Goal: Information Seeking & Learning: Compare options

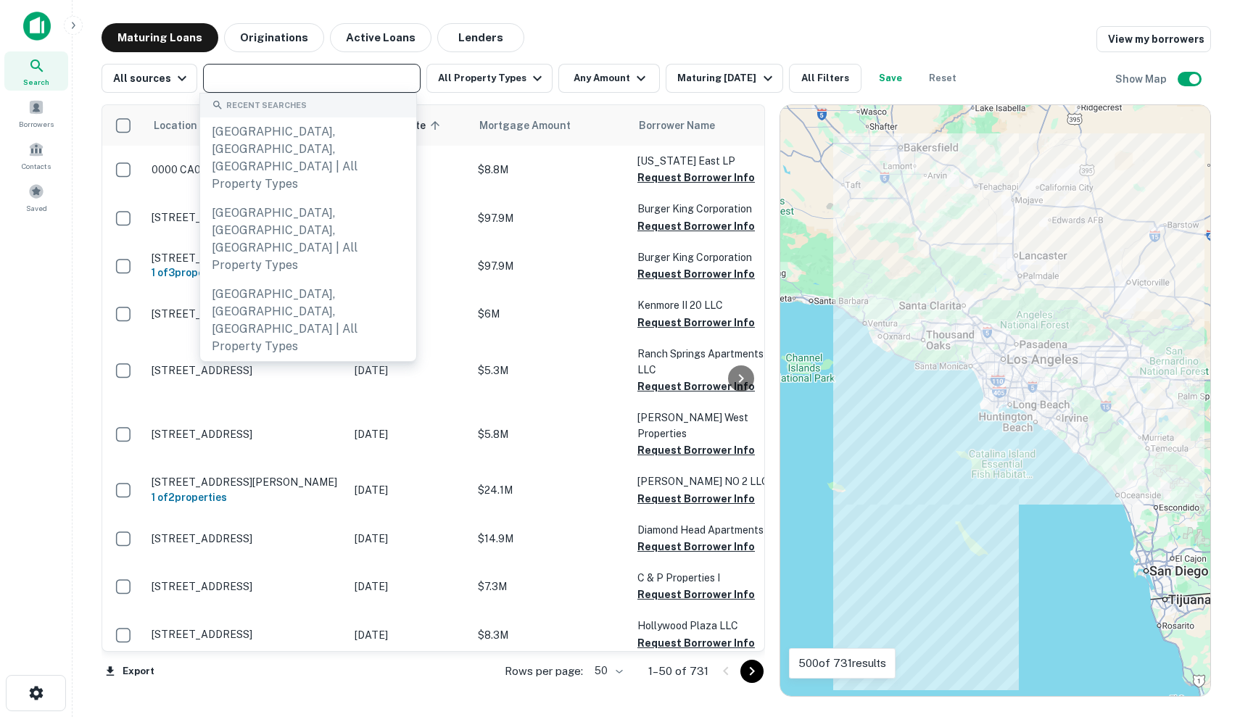
click at [706, 36] on div "Maturing Loans Originations Active Loans Lenders View my borrowers" at bounding box center [656, 37] width 1109 height 29
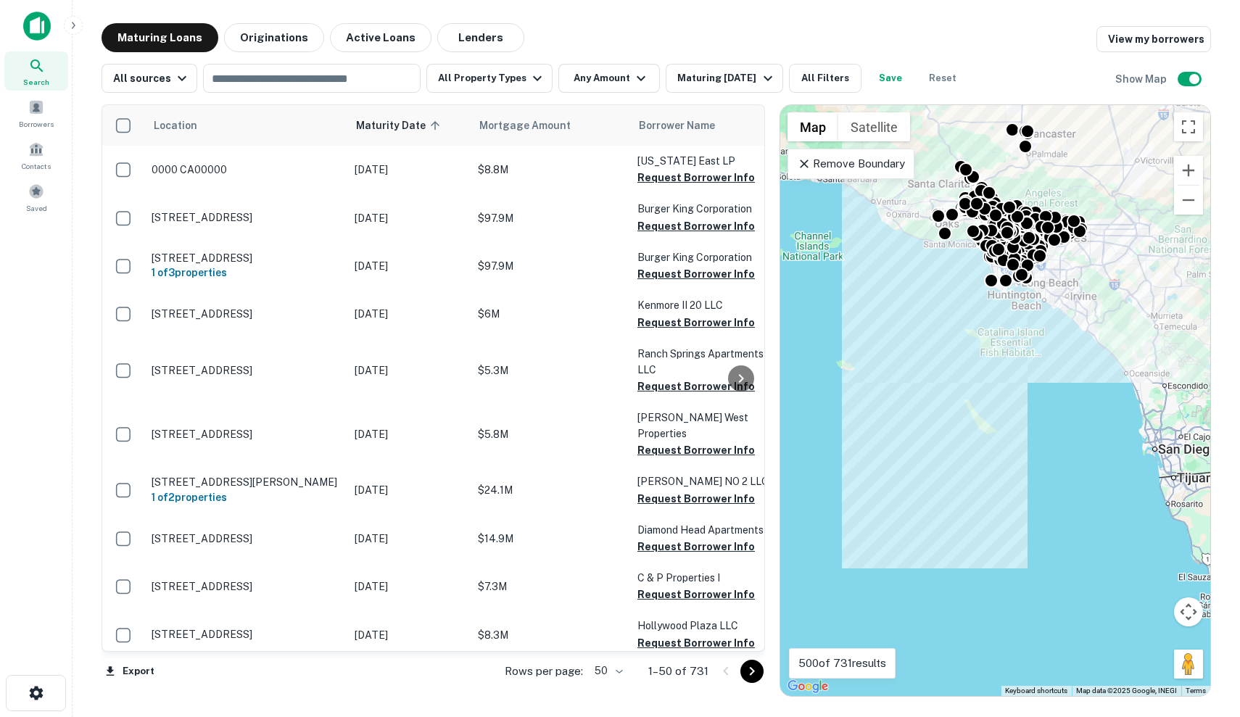
drag, startPoint x: 1106, startPoint y: 353, endPoint x: 1115, endPoint y: 230, distance: 123.6
click at [1115, 230] on div "To activate drag with keyboard, press Alt + Enter. Once in keyboard drag state,…" at bounding box center [995, 400] width 430 height 591
click at [893, 157] on p "Remove Boundary" at bounding box center [851, 163] width 108 height 17
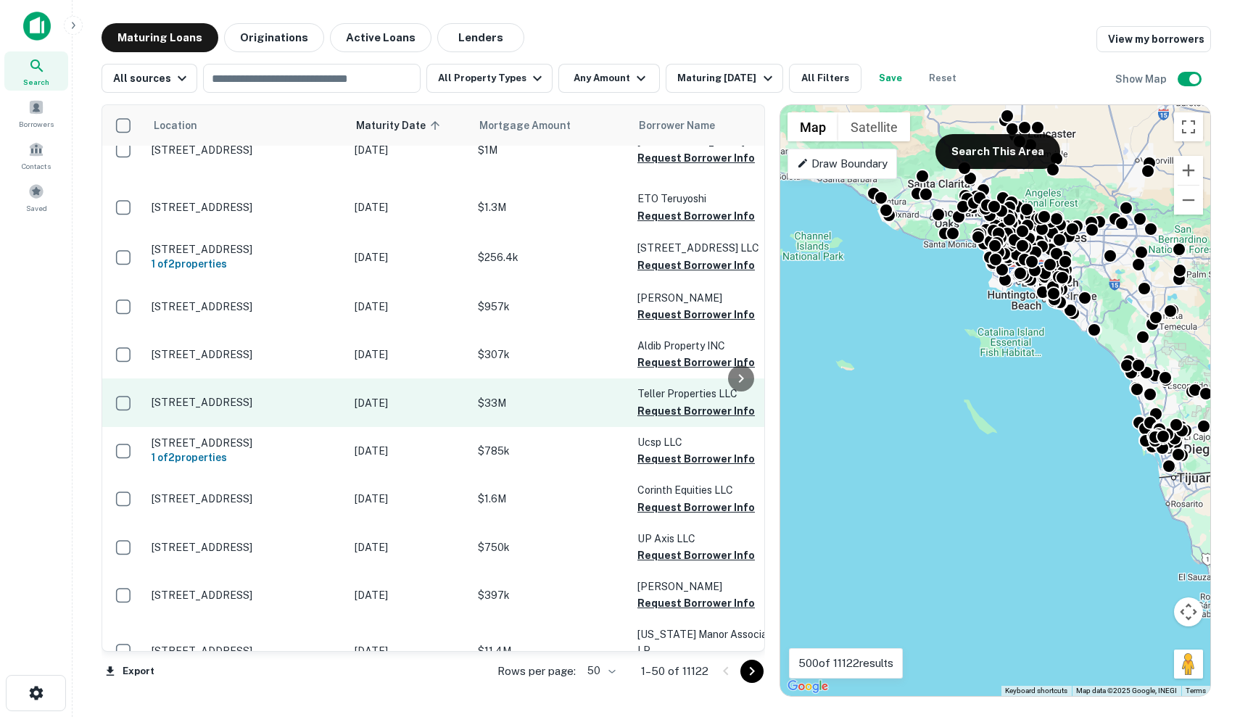
scroll to position [1819, 0]
click at [420, 395] on p "[DATE]" at bounding box center [409, 403] width 109 height 16
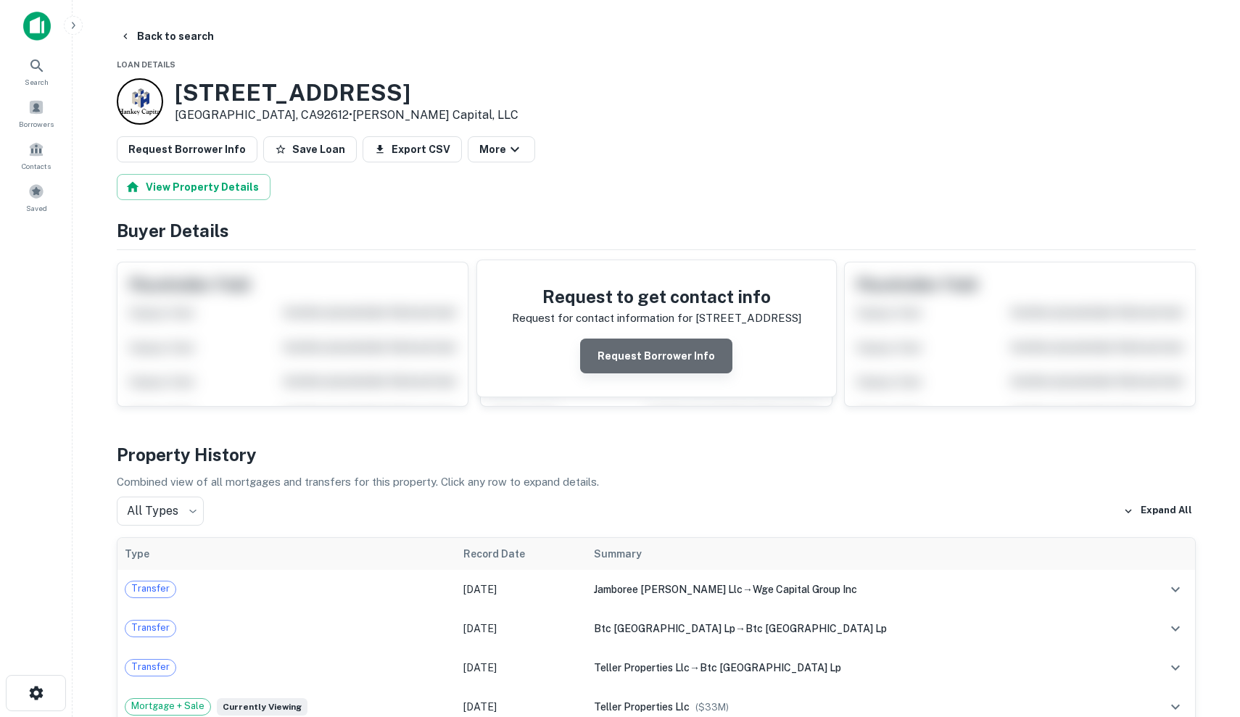
click at [662, 361] on button "Request Borrower Info" at bounding box center [656, 356] width 152 height 35
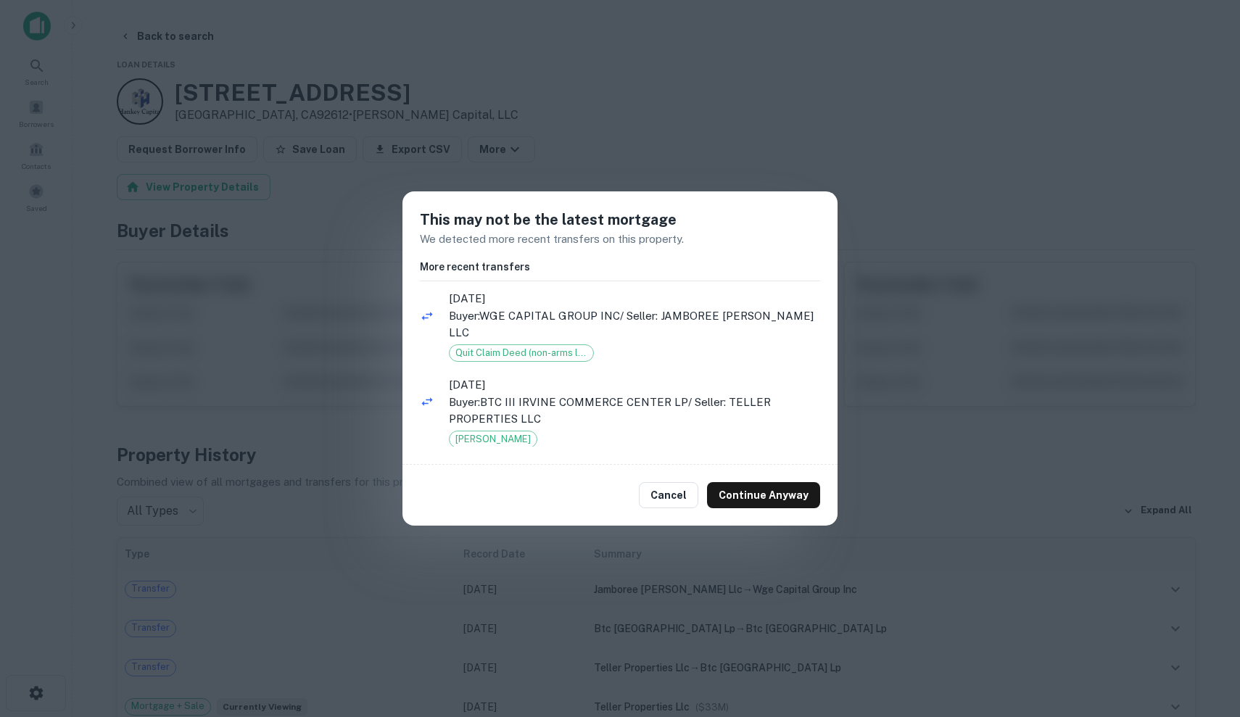
click at [665, 345] on ul "[DATE] Buyer: WGE CAPITAL GROUP INC / Seller: JAMBOREE [PERSON_NAME] LLC Quit C…" at bounding box center [620, 367] width 400 height 160
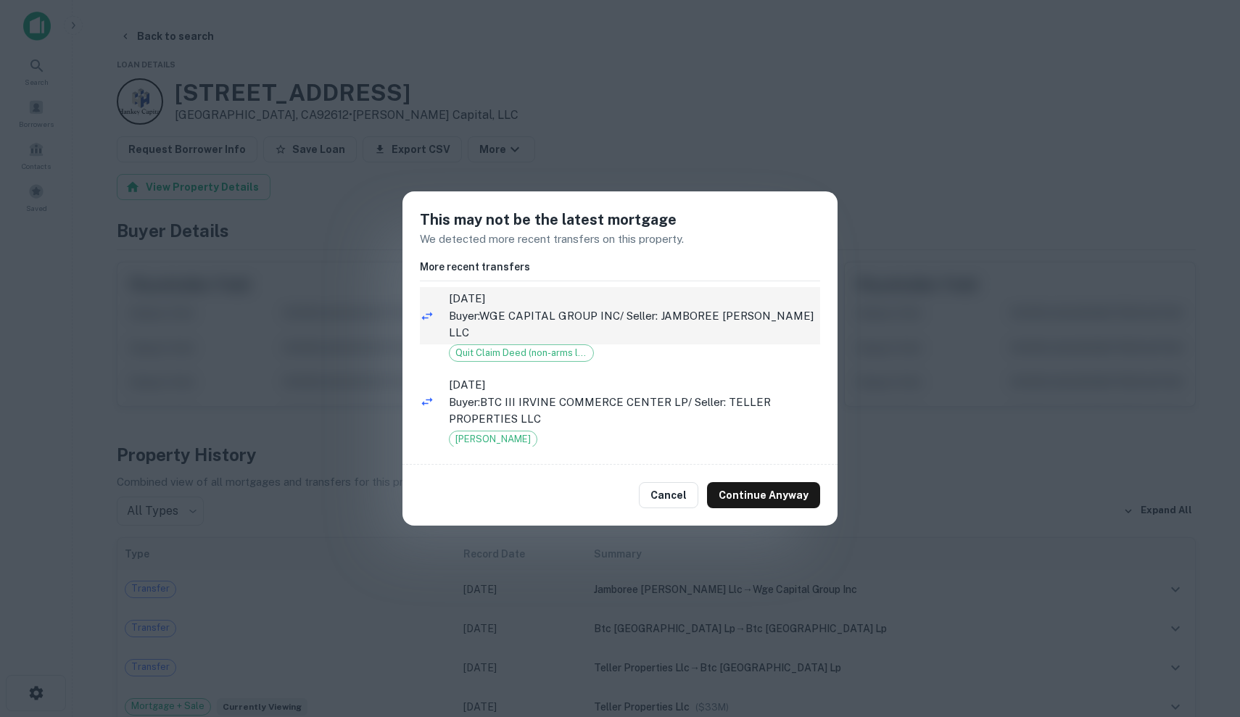
click at [666, 321] on p "Buyer: WGE CAPITAL GROUP INC / Seller: JAMBOREE [PERSON_NAME] LLC" at bounding box center [634, 324] width 371 height 34
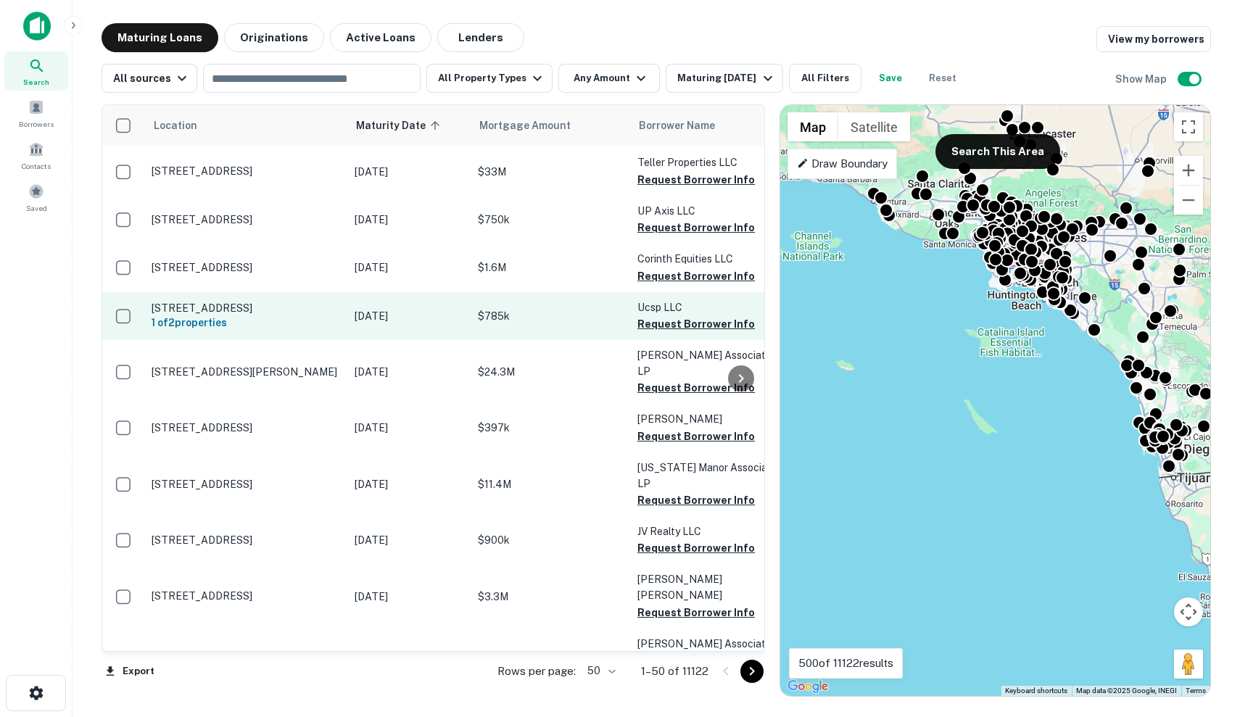
scroll to position [2049, 0]
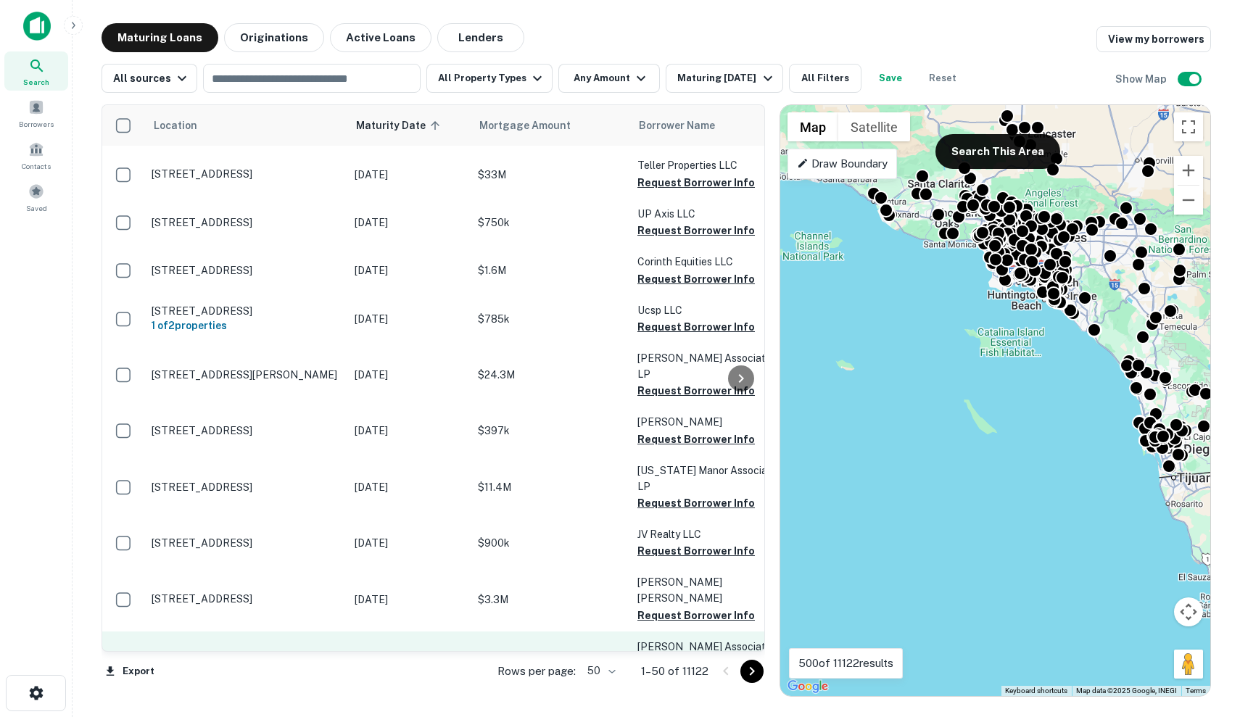
click at [311, 657] on p "[STREET_ADDRESS]" at bounding box center [246, 663] width 189 height 13
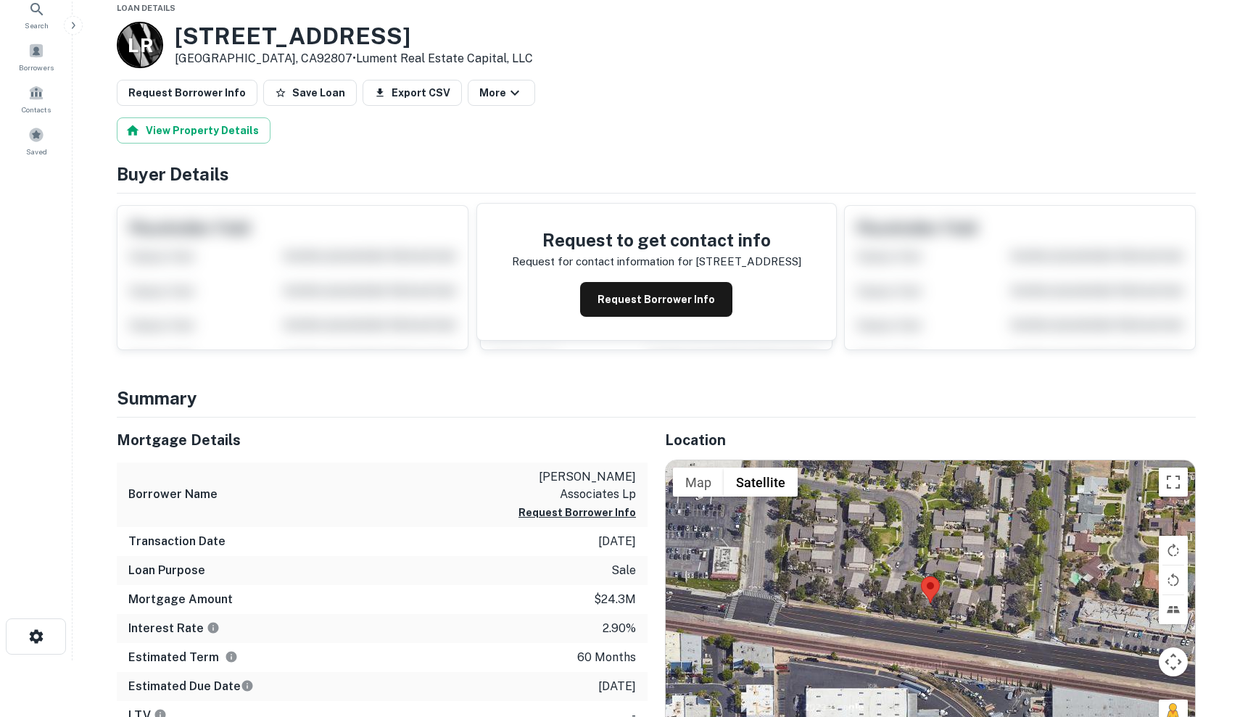
scroll to position [62, 0]
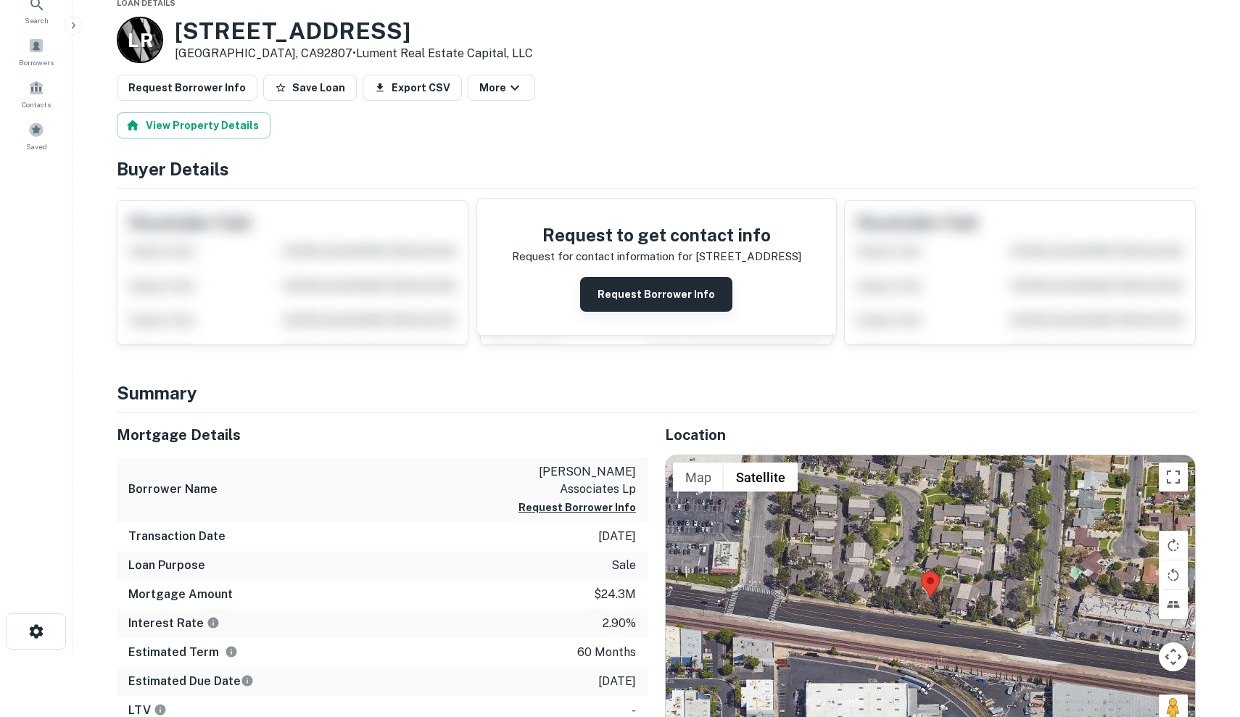
click at [635, 297] on button "Request Borrower Info" at bounding box center [656, 294] width 152 height 35
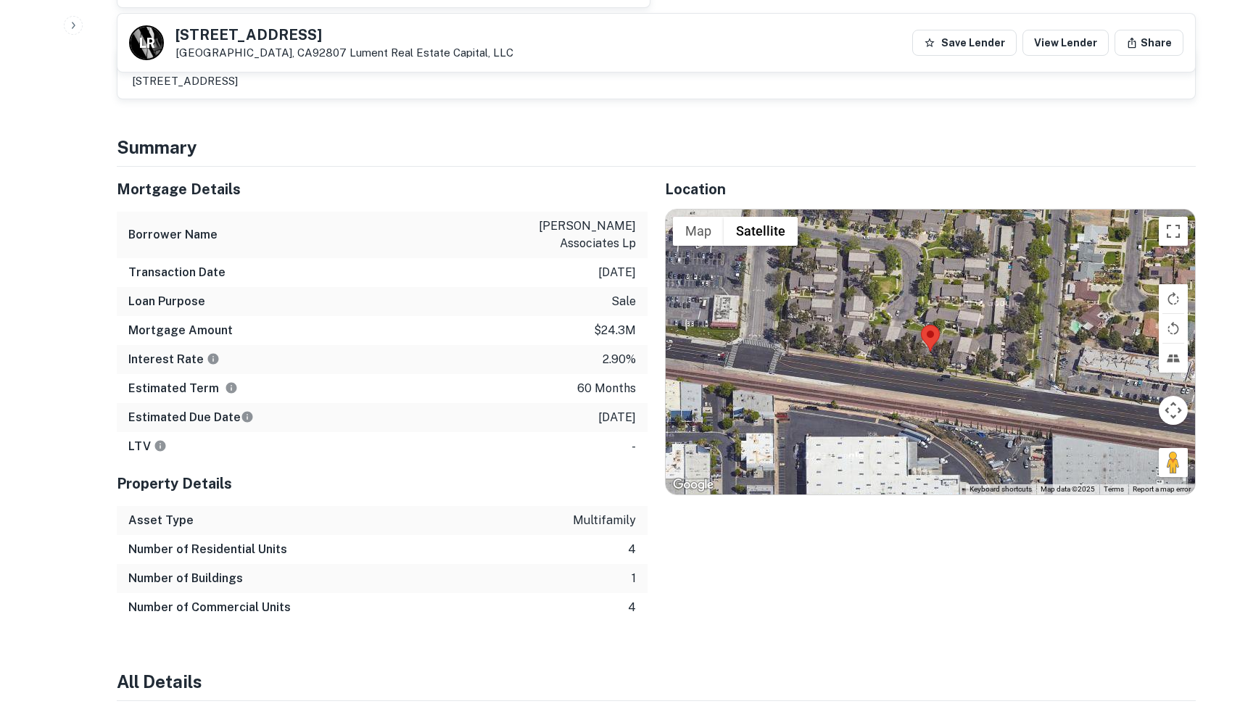
scroll to position [1682, 0]
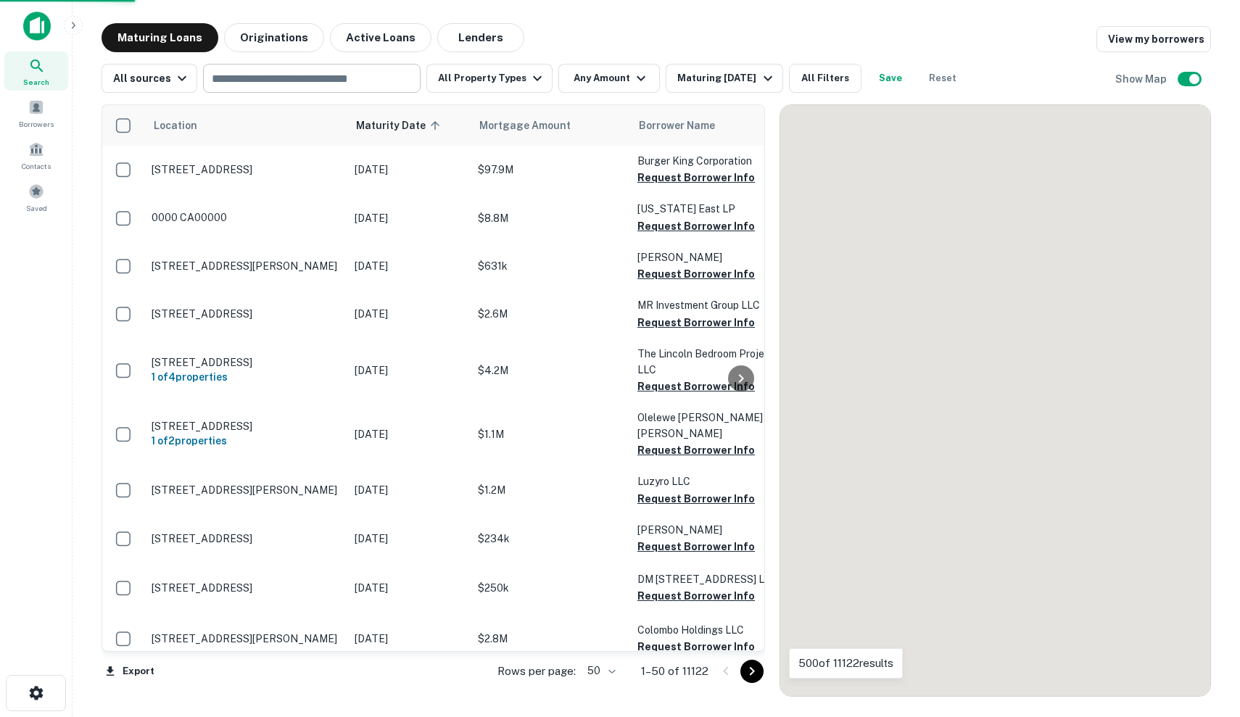
scroll to position [2048, 0]
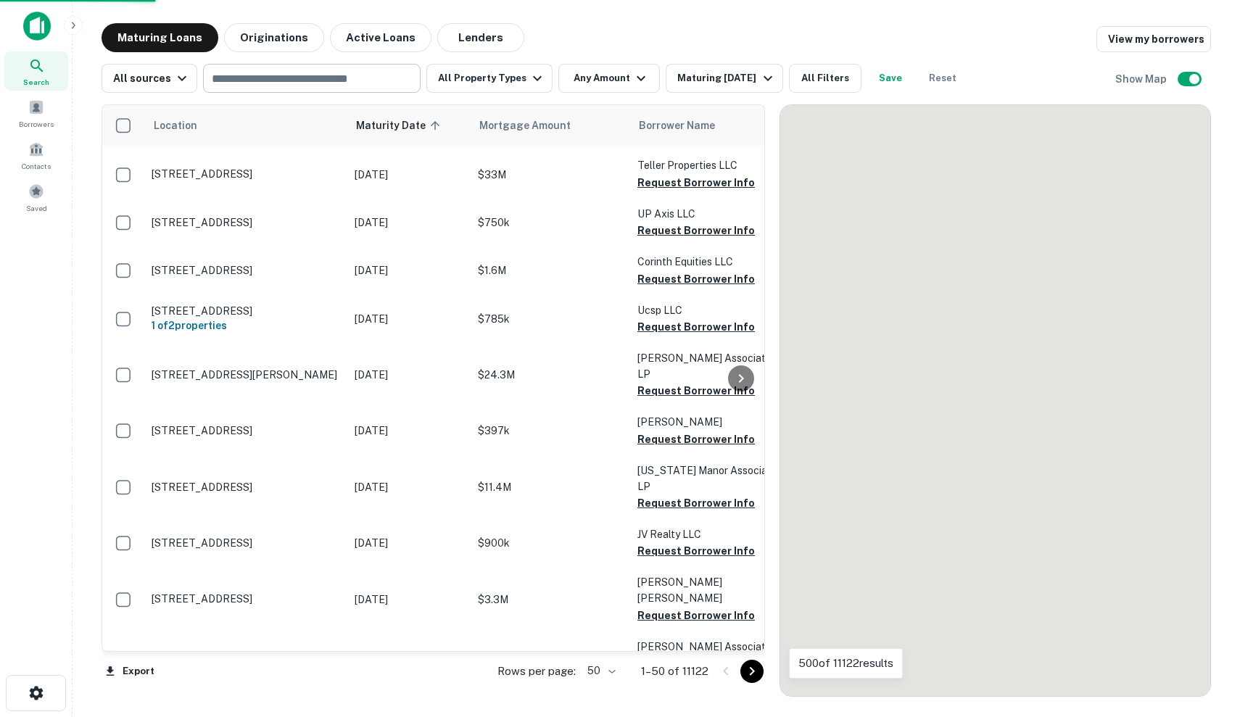
click at [357, 83] on input "text" at bounding box center [310, 78] width 207 height 20
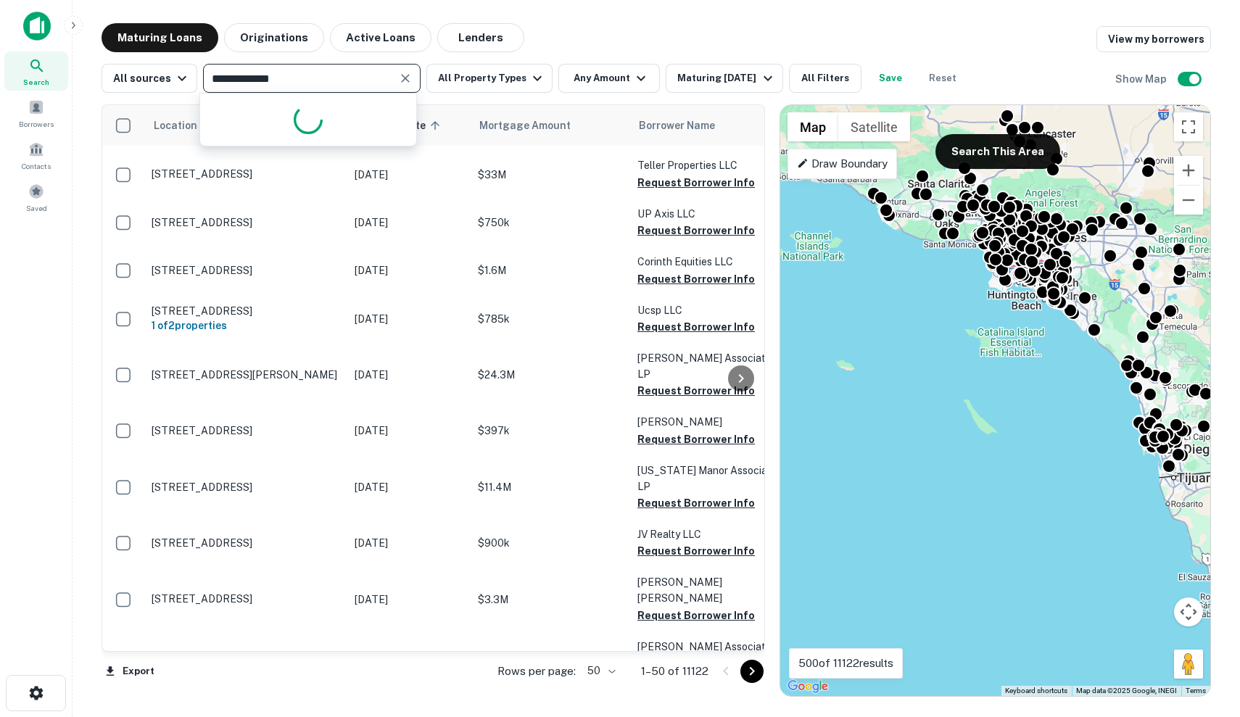
type input "**********"
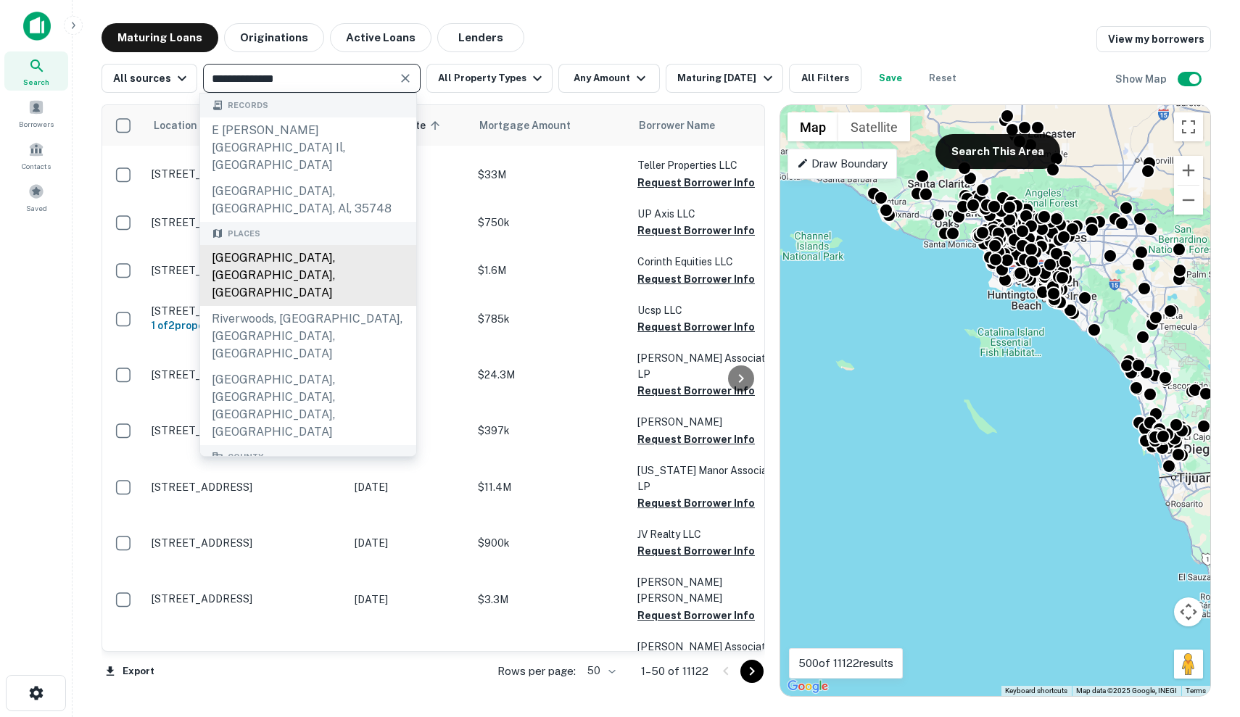
click at [318, 245] on div "[GEOGRAPHIC_DATA], [GEOGRAPHIC_DATA], [GEOGRAPHIC_DATA]" at bounding box center [308, 275] width 216 height 61
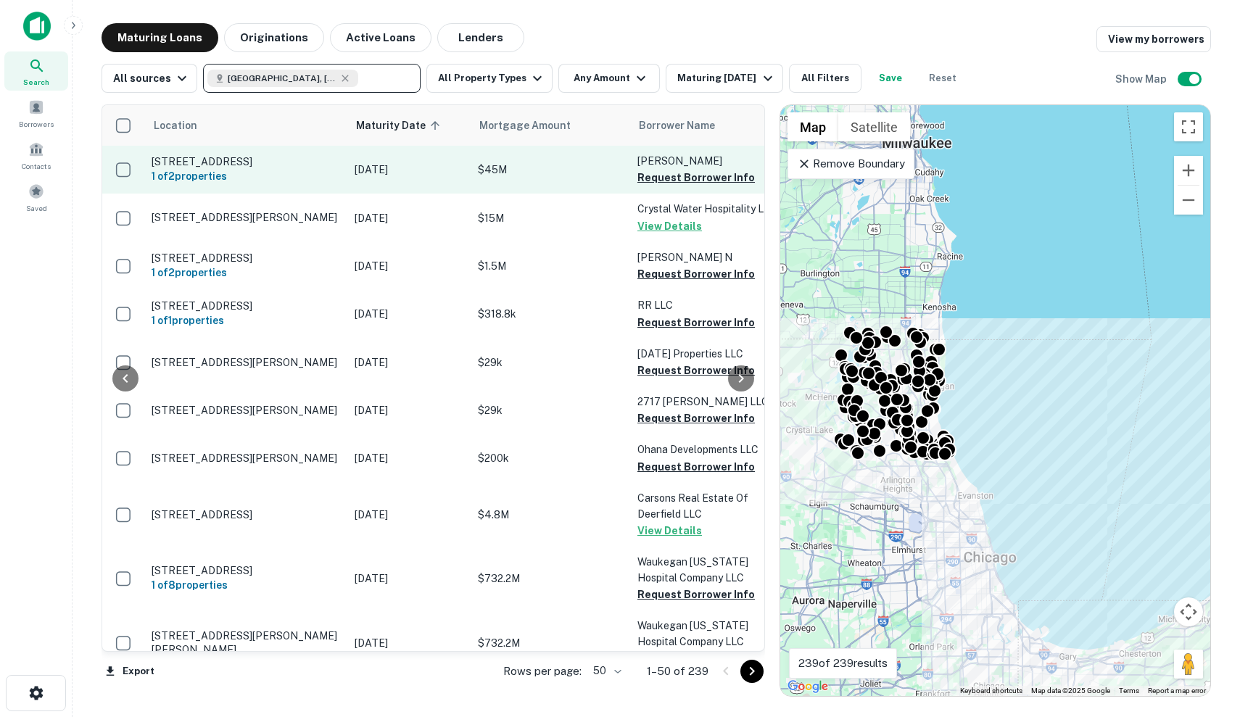
scroll to position [0, 180]
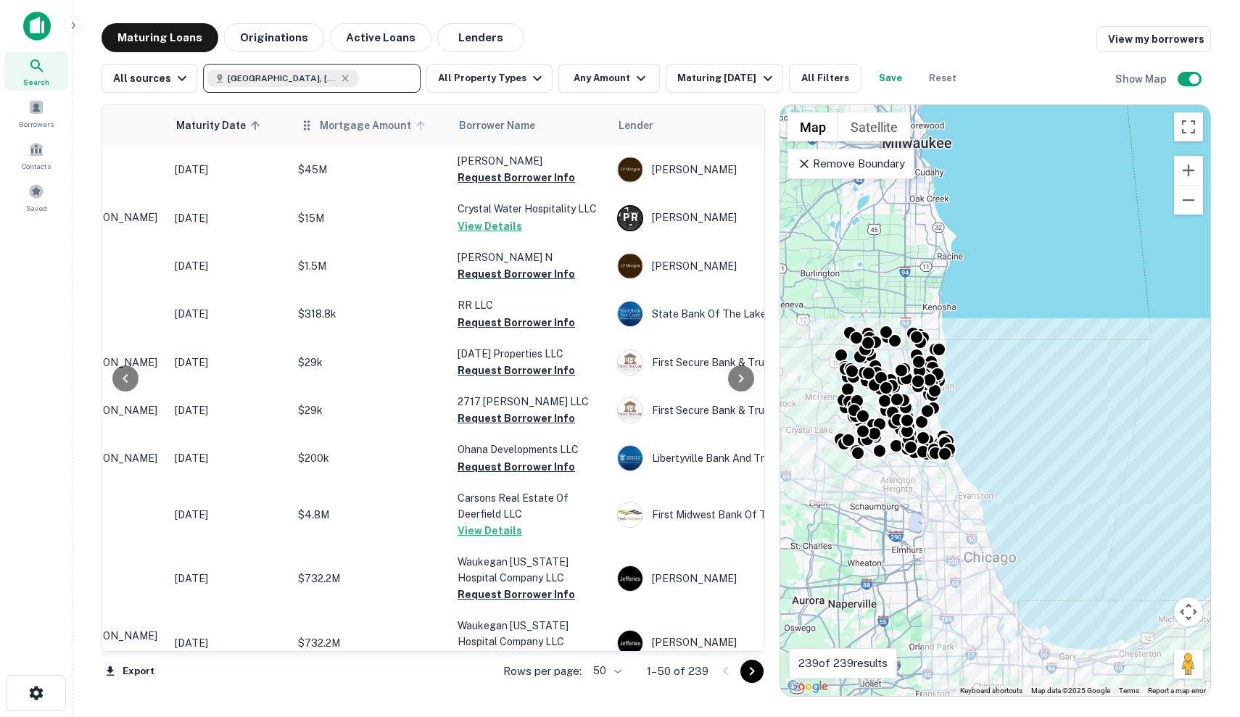
click at [350, 125] on span "Mortgage Amount" at bounding box center [375, 125] width 110 height 17
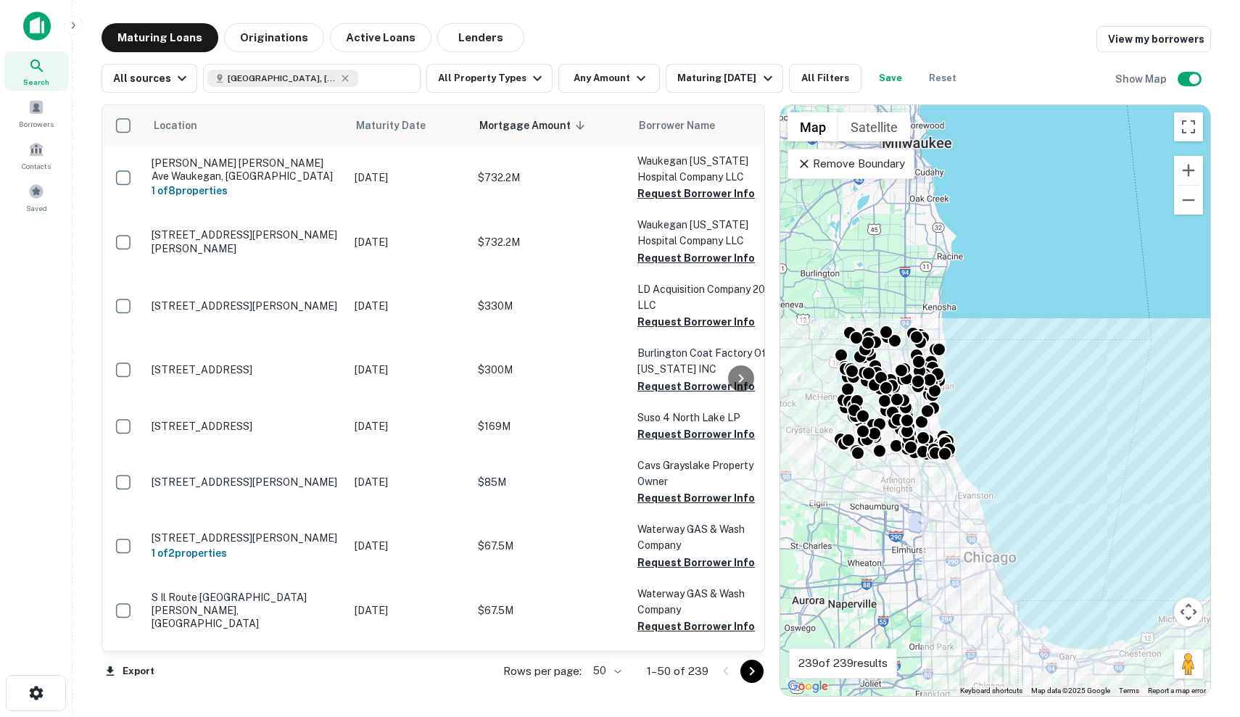
click at [724, 40] on div "Maturing Loans Originations Active Loans Lenders View my borrowers" at bounding box center [656, 37] width 1109 height 29
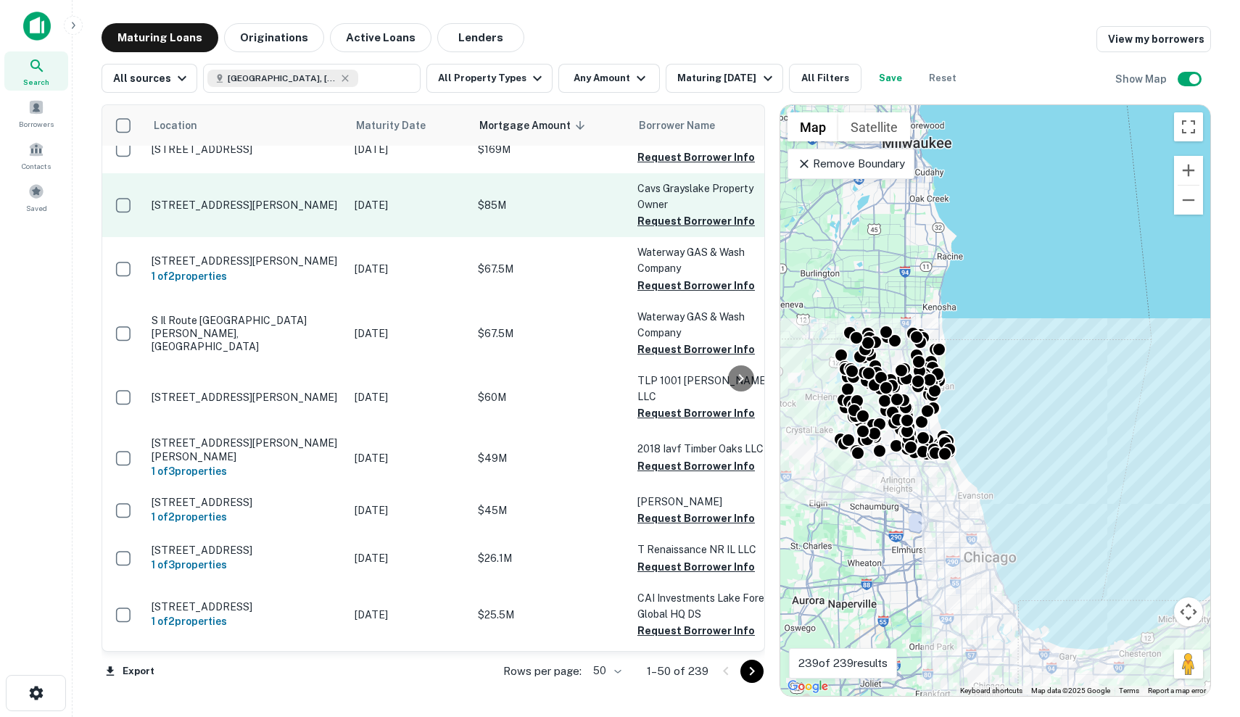
scroll to position [277, 0]
click at [347, 221] on td "[STREET_ADDRESS][PERSON_NAME]" at bounding box center [245, 205] width 203 height 64
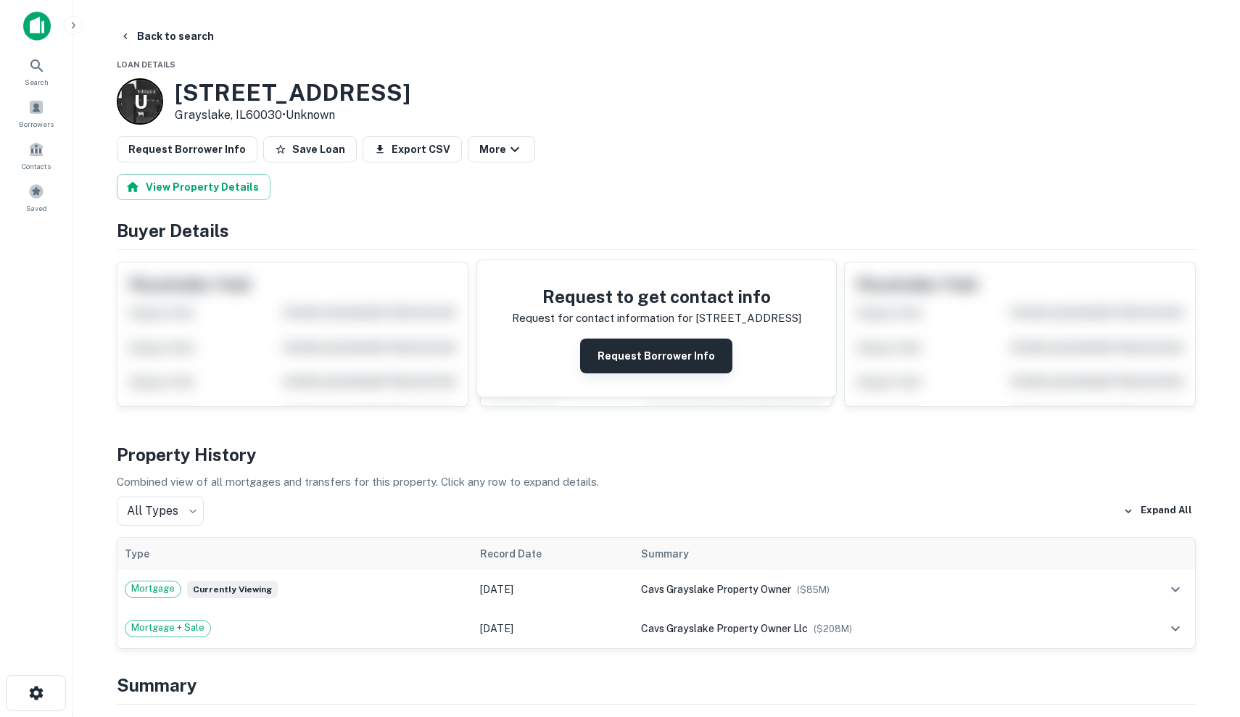
click at [624, 342] on button "Request Borrower Info" at bounding box center [656, 356] width 152 height 35
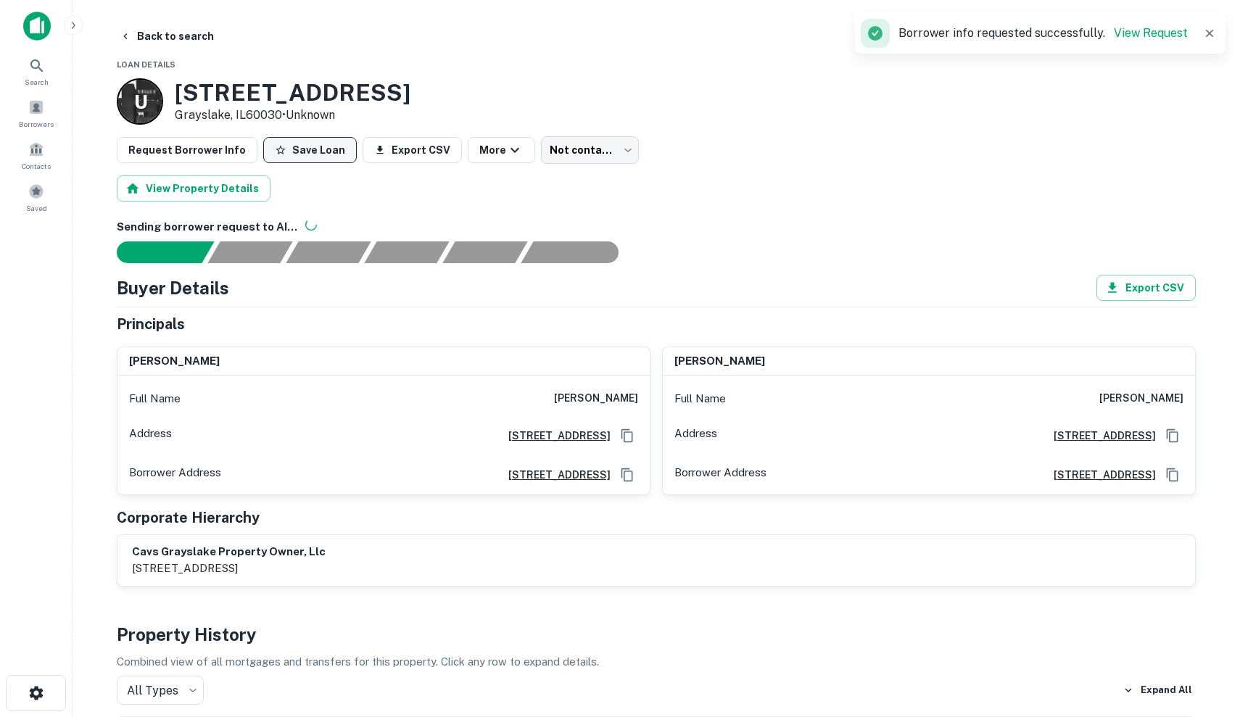
click at [307, 146] on button "Save Loan" at bounding box center [310, 150] width 94 height 26
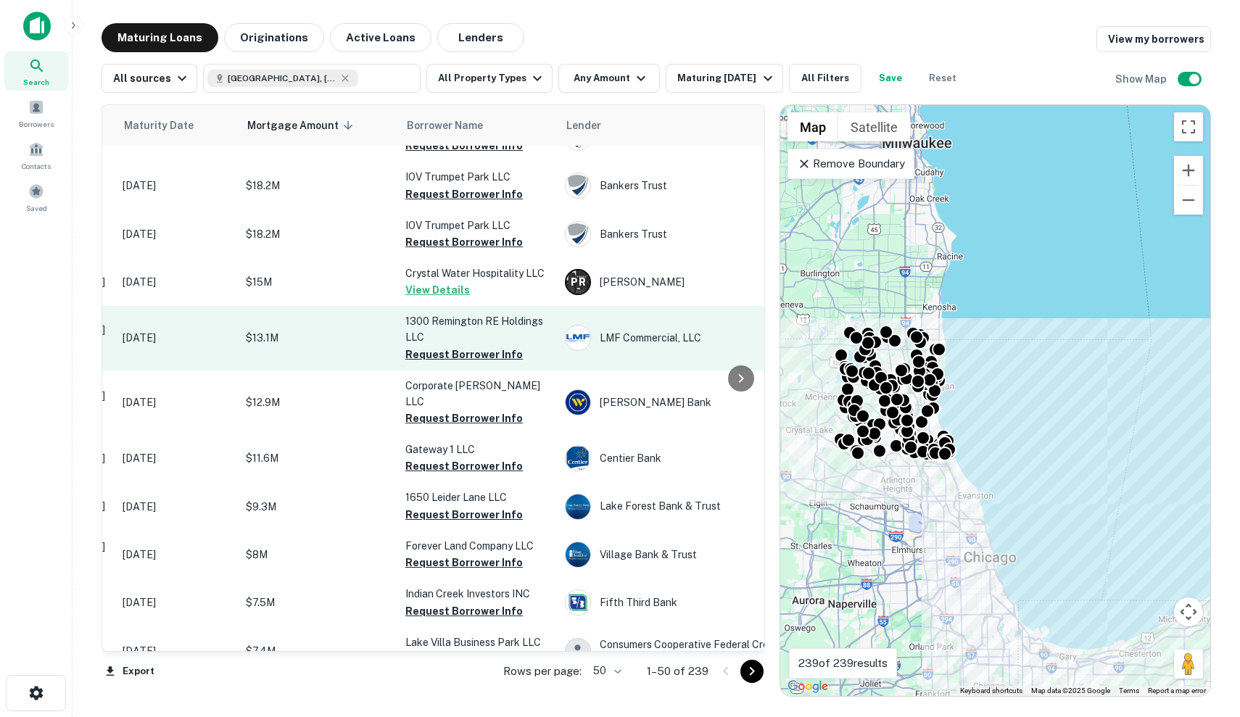
scroll to position [1075, 17]
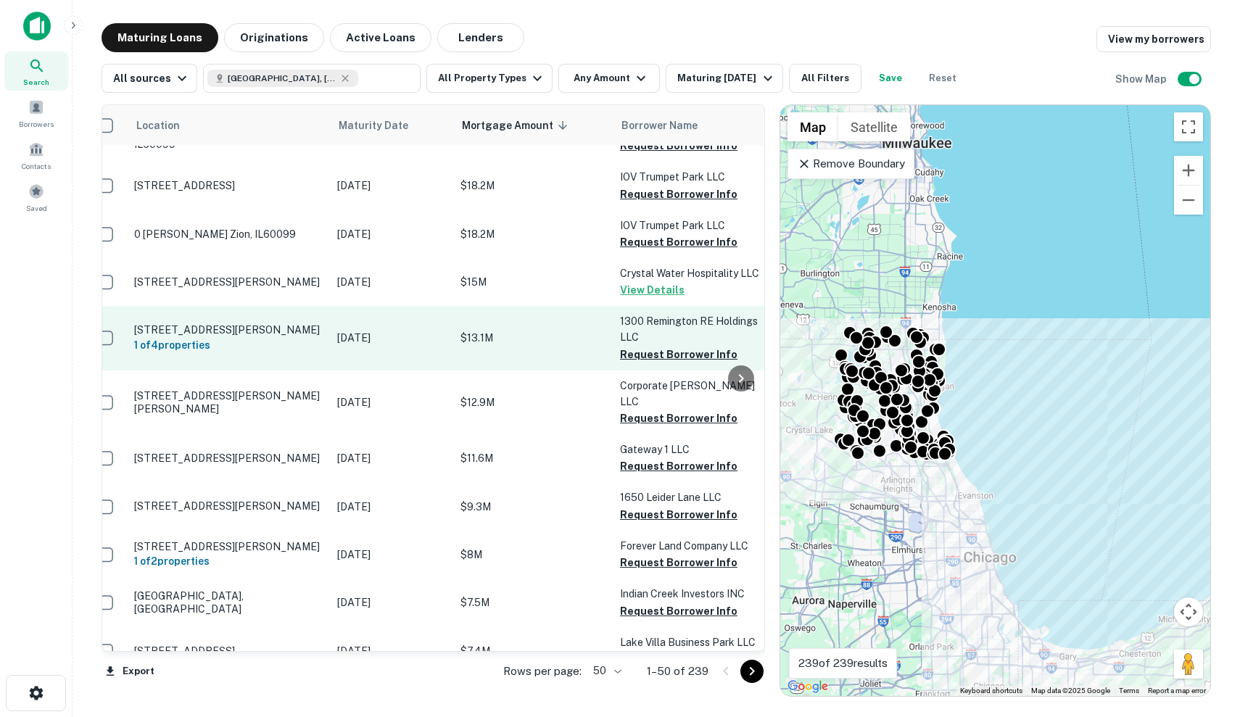
click at [371, 330] on p "[DATE]" at bounding box center [391, 338] width 109 height 16
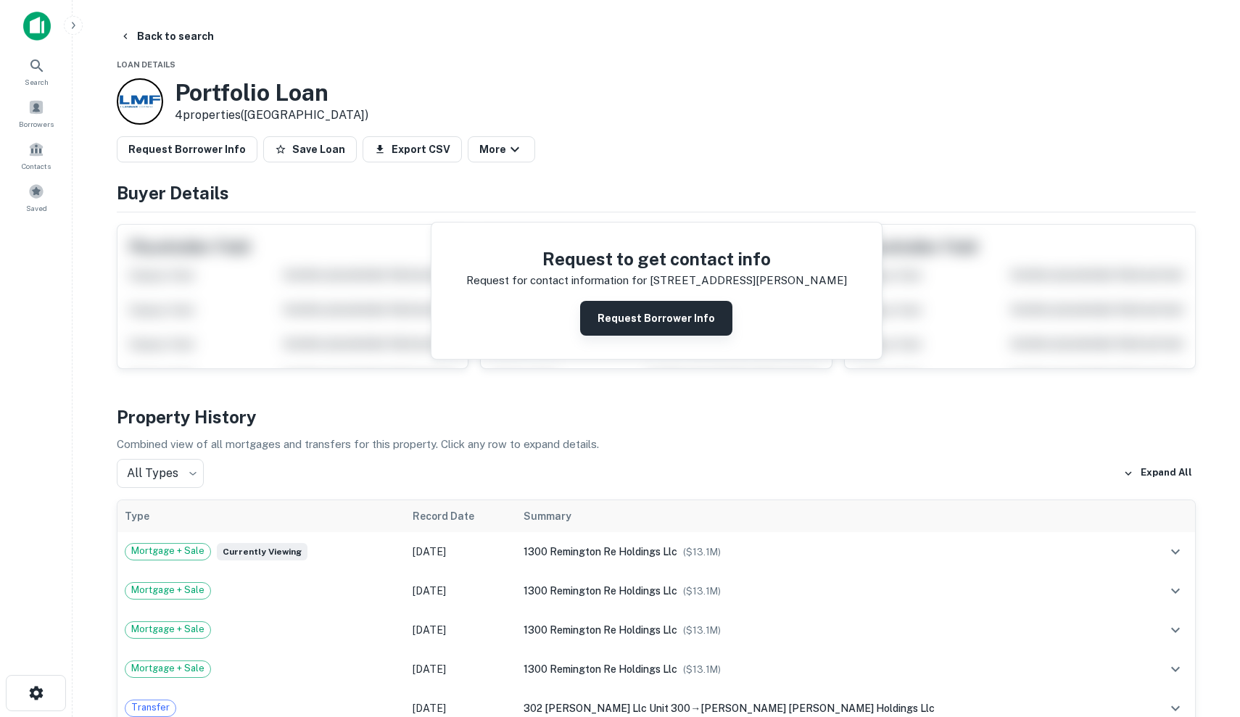
click at [629, 325] on button "Request Borrower Info" at bounding box center [656, 318] width 152 height 35
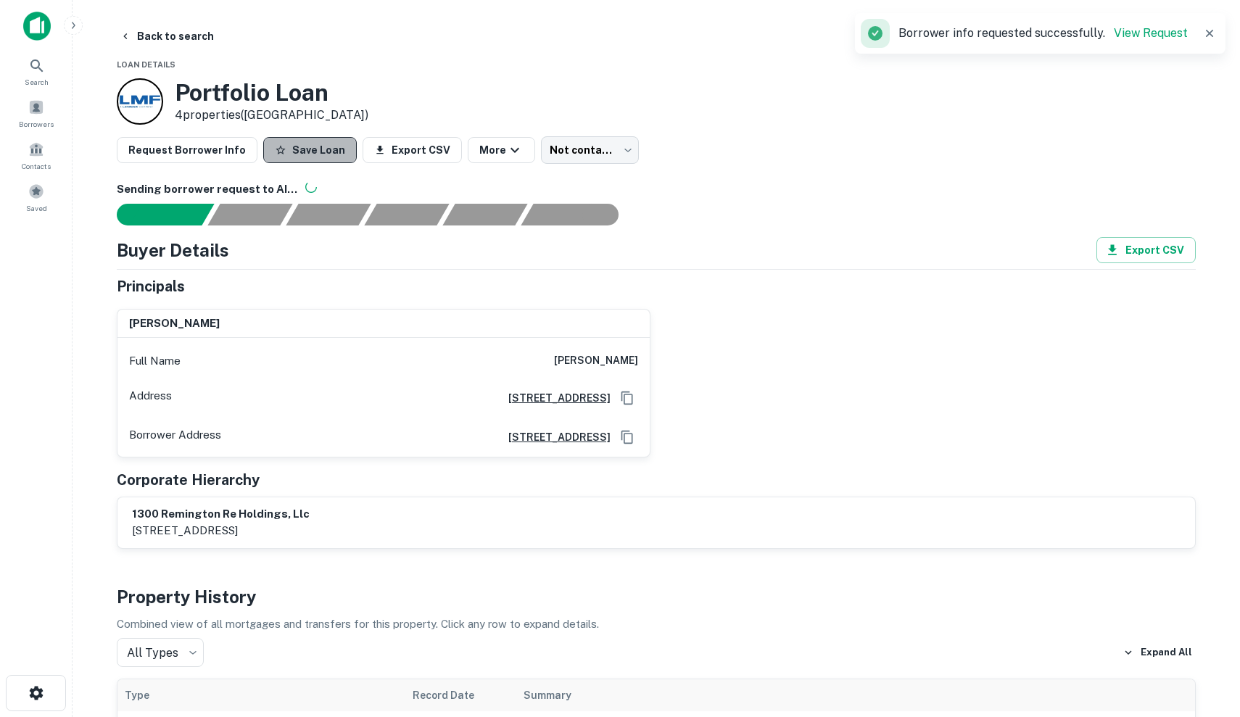
click at [336, 142] on button "Save Loan" at bounding box center [310, 150] width 94 height 26
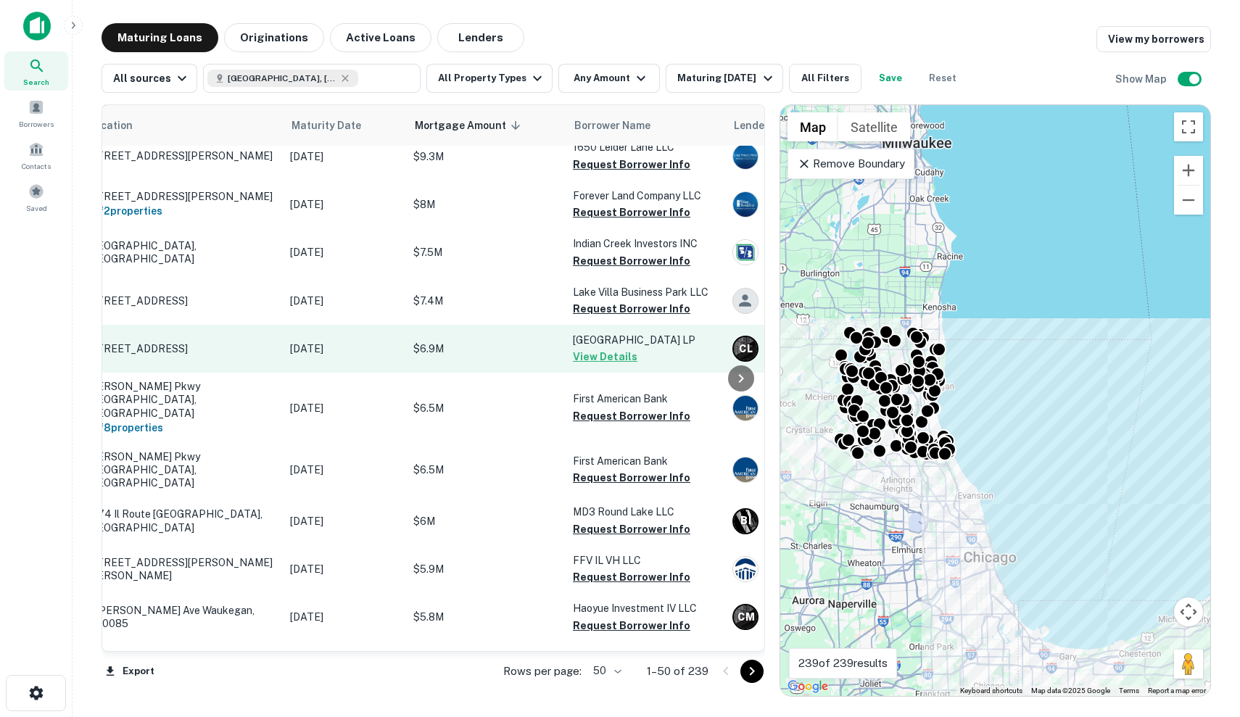
scroll to position [1426, 1]
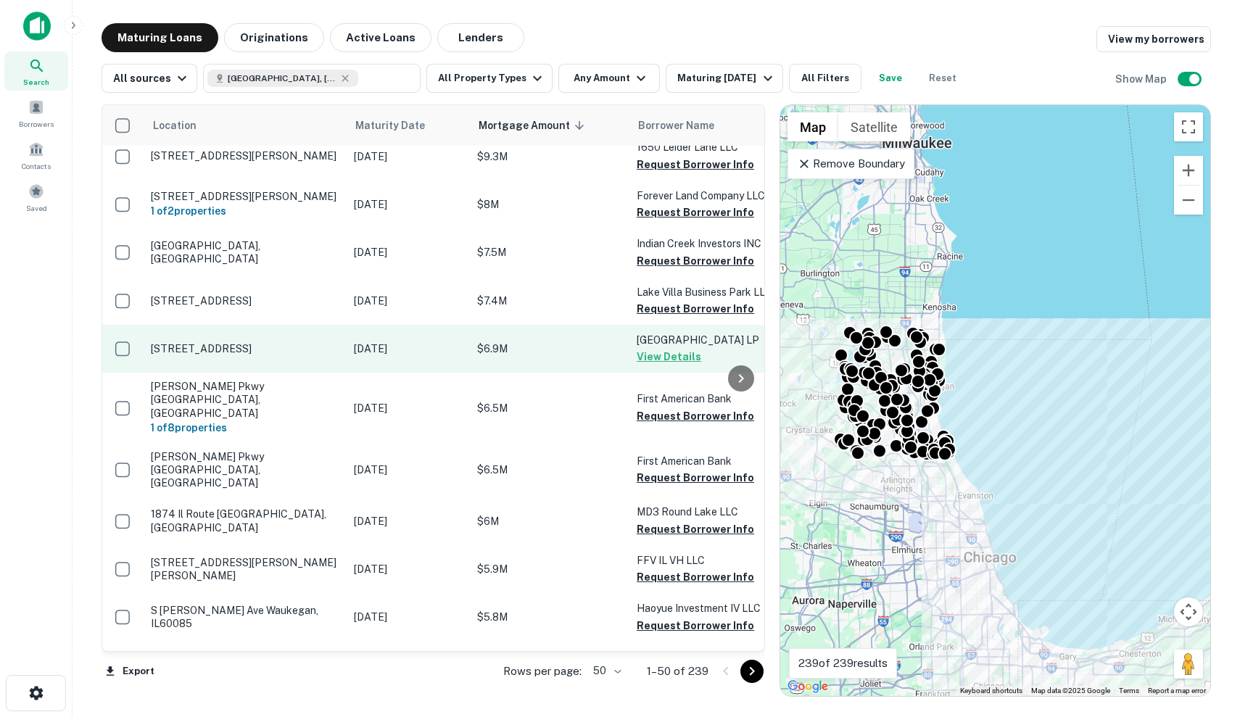
click at [379, 341] on p "[DATE]" at bounding box center [408, 349] width 109 height 16
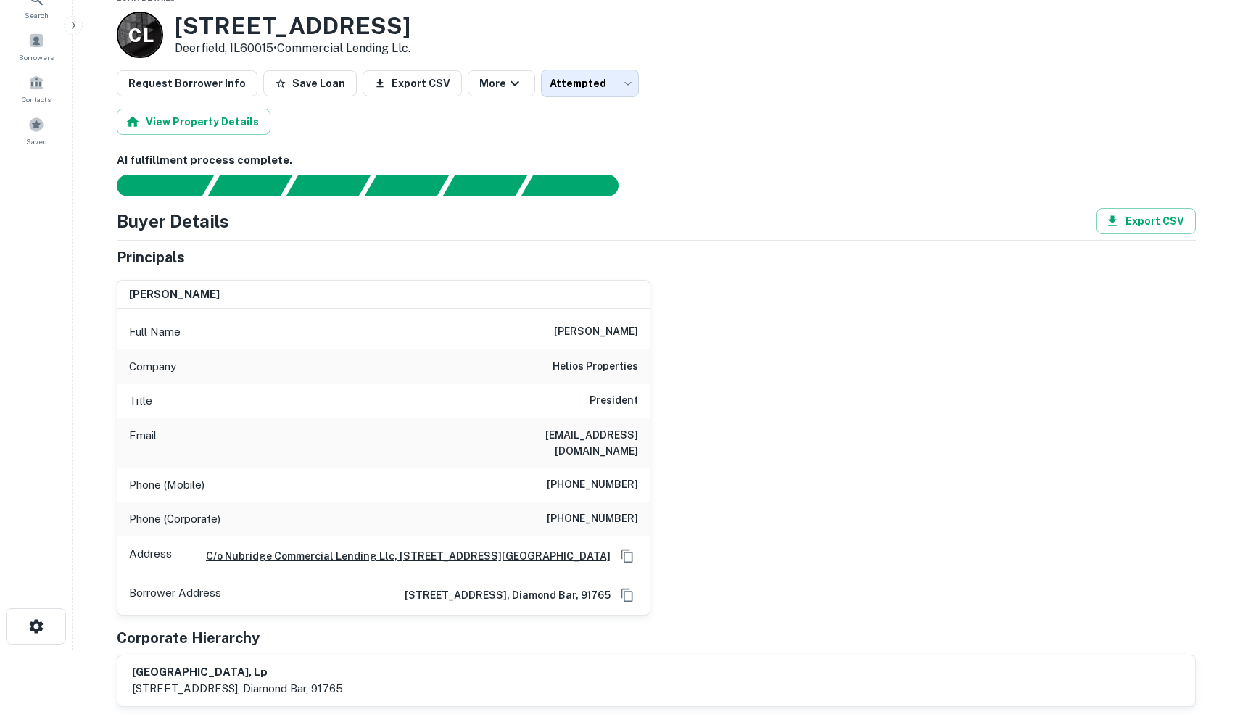
scroll to position [63, 0]
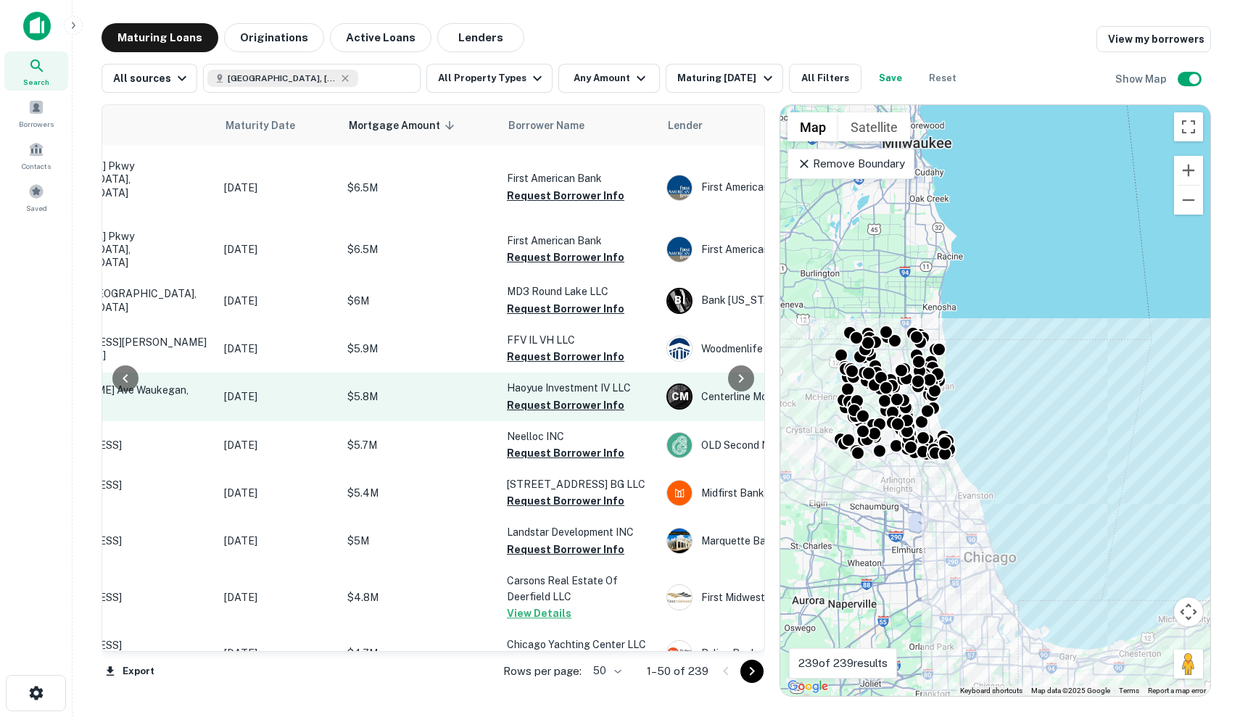
scroll to position [1646, 128]
click at [307, 389] on p "[DATE]" at bounding box center [280, 397] width 109 height 16
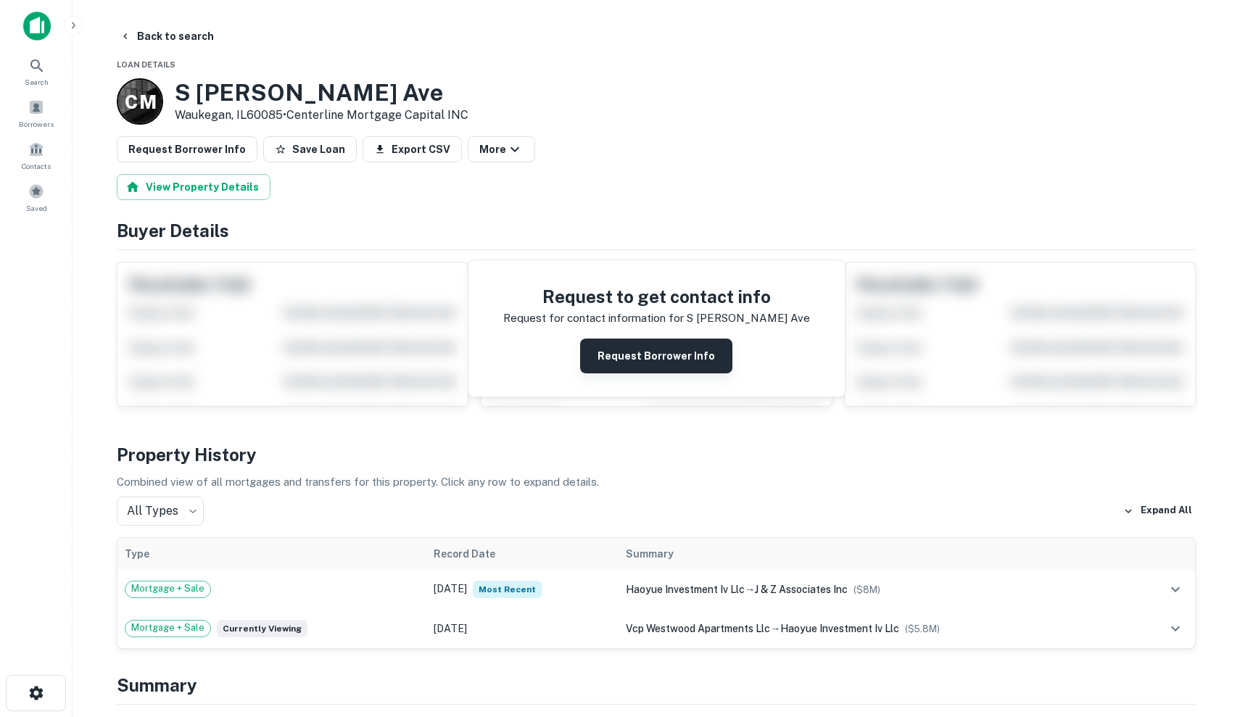
click at [608, 346] on button "Request Borrower Info" at bounding box center [656, 356] width 152 height 35
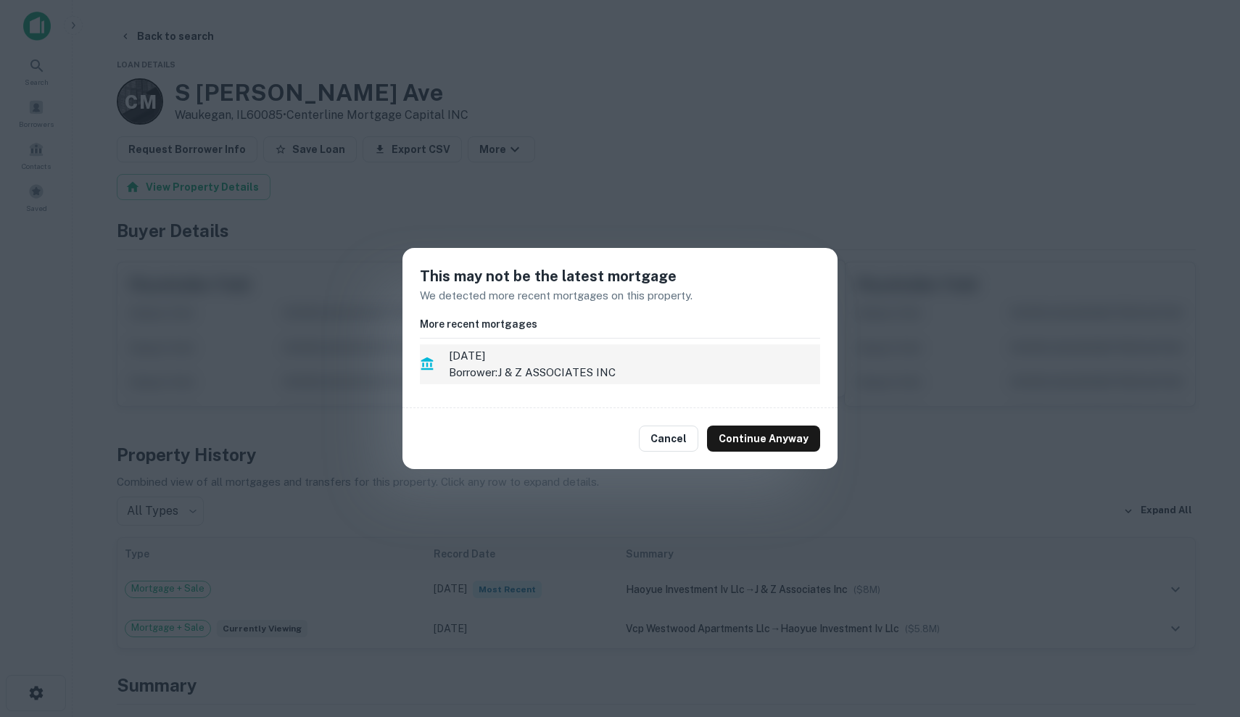
click at [710, 368] on p "Borrower: J & Z ASSOCIATES INC" at bounding box center [634, 372] width 371 height 17
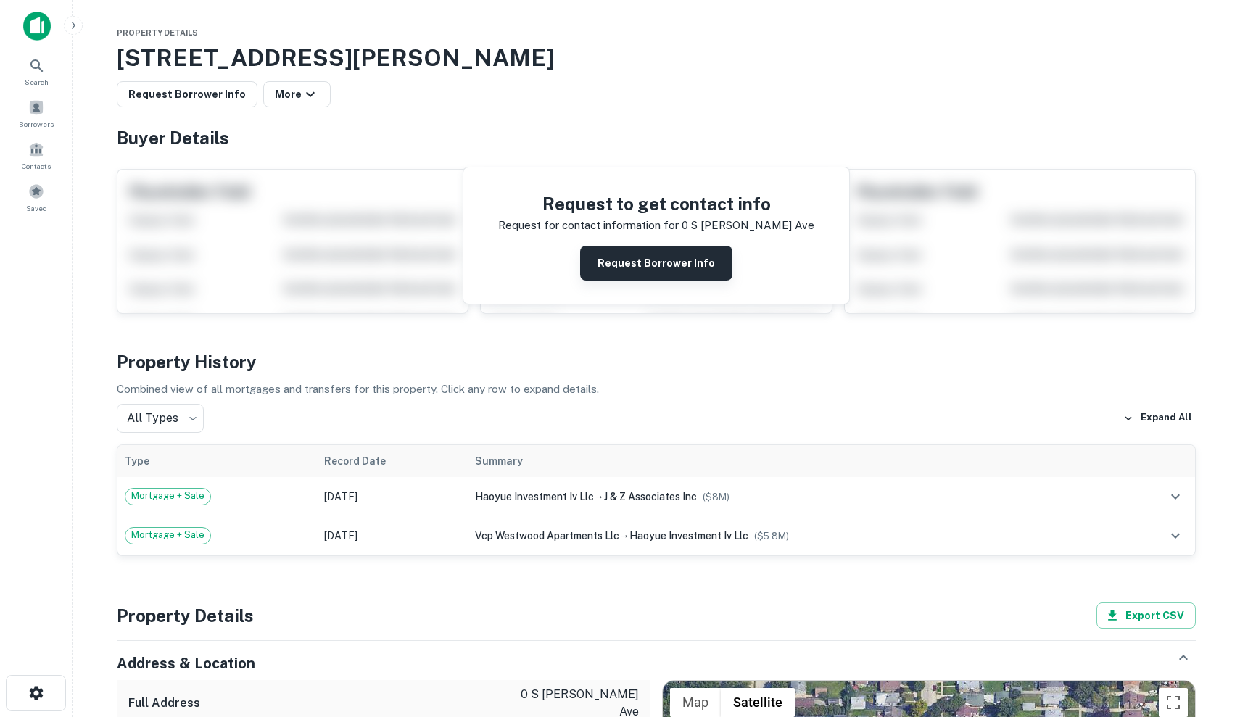
click at [659, 269] on button "Request Borrower Info" at bounding box center [656, 263] width 152 height 35
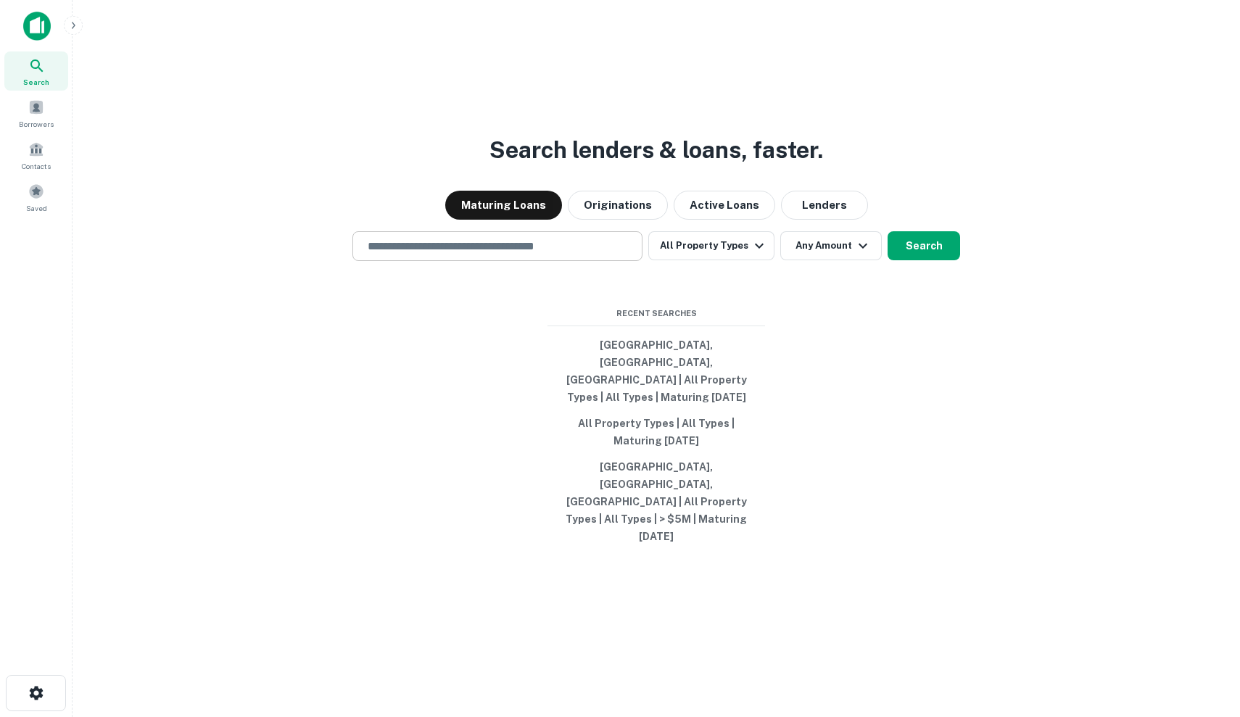
click at [582, 261] on div "​" at bounding box center [497, 246] width 290 height 30
type input "*"
type input "**********"
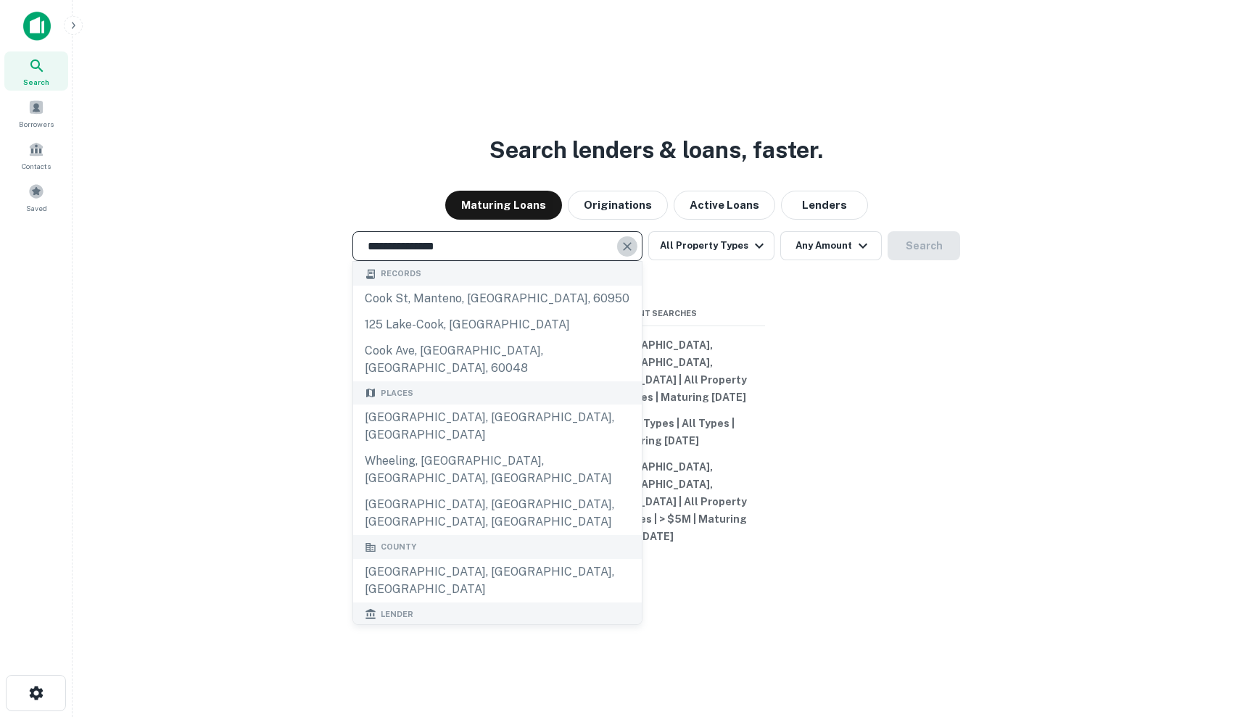
click at [628, 254] on icon "Clear" at bounding box center [627, 246] width 15 height 15
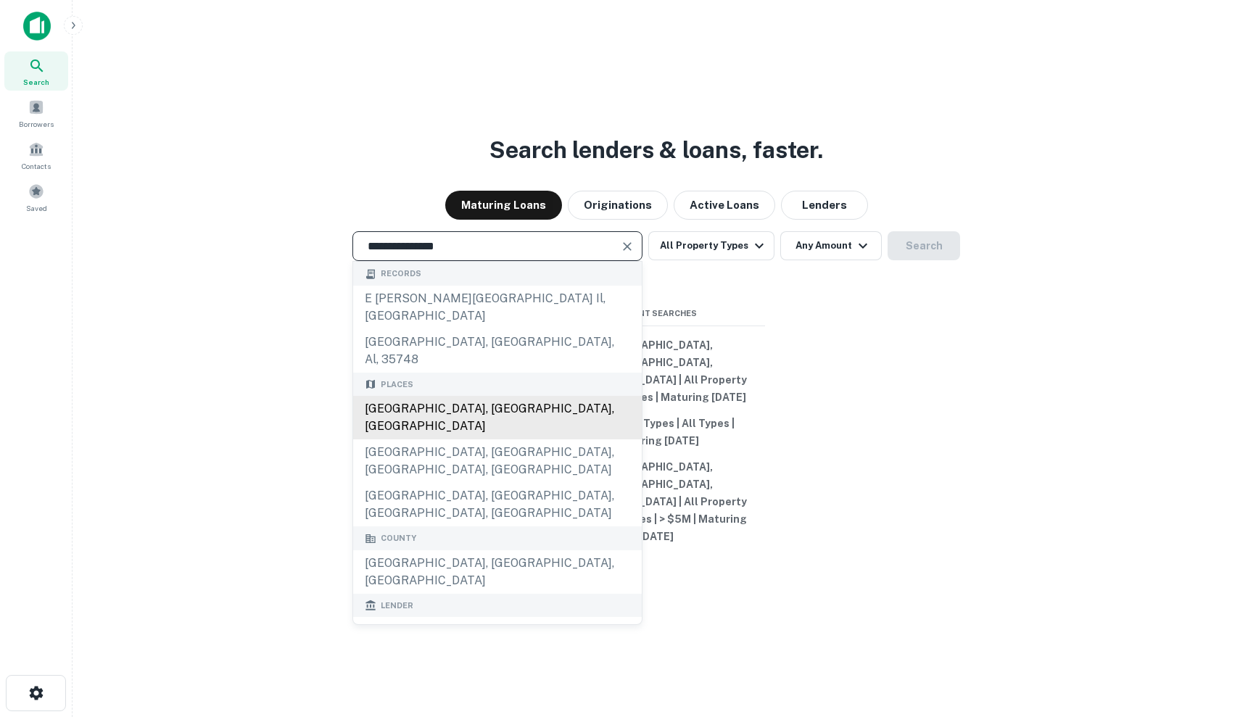
type input "**********"
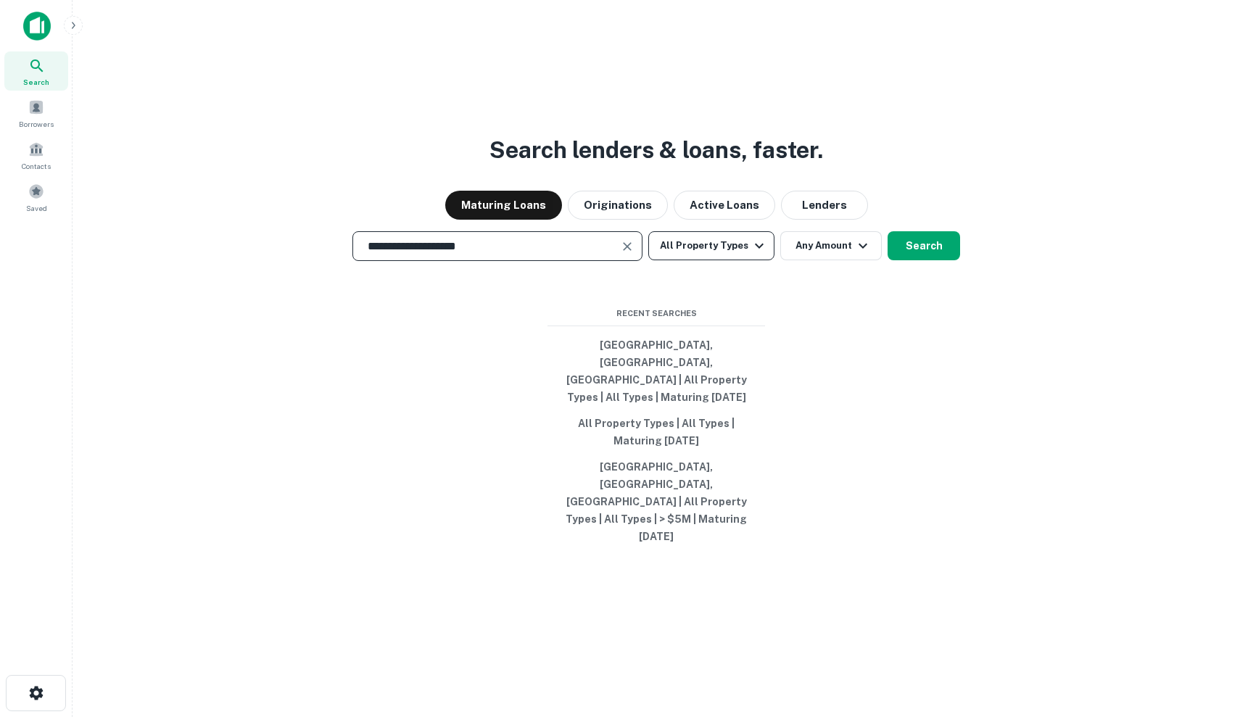
click at [739, 260] on button "All Property Types" at bounding box center [711, 245] width 126 height 29
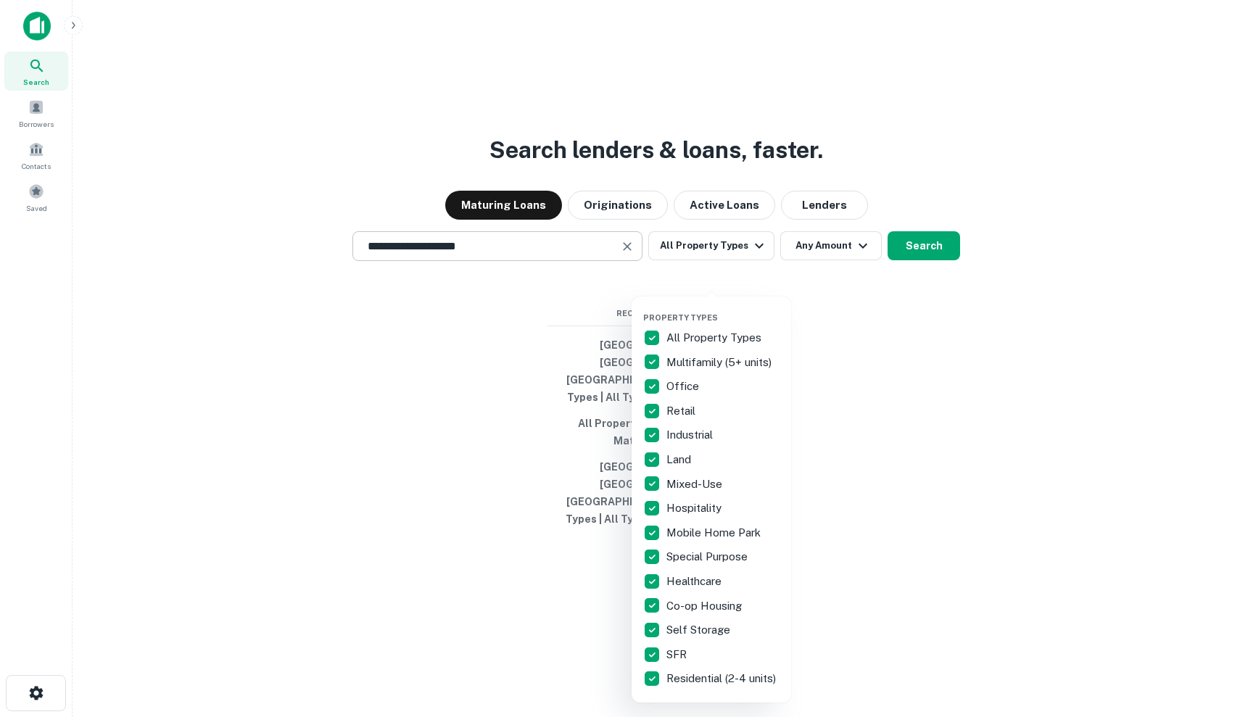
click at [840, 307] on div at bounding box center [620, 358] width 1240 height 717
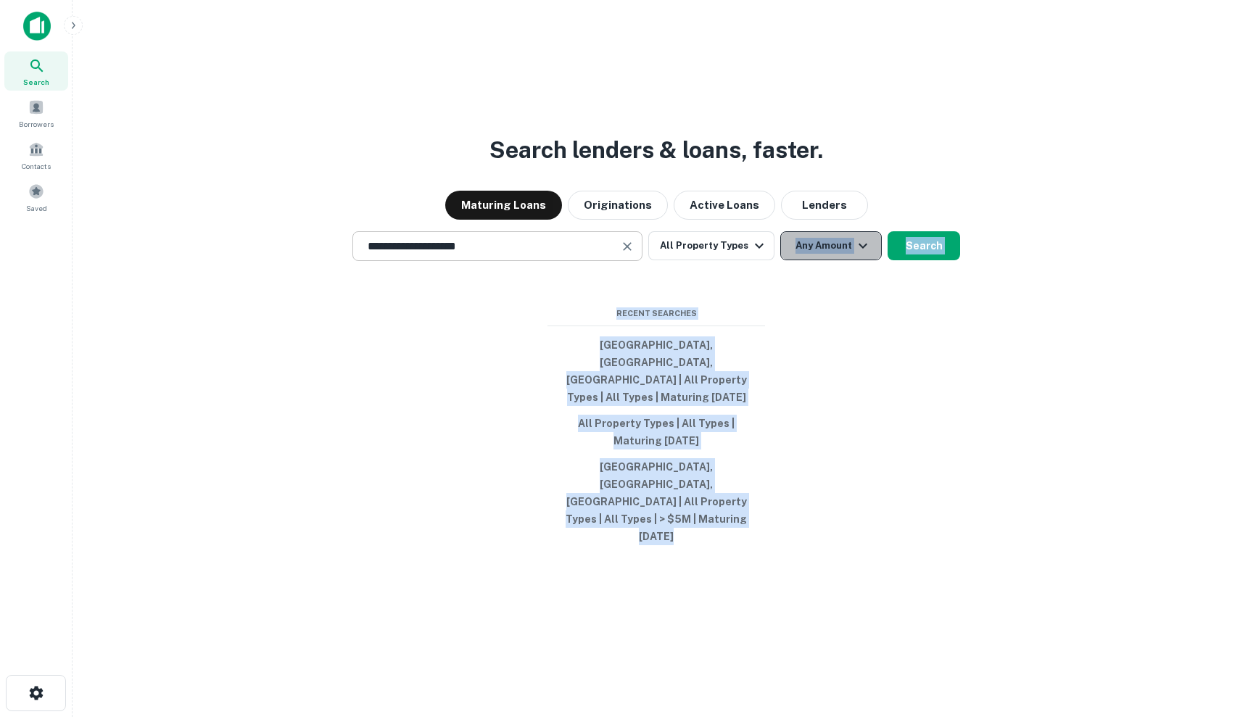
click at [840, 260] on button "Any Amount" at bounding box center [831, 245] width 102 height 29
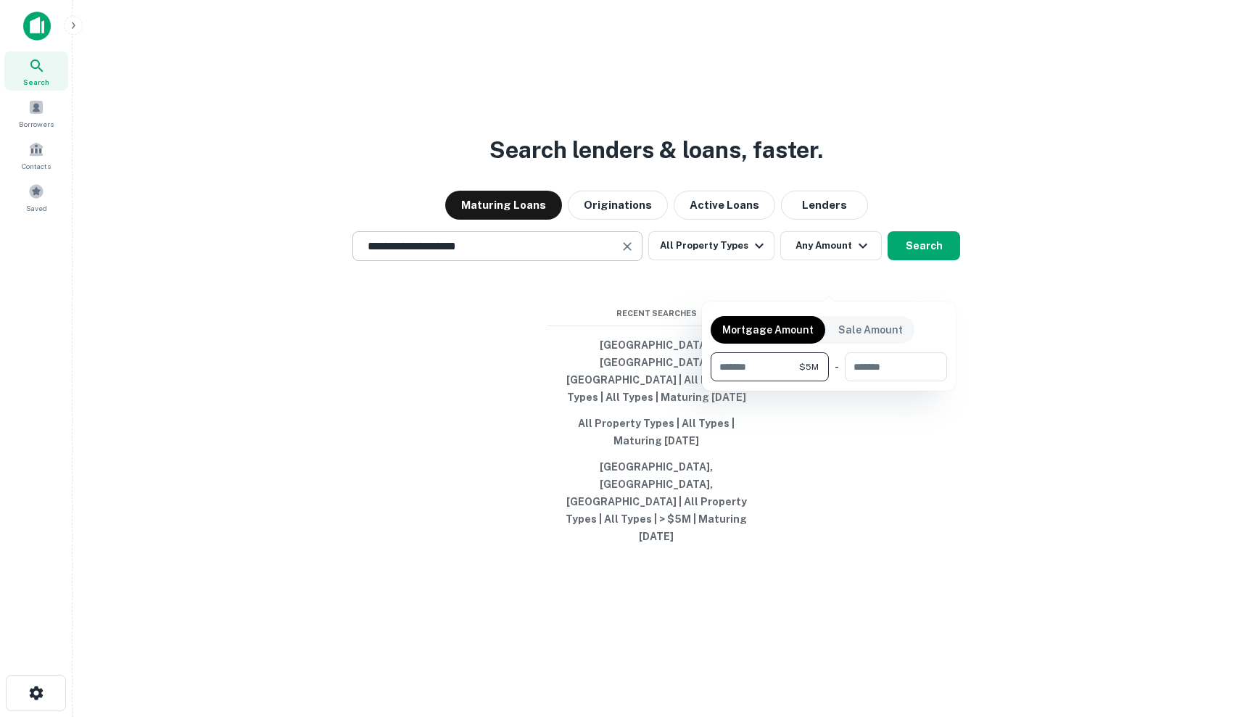
type input "*******"
click at [914, 270] on div at bounding box center [620, 358] width 1240 height 717
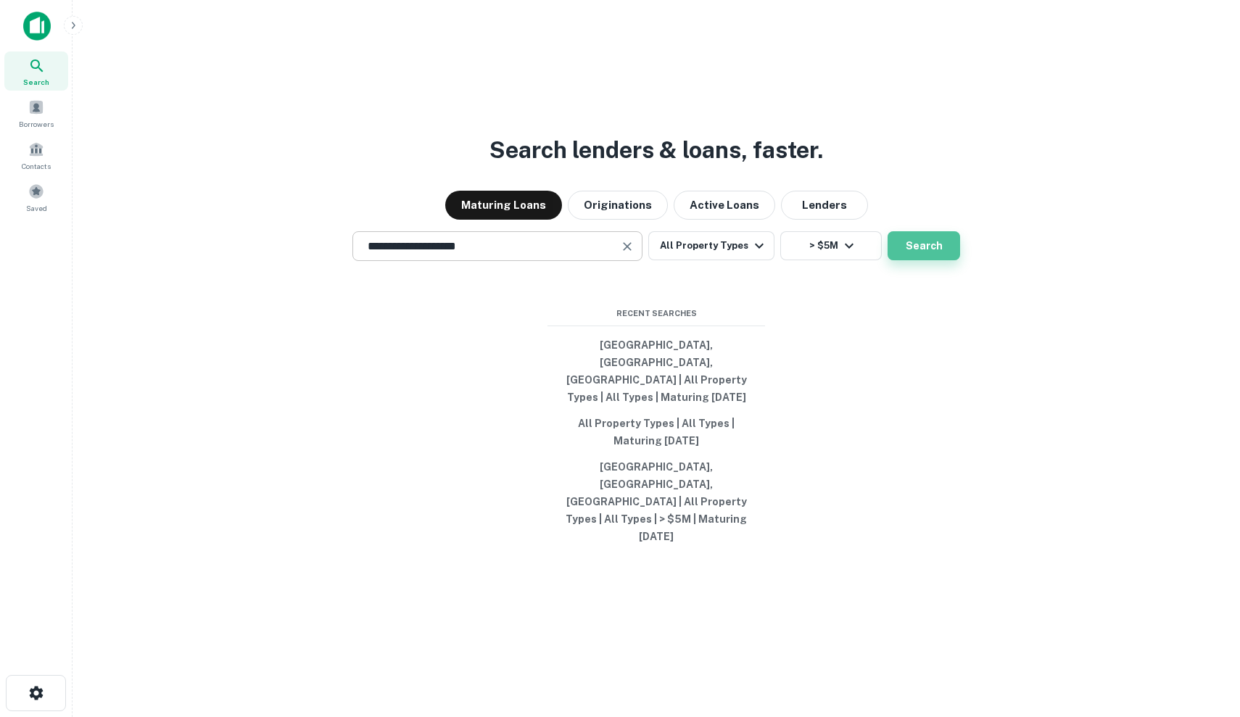
click at [911, 260] on button "Search" at bounding box center [924, 245] width 73 height 29
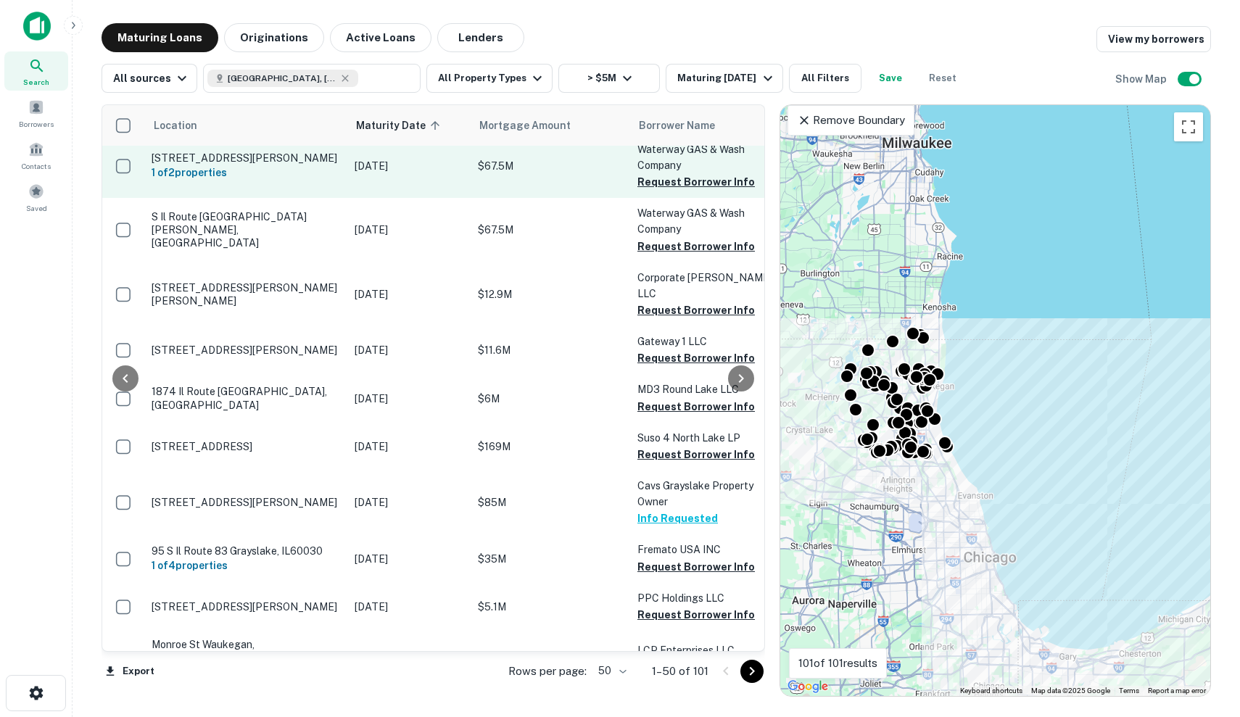
scroll to position [1647, 75]
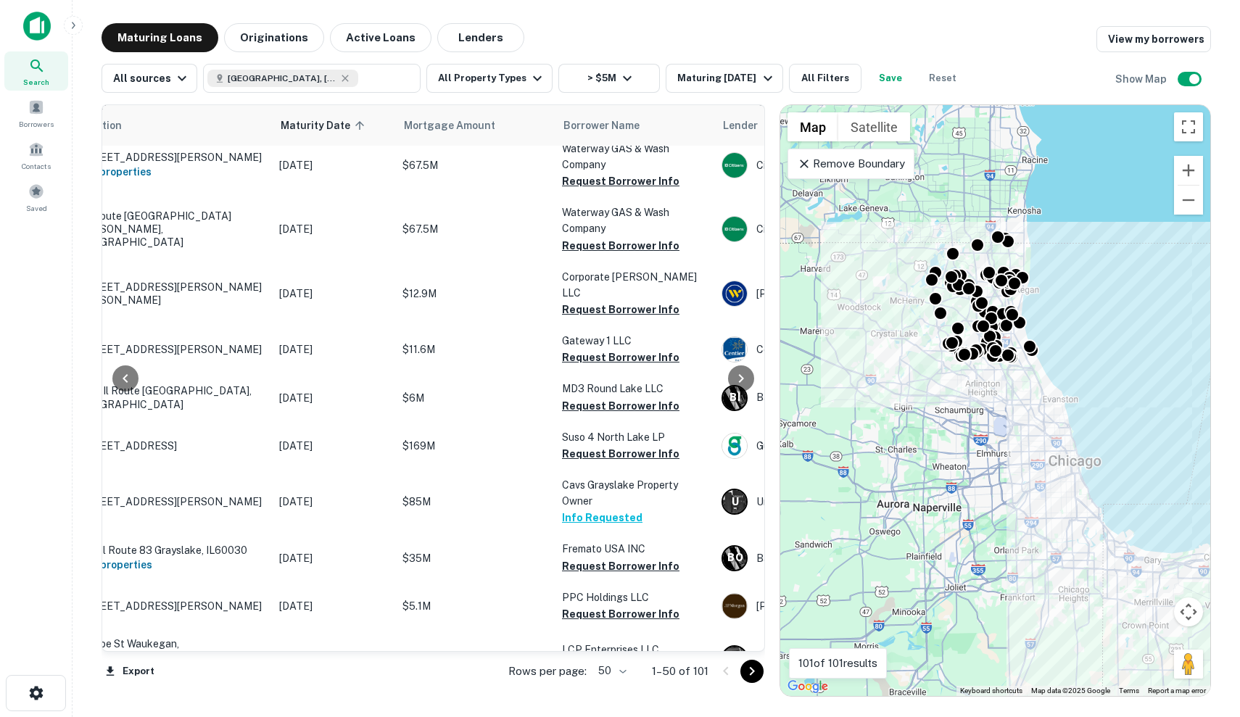
drag, startPoint x: 969, startPoint y: 342, endPoint x: 1054, endPoint y: 244, distance: 129.5
click at [1054, 244] on div "To activate drag with keyboard, press Alt + Enter. Once in keyboard drag state,…" at bounding box center [995, 400] width 430 height 591
click at [877, 168] on p "Remove Boundary" at bounding box center [851, 163] width 108 height 17
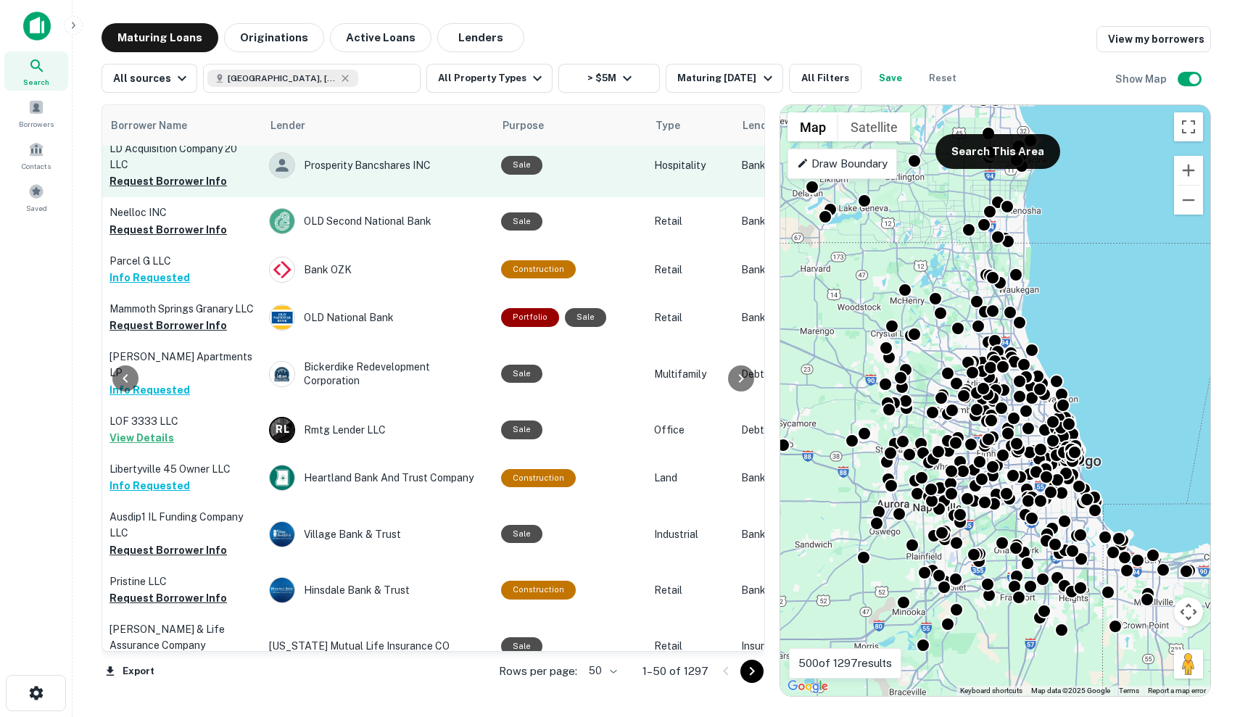
scroll to position [2086, 528]
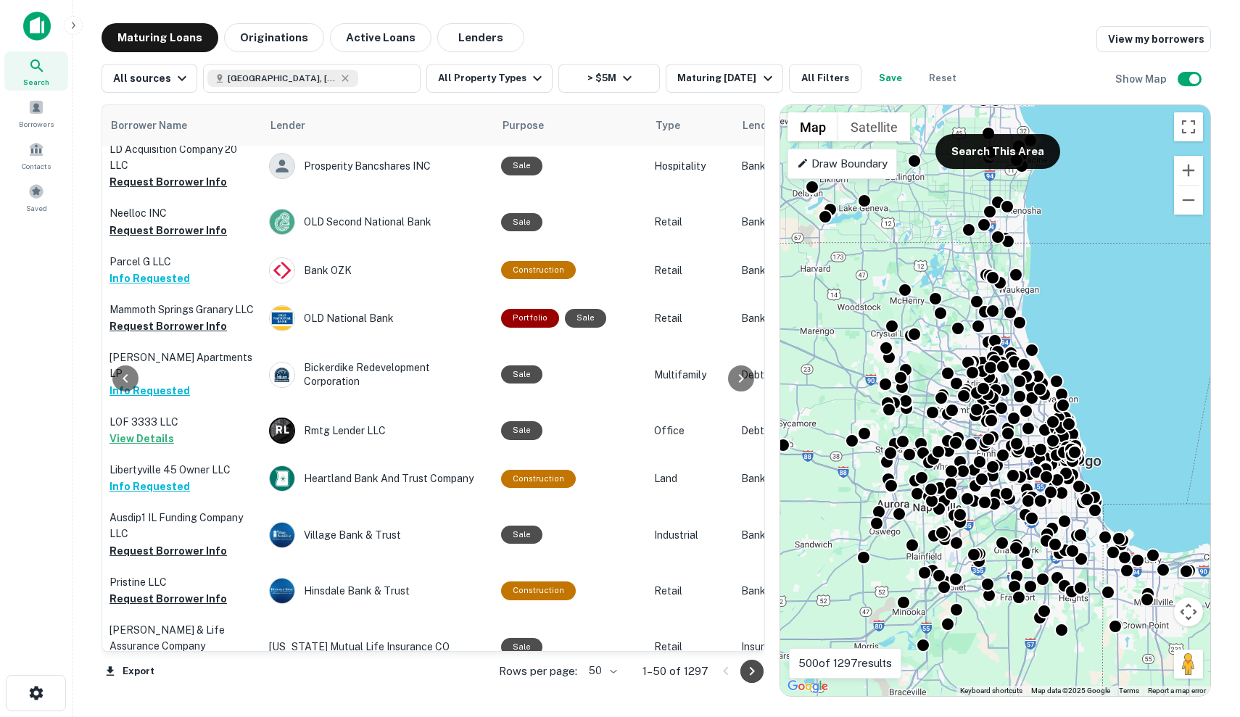
click at [758, 669] on icon "Go to next page" at bounding box center [751, 671] width 17 height 17
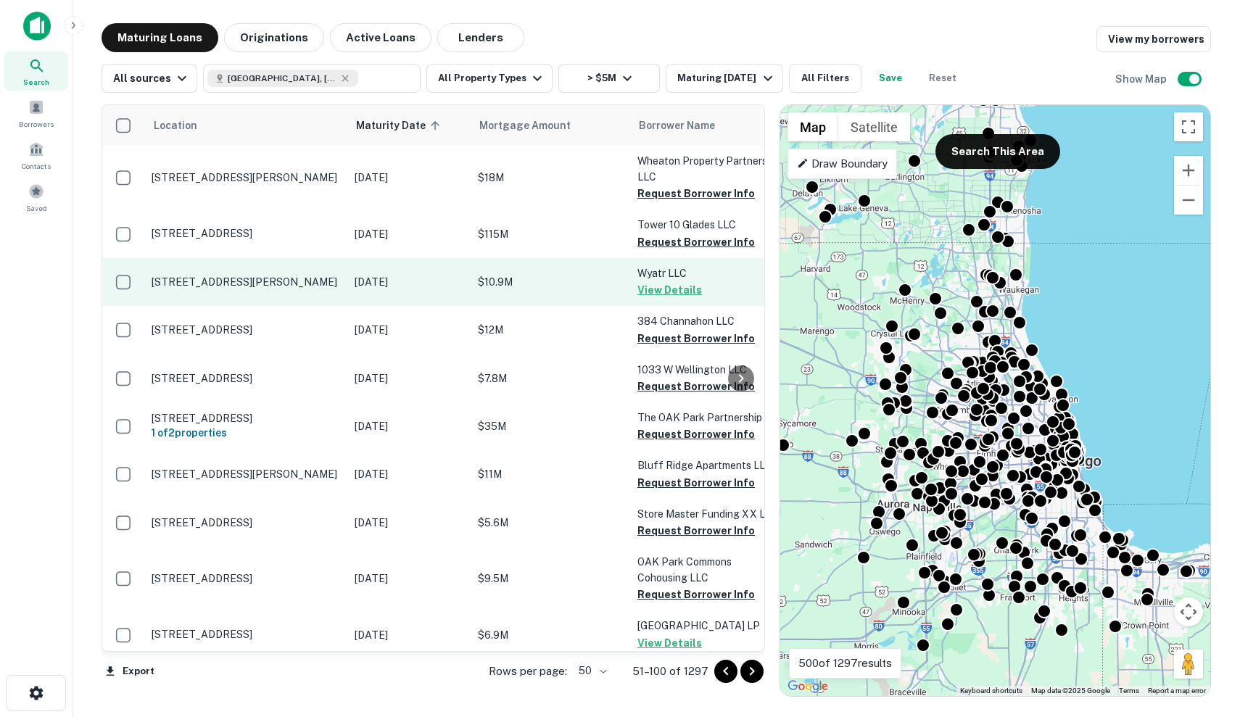
click at [300, 280] on p "623 W Harrison St Chicago, IL60607" at bounding box center [246, 282] width 189 height 13
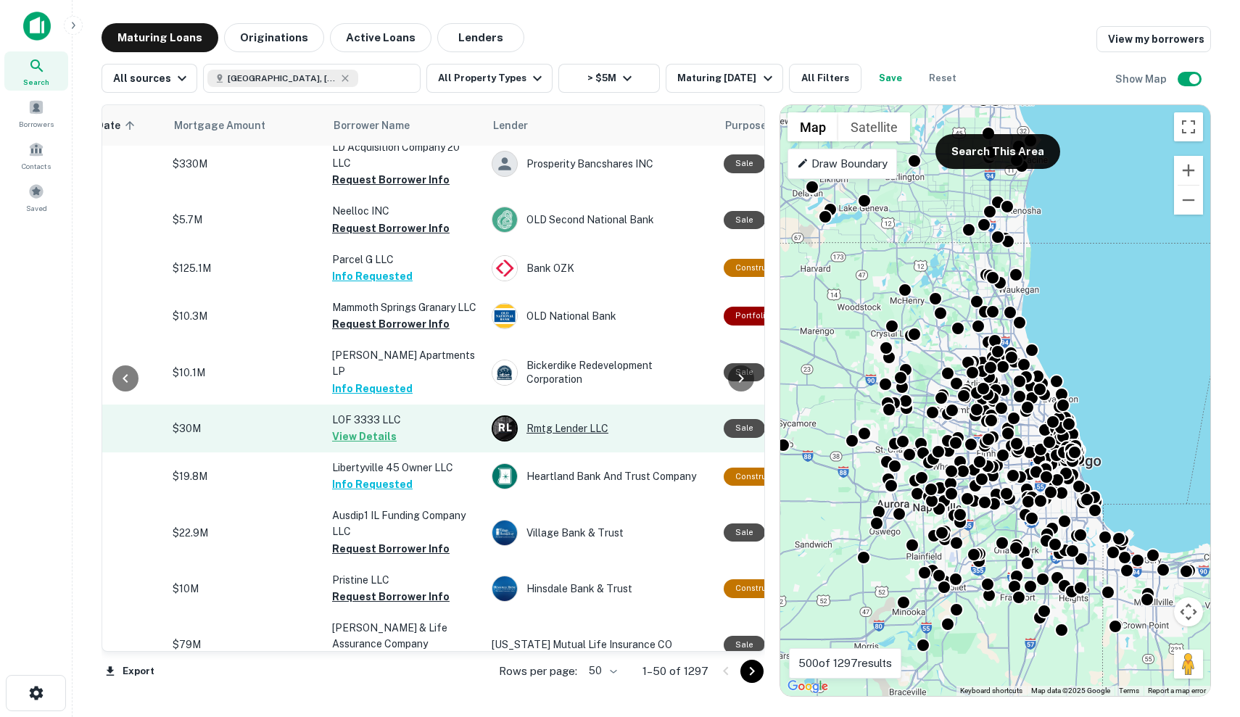
scroll to position [2086, 305]
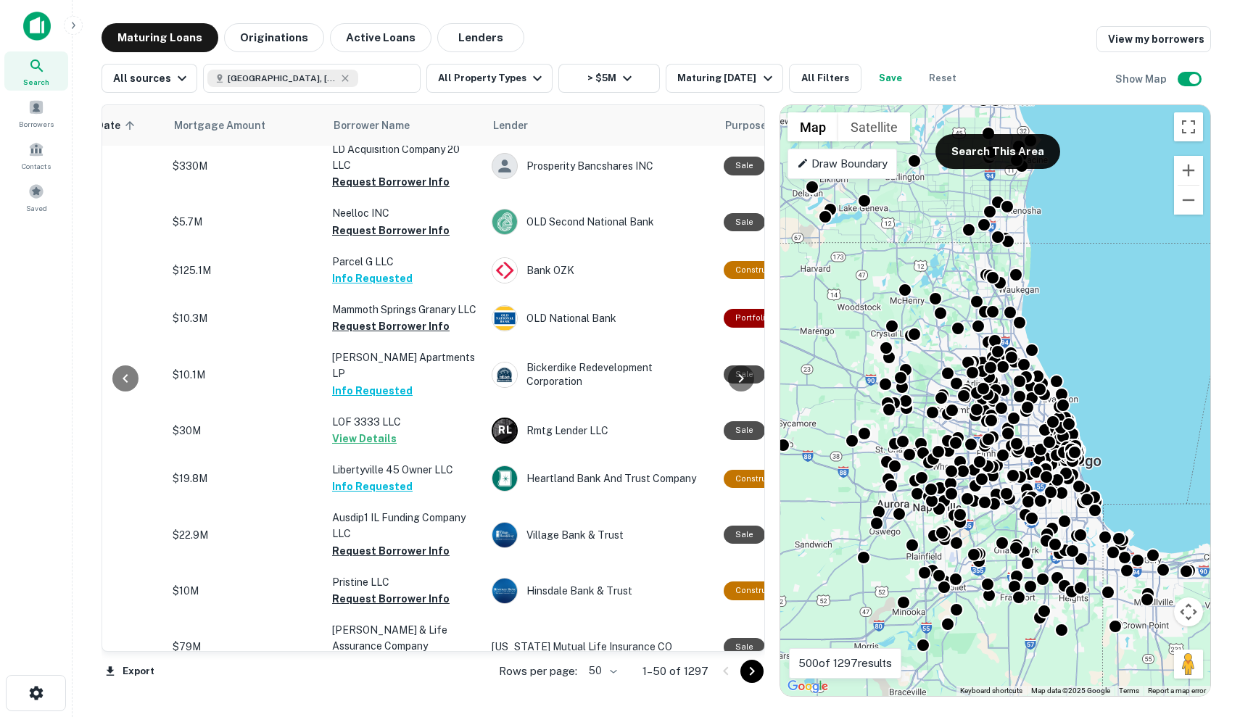
click at [746, 669] on icon "Go to next page" at bounding box center [751, 671] width 17 height 17
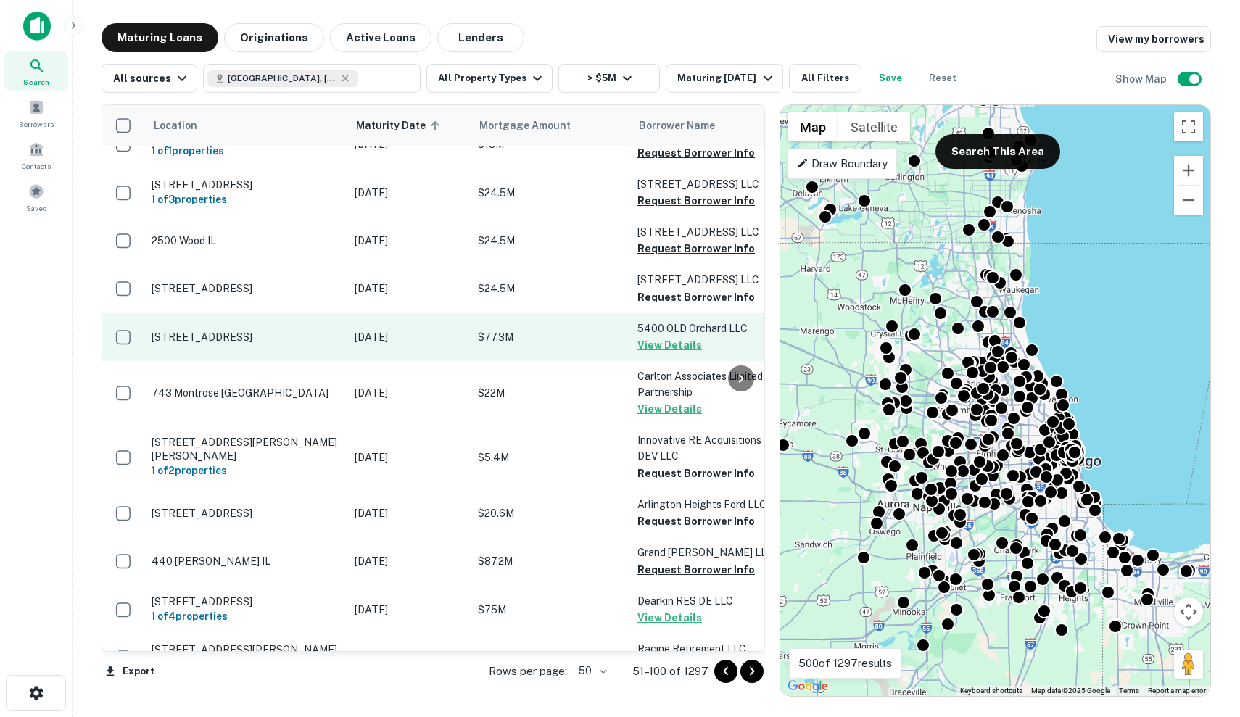
scroll to position [1020, 0]
click at [320, 331] on p "5420 Old Orchard Rd Skokie, IL60077" at bounding box center [246, 337] width 189 height 13
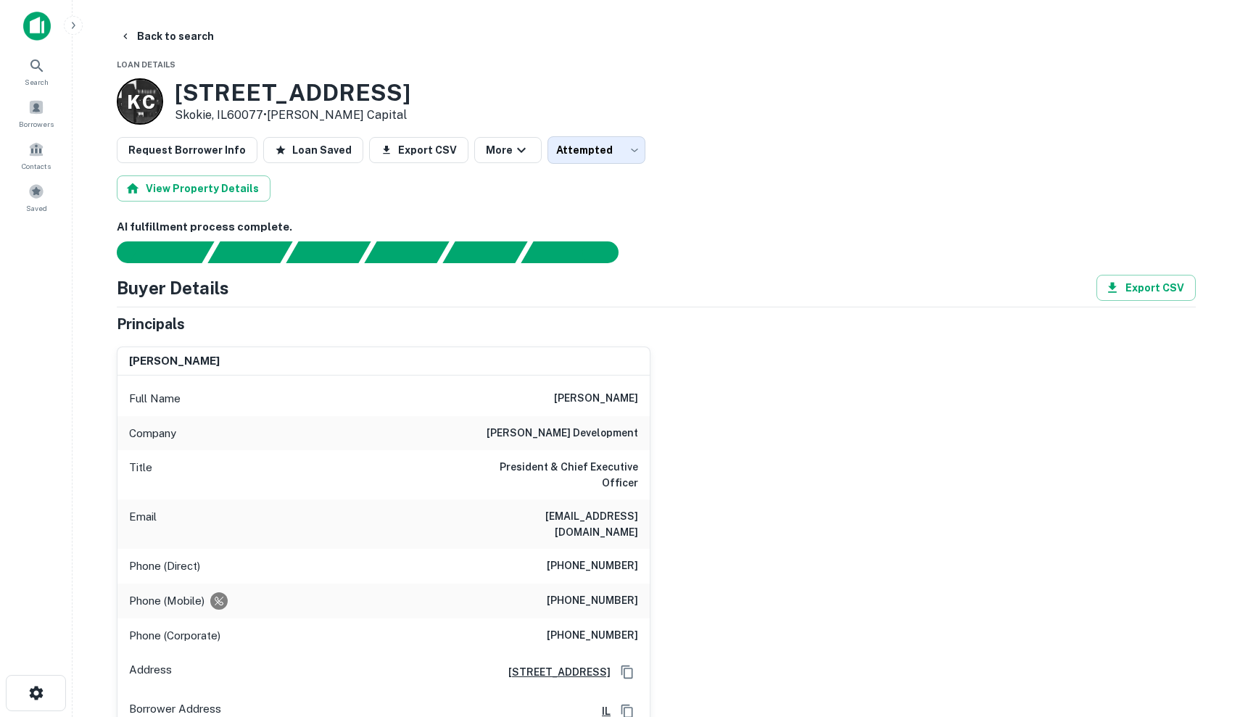
click at [566, 558] on h6 "(847) 748-3900" at bounding box center [592, 566] width 91 height 17
drag, startPoint x: 560, startPoint y: 531, endPoint x: 648, endPoint y: 539, distance: 88.2
click at [648, 549] on div "Phone (Direct) (847) 748-3900" at bounding box center [383, 566] width 532 height 35
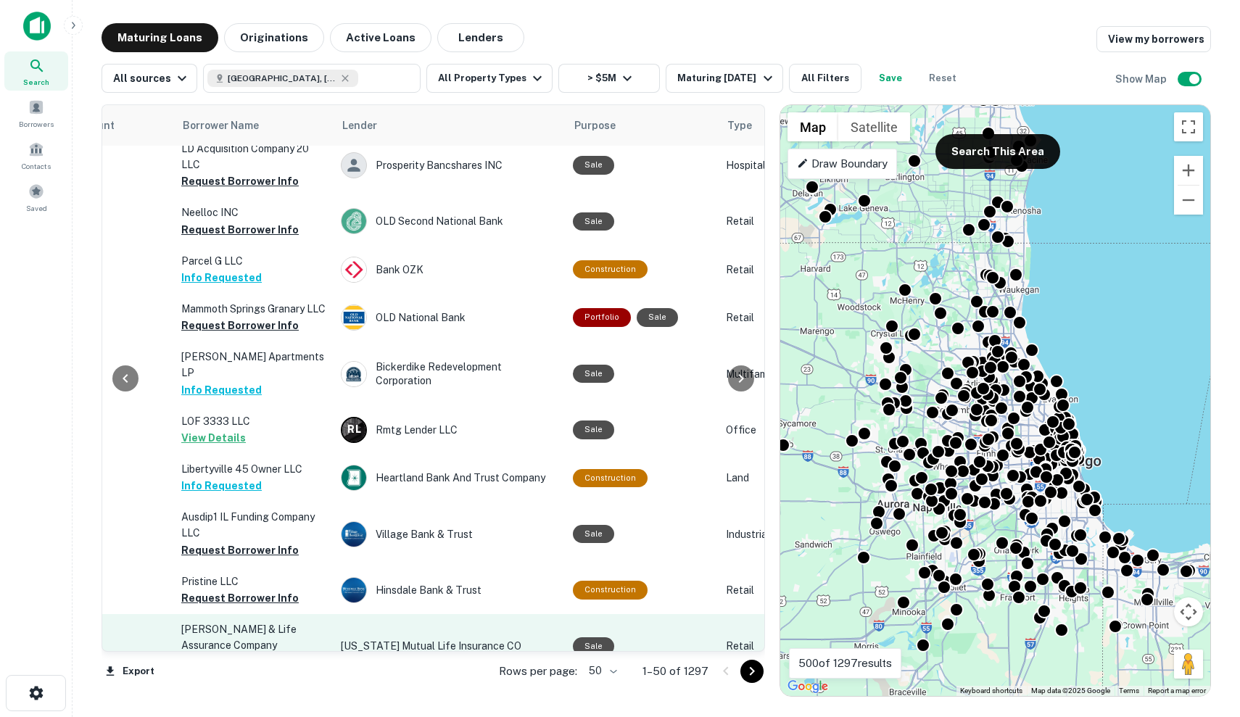
scroll to position [2086, 456]
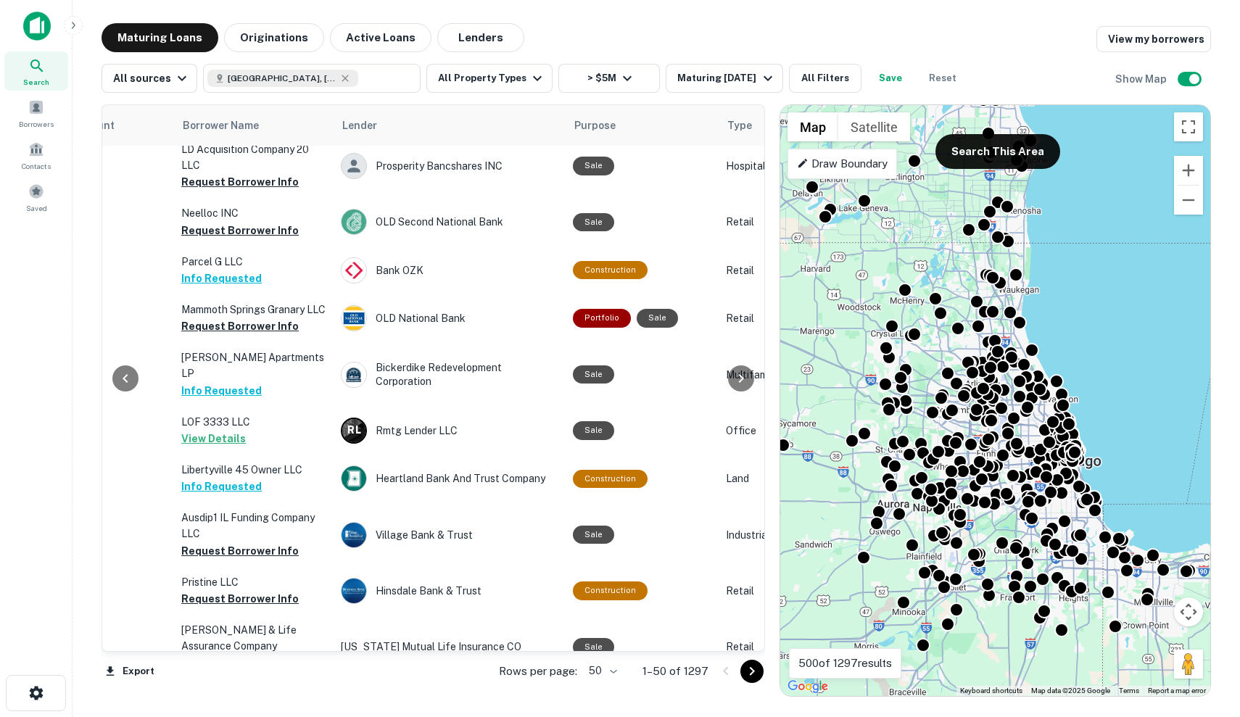
click at [749, 670] on icon "Go to next page" at bounding box center [751, 671] width 17 height 17
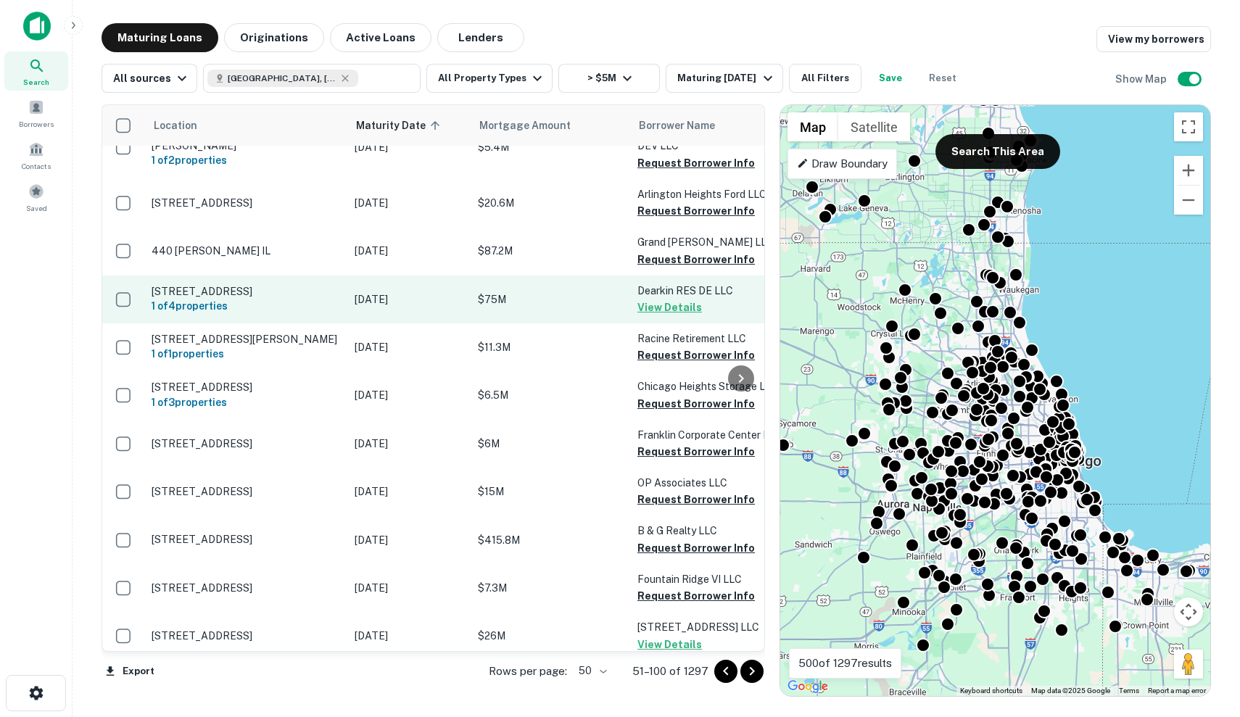
scroll to position [1330, 0]
click at [526, 276] on td "$75M" at bounding box center [551, 300] width 160 height 48
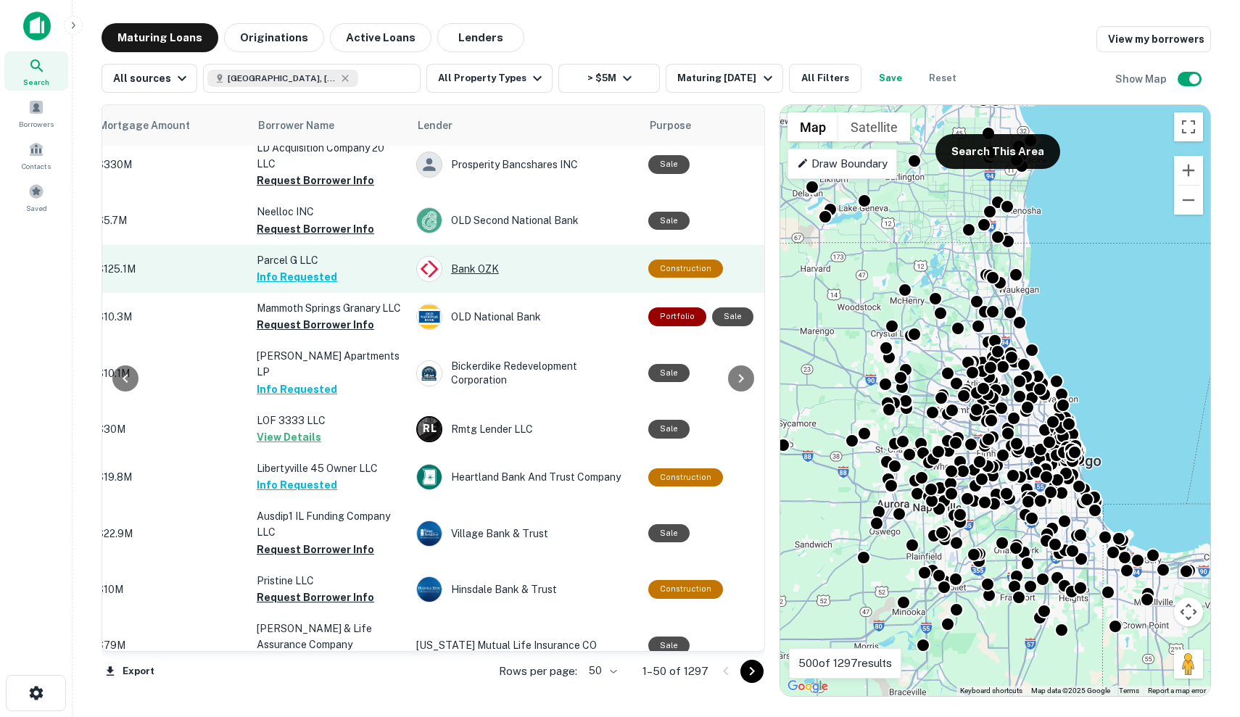
scroll to position [2086, 381]
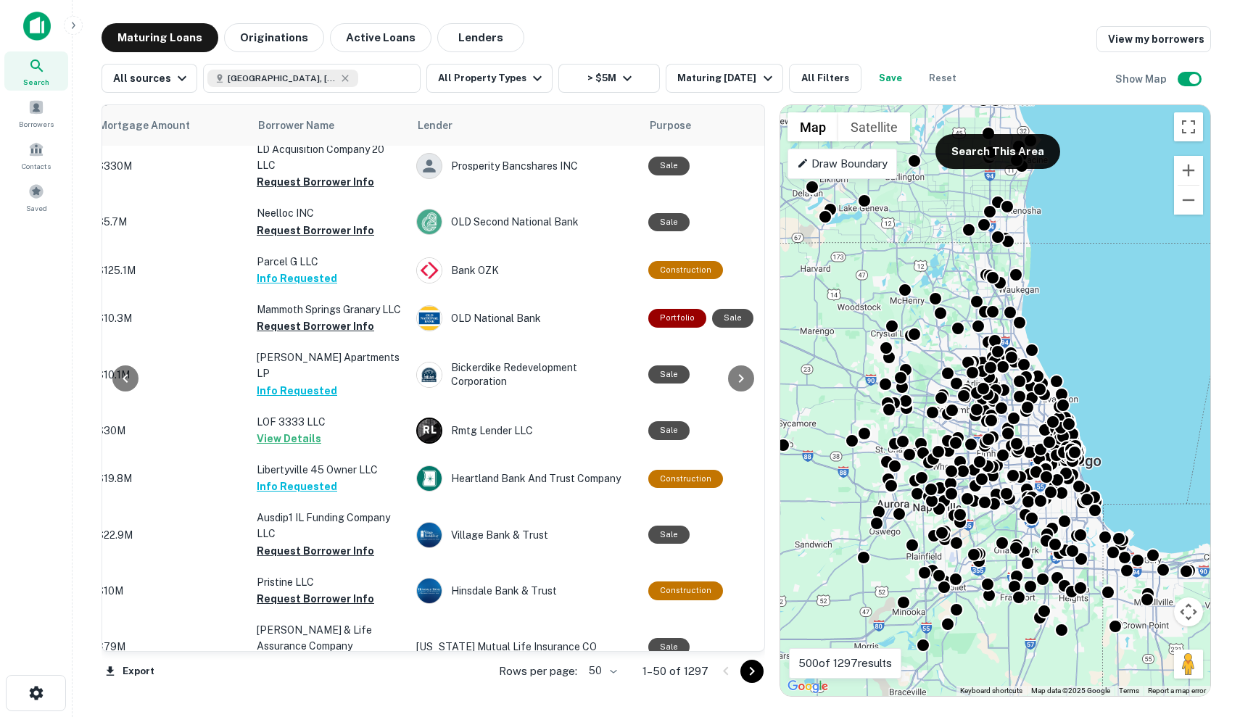
click at [753, 679] on icon "Go to next page" at bounding box center [751, 671] width 17 height 17
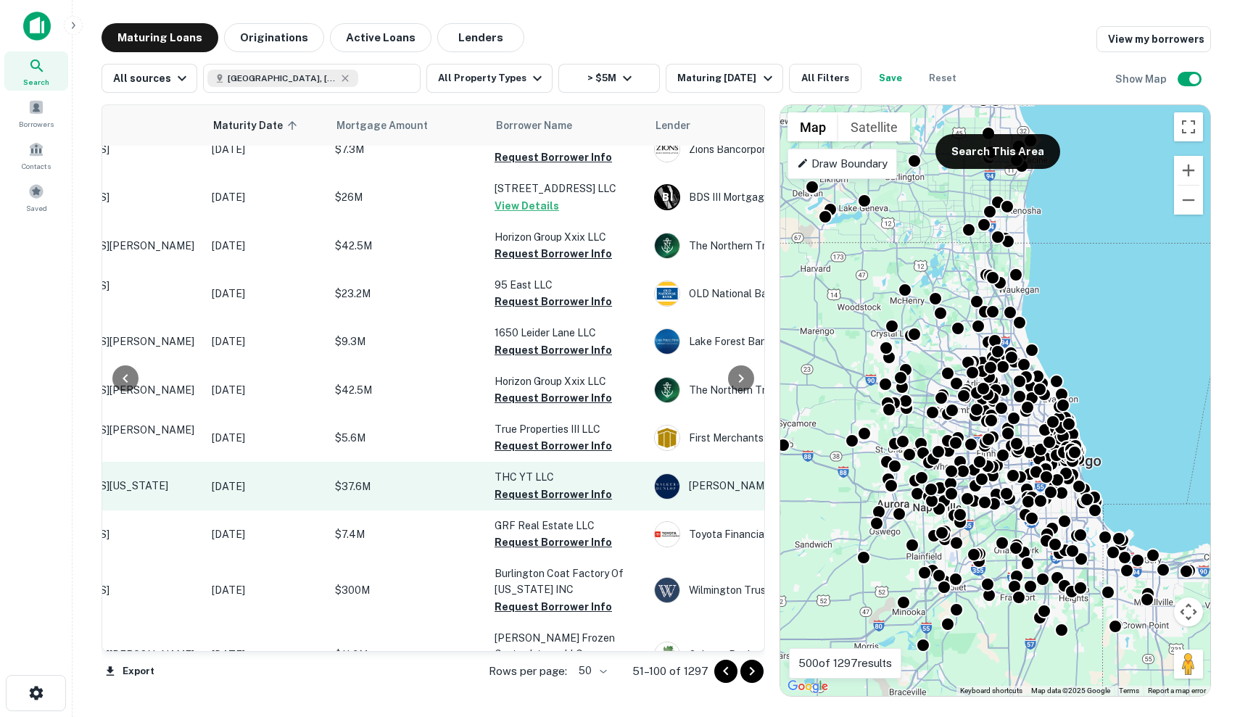
scroll to position [1769, 124]
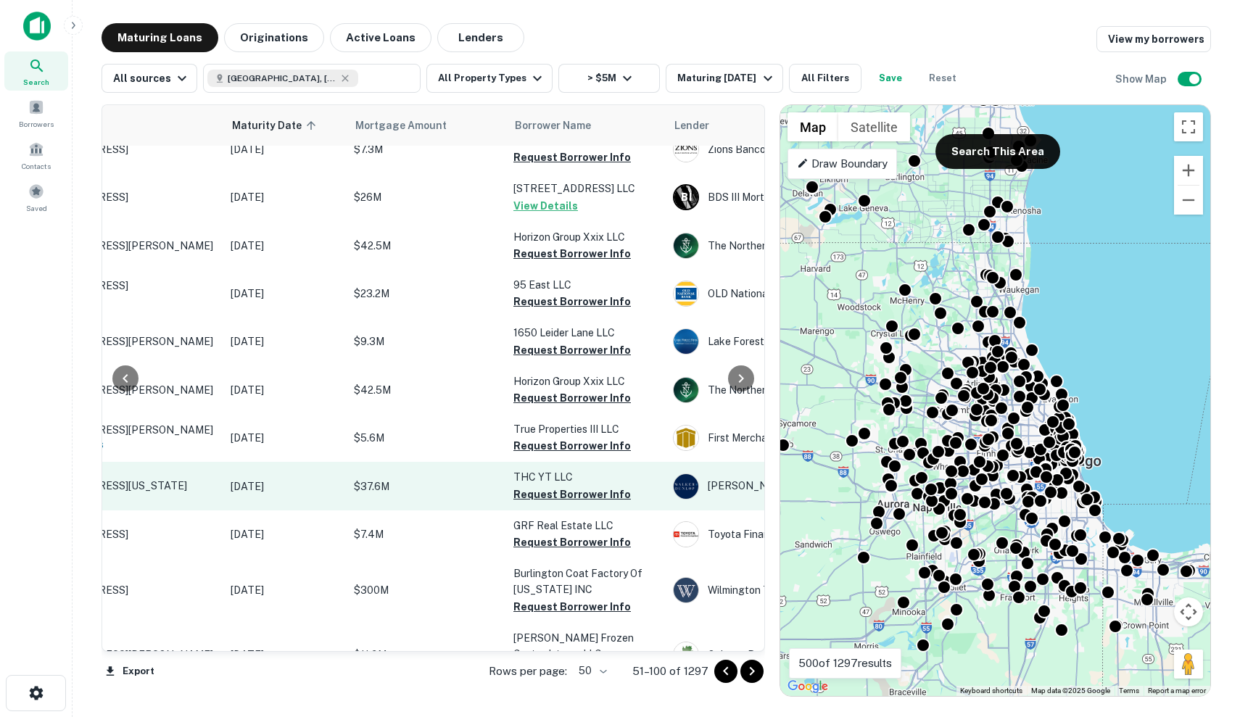
click at [394, 479] on p "$37.6M" at bounding box center [426, 487] width 145 height 16
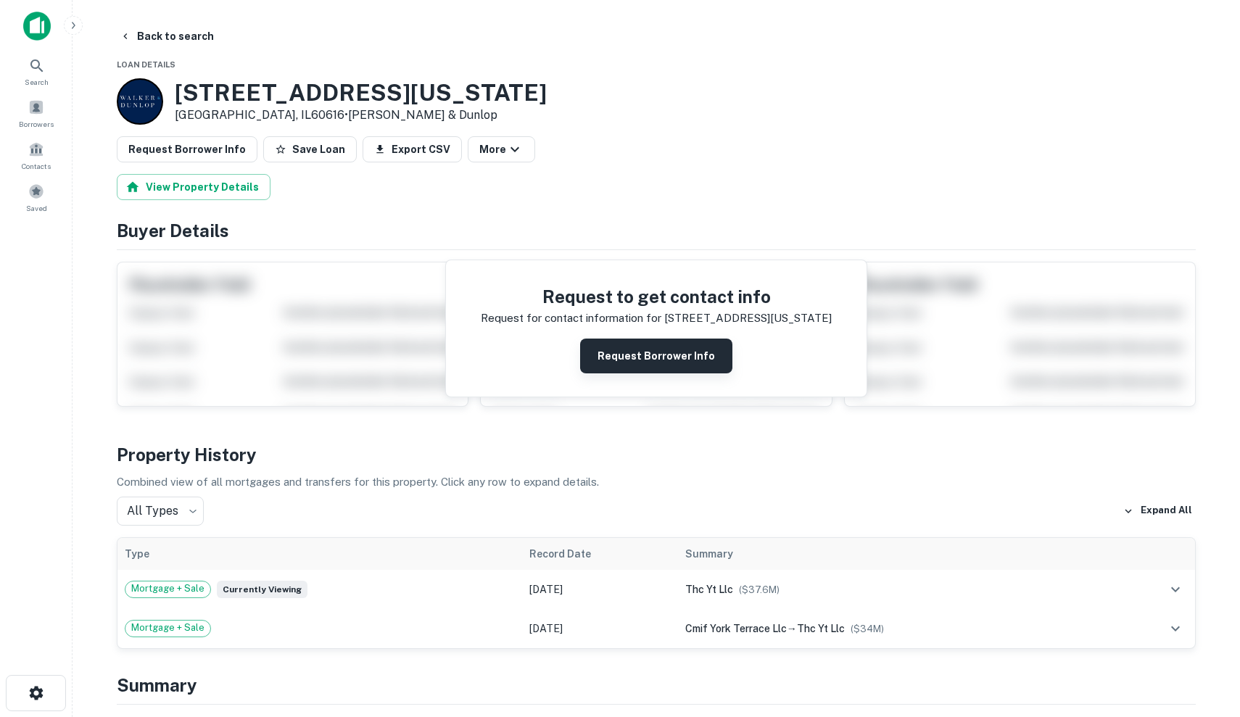
click at [640, 361] on button "Request Borrower Info" at bounding box center [656, 356] width 152 height 35
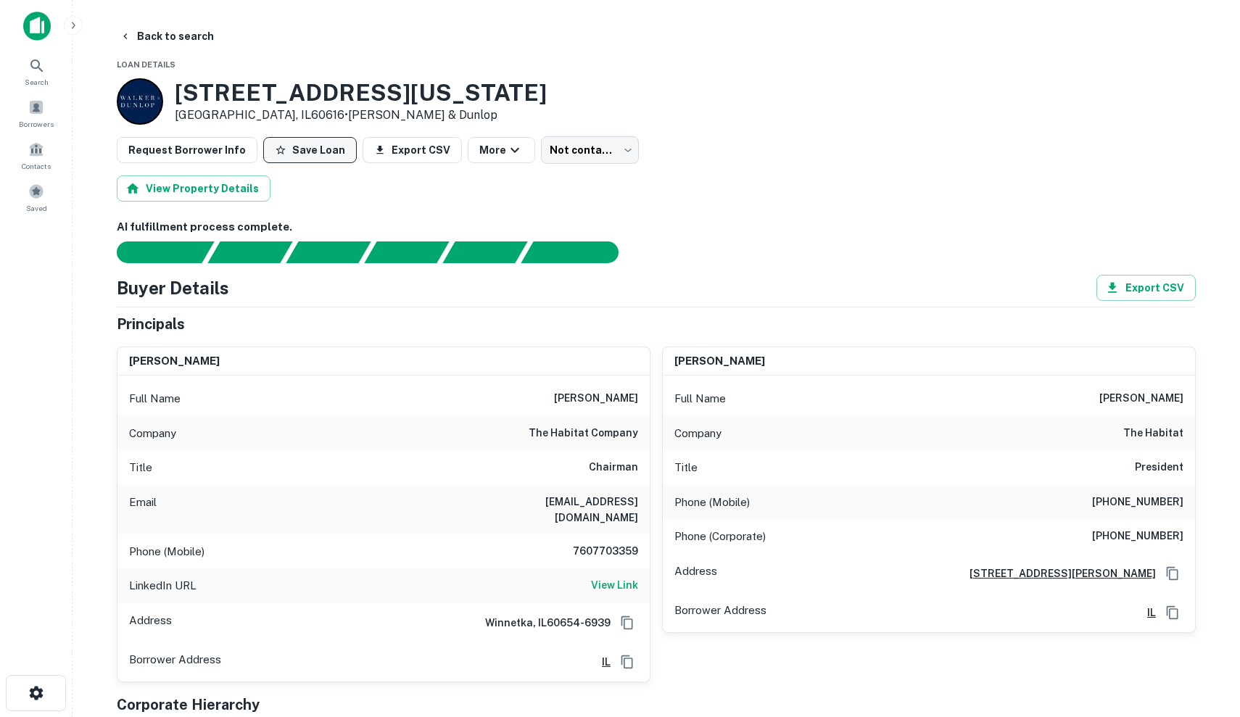
click at [295, 143] on button "Save Loan" at bounding box center [310, 150] width 94 height 26
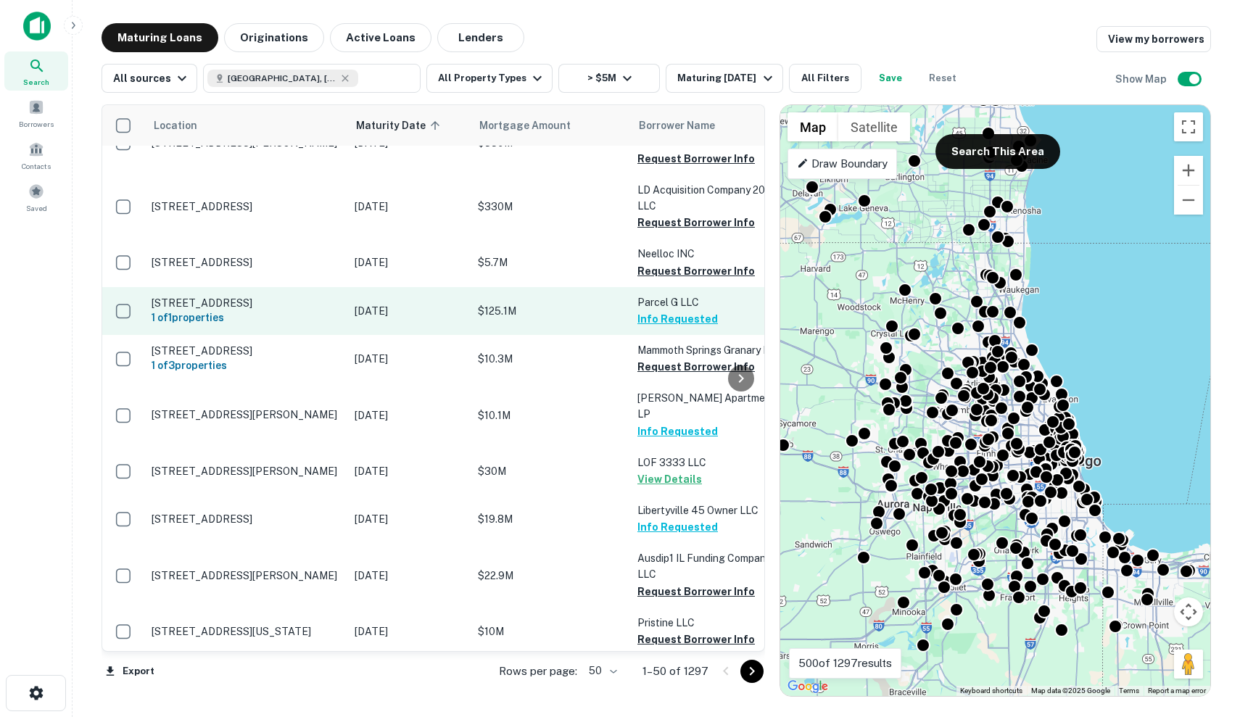
scroll to position [2046, 0]
click at [328, 310] on h6 "1 of 1 properties" at bounding box center [246, 318] width 189 height 16
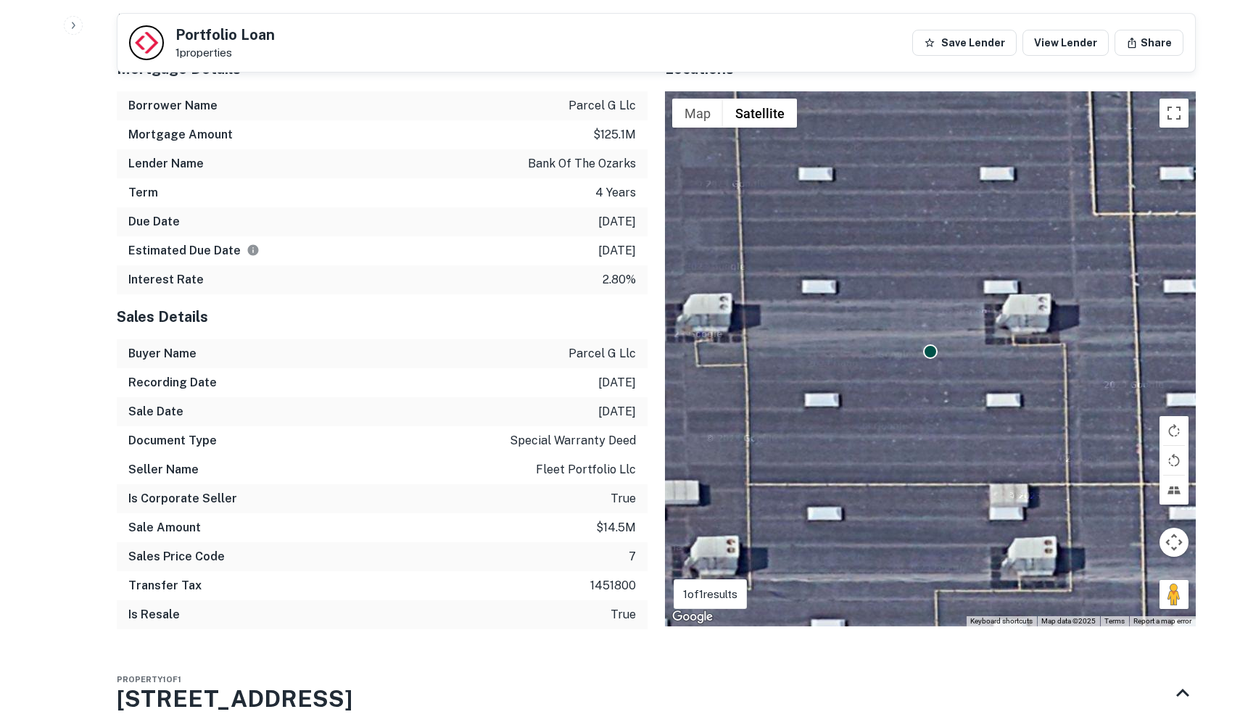
scroll to position [836, 0]
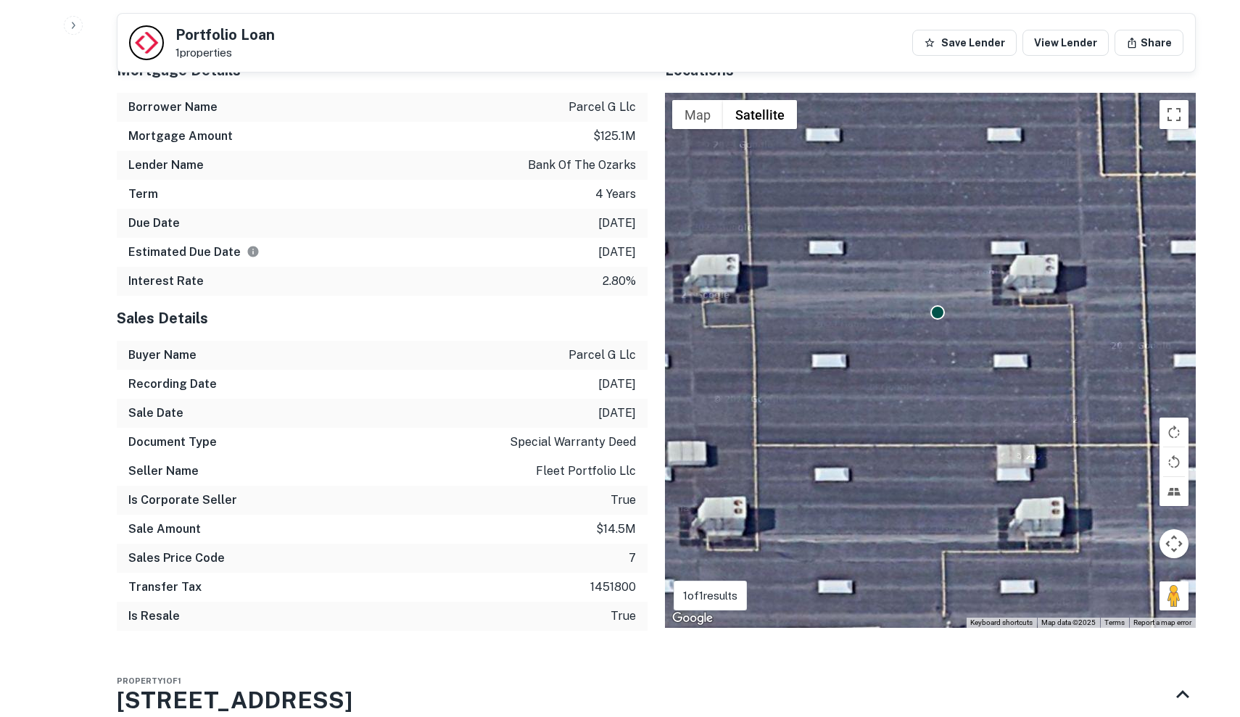
drag, startPoint x: 1019, startPoint y: 475, endPoint x: 1235, endPoint y: -19, distance: 539.0
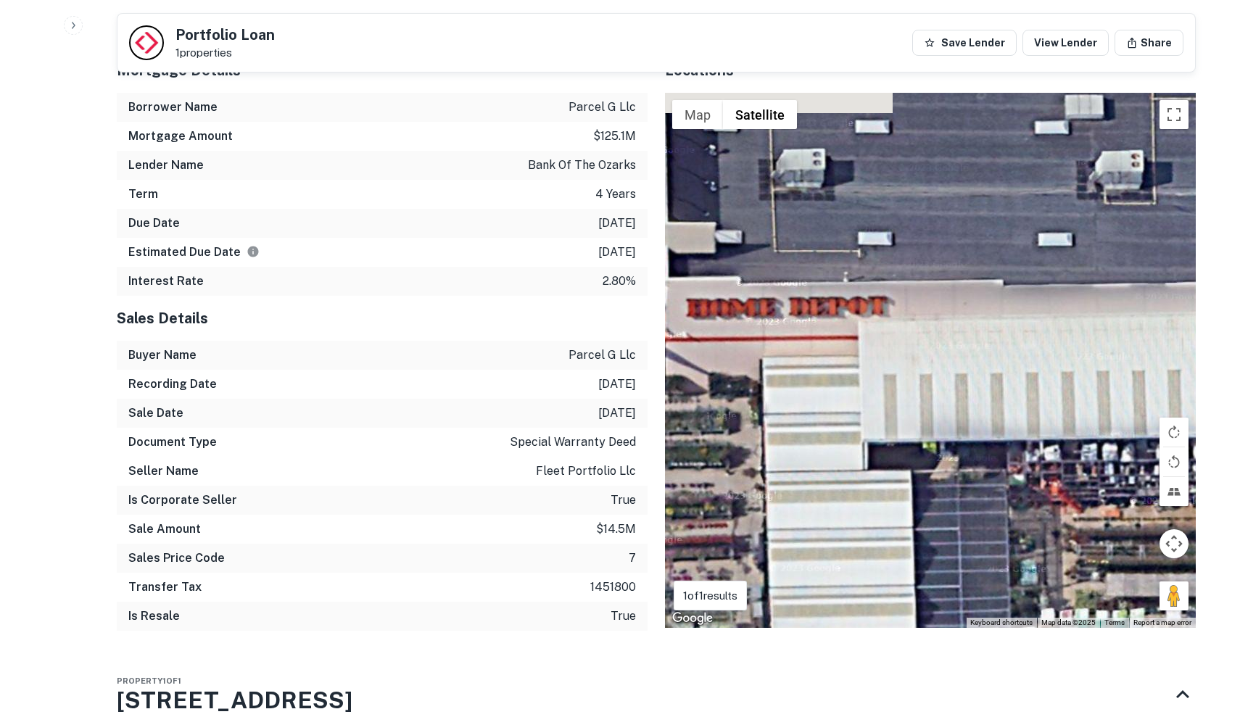
drag, startPoint x: 883, startPoint y: 465, endPoint x: 1074, endPoint y: 582, distance: 223.6
click at [1074, 582] on div "To activate drag with keyboard, press Alt + Enter. Once in keyboard drag state,…" at bounding box center [930, 360] width 531 height 535
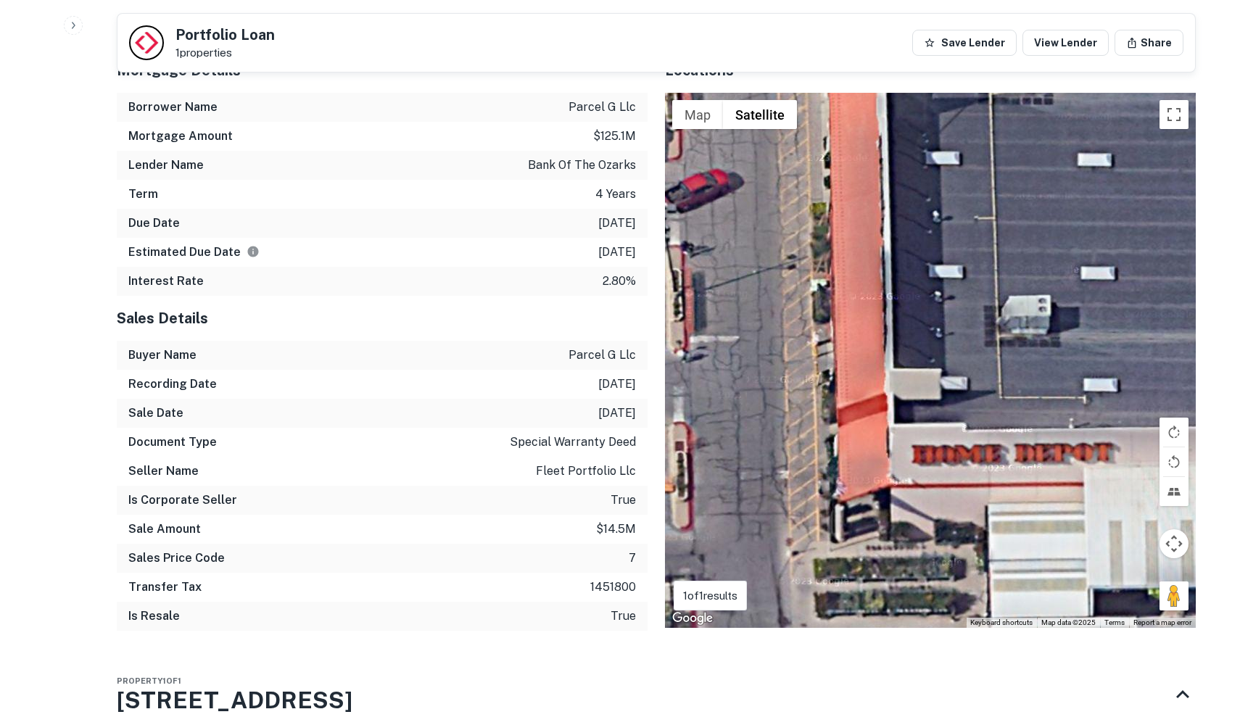
drag, startPoint x: 865, startPoint y: 339, endPoint x: 1093, endPoint y: 467, distance: 262.0
click at [1093, 467] on div "To activate drag with keyboard, press Alt + Enter. Once in keyboard drag state,…" at bounding box center [930, 360] width 531 height 535
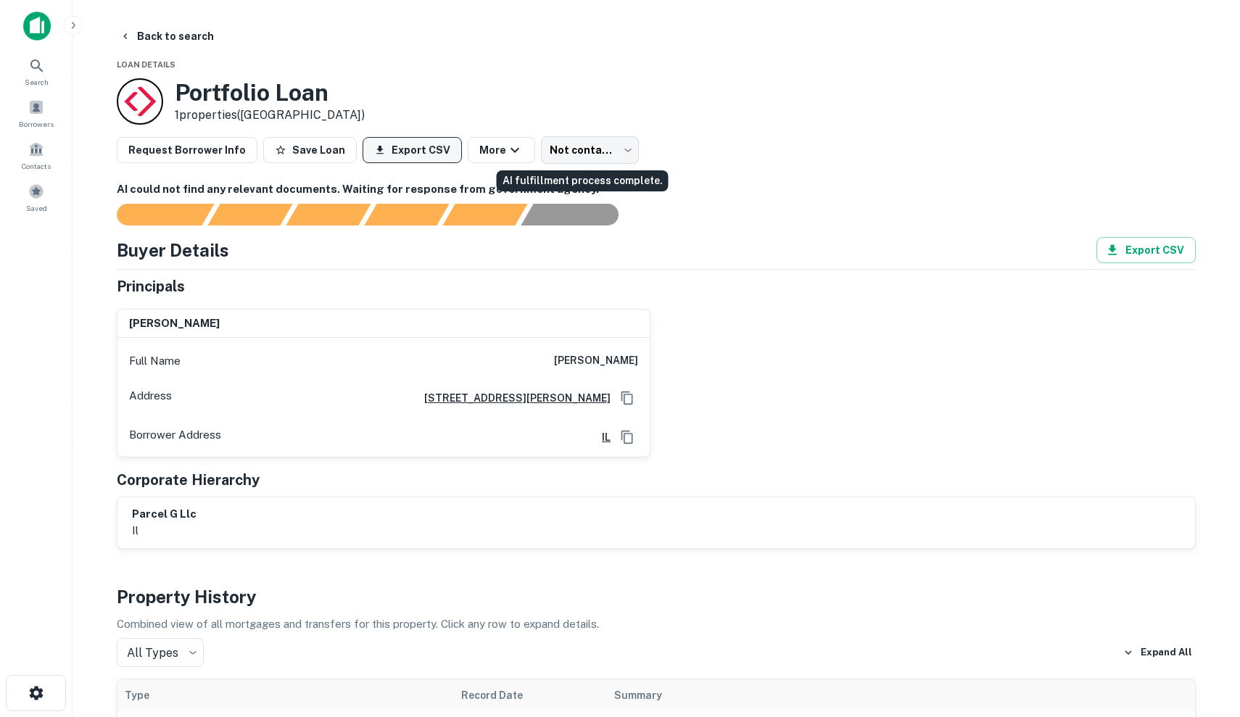
scroll to position [0, 0]
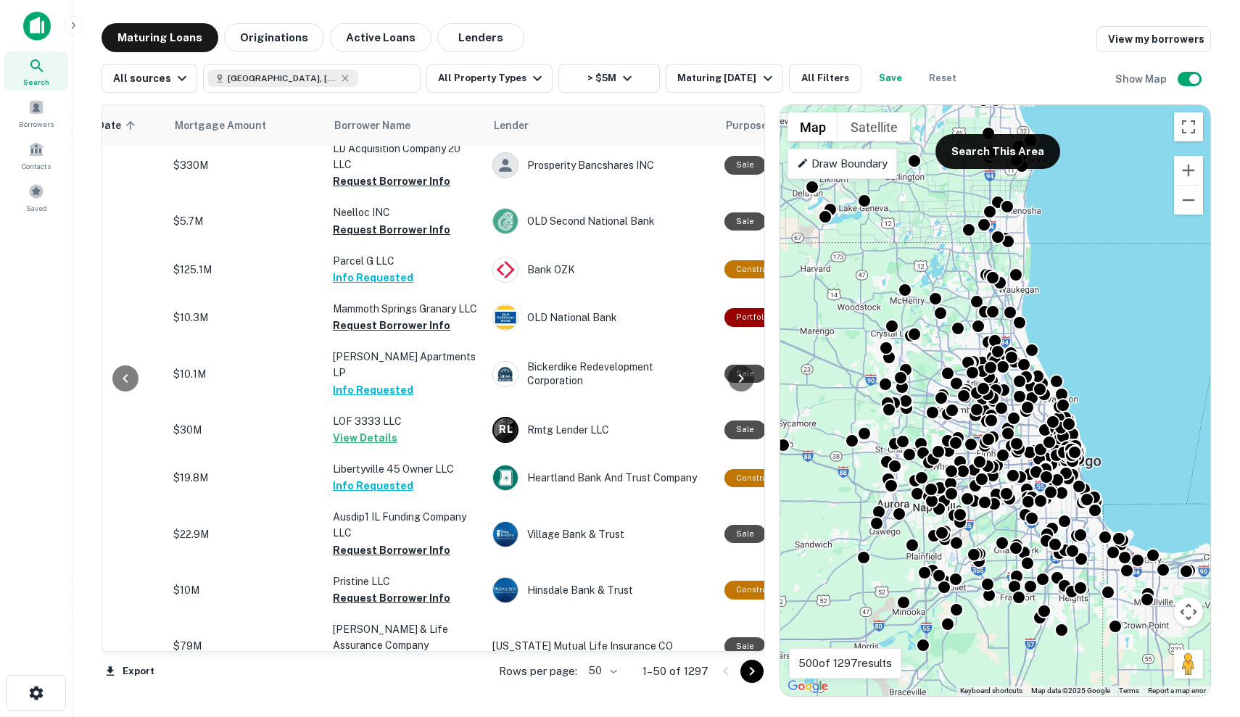
scroll to position [2086, 305]
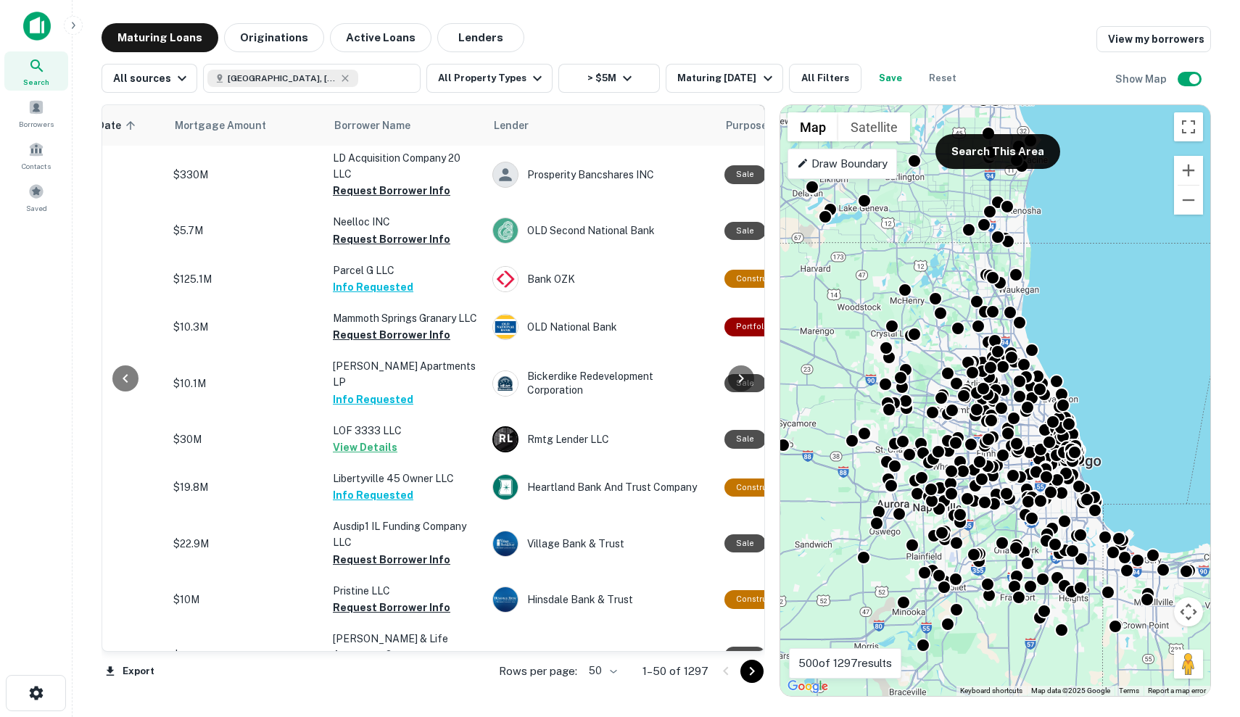
click at [752, 671] on icon "Go to next page" at bounding box center [751, 671] width 17 height 17
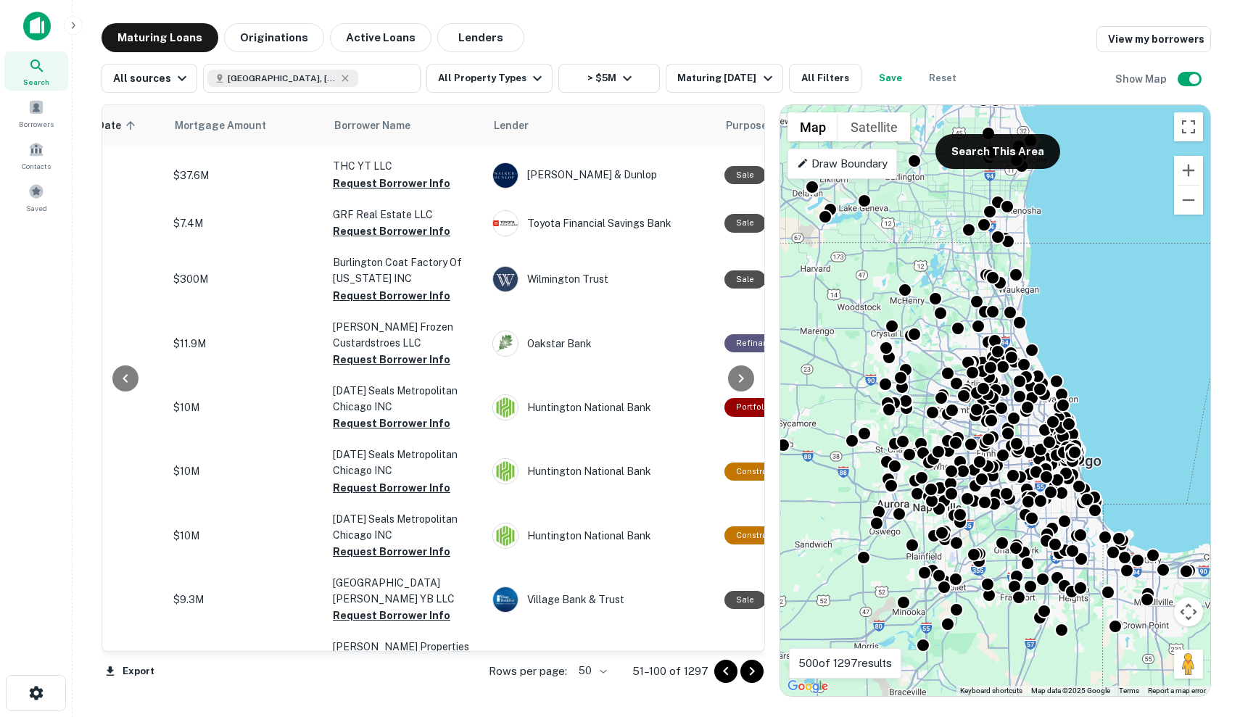
scroll to position [2078, 305]
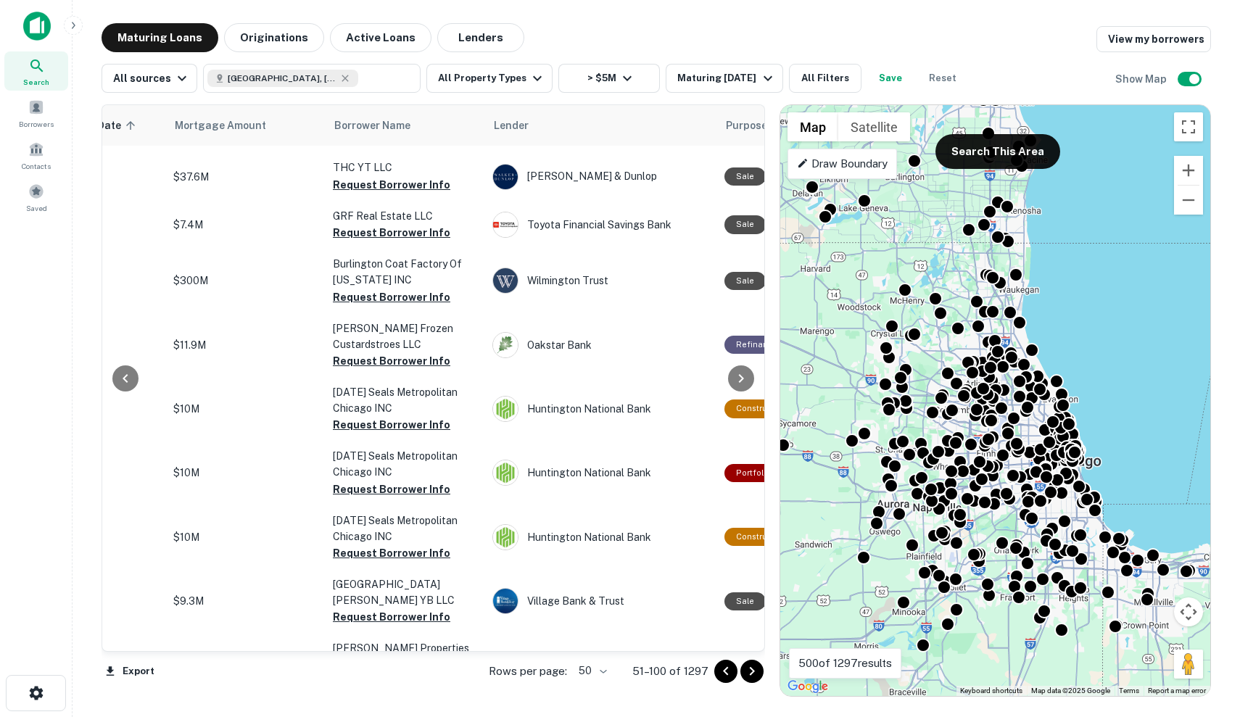
click at [753, 679] on icon "Go to next page" at bounding box center [751, 671] width 17 height 17
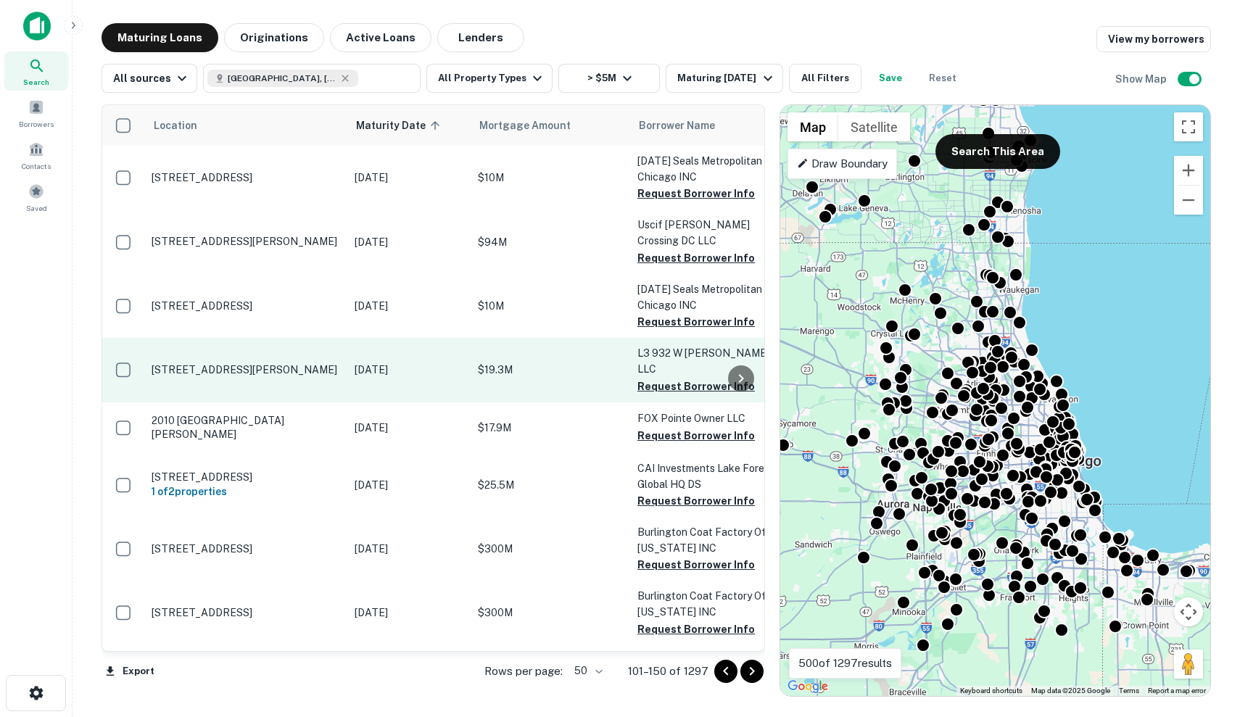
click at [349, 344] on td "Oct 20, 2025" at bounding box center [408, 370] width 123 height 64
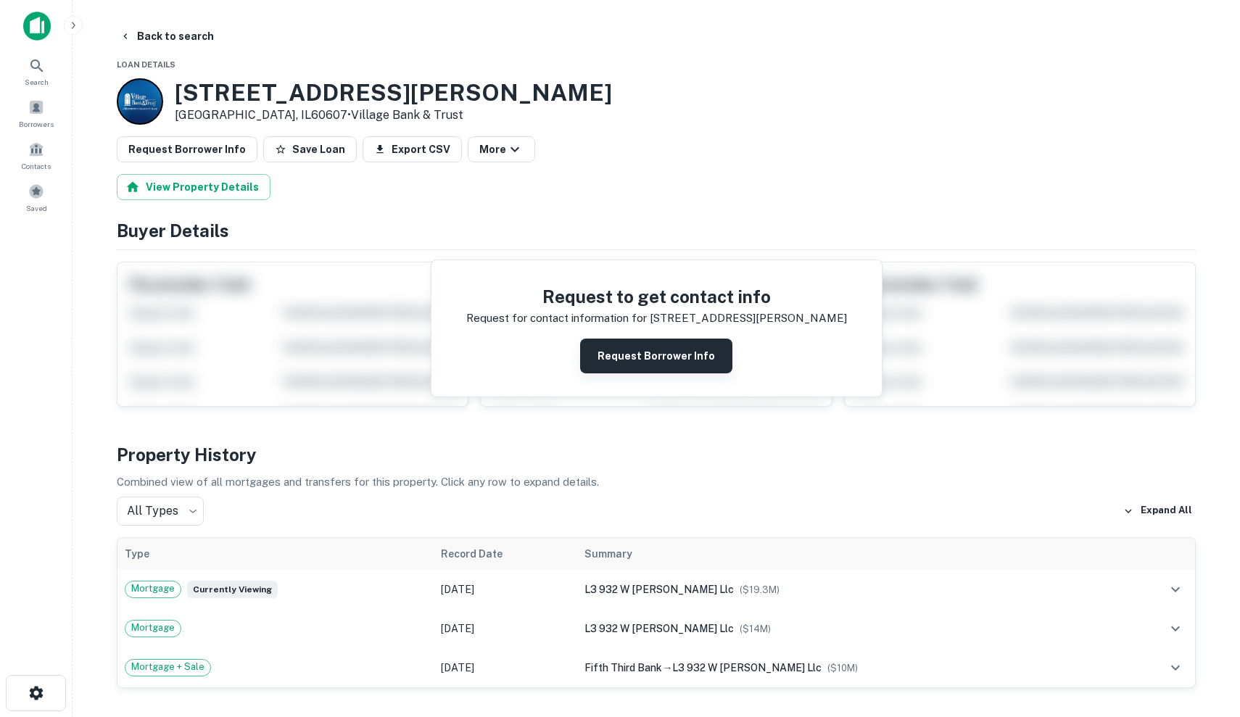
click at [669, 357] on button "Request Borrower Info" at bounding box center [656, 356] width 152 height 35
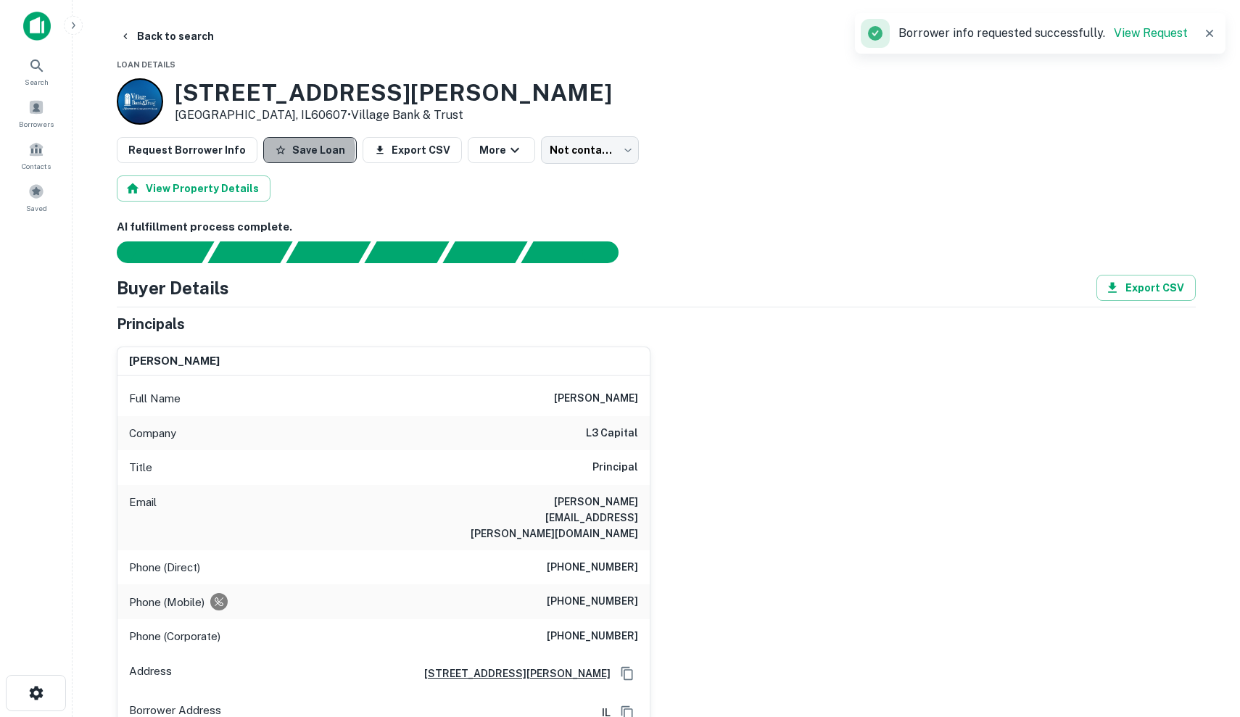
click at [299, 150] on button "Save Loan" at bounding box center [310, 150] width 94 height 26
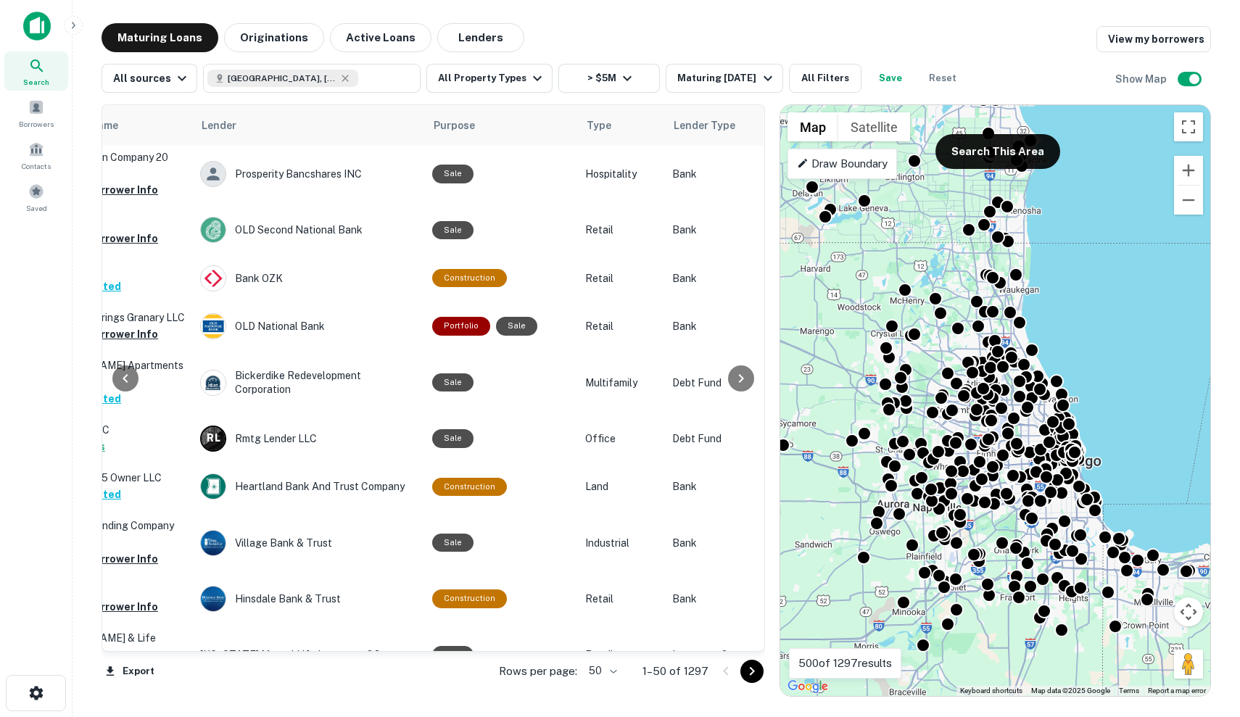
scroll to position [2086, 597]
click at [753, 671] on icon "Go to next page" at bounding box center [752, 671] width 5 height 9
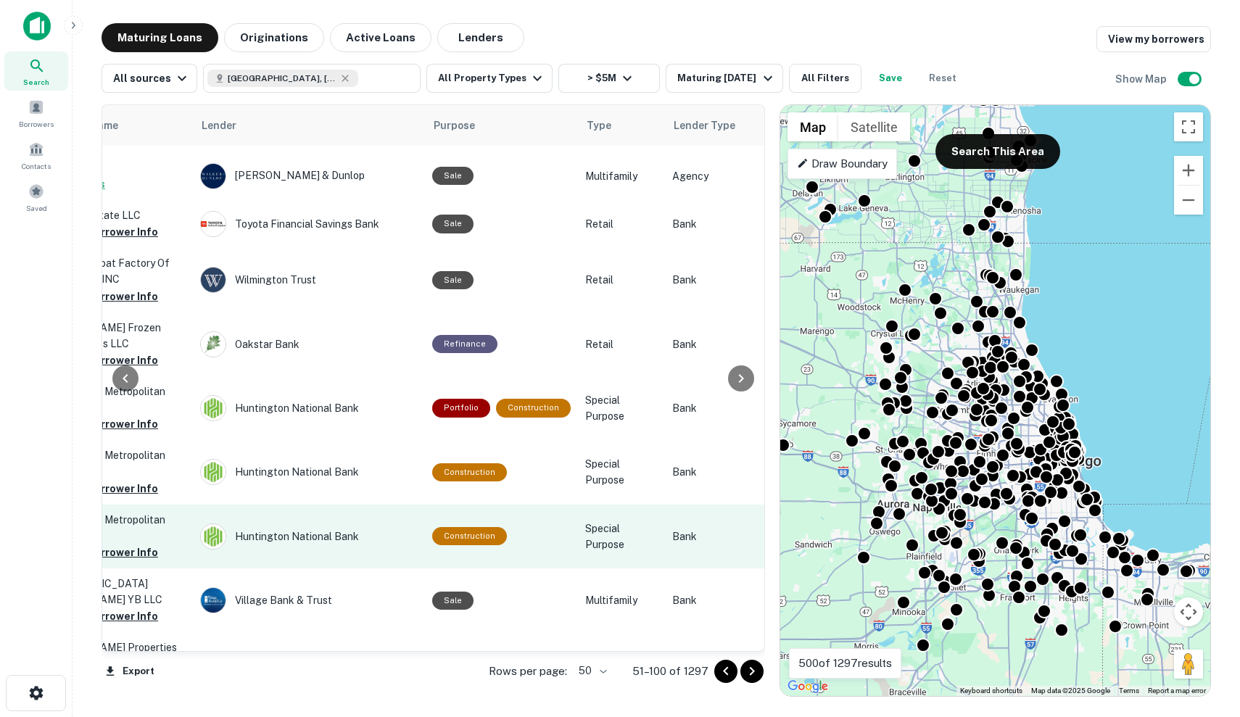
scroll to position [2078, 597]
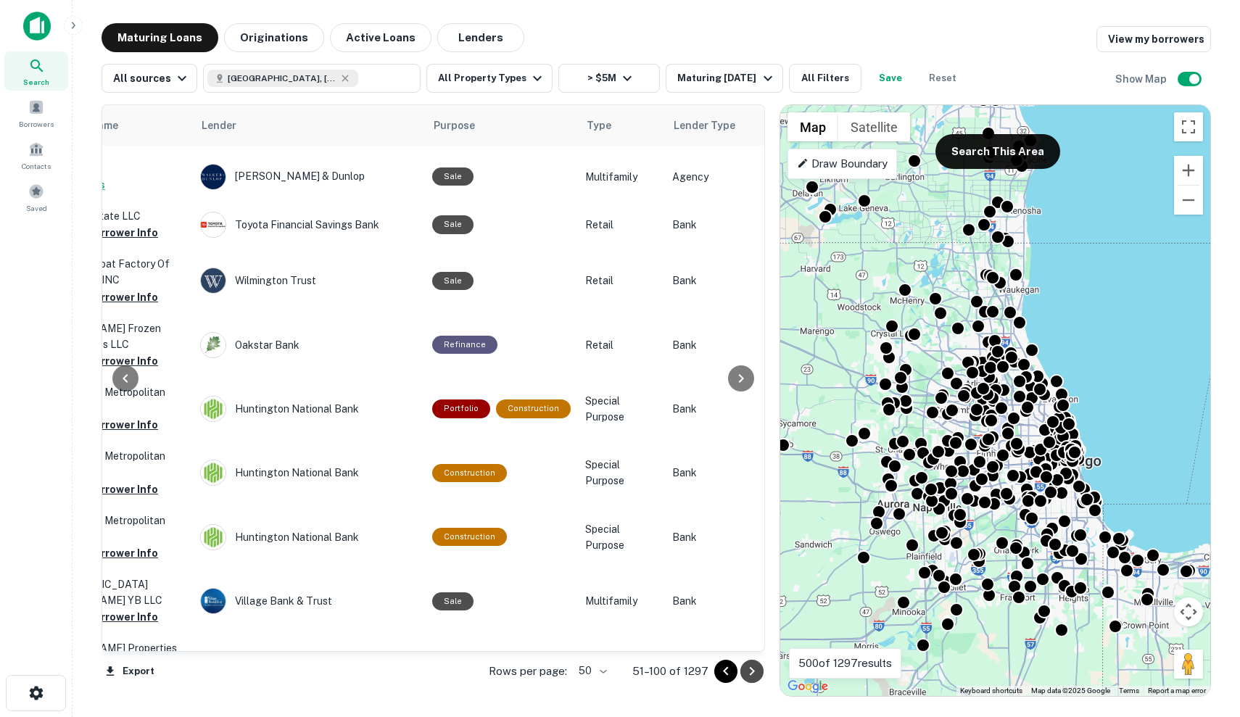
click at [758, 663] on icon "Go to next page" at bounding box center [751, 671] width 17 height 17
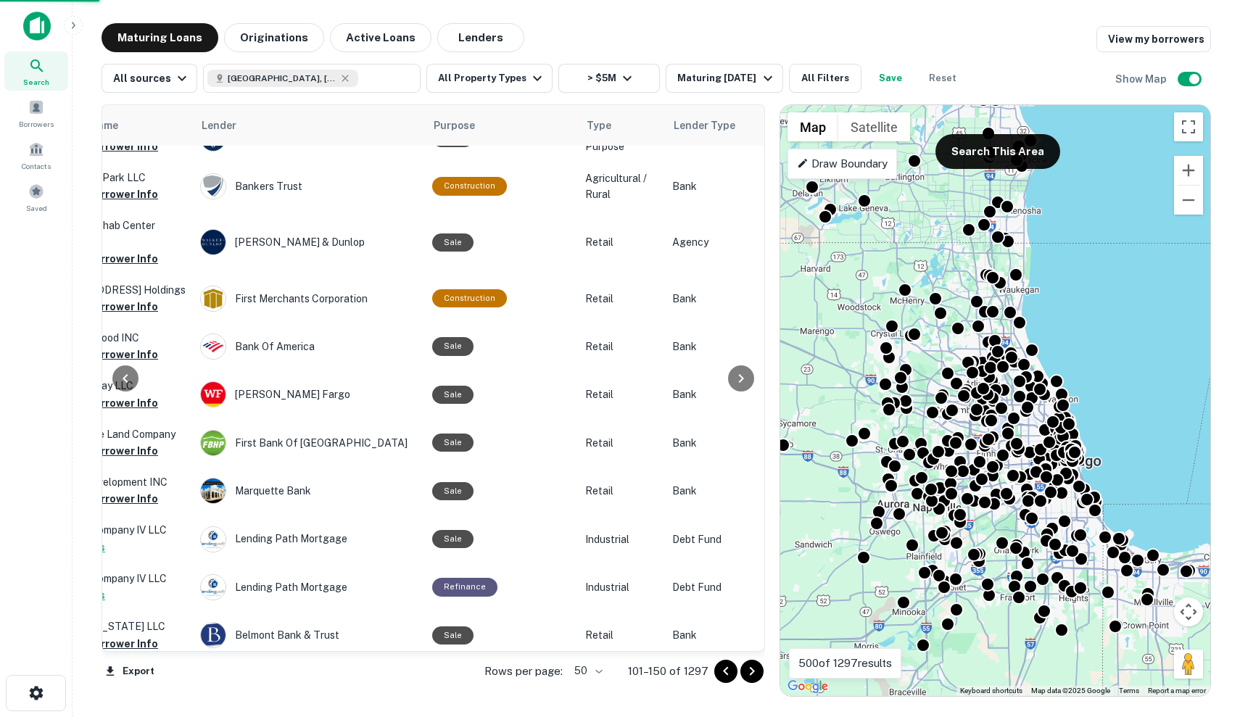
scroll to position [2055, 597]
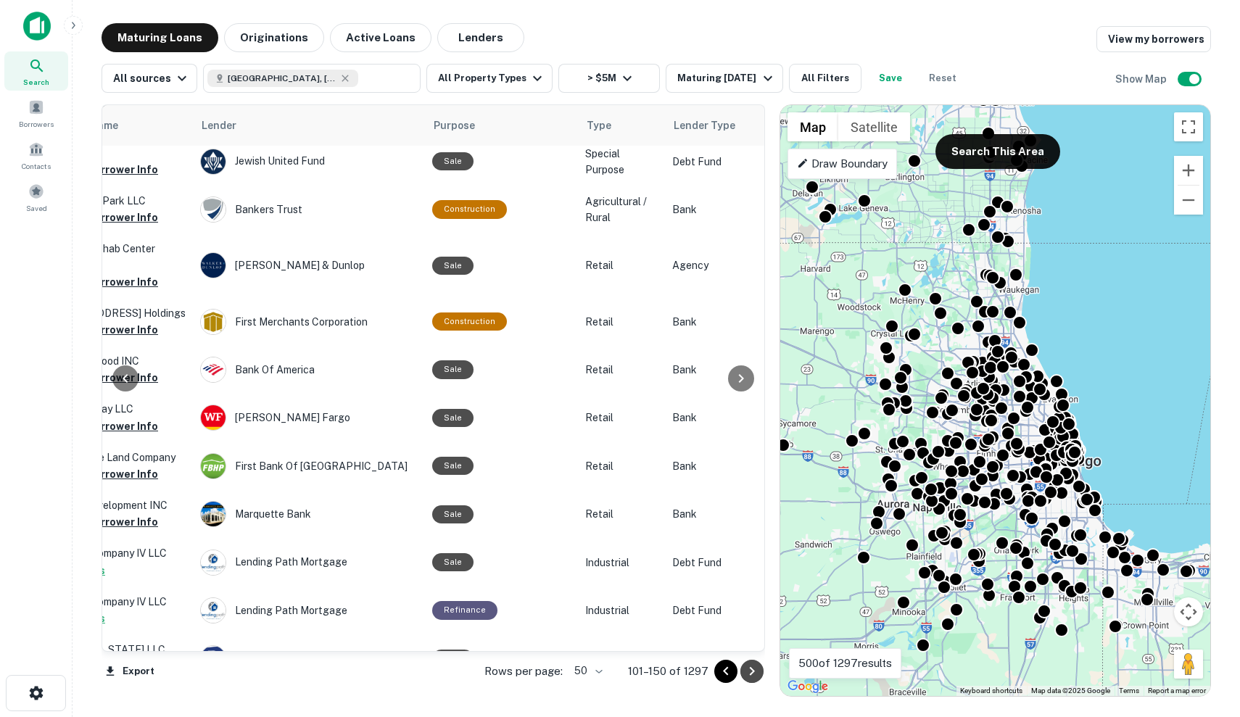
click at [753, 669] on icon "Go to next page" at bounding box center [752, 671] width 5 height 9
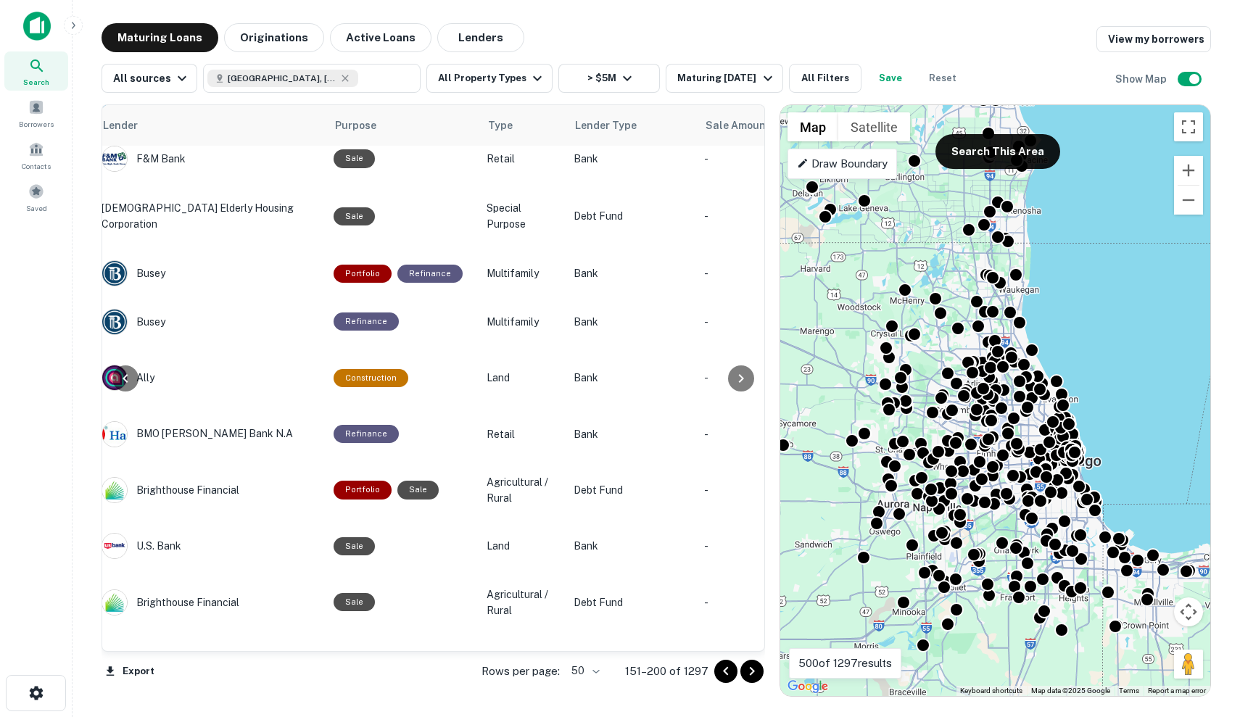
scroll to position [2259, 695]
click at [342, 78] on icon at bounding box center [345, 78] width 7 height 7
type input "**********"
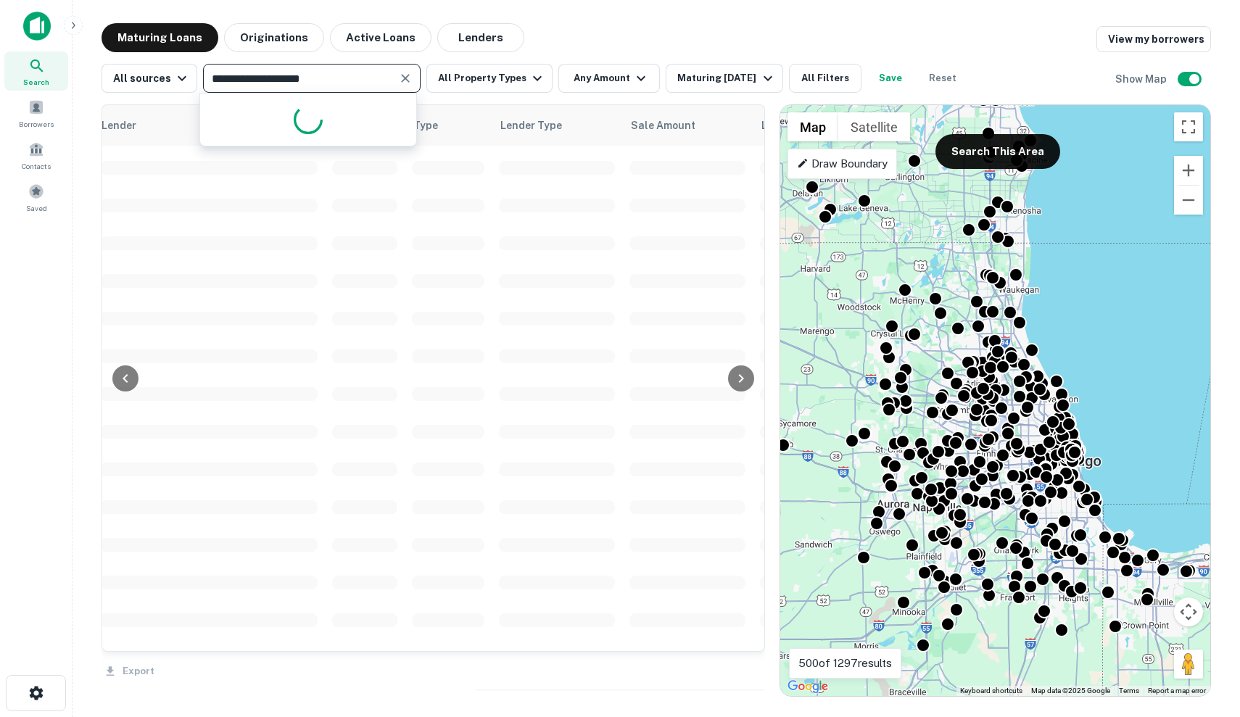
click at [332, 80] on input "**********" at bounding box center [299, 78] width 185 height 20
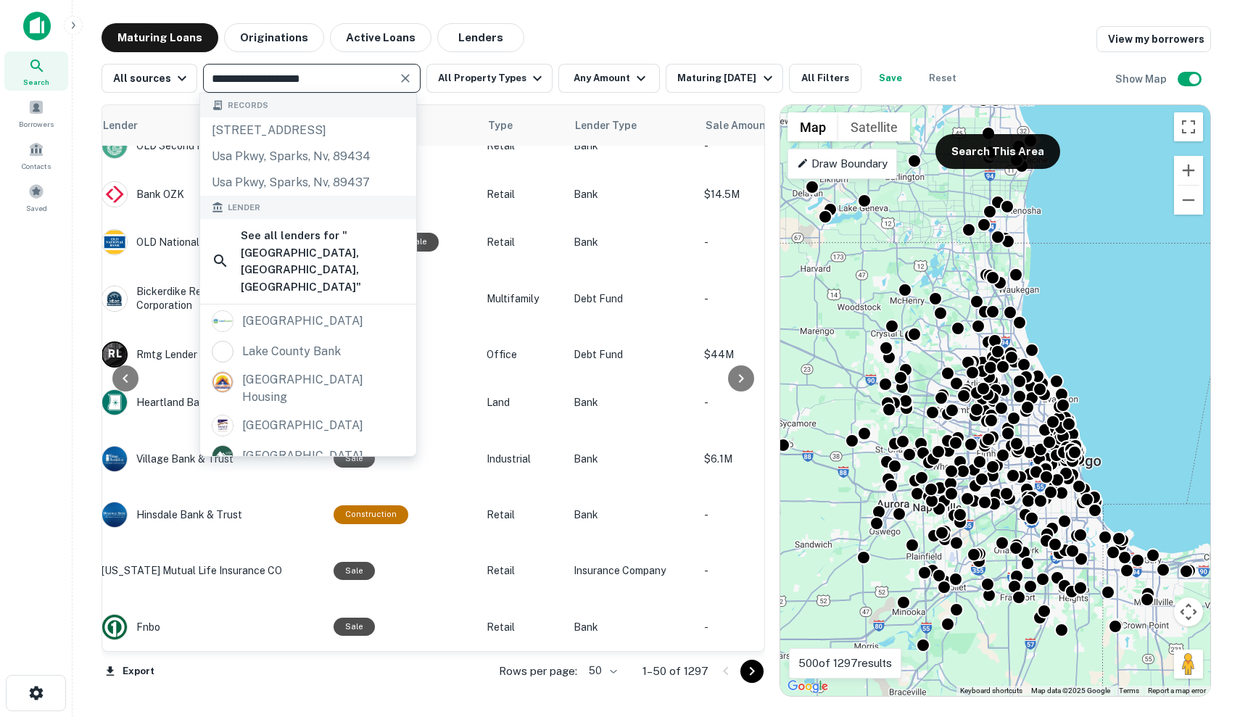
click at [332, 80] on input "**********" at bounding box center [299, 78] width 185 height 20
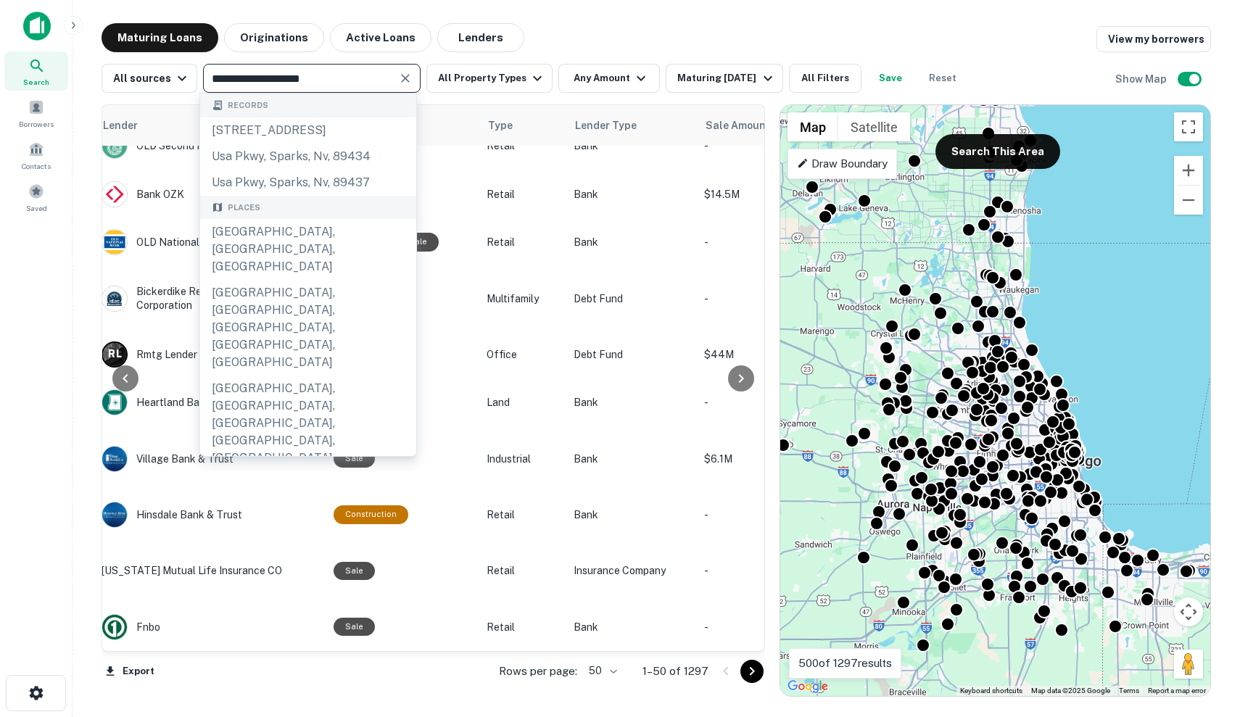
scroll to position [2086, 695]
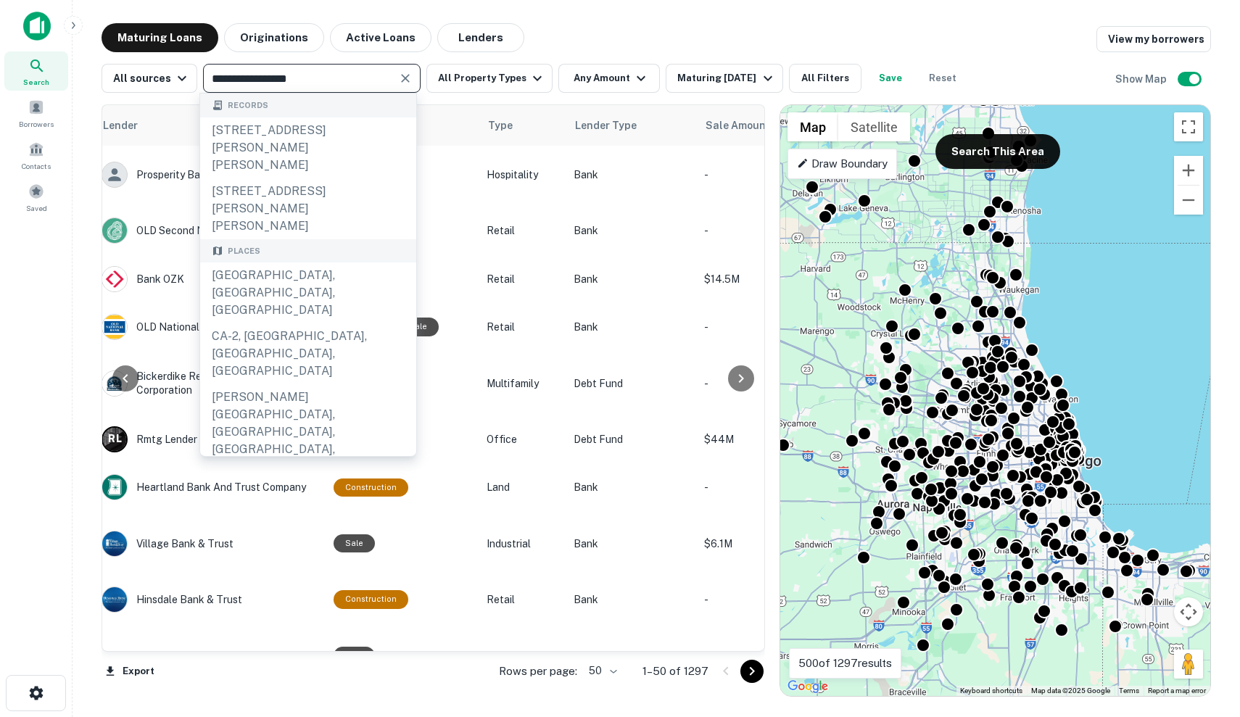
type input "**********"
click at [889, 49] on div "Maturing Loans Originations Active Loans Lenders View my borrowers" at bounding box center [656, 37] width 1109 height 29
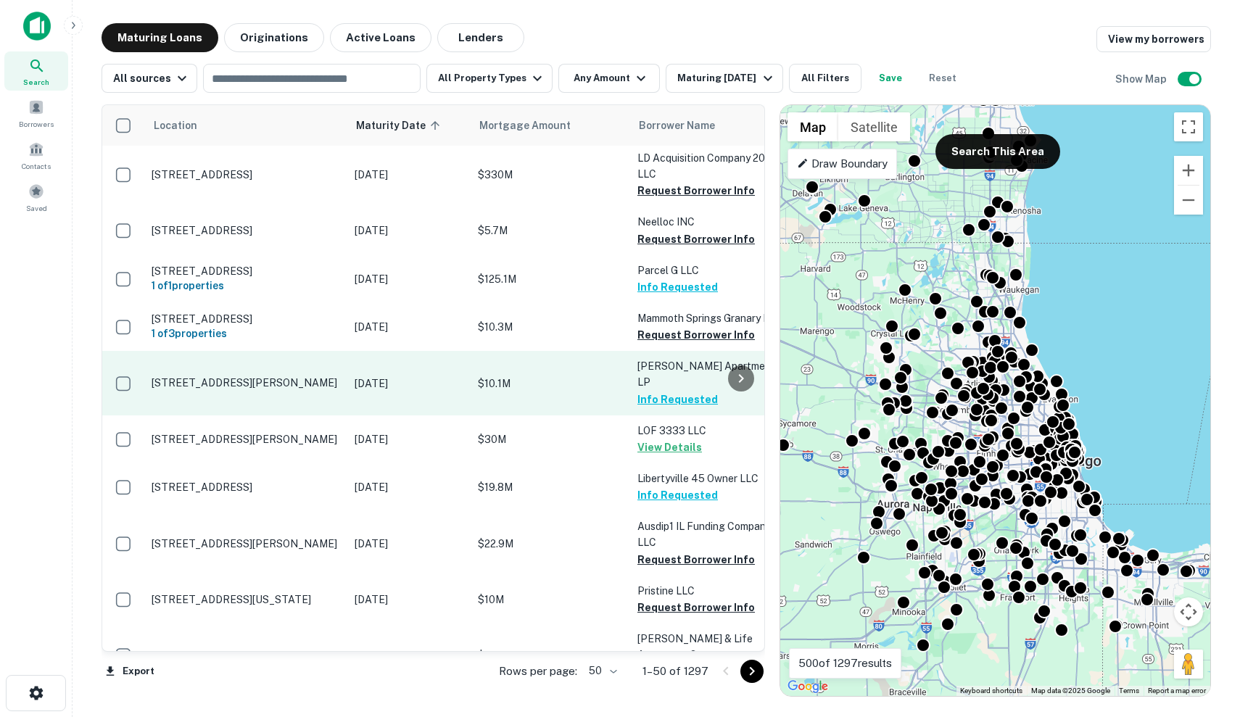
scroll to position [2086, 0]
click at [357, 376] on p "[DATE]" at bounding box center [409, 384] width 109 height 16
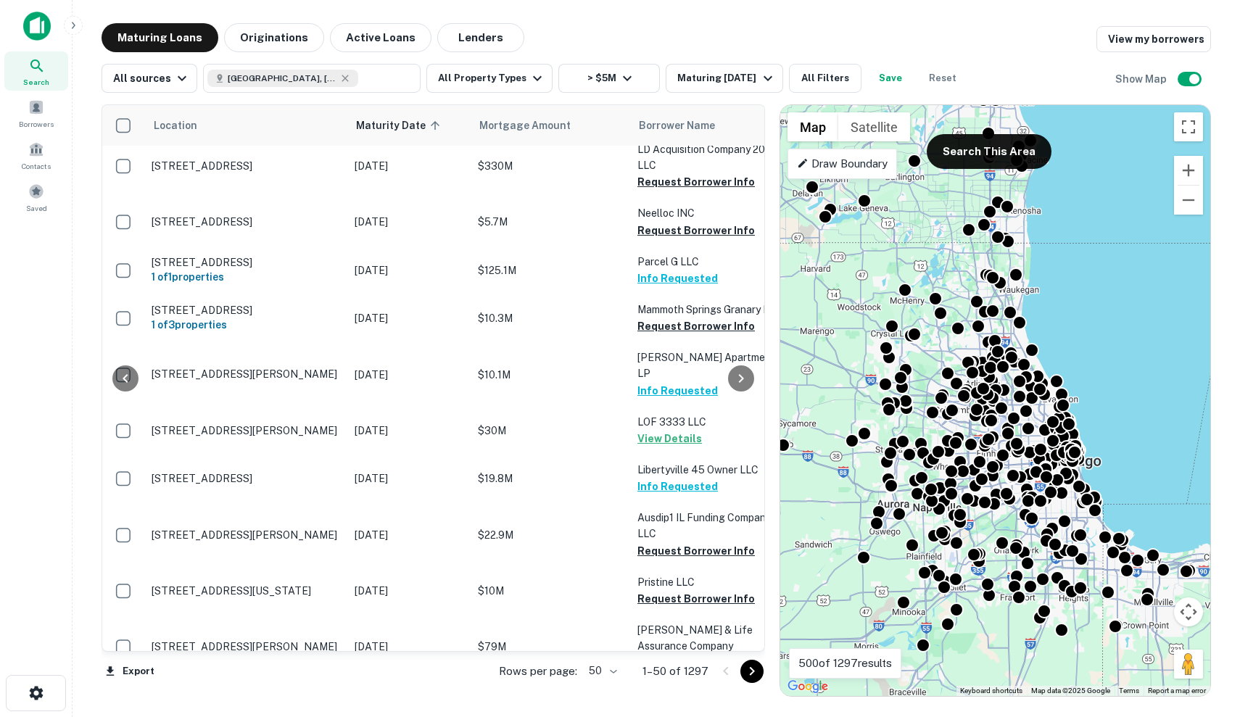
scroll to position [2086, 909]
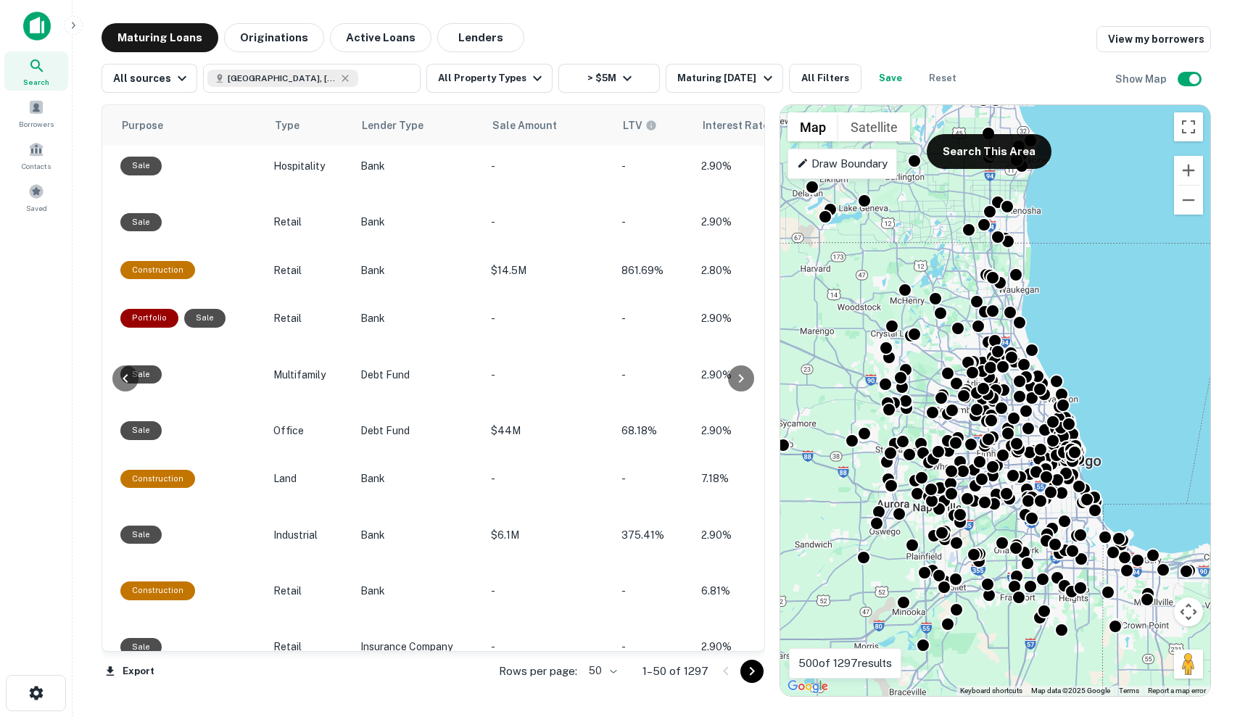
click at [759, 663] on icon "Go to next page" at bounding box center [751, 671] width 17 height 17
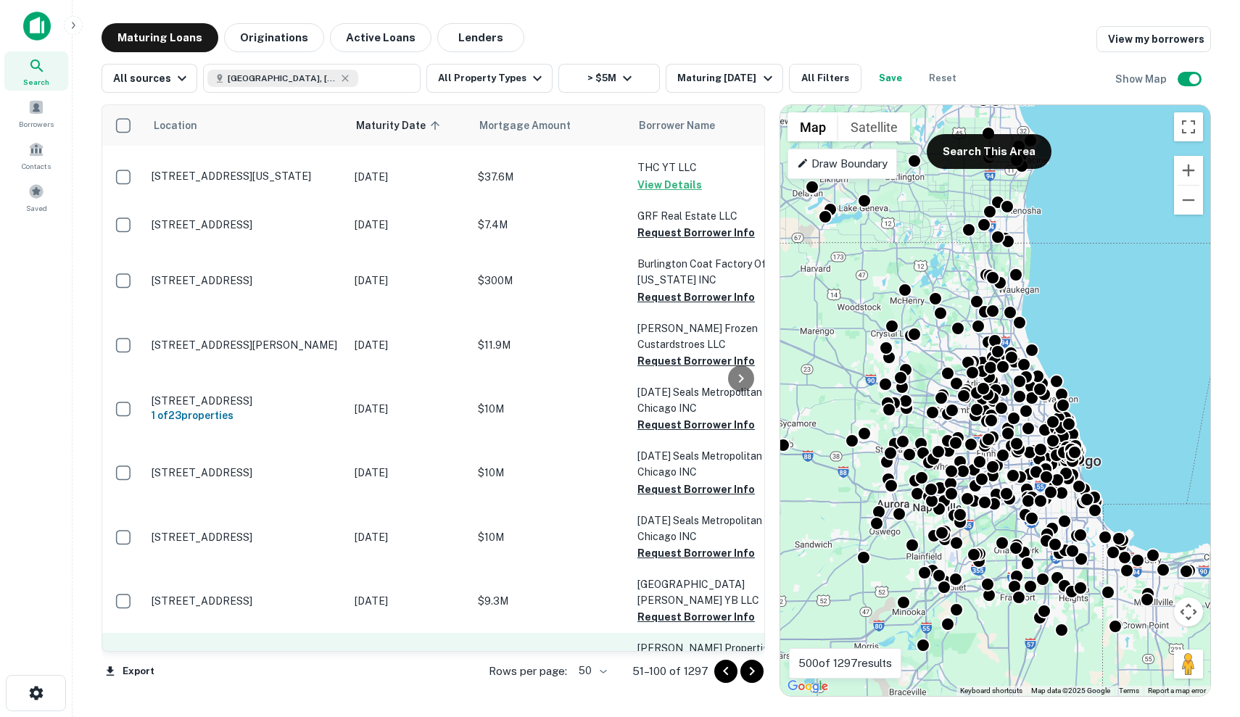
scroll to position [2078, 0]
click at [472, 633] on td "$6.3M" at bounding box center [551, 665] width 160 height 64
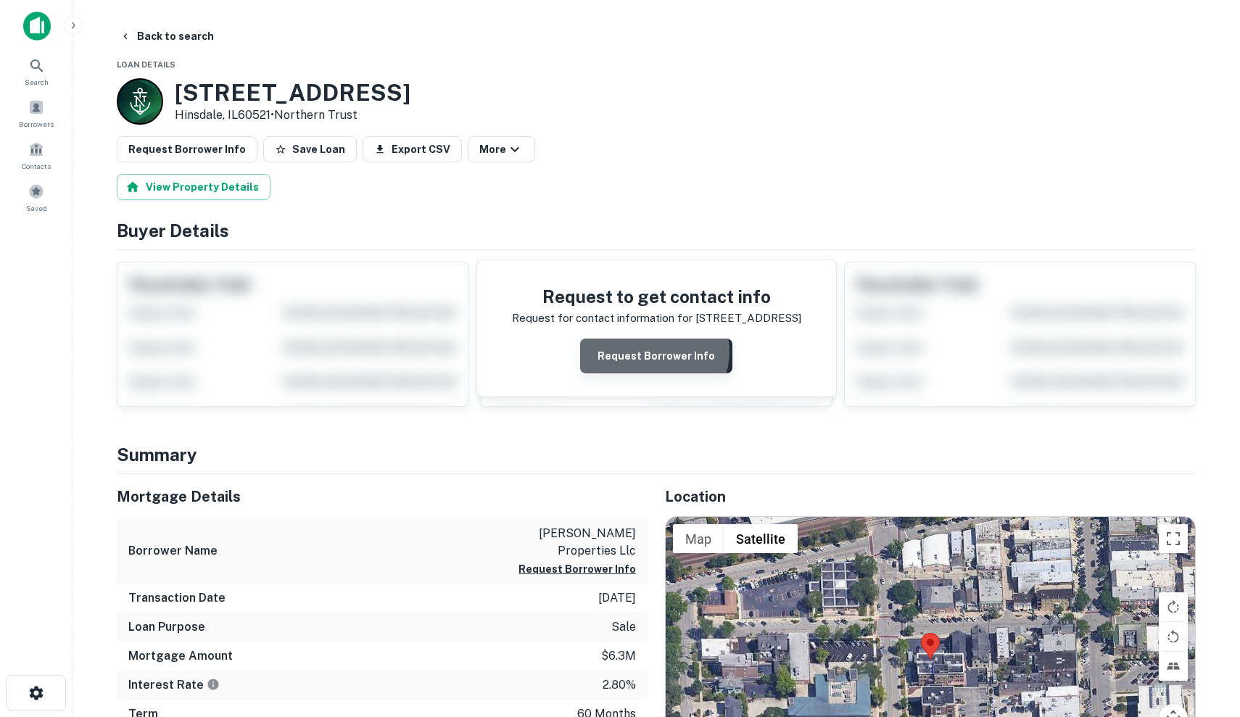
click at [655, 351] on button "Request Borrower Info" at bounding box center [656, 356] width 152 height 35
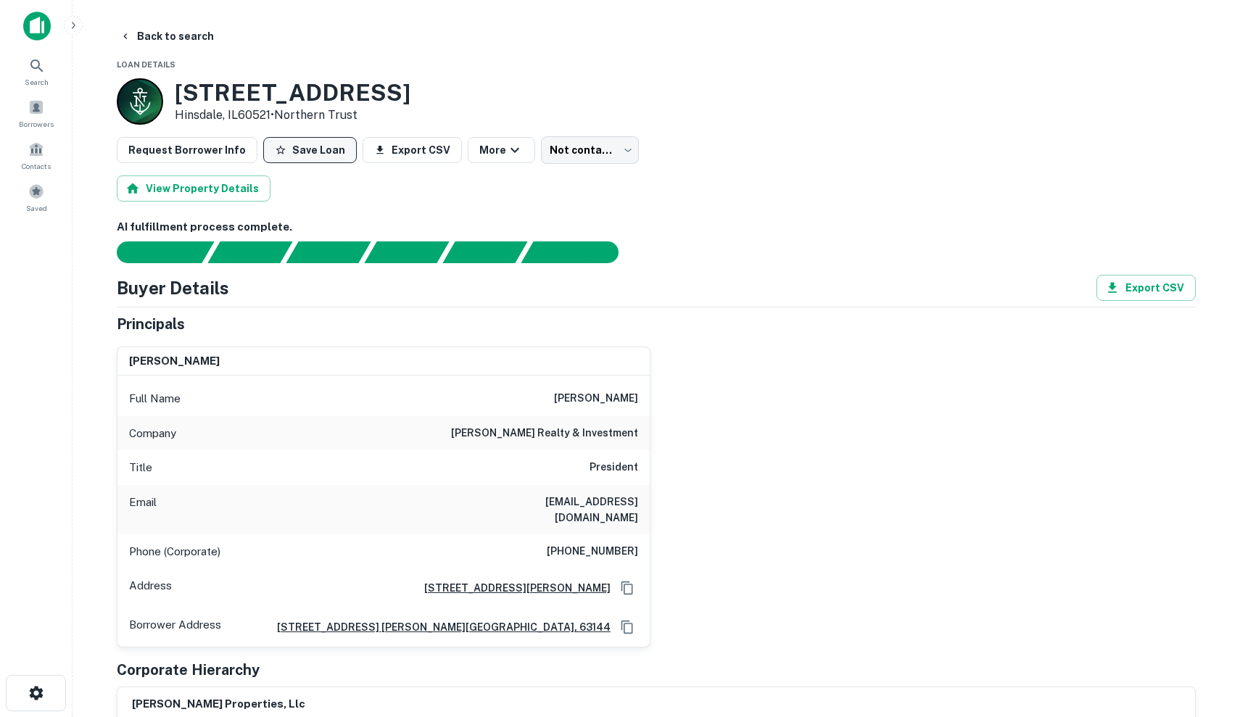
click at [311, 149] on button "Save Loan" at bounding box center [310, 150] width 94 height 26
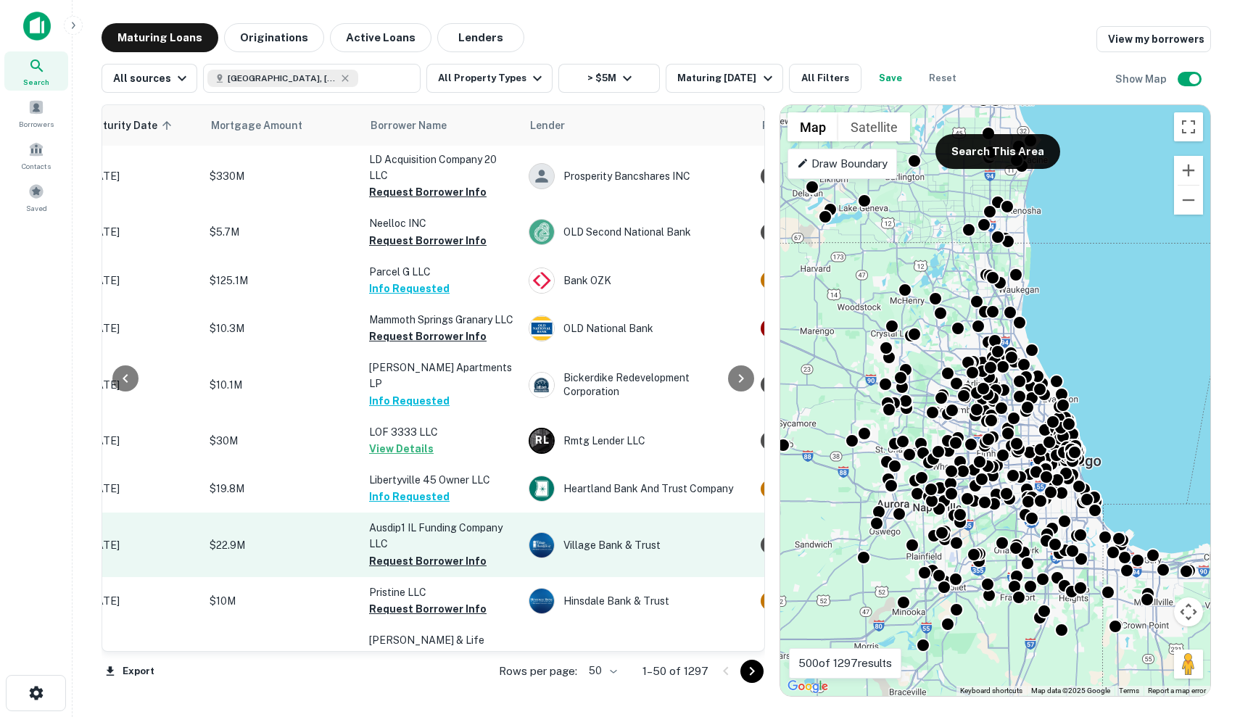
scroll to position [2085, 268]
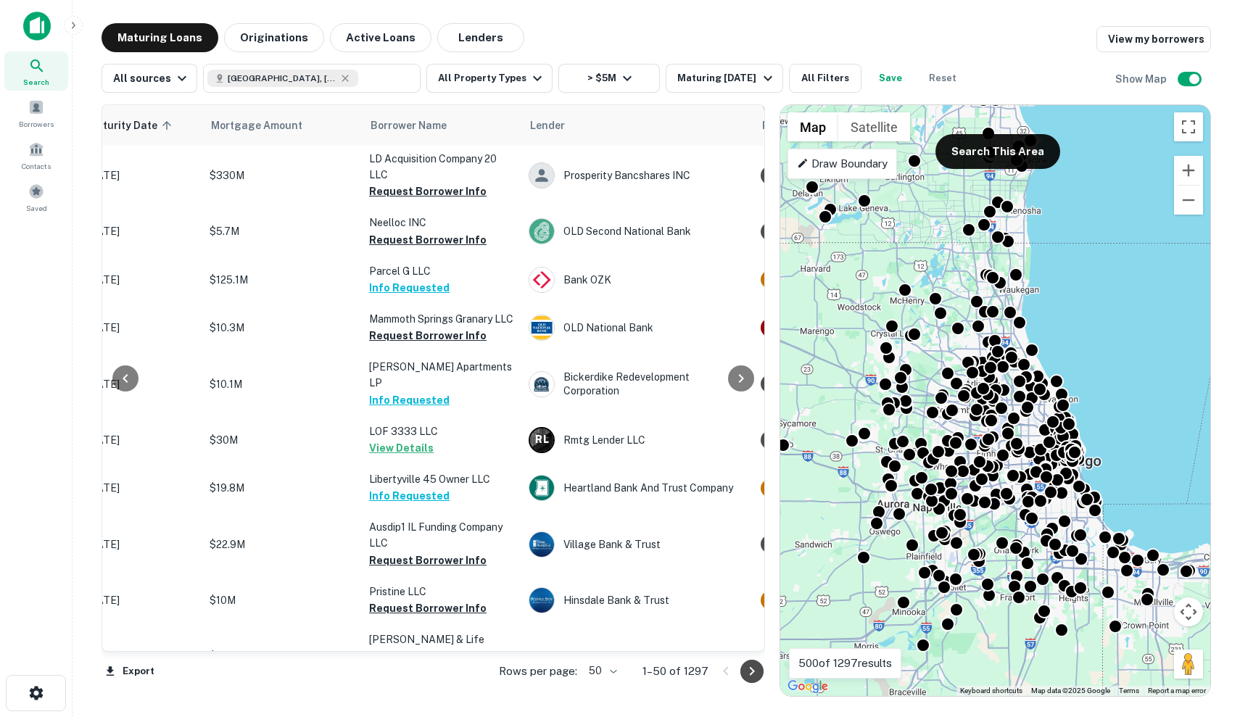
click at [742, 667] on button "Go to next page" at bounding box center [751, 671] width 23 height 23
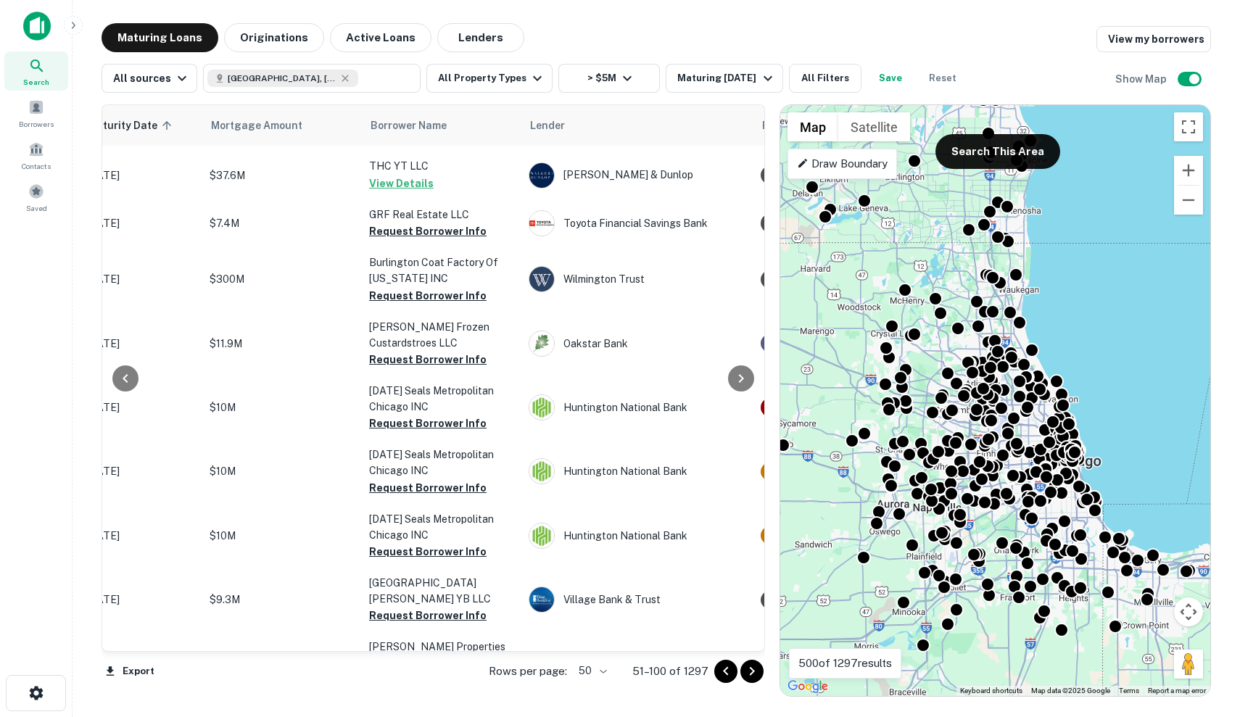
scroll to position [2078, 268]
click at [750, 679] on icon "Go to next page" at bounding box center [751, 671] width 17 height 17
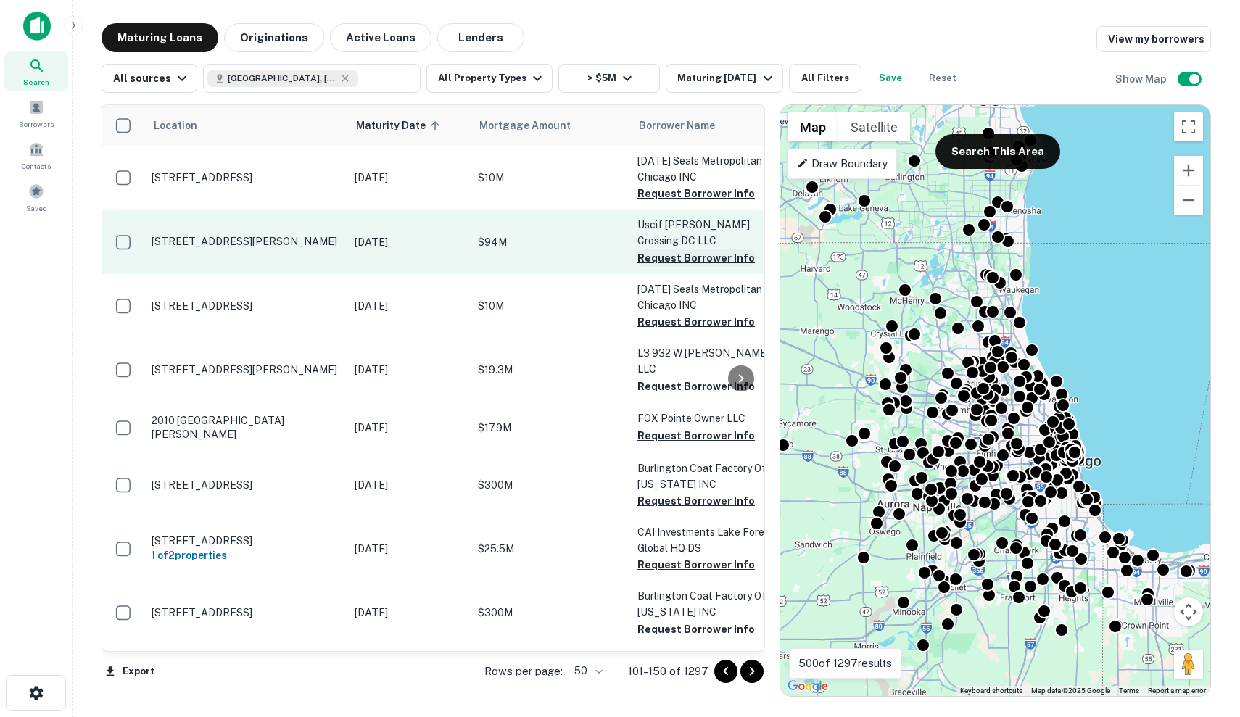
scroll to position [0, -4]
click at [438, 244] on td "Oct 19, 2025" at bounding box center [408, 242] width 123 height 64
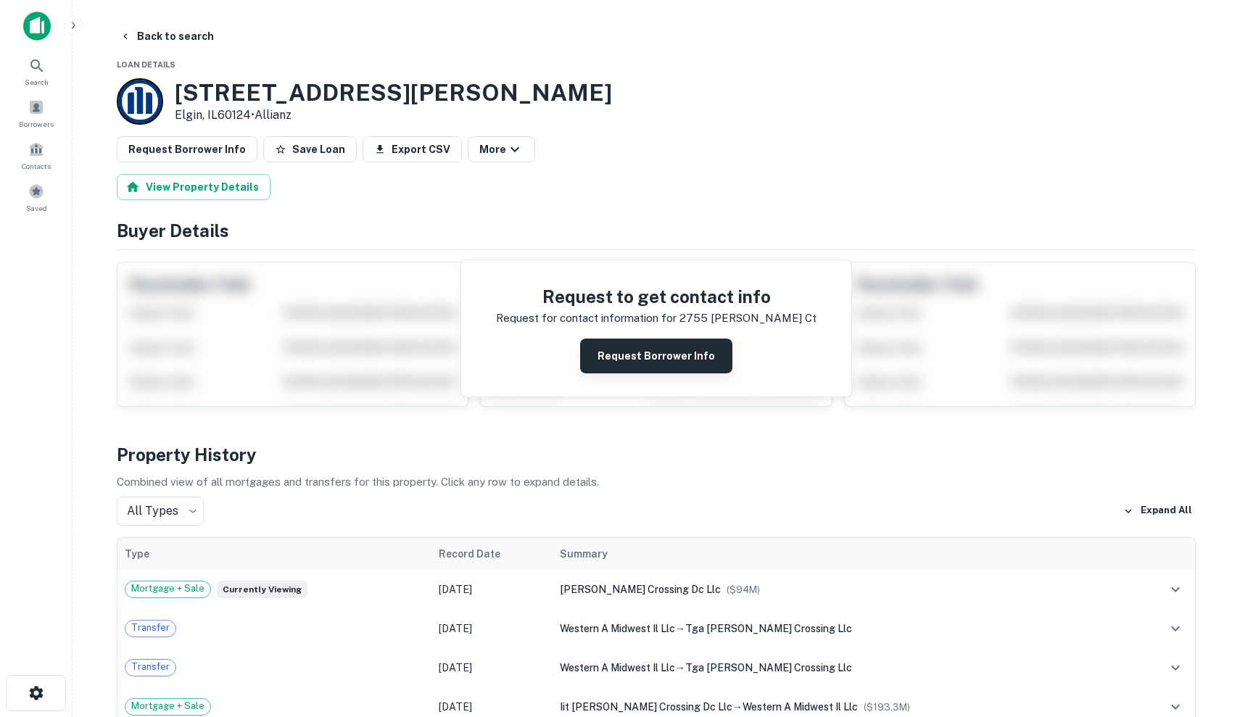
click at [642, 352] on button "Request Borrower Info" at bounding box center [656, 356] width 152 height 35
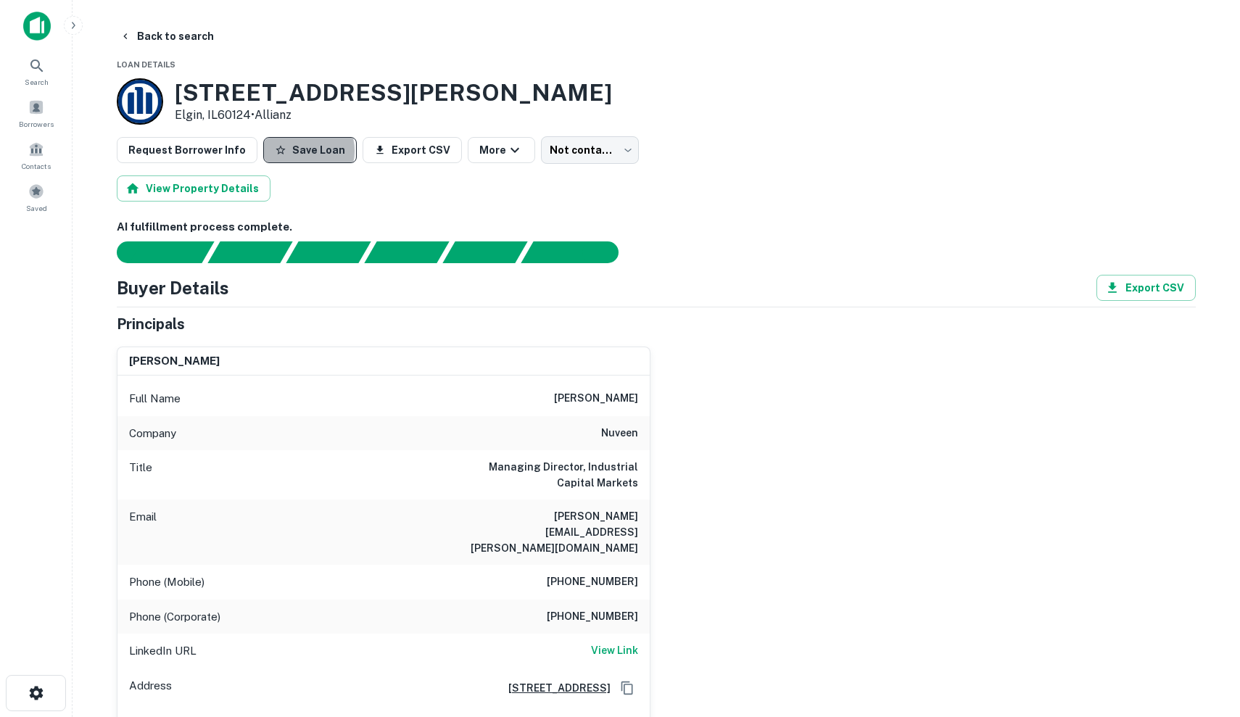
click at [288, 151] on button "Save Loan" at bounding box center [310, 150] width 94 height 26
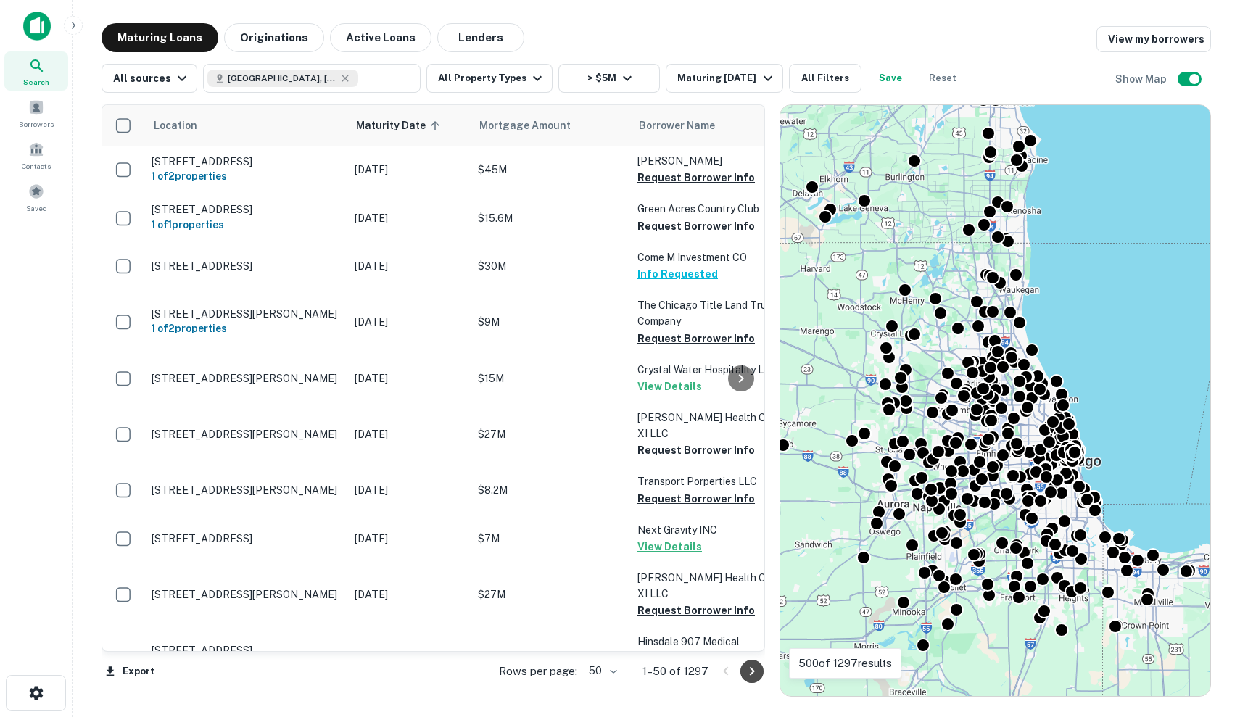
click at [750, 677] on icon "Go to next page" at bounding box center [751, 671] width 17 height 17
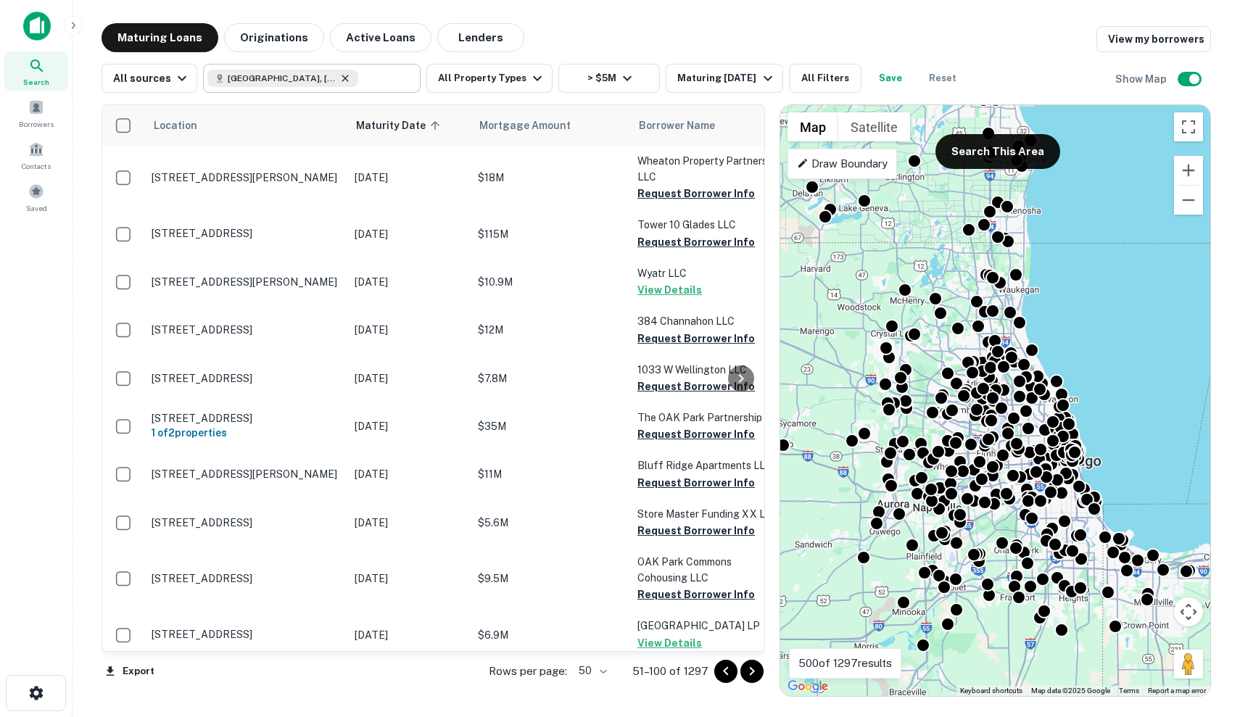
click at [342, 79] on icon at bounding box center [345, 78] width 7 height 7
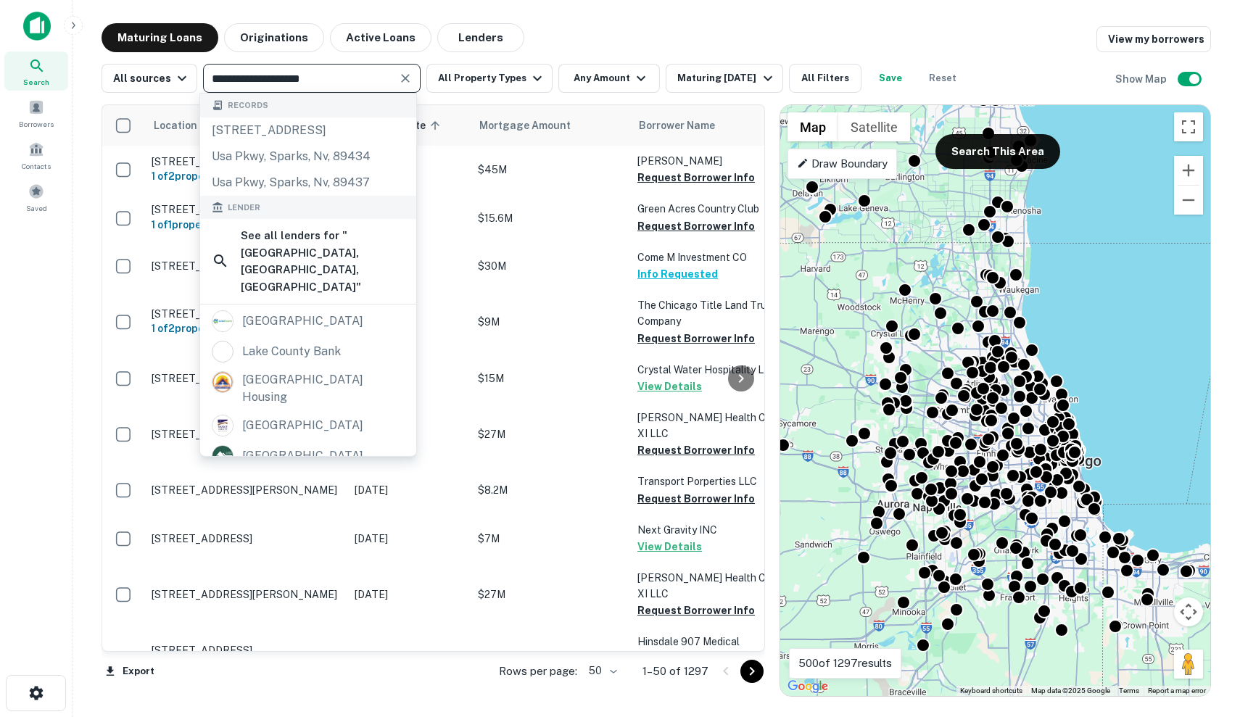
type input "**********"
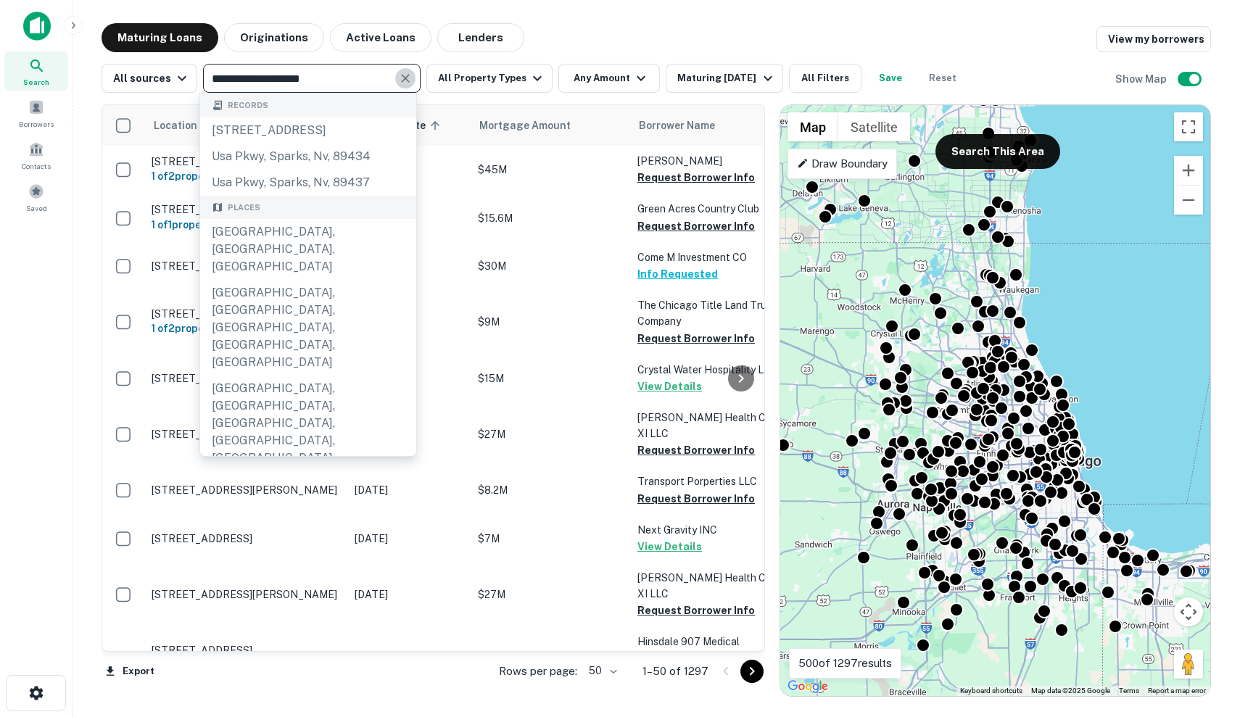
click at [402, 70] on button "Clear" at bounding box center [405, 78] width 20 height 20
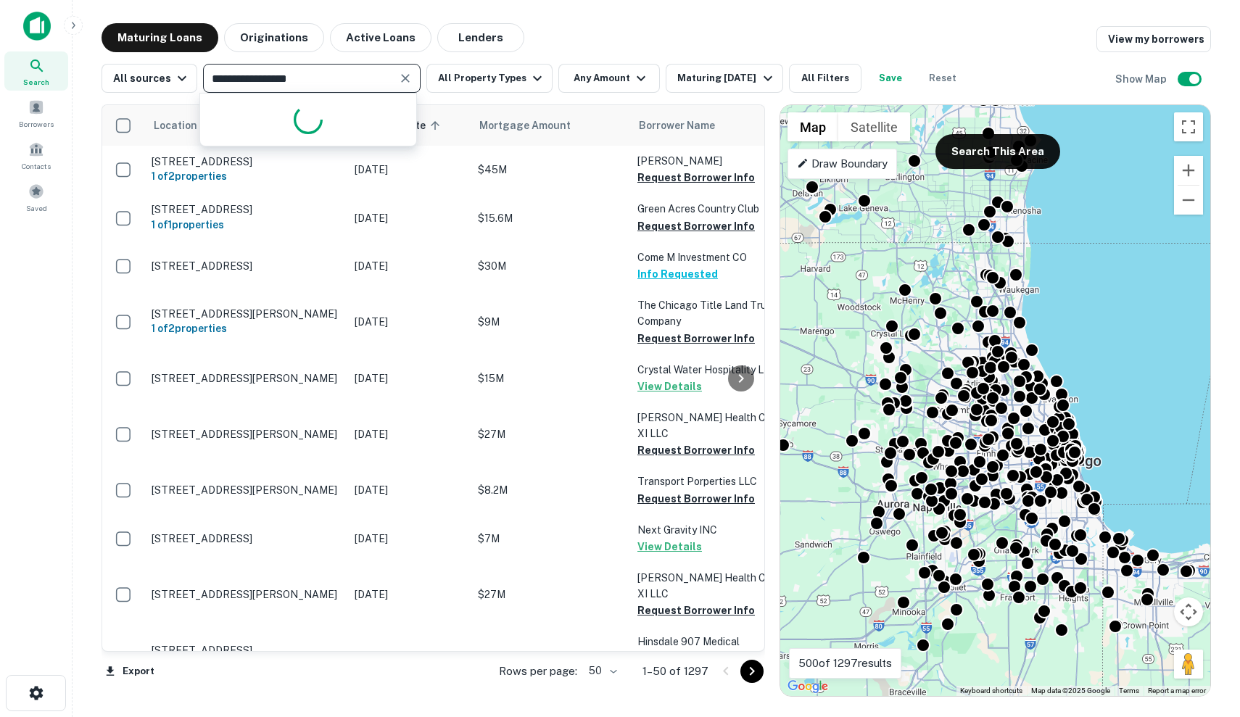
type input "**********"
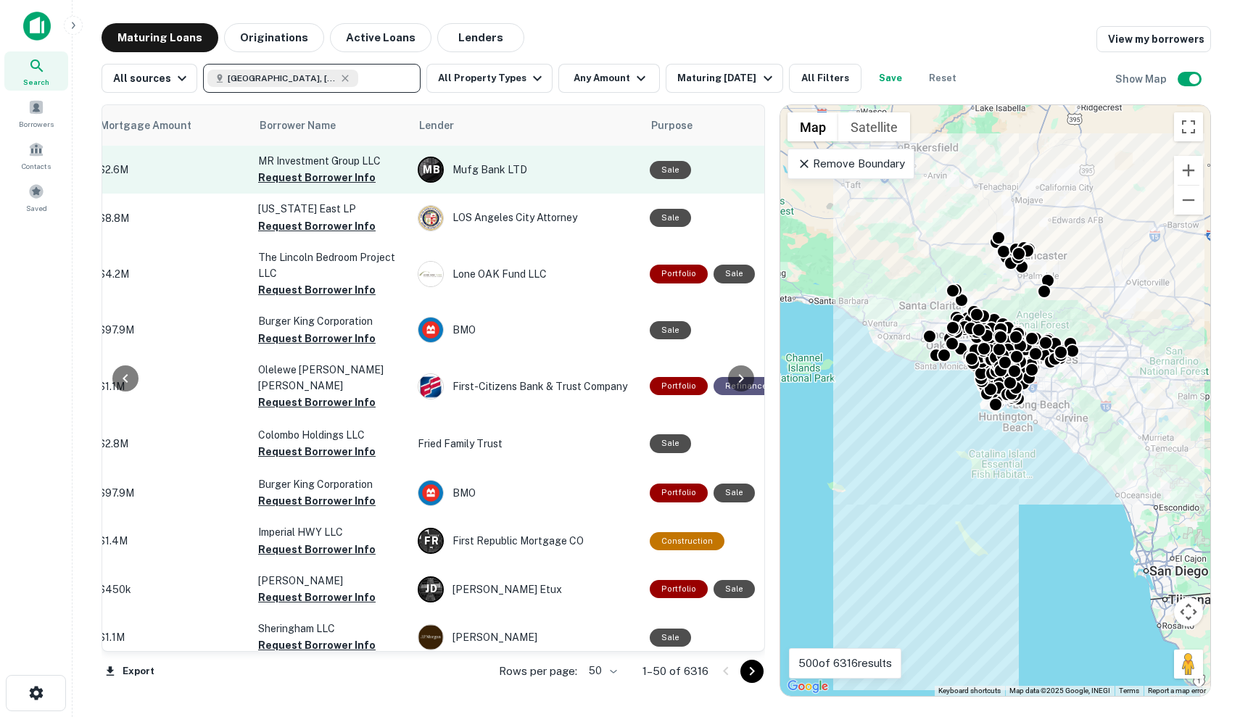
scroll to position [0, 382]
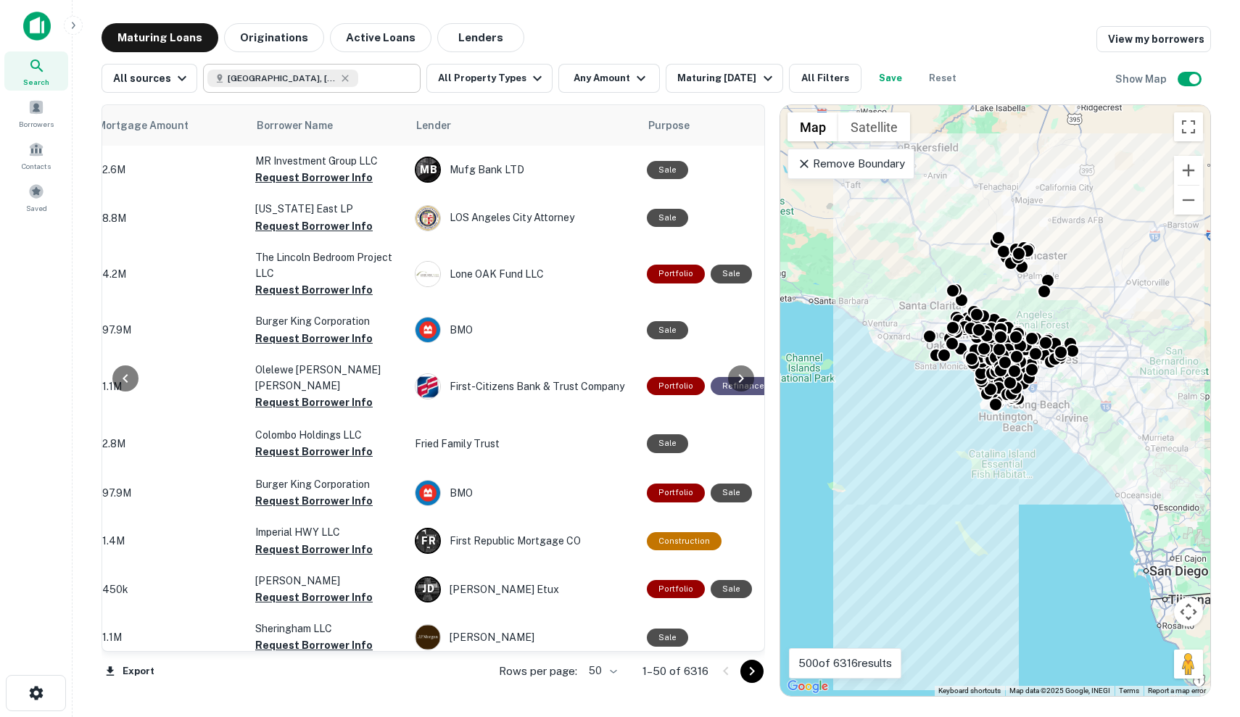
click at [890, 167] on p "Remove Boundary" at bounding box center [851, 163] width 108 height 17
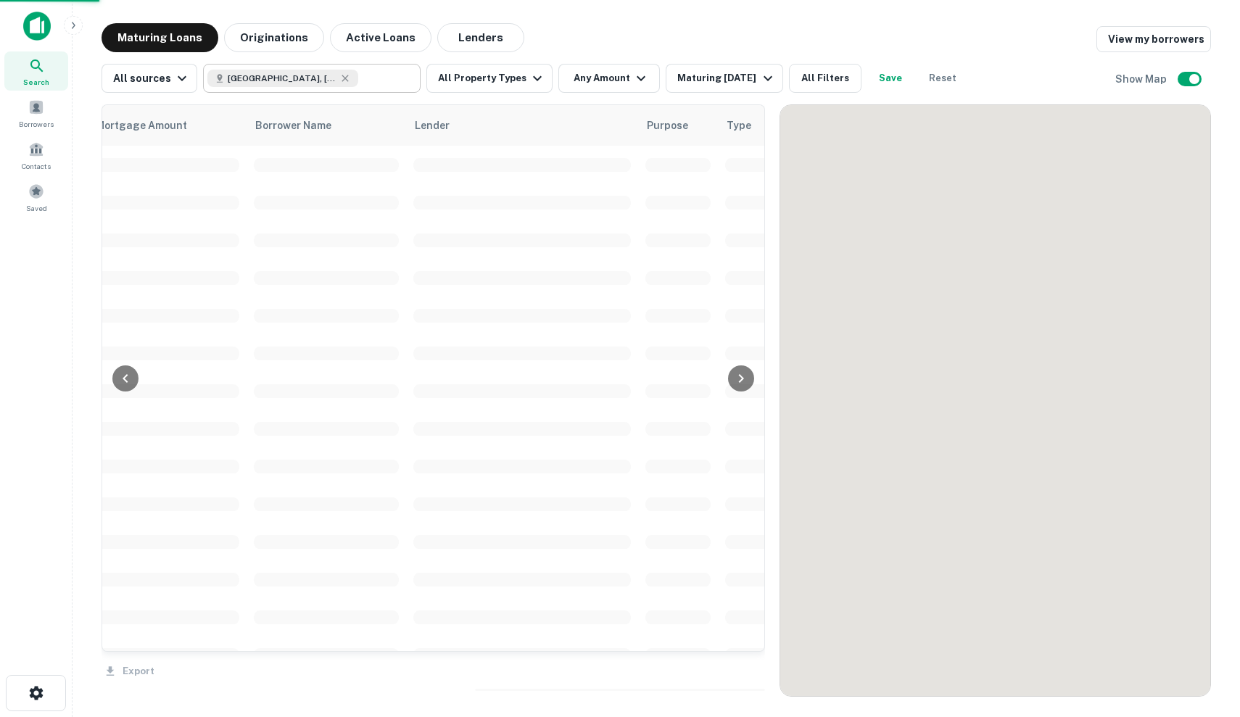
drag, startPoint x: 938, startPoint y: 290, endPoint x: 989, endPoint y: 172, distance: 128.9
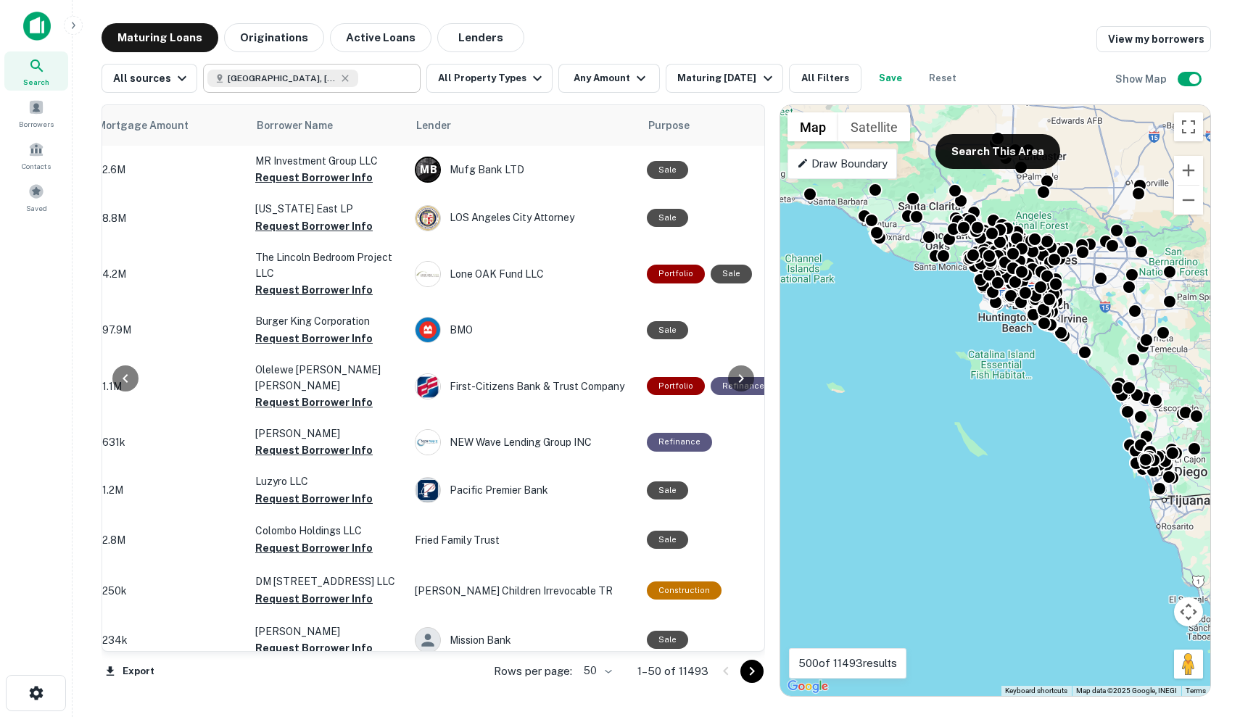
drag, startPoint x: 907, startPoint y: 262, endPoint x: 906, endPoint y: 161, distance: 100.8
click at [906, 161] on div "To activate drag with keyboard, press Alt + Enter. Once in keyboard drag state,…" at bounding box center [995, 400] width 430 height 591
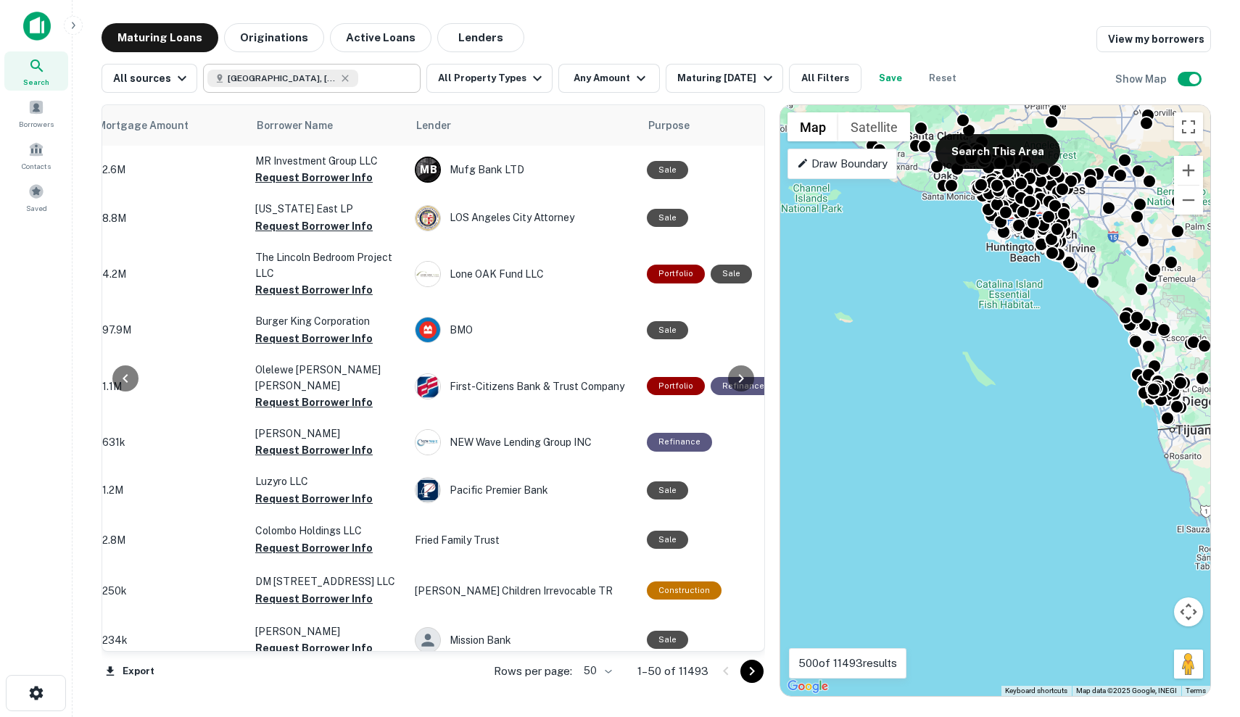
drag, startPoint x: 978, startPoint y: 510, endPoint x: 986, endPoint y: 439, distance: 71.5
click at [986, 439] on div "To activate drag with keyboard, press Alt + Enter. Once in keyboard drag state,…" at bounding box center [995, 400] width 430 height 591
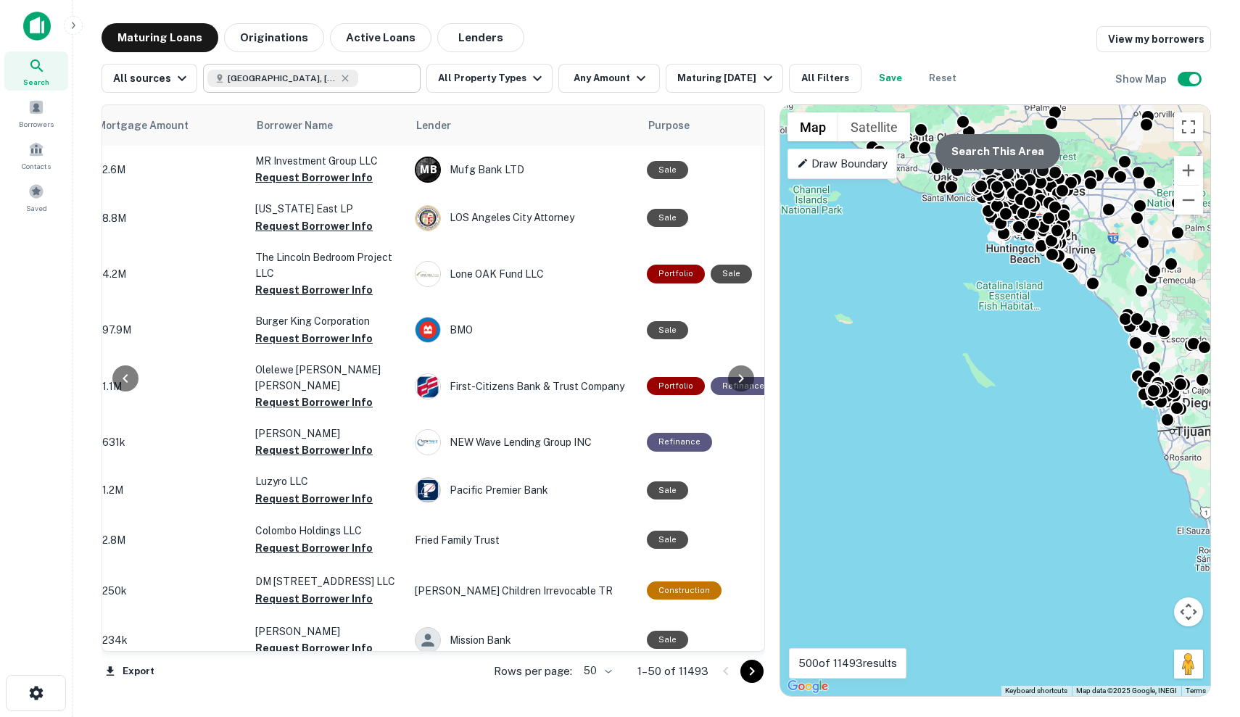
click at [1011, 149] on button "Search This Area" at bounding box center [997, 151] width 125 height 35
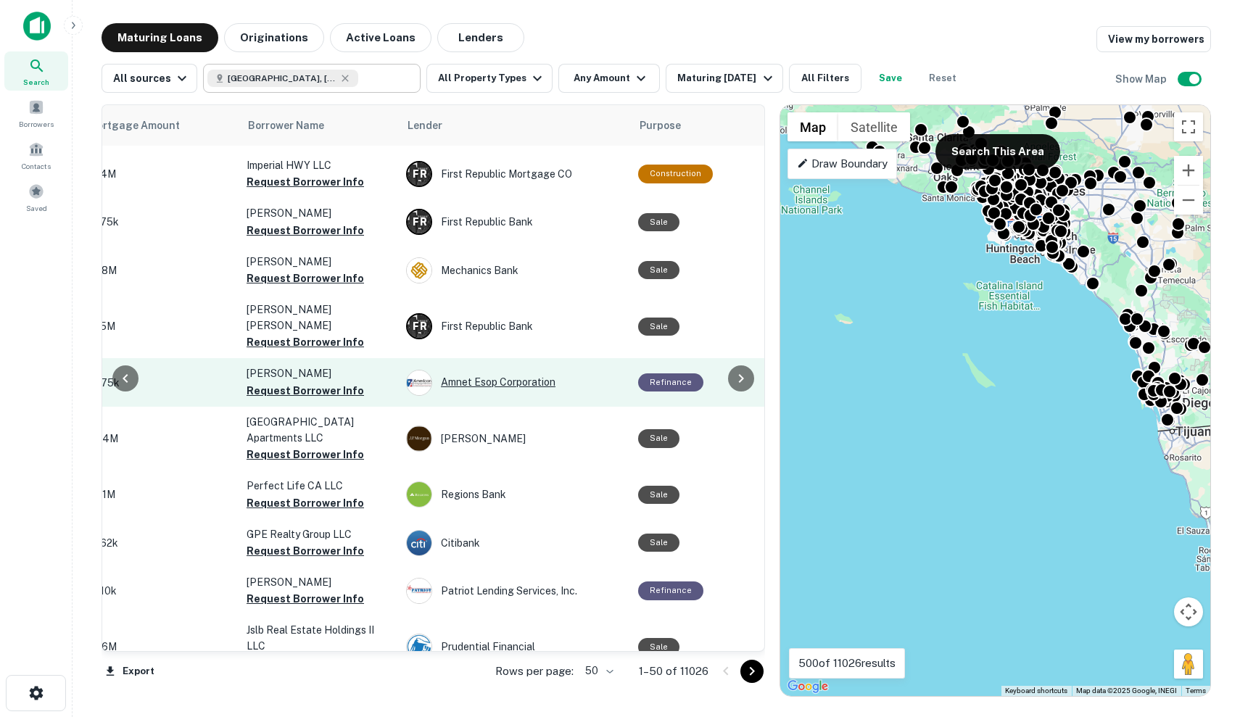
scroll to position [888, 392]
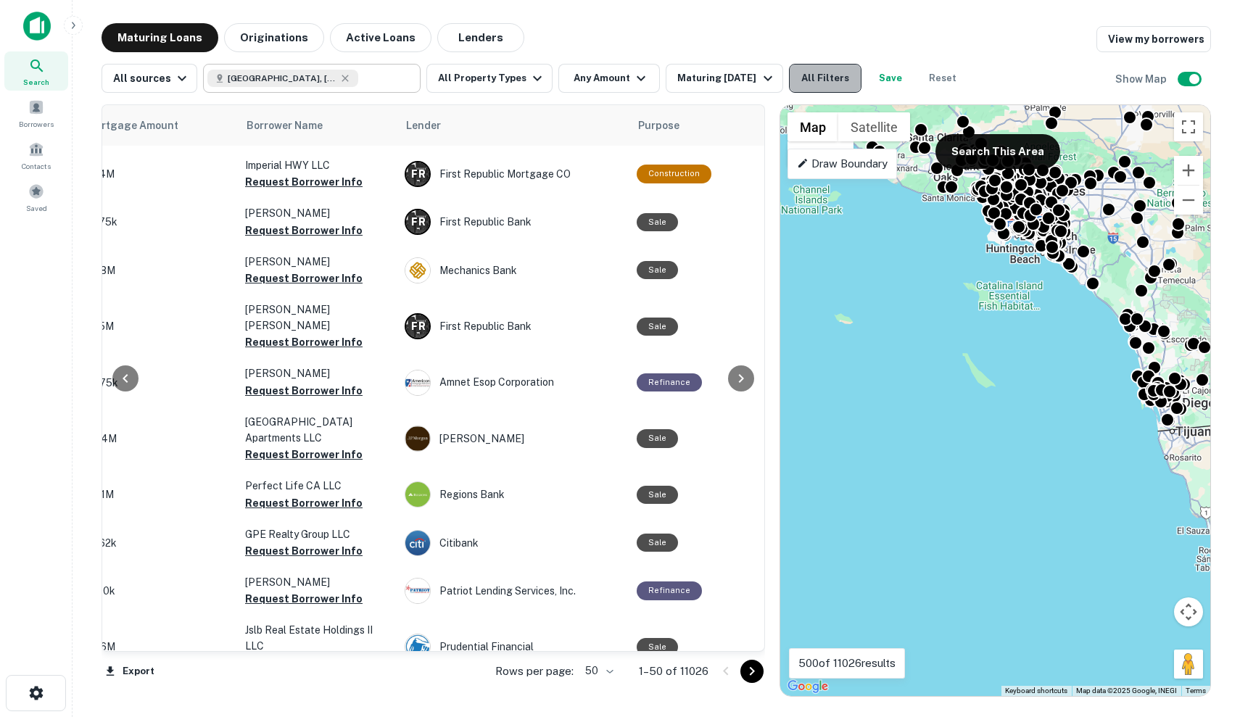
click at [830, 68] on button "All Filters" at bounding box center [825, 78] width 73 height 29
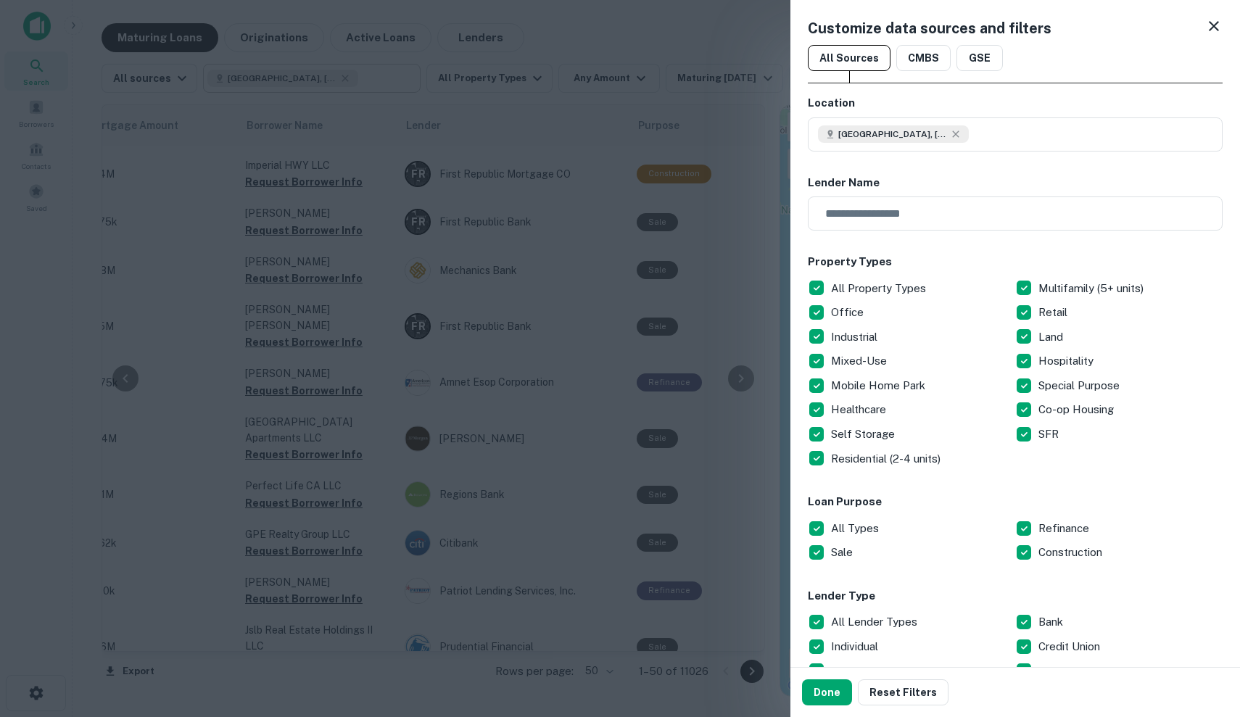
click at [487, 522] on div at bounding box center [620, 358] width 1240 height 717
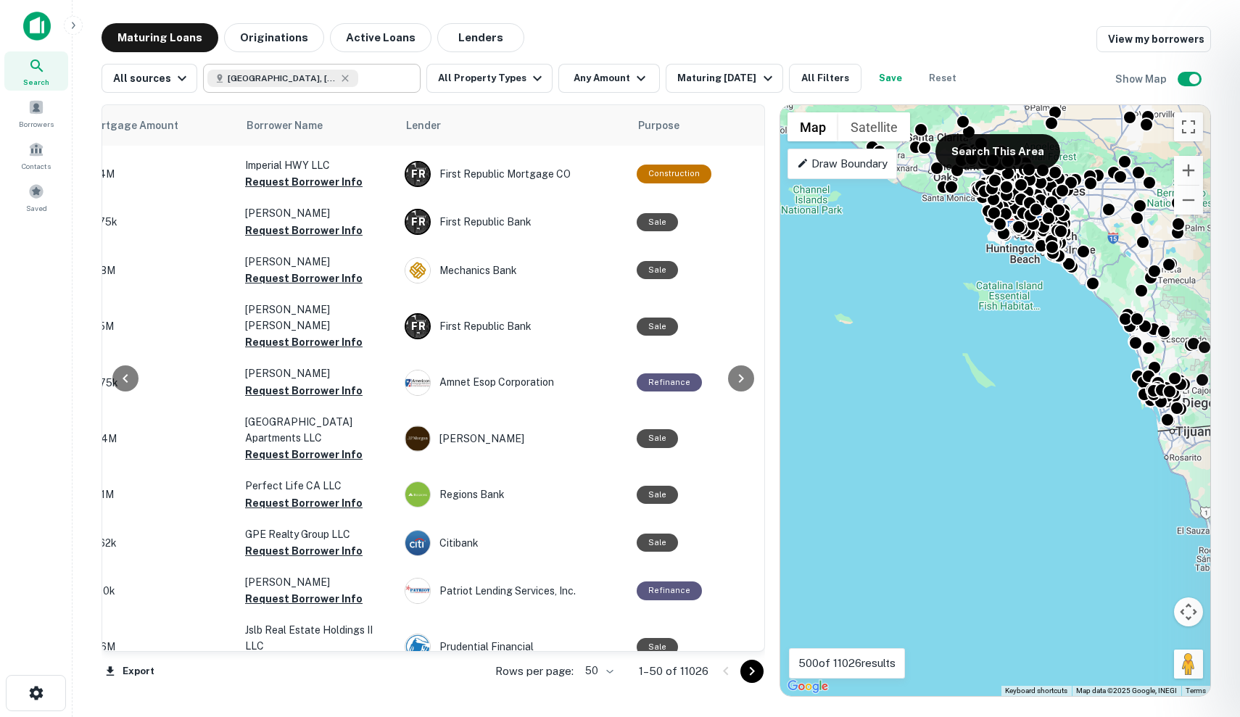
scroll to position [0, 0]
click at [606, 350] on div at bounding box center [620, 358] width 1240 height 717
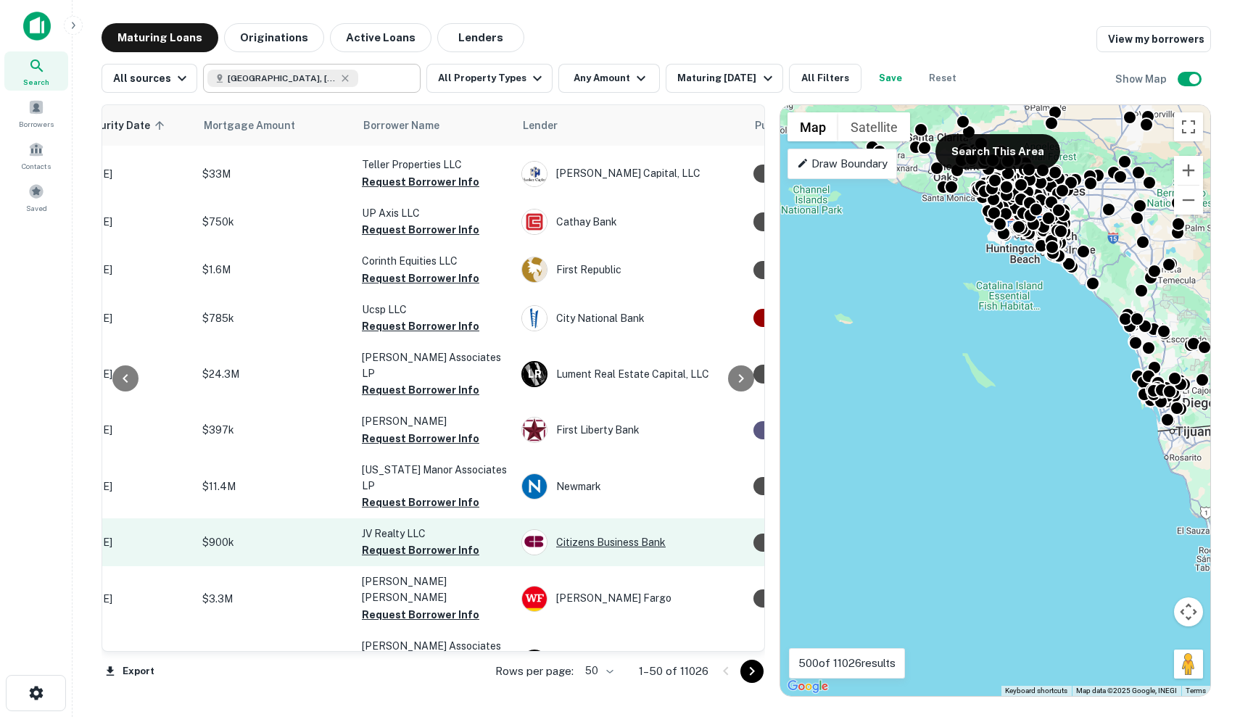
scroll to position [2048, 354]
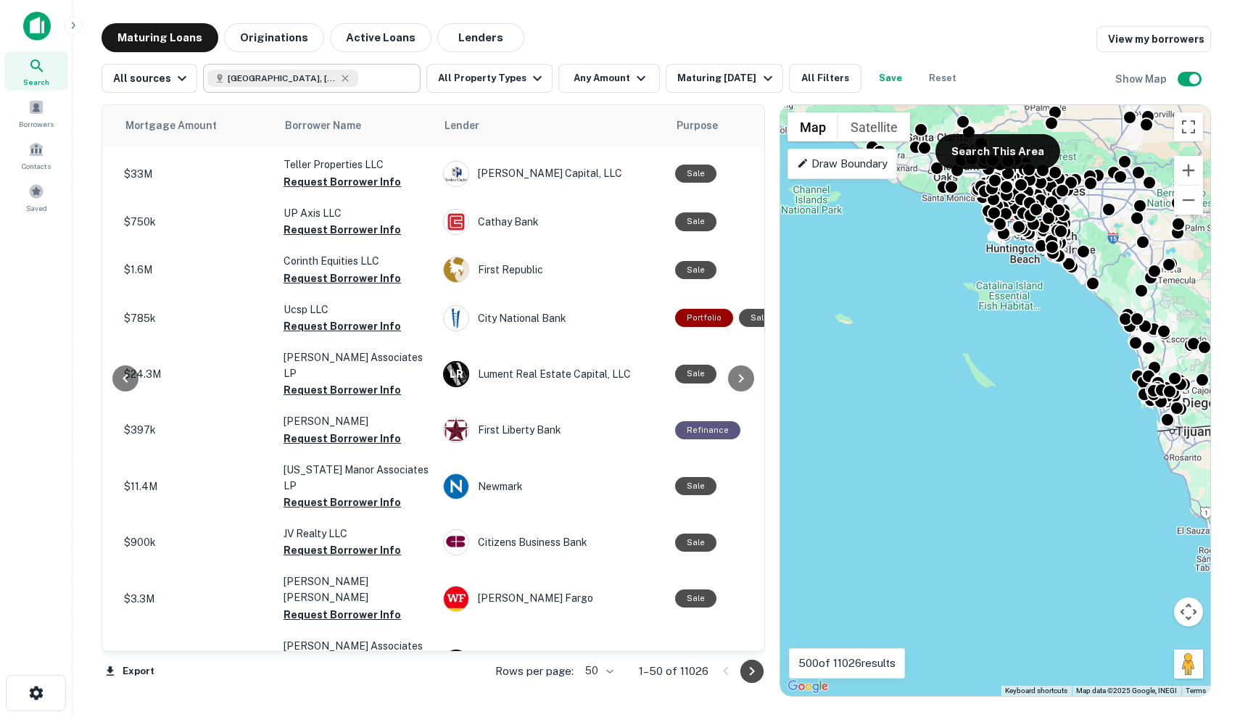
click at [761, 675] on button "Go to next page" at bounding box center [751, 671] width 23 height 23
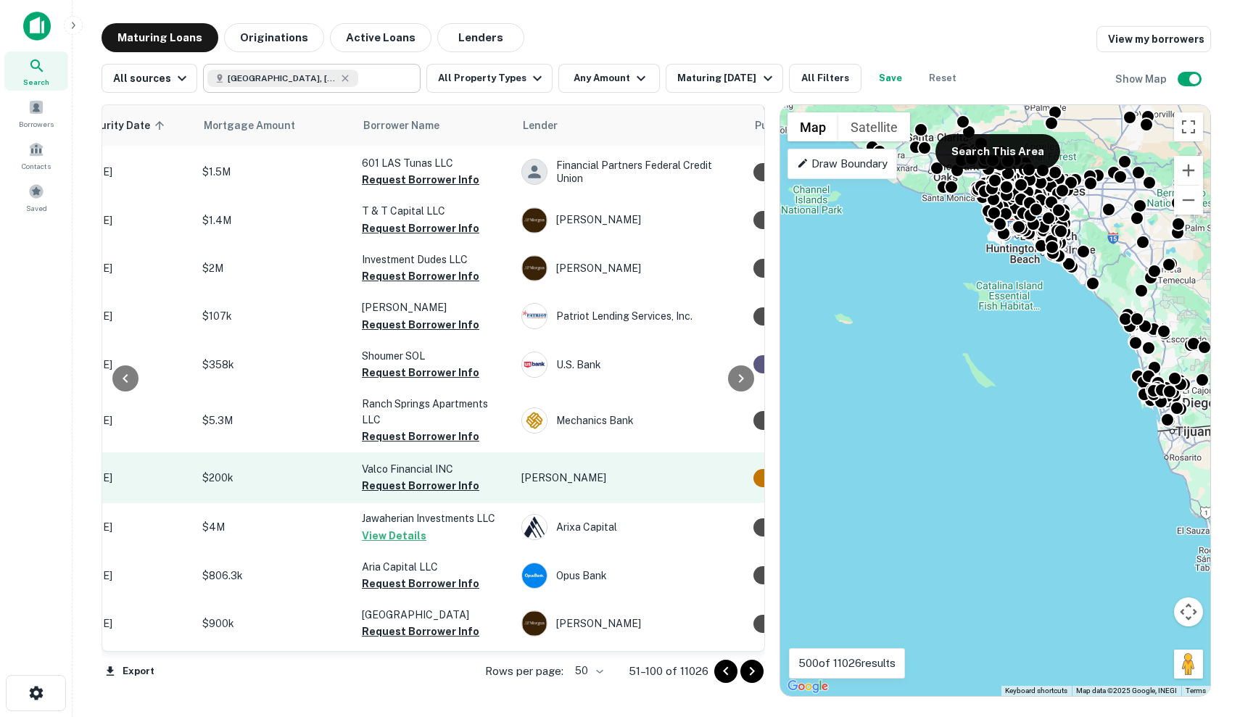
scroll to position [2034, 196]
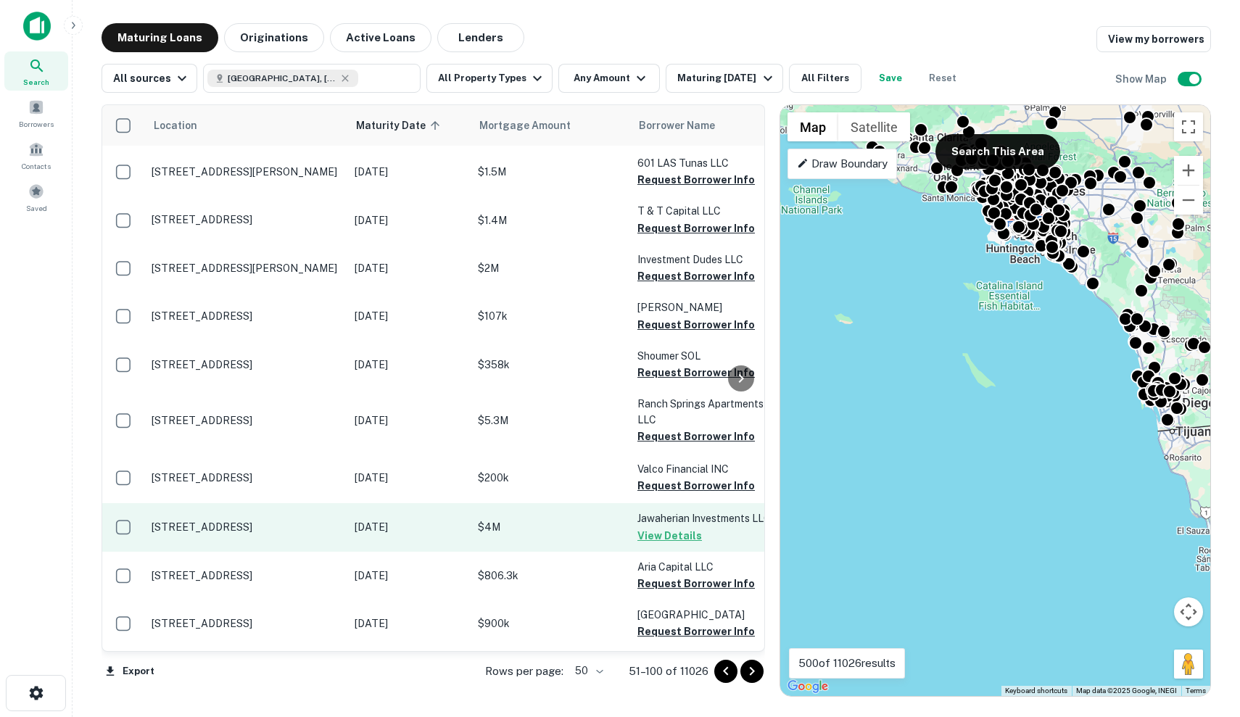
scroll to position [2034, 0]
click at [343, 503] on td "11608 Archwood St North Hollywood, CA91606" at bounding box center [245, 527] width 203 height 48
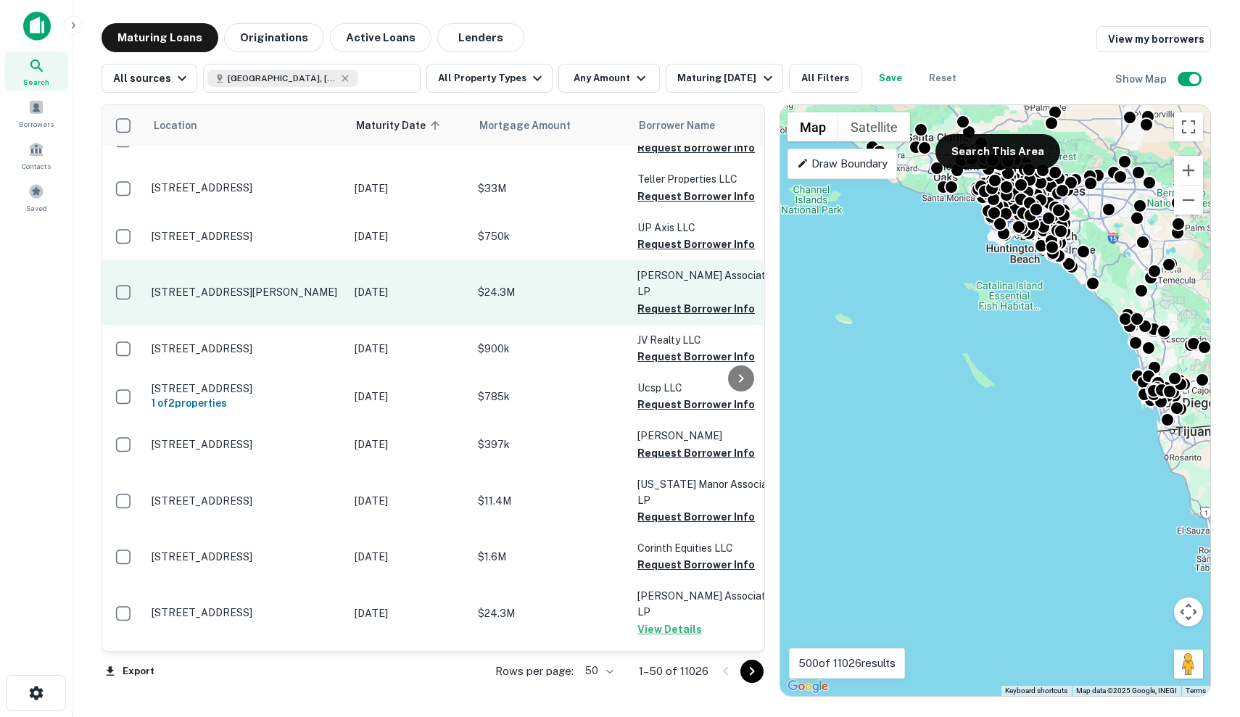
scroll to position [2034, 0]
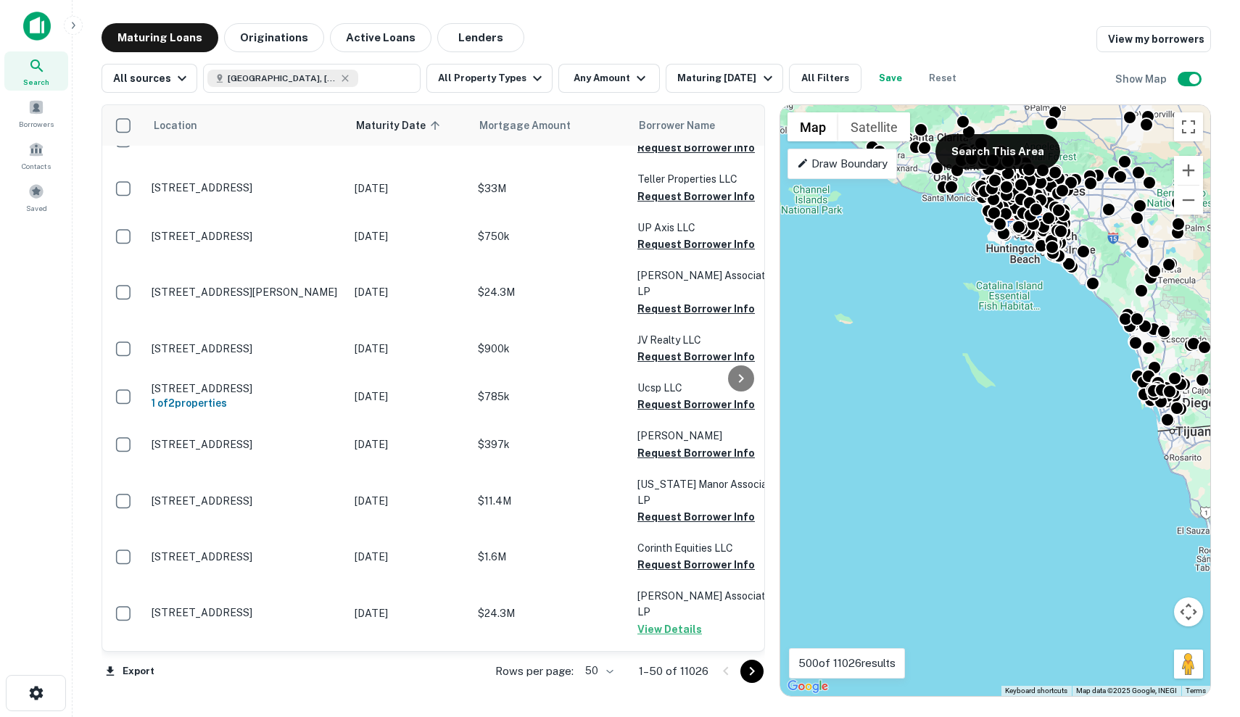
click at [757, 678] on icon "Go to next page" at bounding box center [751, 671] width 17 height 17
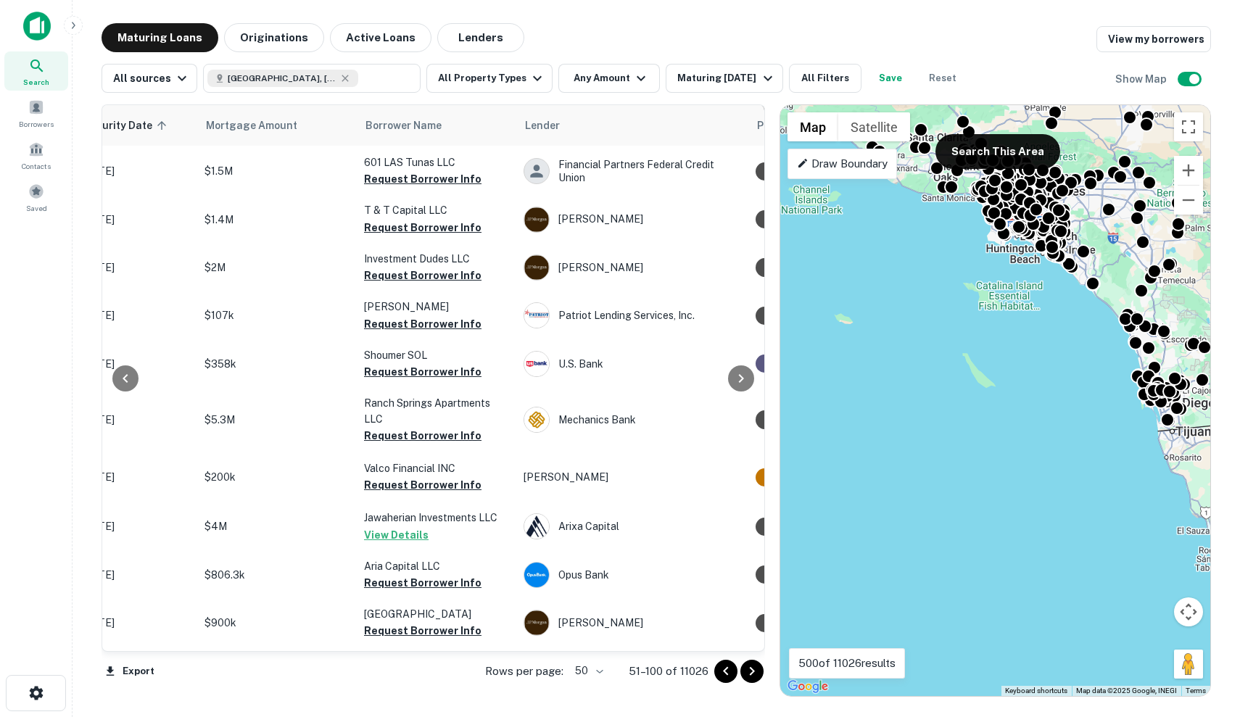
scroll to position [2034, 273]
click at [756, 682] on button "Go to next page" at bounding box center [751, 671] width 23 height 23
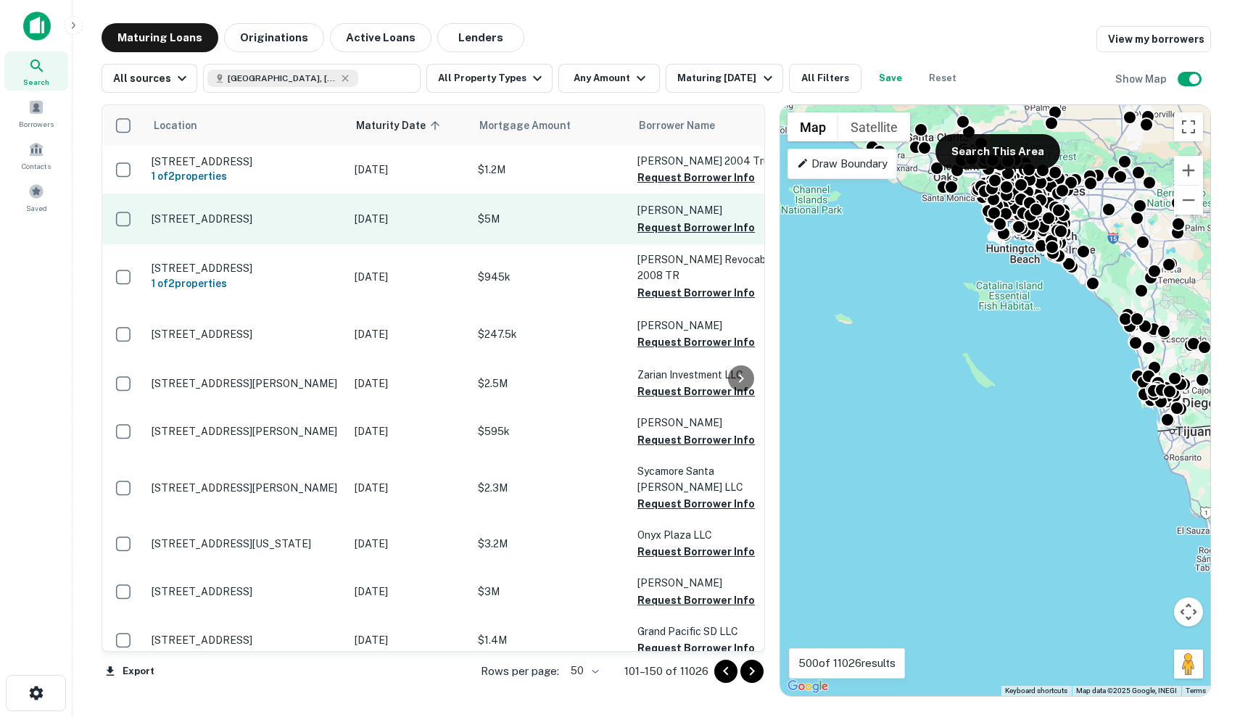
click at [370, 227] on p "[DATE]" at bounding box center [409, 219] width 109 height 16
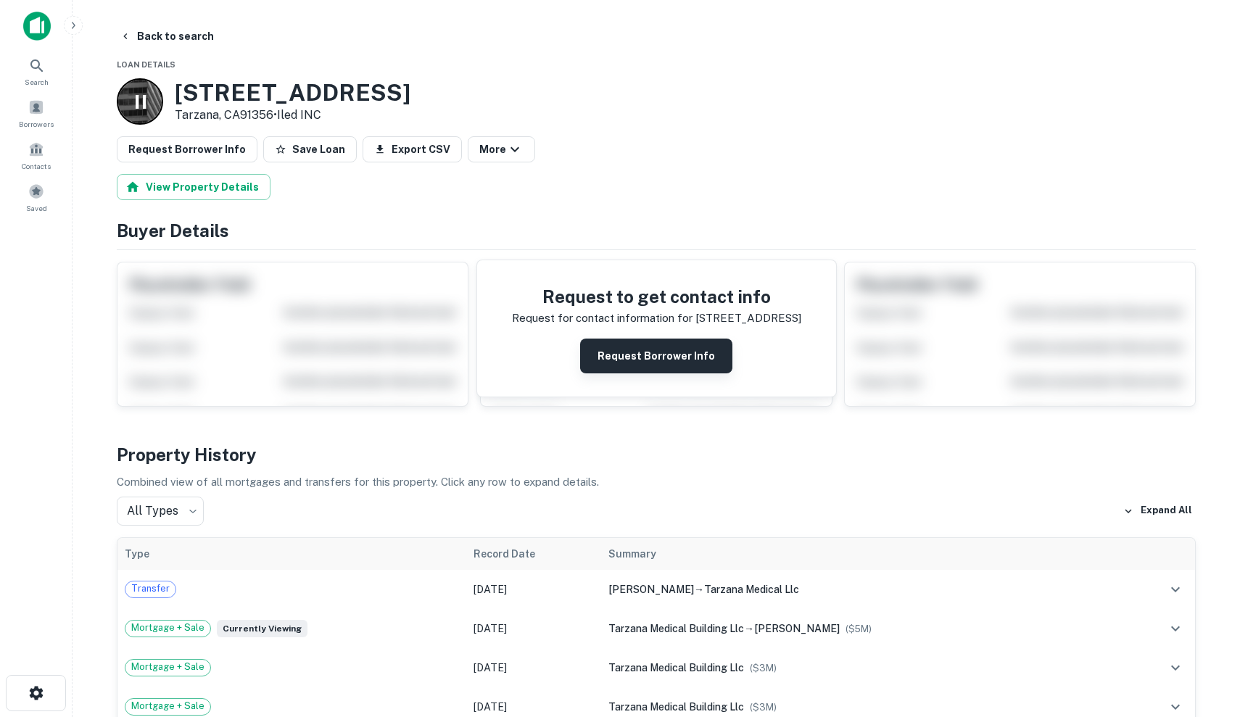
click at [692, 358] on button "Request Borrower Info" at bounding box center [656, 356] width 152 height 35
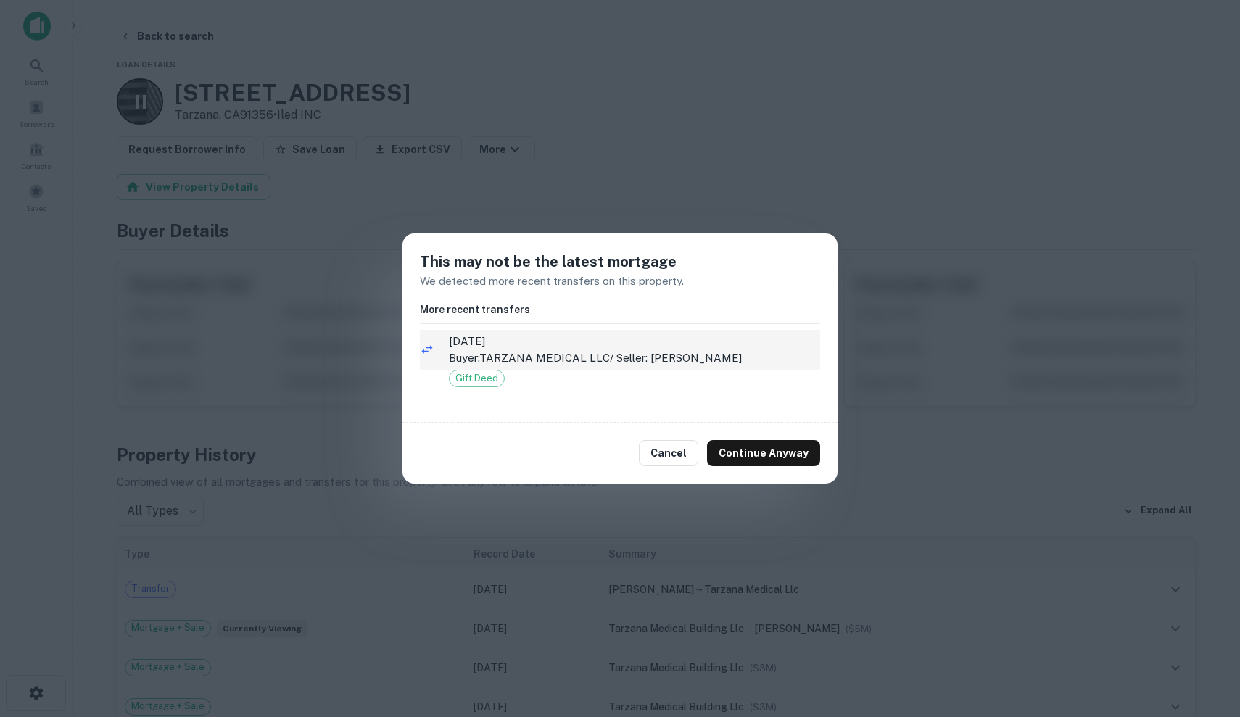
click at [723, 346] on span "2/8/2023" at bounding box center [634, 341] width 371 height 17
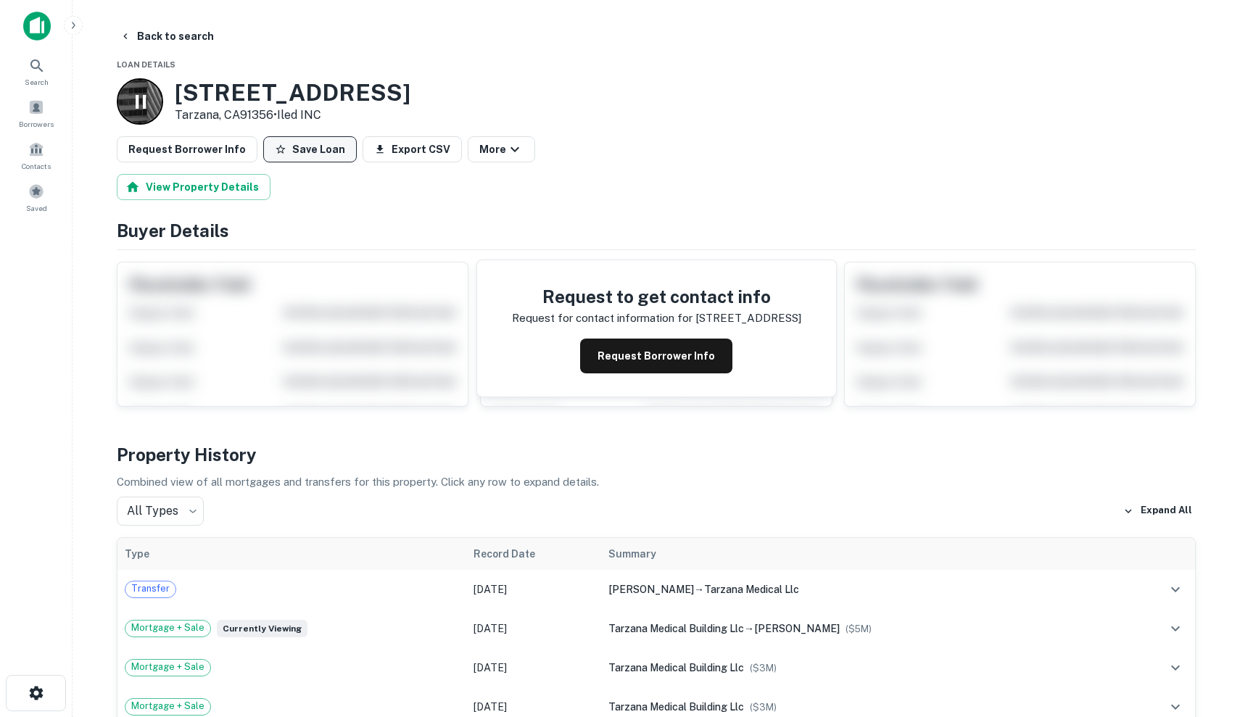
click at [302, 146] on button "Save Loan" at bounding box center [310, 149] width 94 height 26
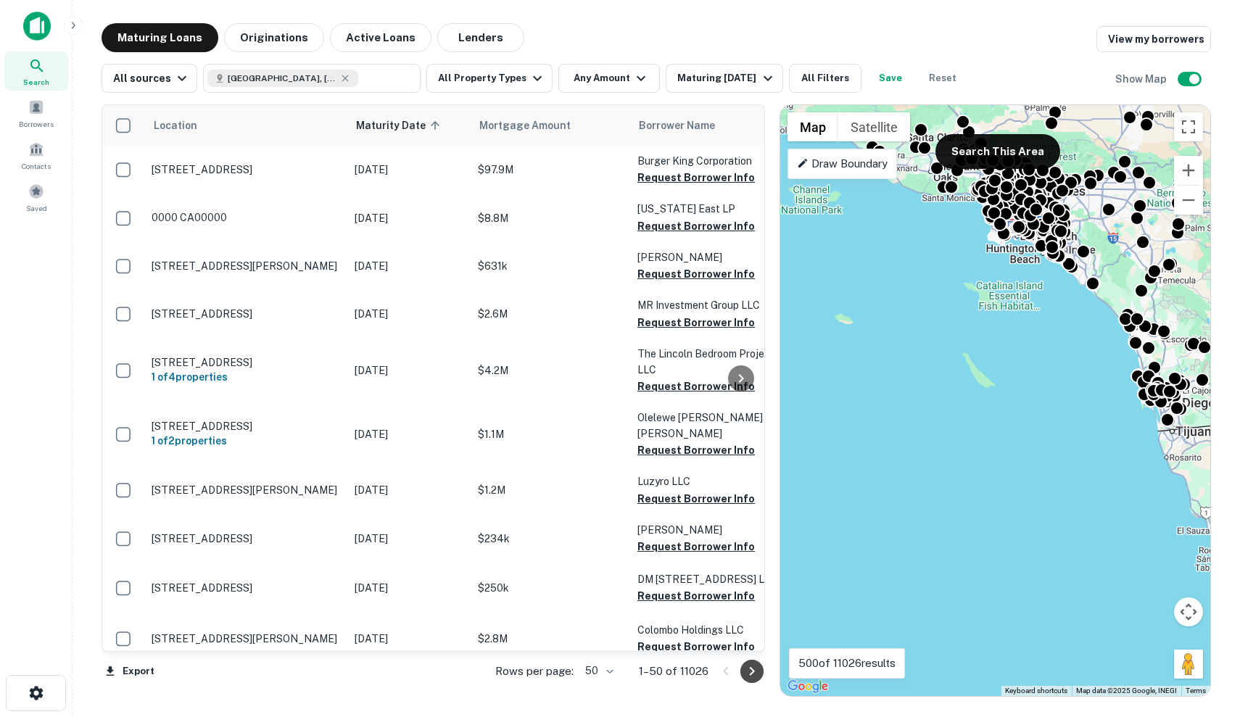
click at [754, 671] on icon "Go to next page" at bounding box center [752, 671] width 5 height 9
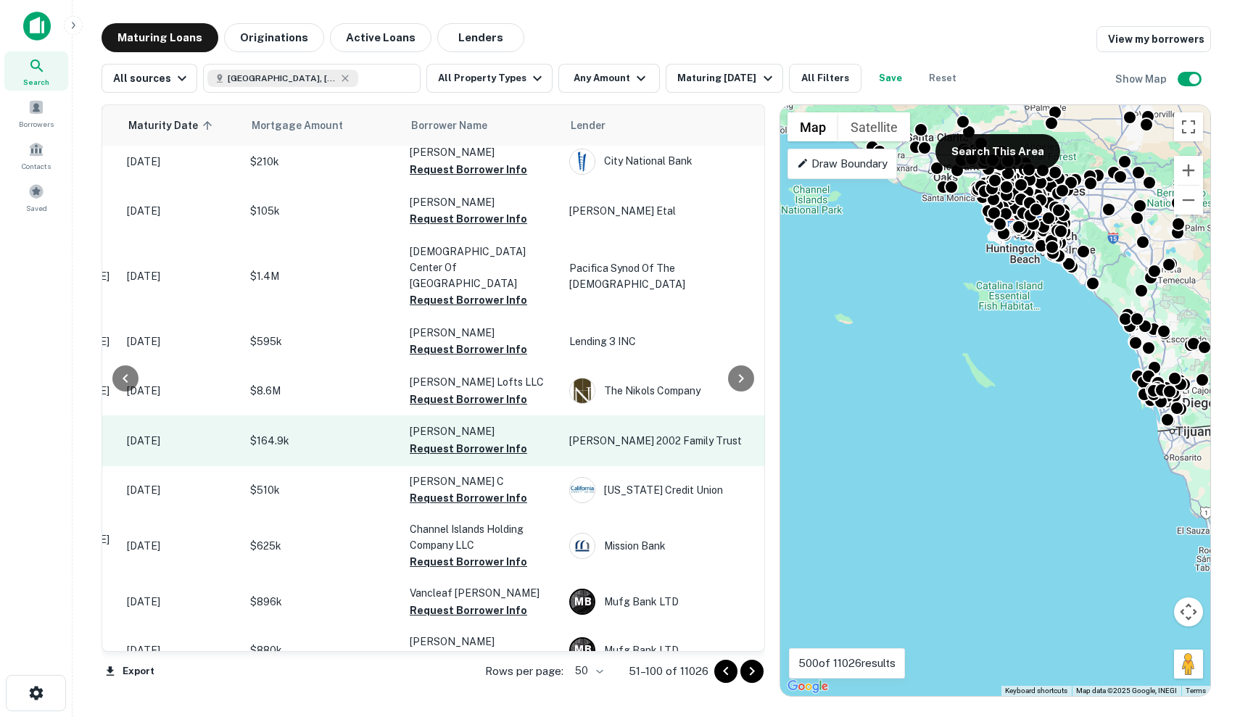
scroll to position [538, 232]
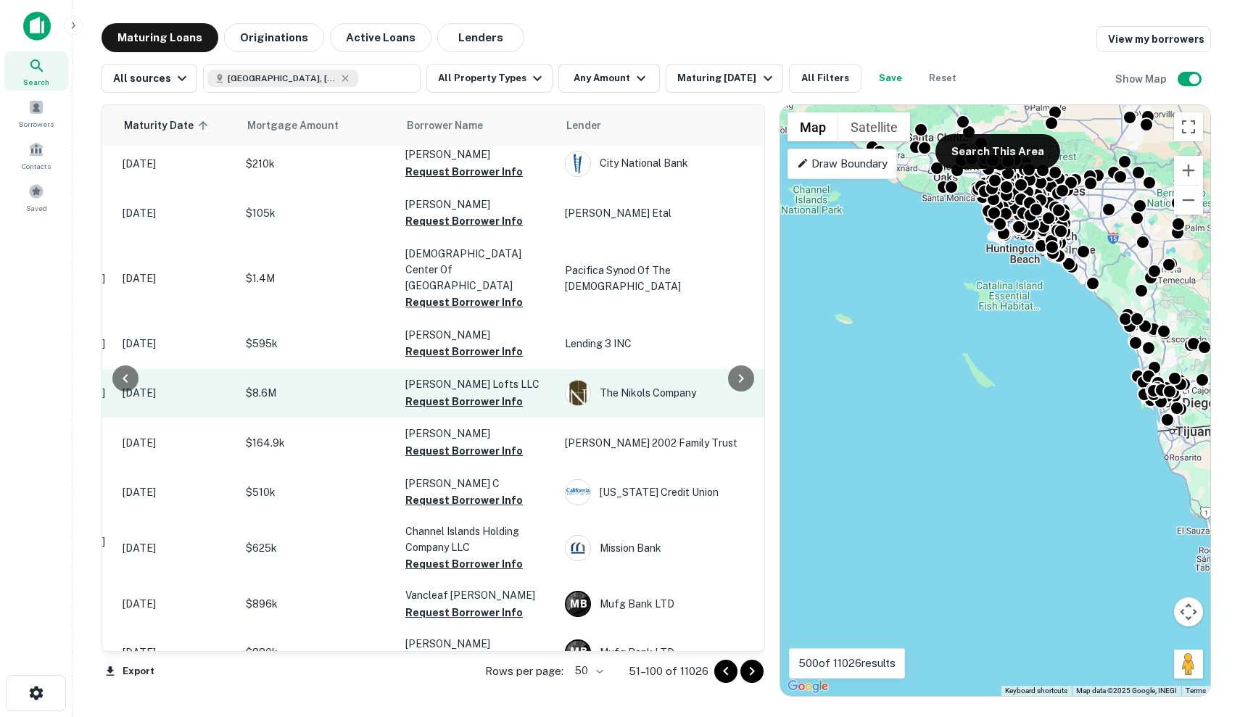
click at [297, 369] on td "$8.6M" at bounding box center [319, 393] width 160 height 48
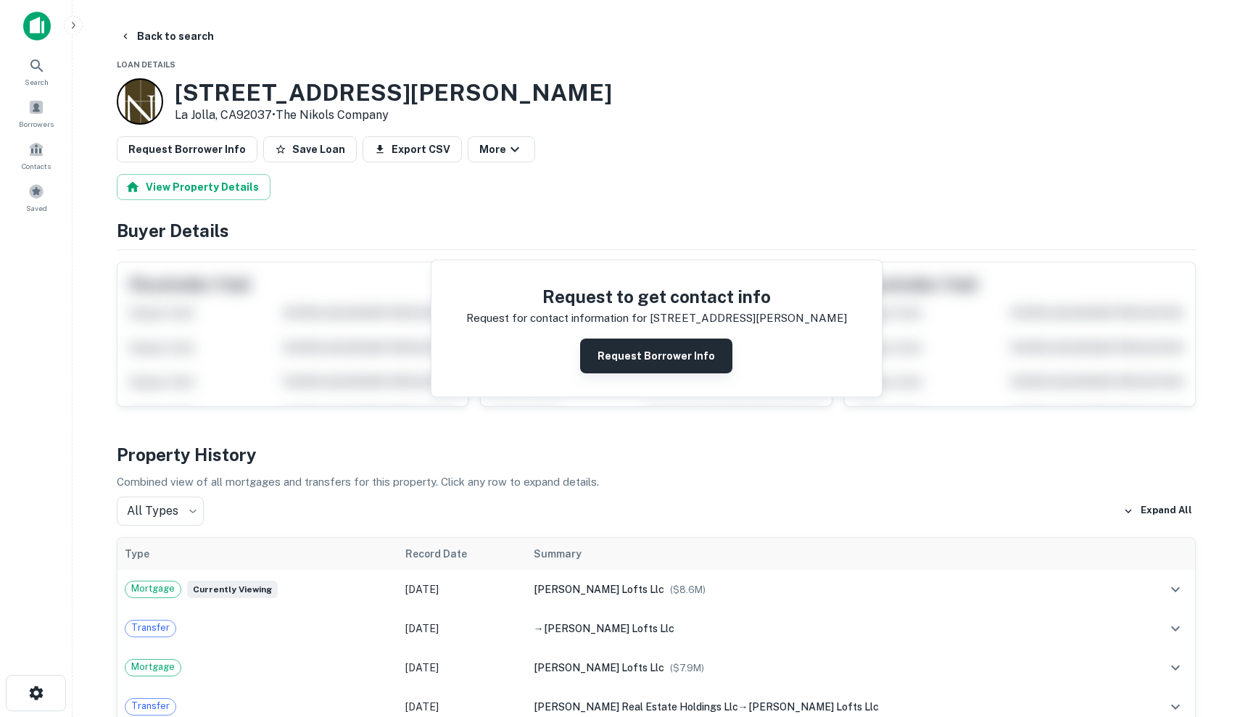
click at [661, 355] on button "Request Borrower Info" at bounding box center [656, 356] width 152 height 35
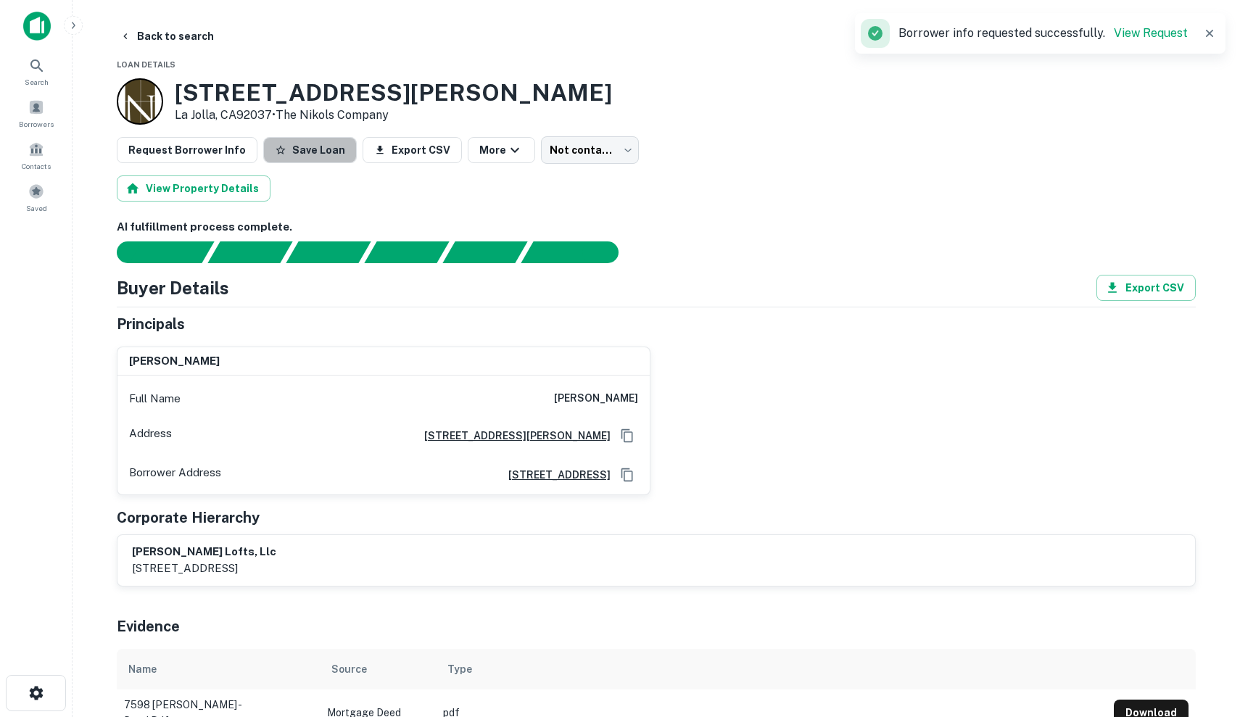
click at [314, 151] on button "Save Loan" at bounding box center [310, 150] width 94 height 26
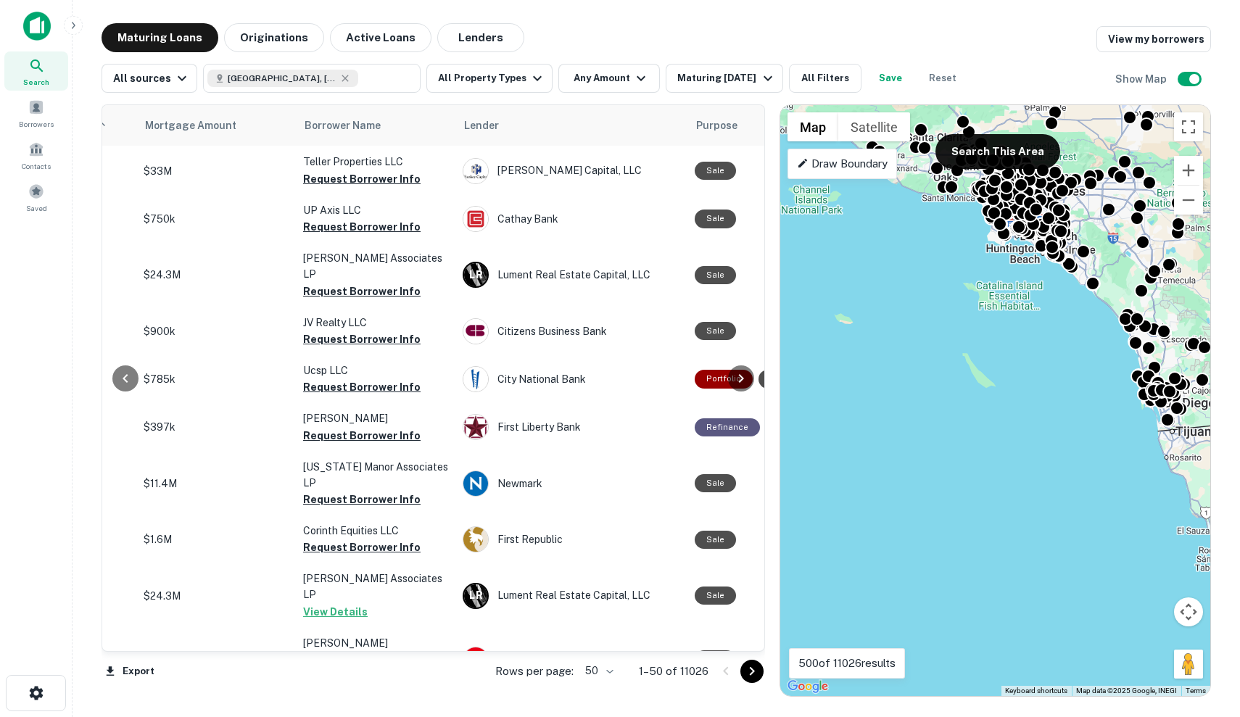
scroll to position [2049, 334]
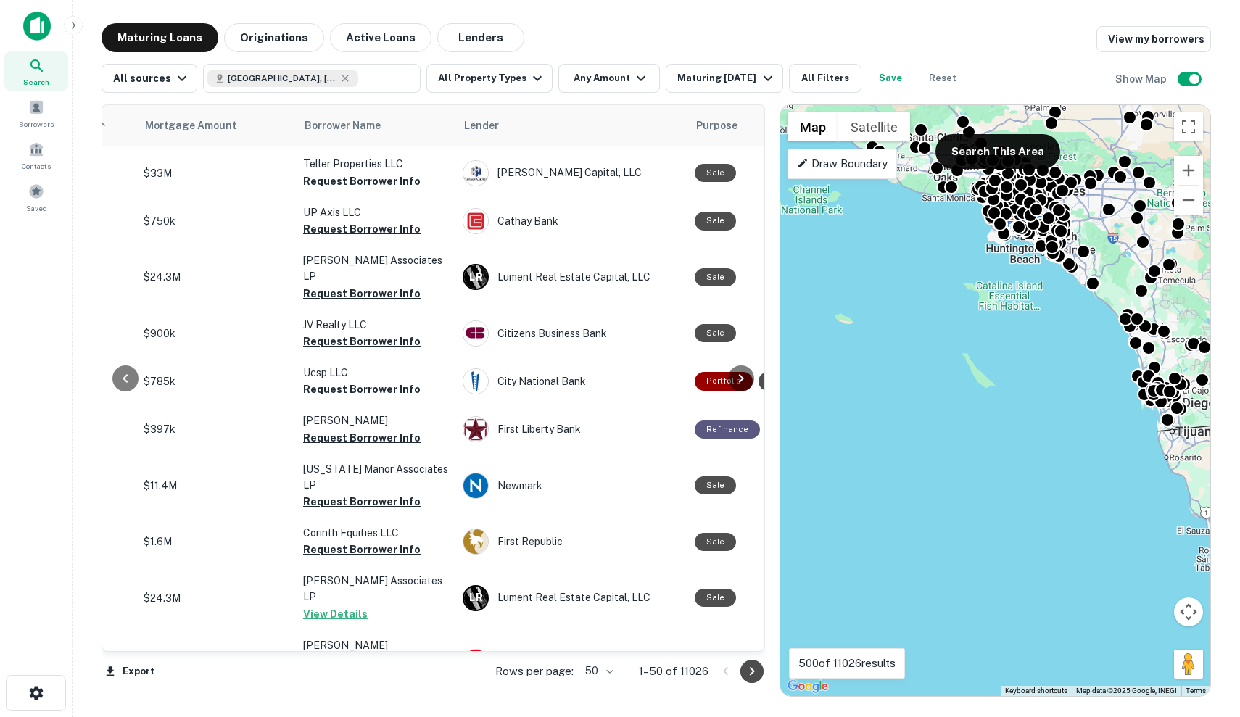
click at [748, 679] on icon "Go to next page" at bounding box center [751, 671] width 17 height 17
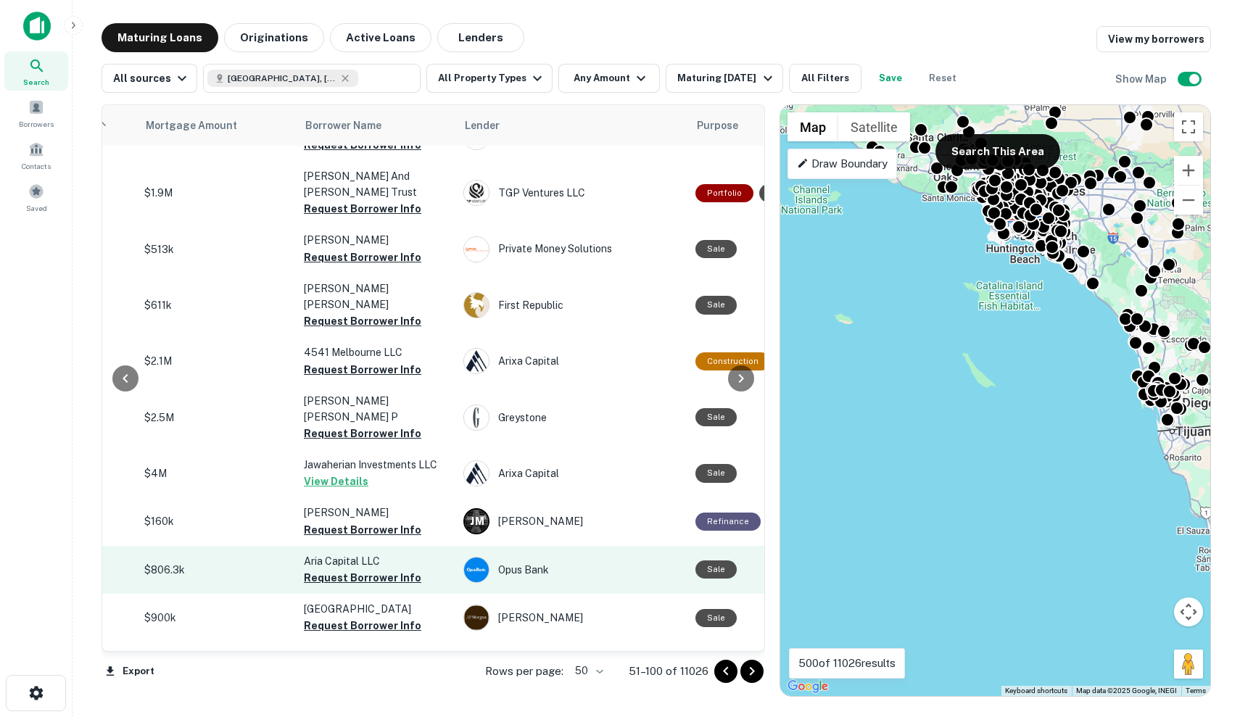
scroll to position [0, 0]
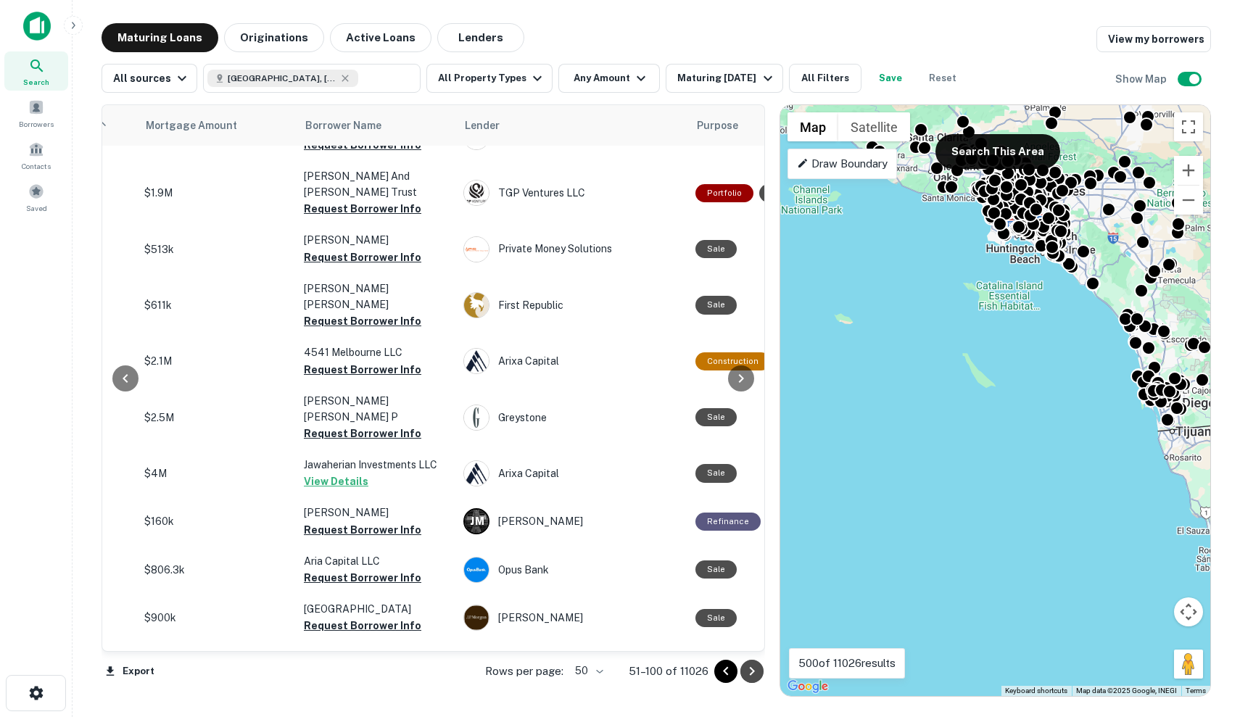
click at [749, 669] on icon "Go to next page" at bounding box center [751, 671] width 17 height 17
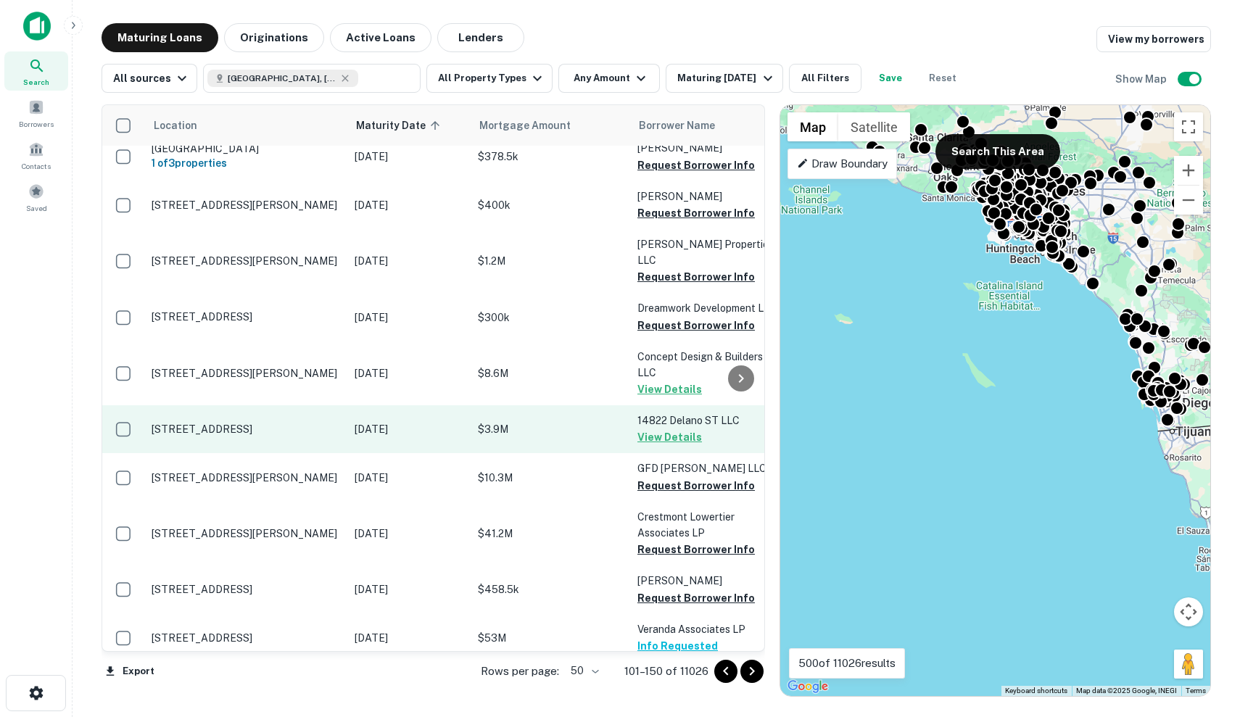
scroll to position [1890, 0]
click at [318, 423] on p "14822 Delano St Van Nuys, CA91411" at bounding box center [246, 429] width 189 height 13
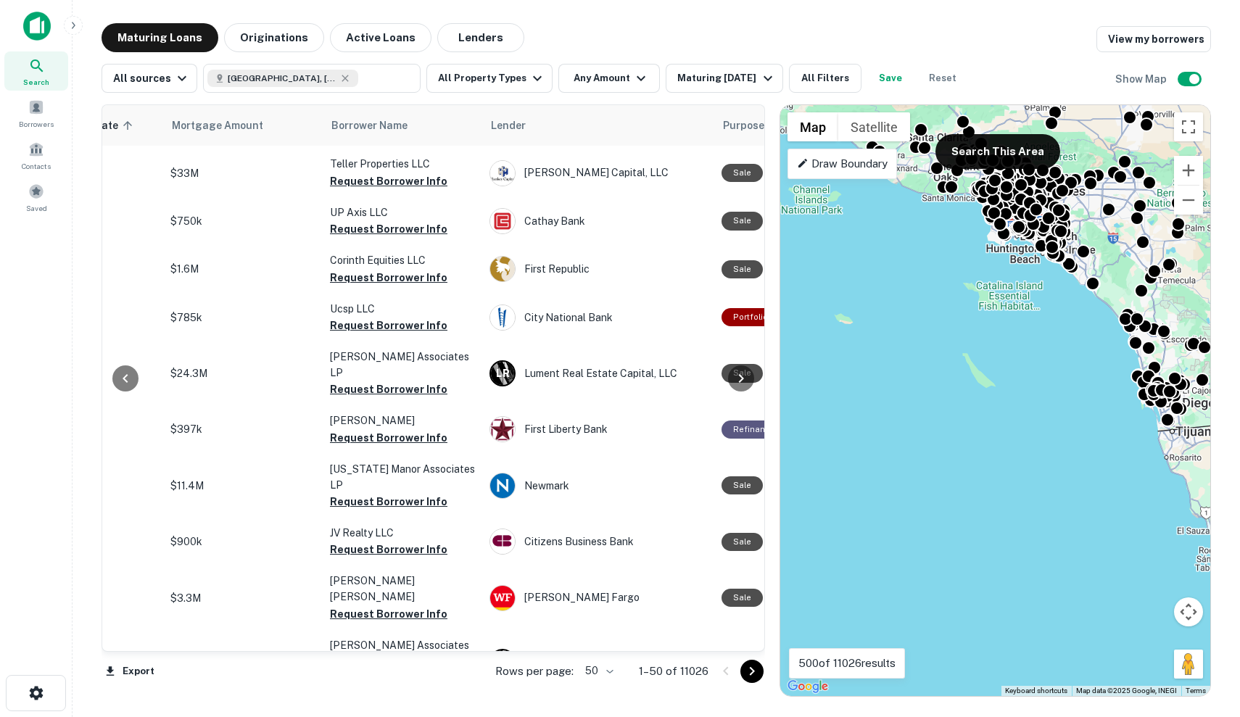
drag, startPoint x: 751, startPoint y: 674, endPoint x: 729, endPoint y: 536, distance: 139.5
click at [730, 536] on div "Location Maturity Date sorted ascending Mortgage Amount Borrower Name Lender Pu…" at bounding box center [433, 378] width 663 height 549
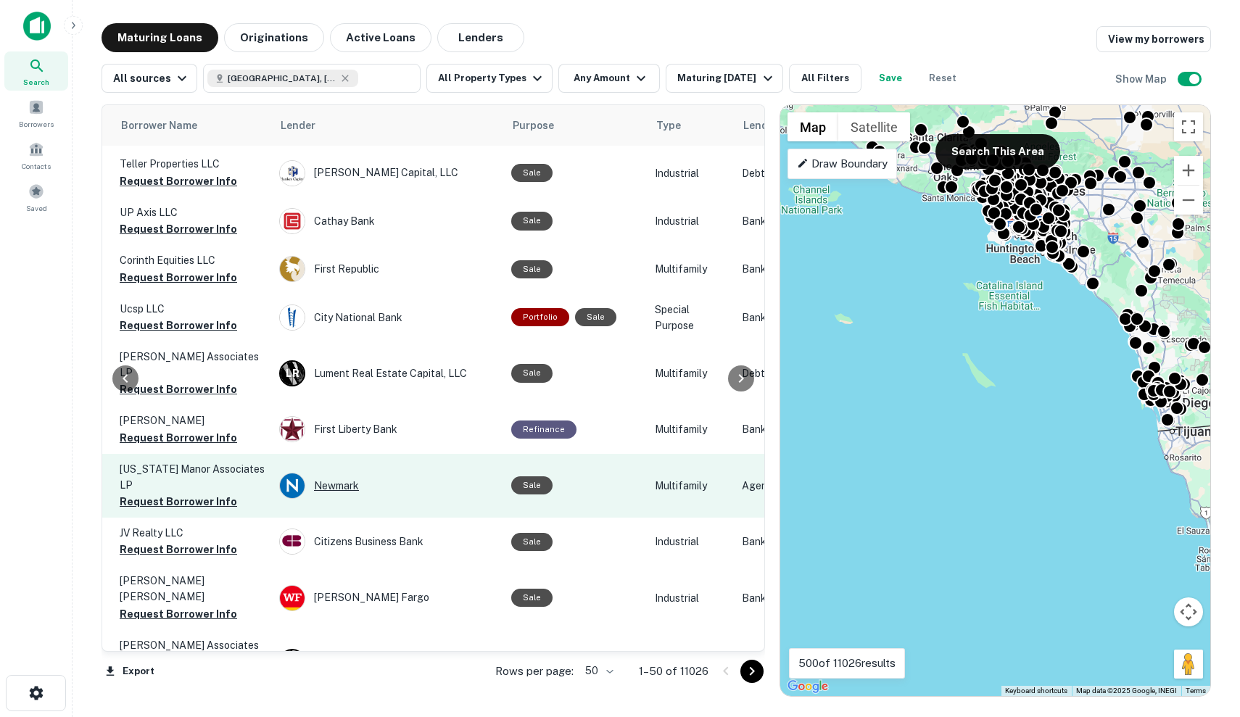
scroll to position [2049, 532]
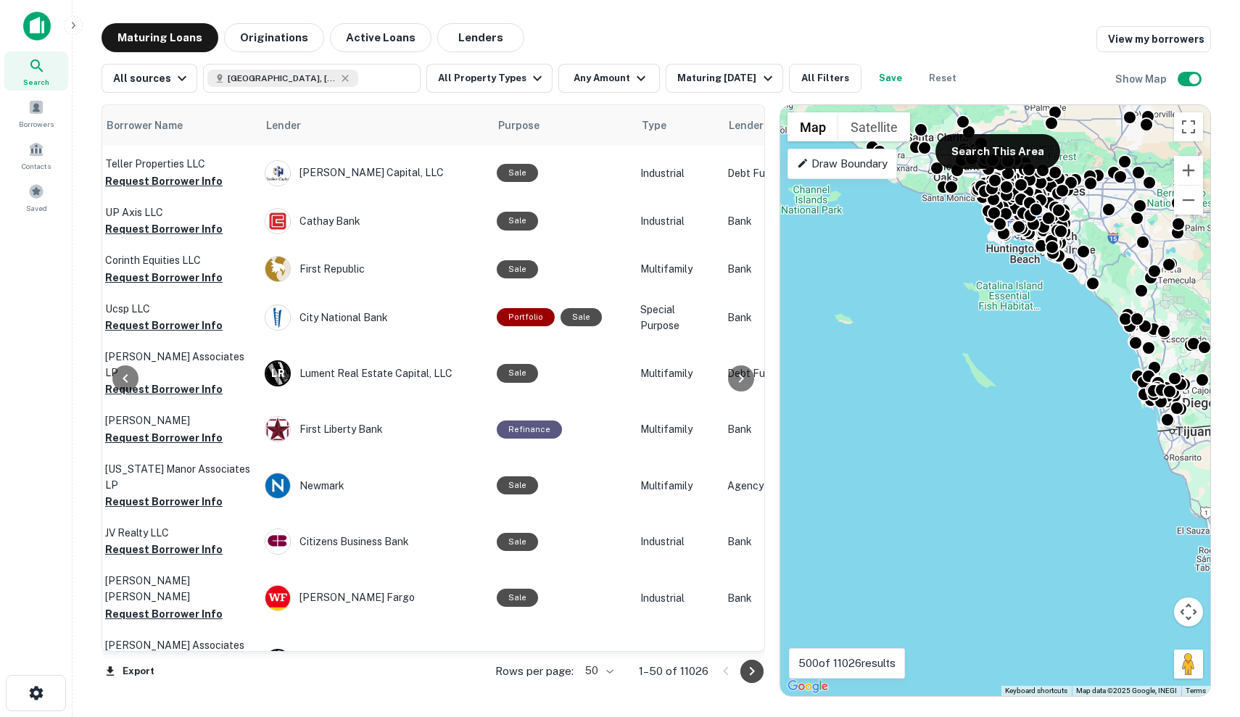
click at [756, 664] on icon "Go to next page" at bounding box center [751, 671] width 17 height 17
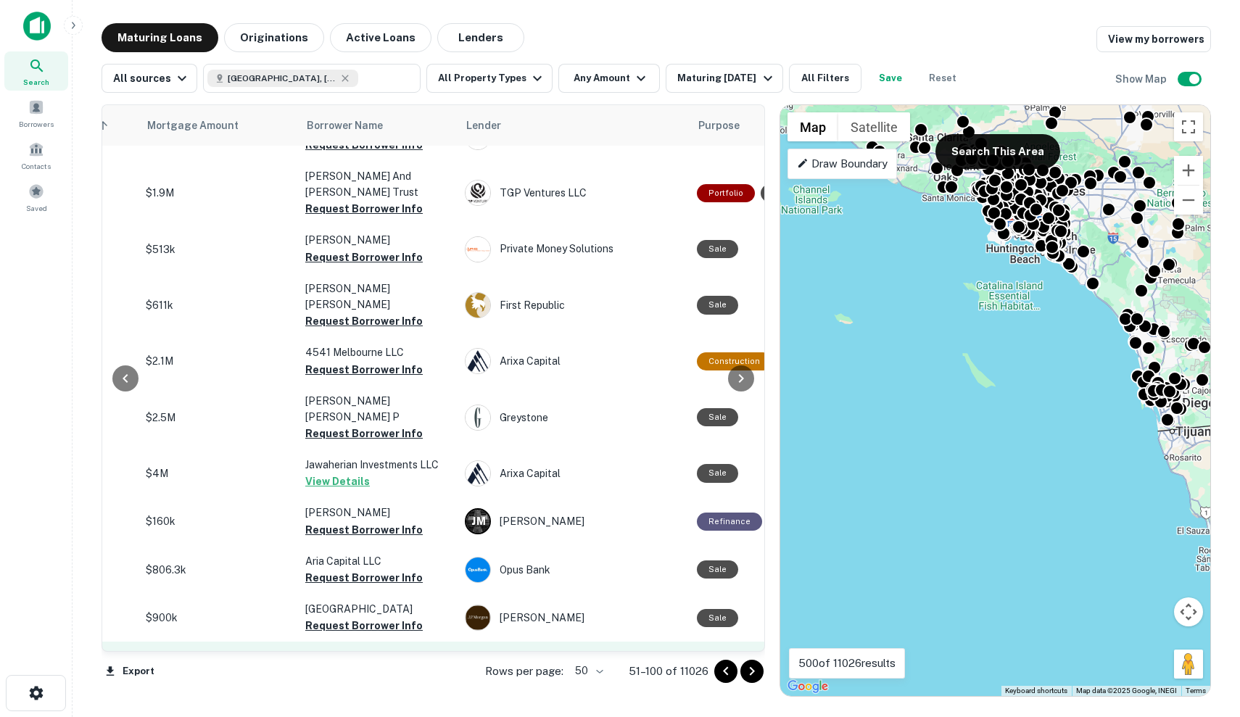
scroll to position [2040, 330]
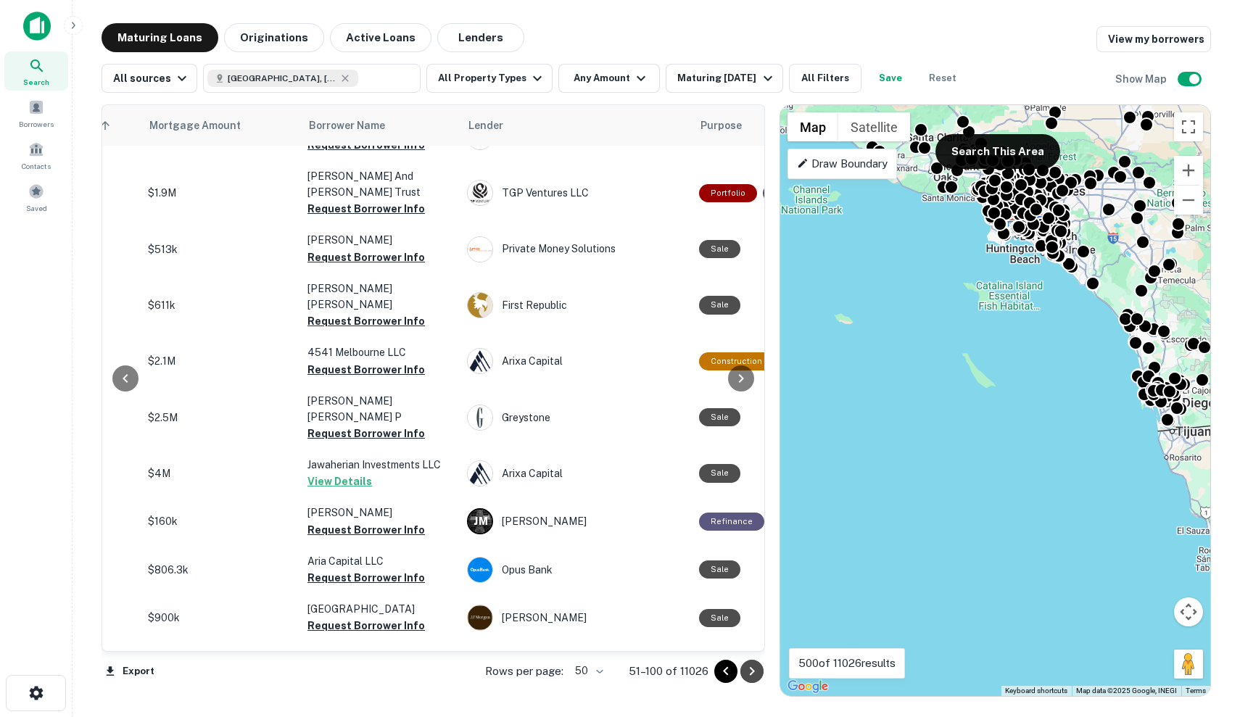
click at [751, 671] on icon "Go to next page" at bounding box center [751, 671] width 17 height 17
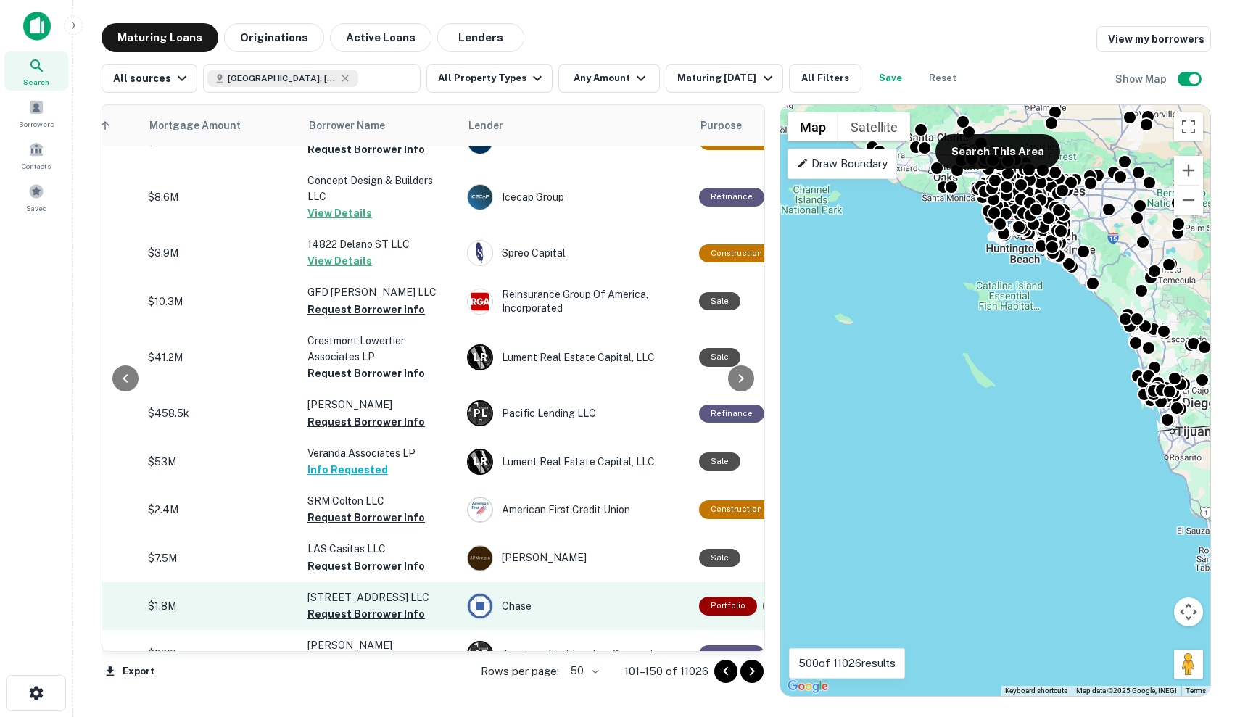
scroll to position [2065, 330]
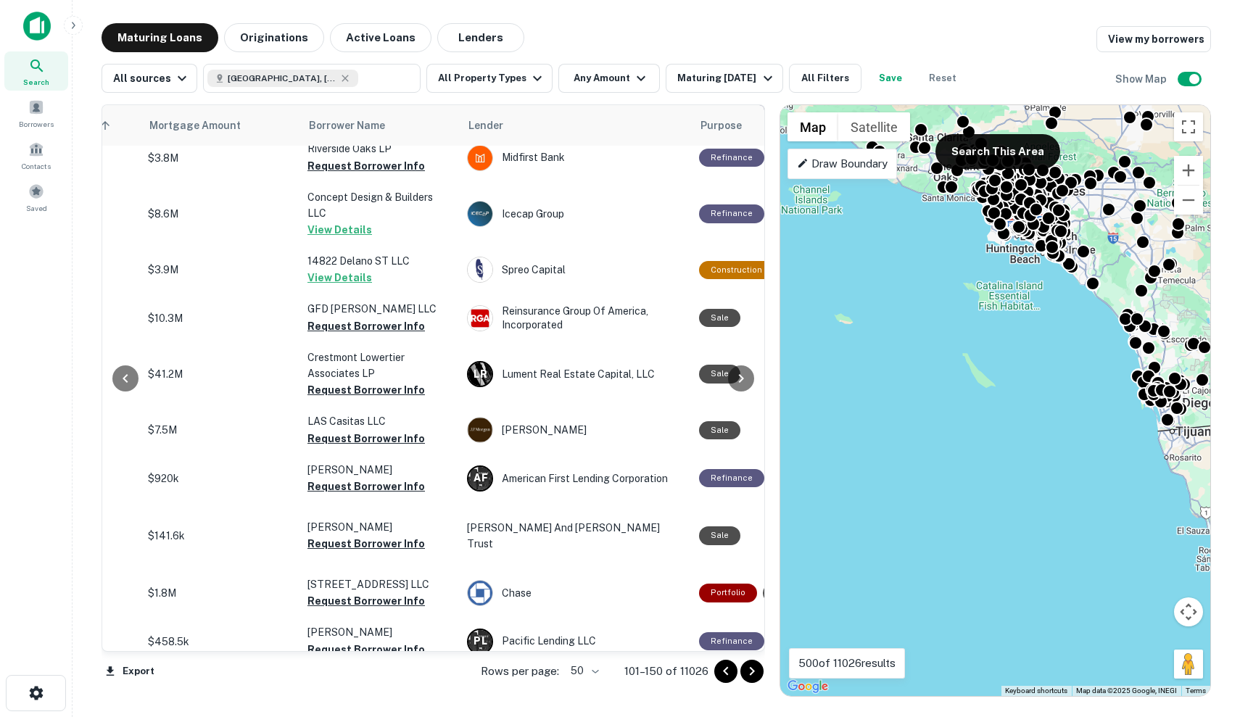
click at [754, 676] on icon "Go to next page" at bounding box center [751, 671] width 17 height 17
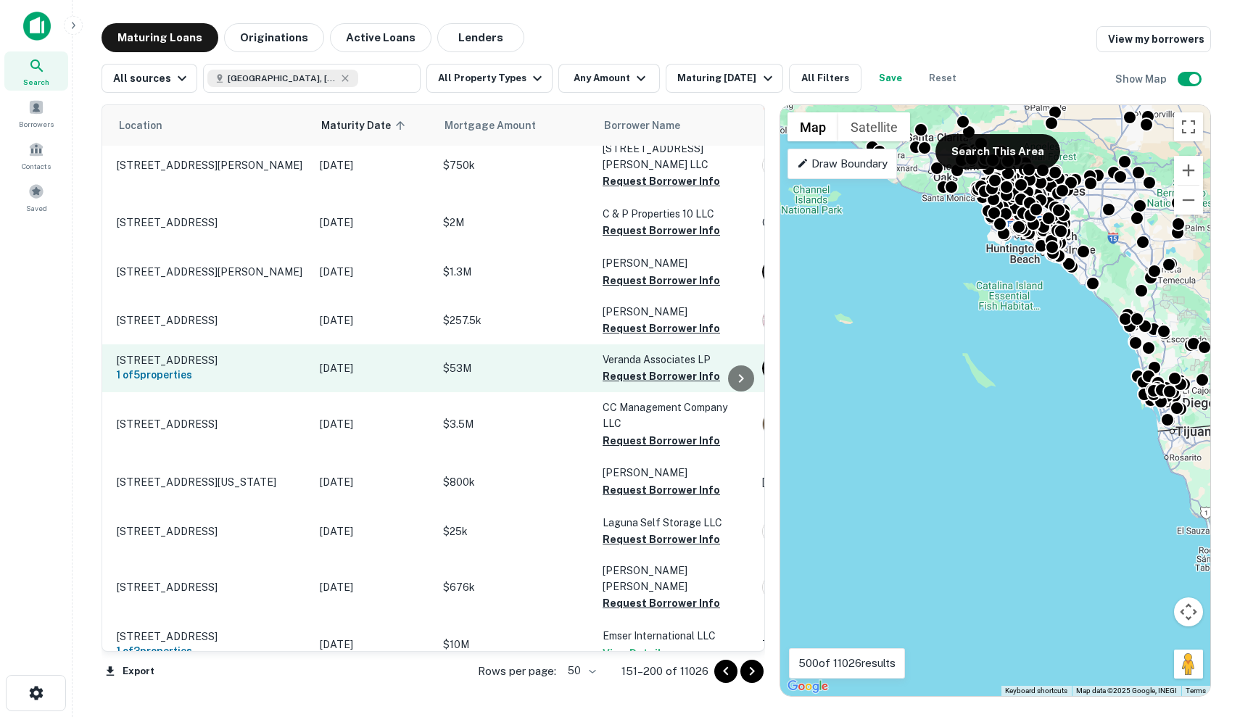
scroll to position [124, 36]
click at [376, 364] on p "[DATE]" at bounding box center [373, 369] width 109 height 16
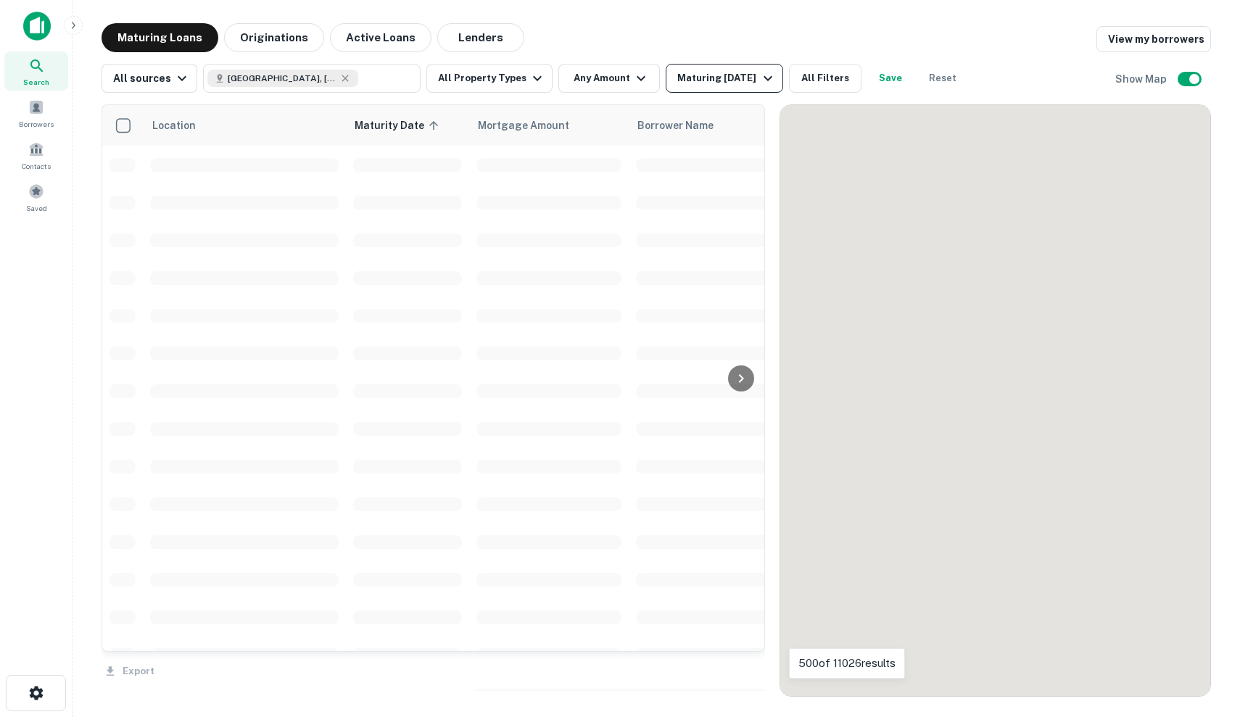
scroll to position [124, 0]
click at [709, 82] on div "Maturing [DATE]" at bounding box center [726, 78] width 99 height 17
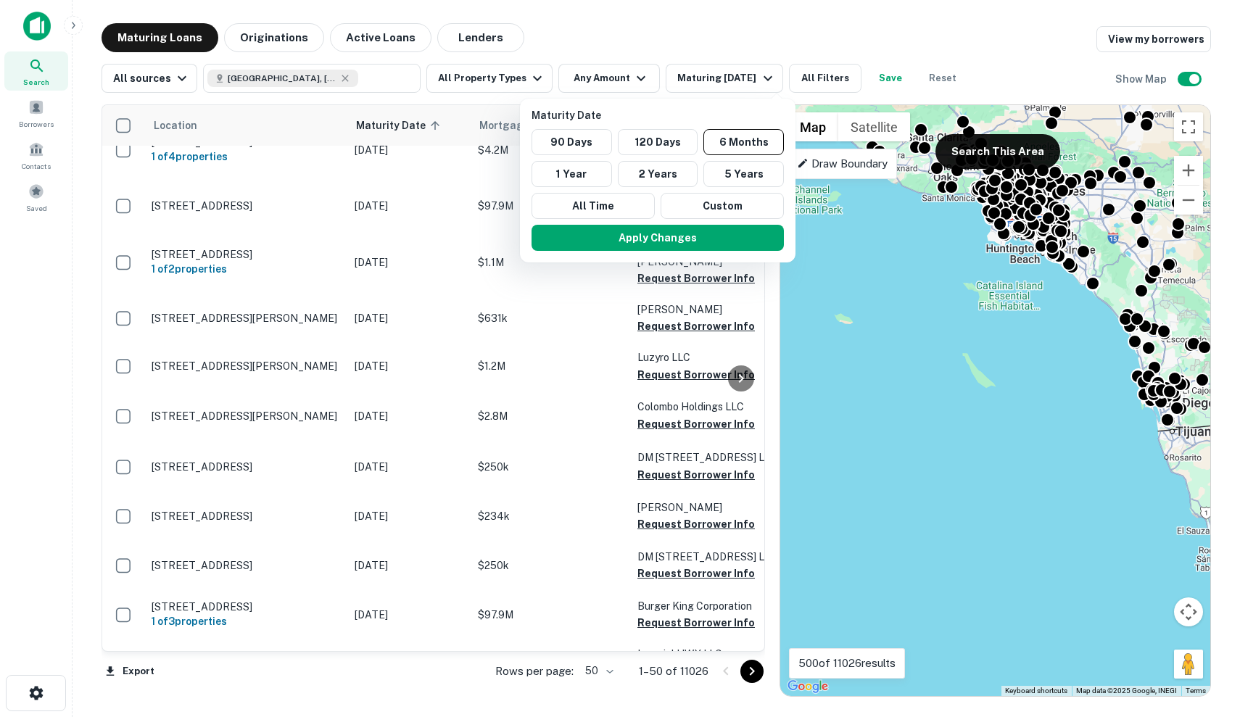
click at [626, 77] on div at bounding box center [620, 358] width 1240 height 717
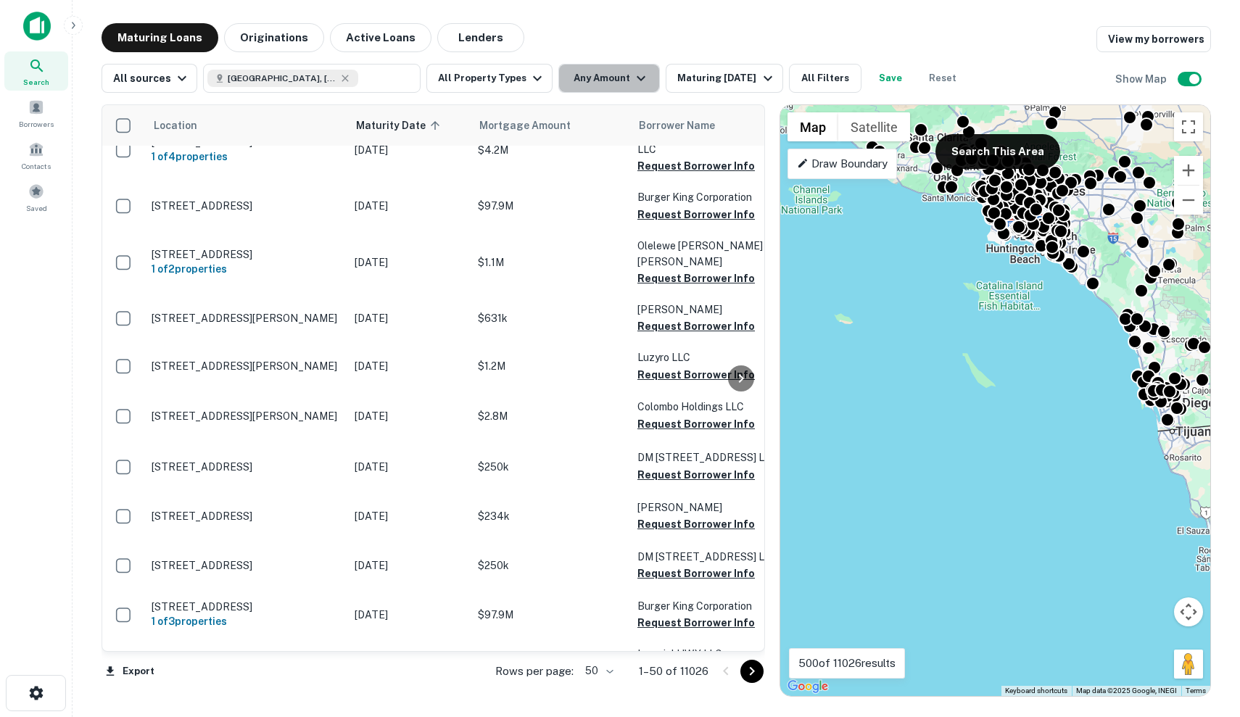
click at [632, 78] on icon "button" at bounding box center [640, 78] width 17 height 17
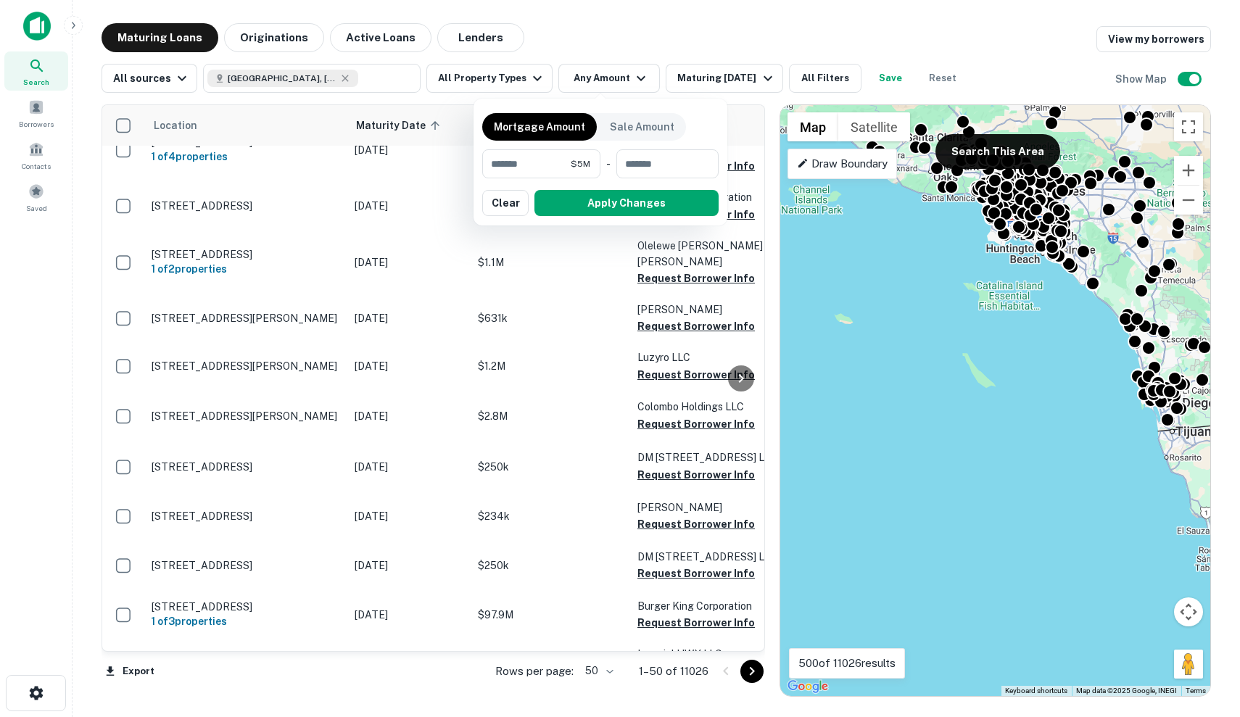
drag, startPoint x: 607, startPoint y: 207, endPoint x: 619, endPoint y: 147, distance: 61.4
click at [619, 147] on div "Mortgage Amount Sale Amount ******* $5M ​ - ​ Apply Changes Clear" at bounding box center [600, 161] width 236 height 109
click at [555, 160] on input "*******" at bounding box center [526, 163] width 88 height 29
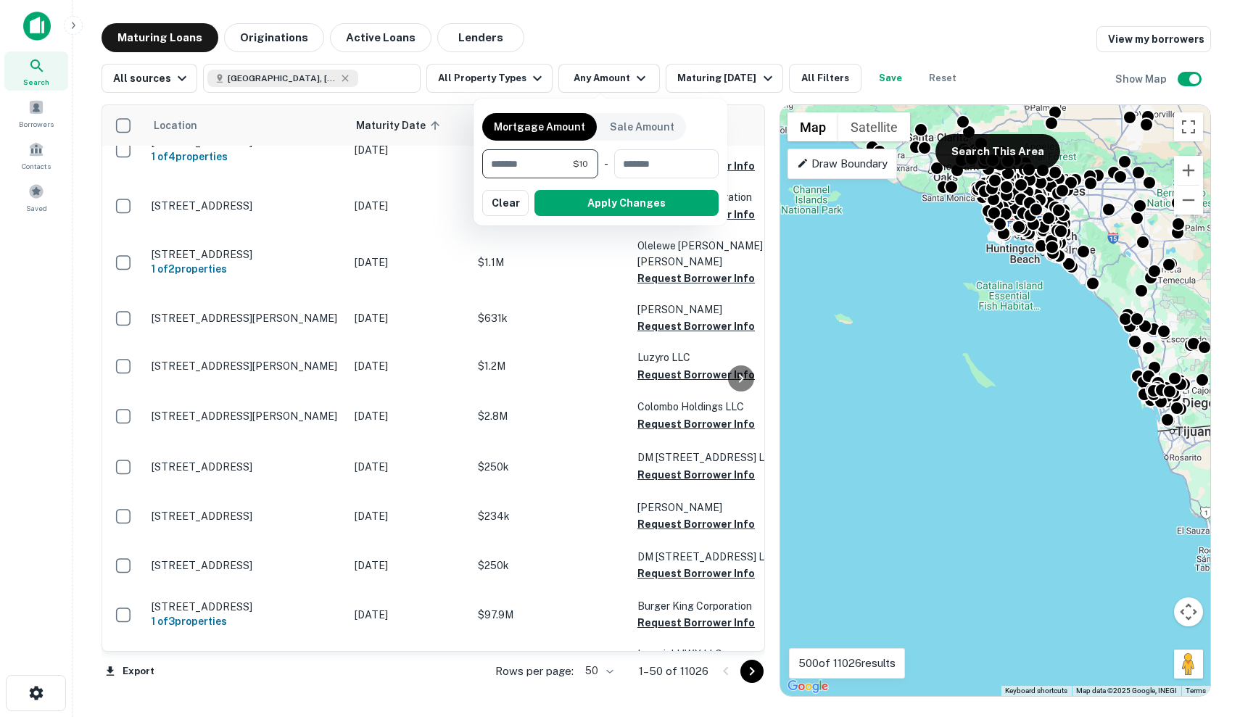
type input "*"
type input "*******"
click at [594, 201] on button "Apply Changes" at bounding box center [626, 203] width 184 height 26
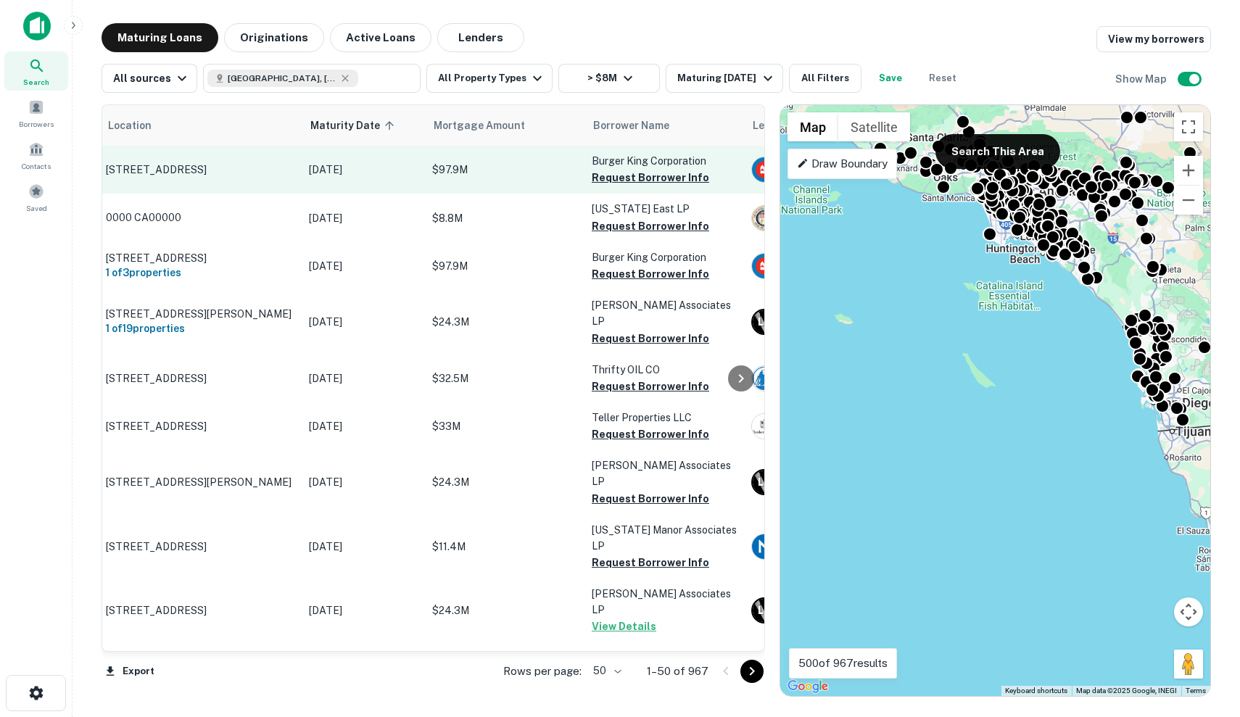
scroll to position [1, 46]
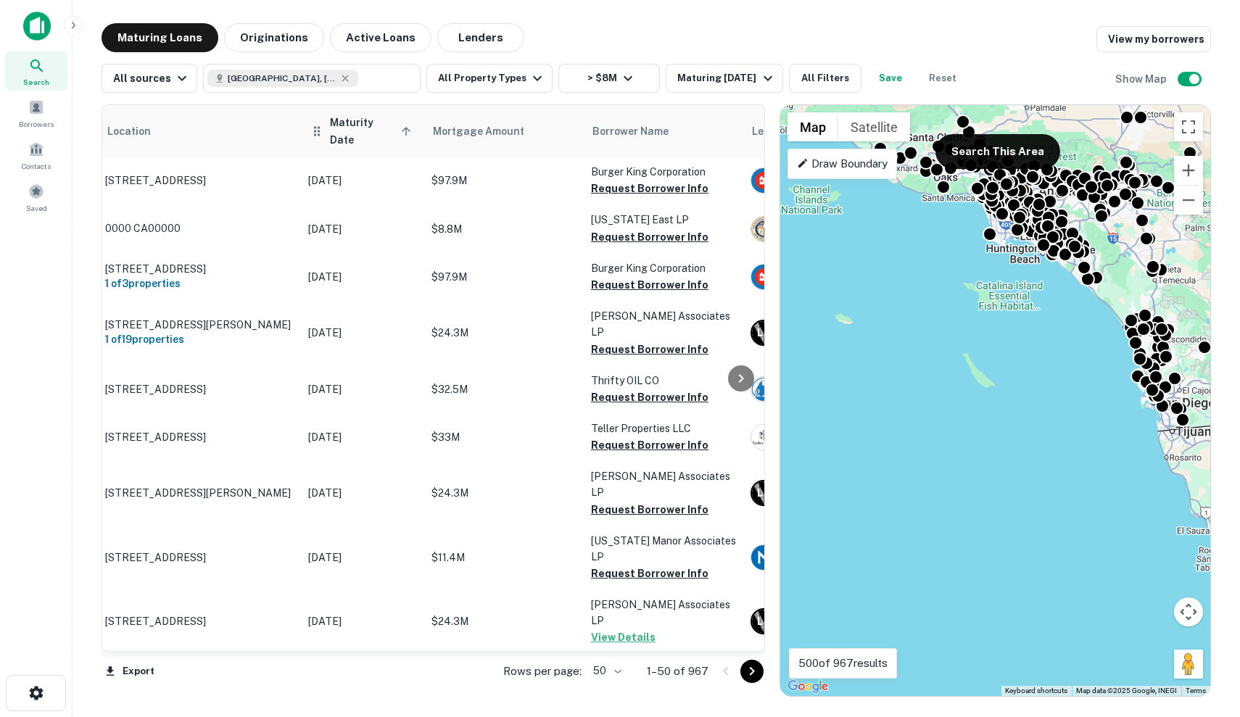
click at [382, 134] on th "Maturity Date sorted ascending" at bounding box center [362, 131] width 123 height 52
click at [396, 120] on span "Maturity Date sorted ascending" at bounding box center [373, 131] width 86 height 35
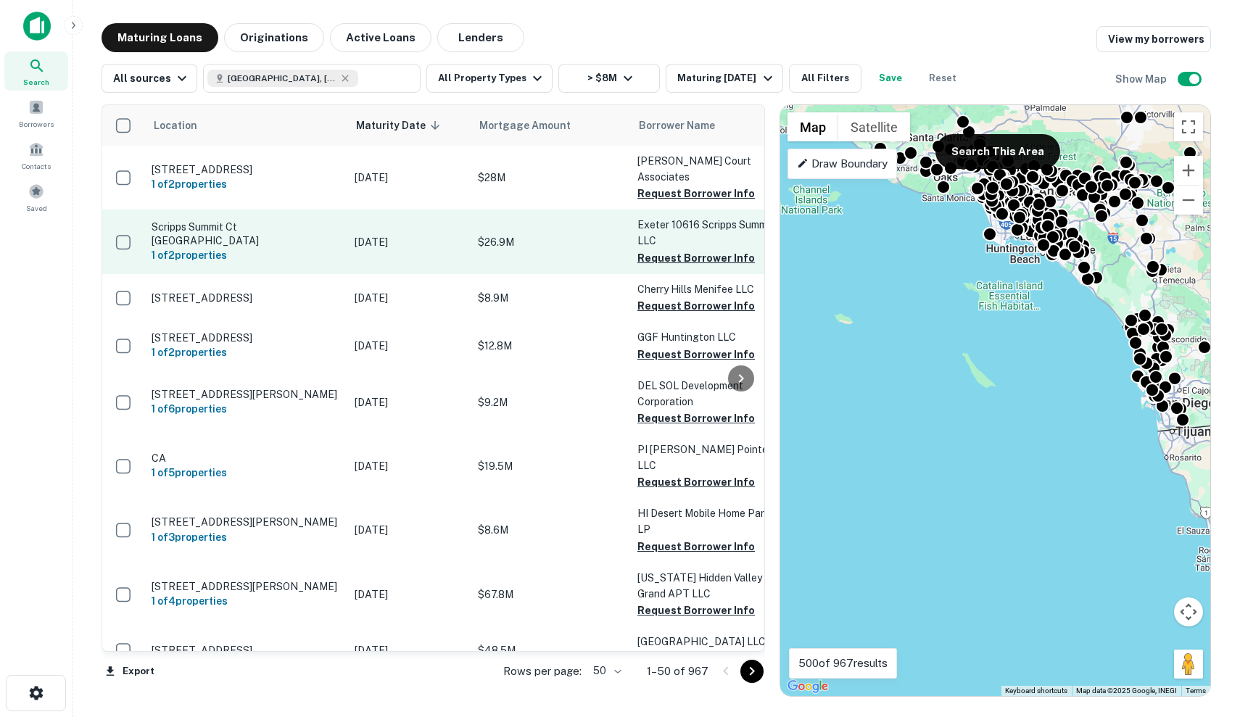
click at [406, 223] on td "Feb 25, 2026" at bounding box center [408, 242] width 123 height 64
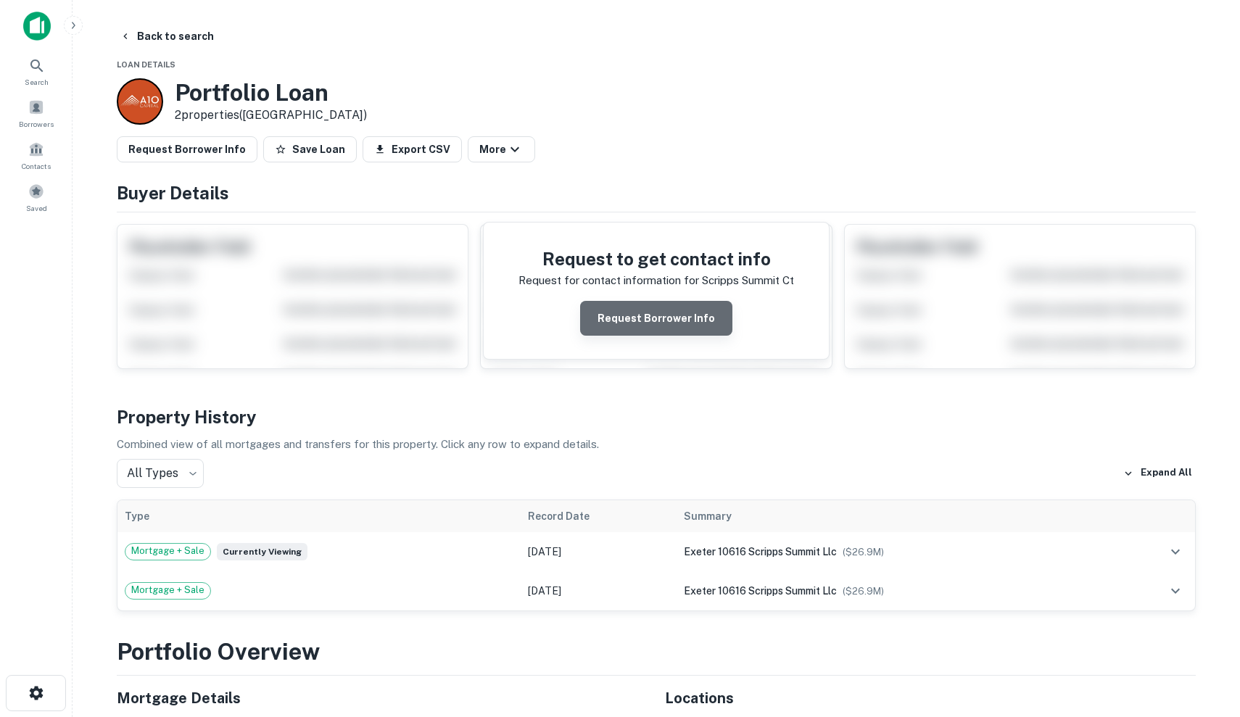
click at [685, 316] on button "Request Borrower Info" at bounding box center [656, 318] width 152 height 35
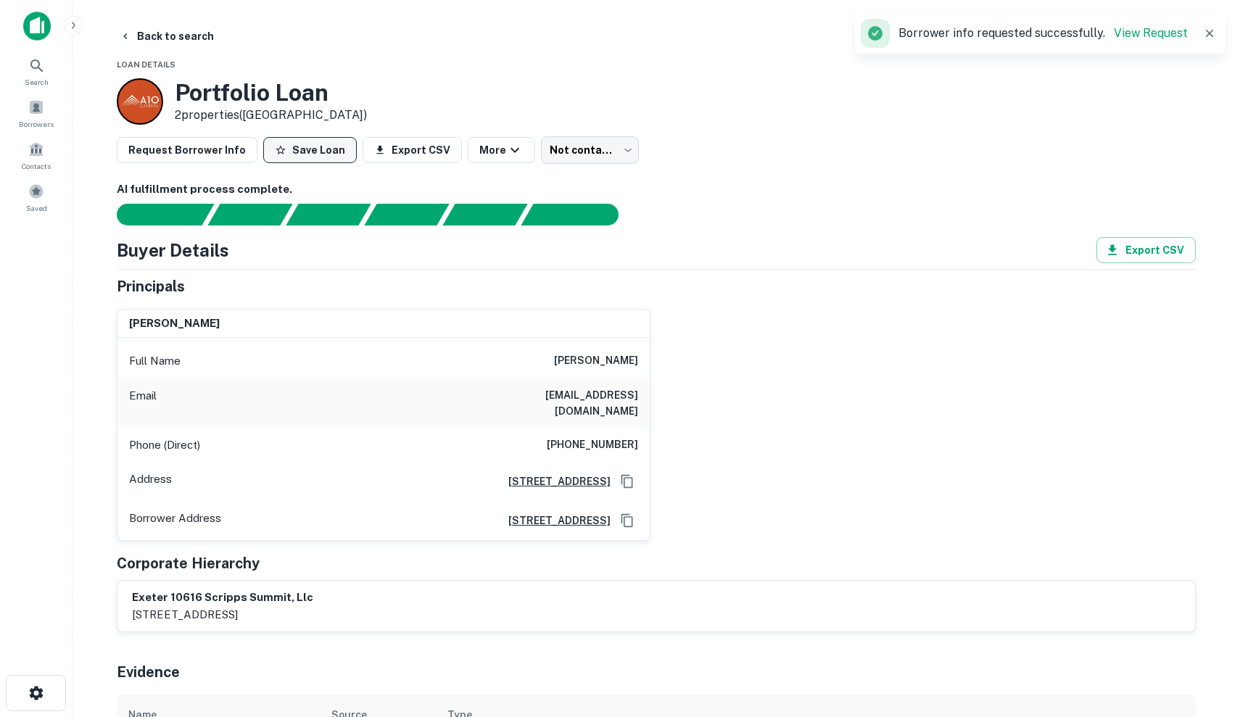
click at [307, 161] on button "Save Loan" at bounding box center [310, 150] width 94 height 26
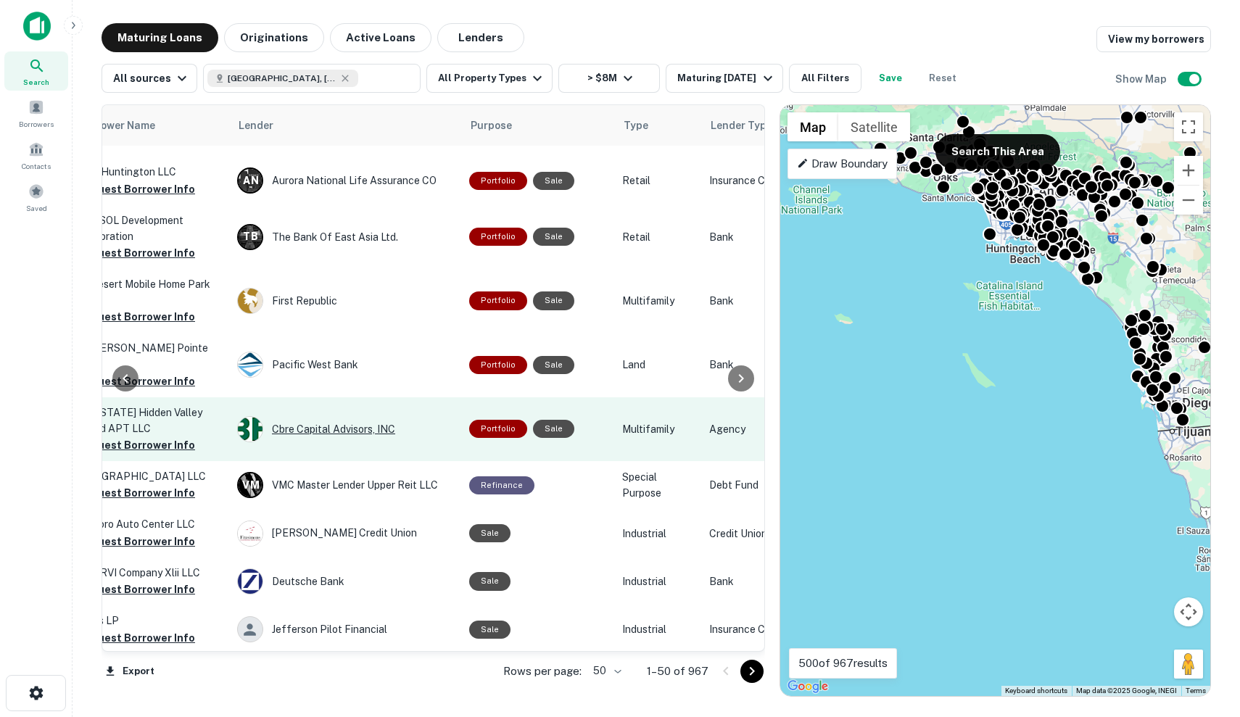
scroll to position [165, 623]
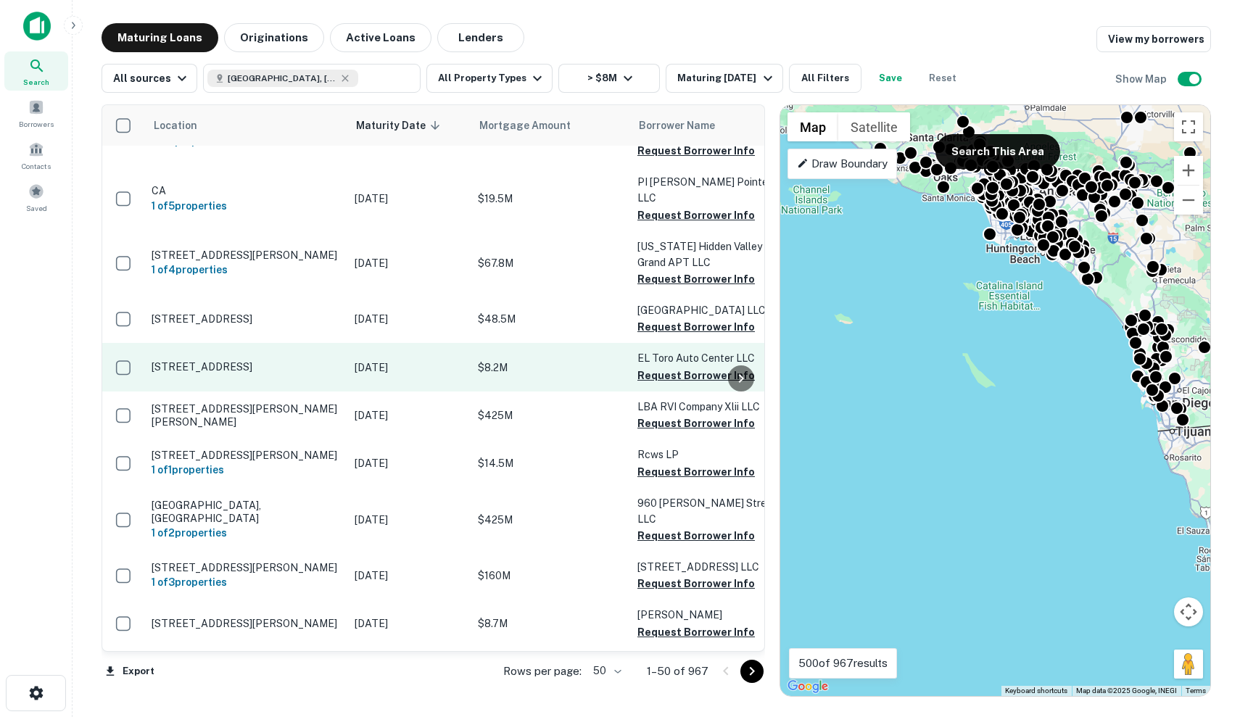
scroll to position [331, 0]
click at [353, 354] on td "[DATE]" at bounding box center [408, 367] width 123 height 48
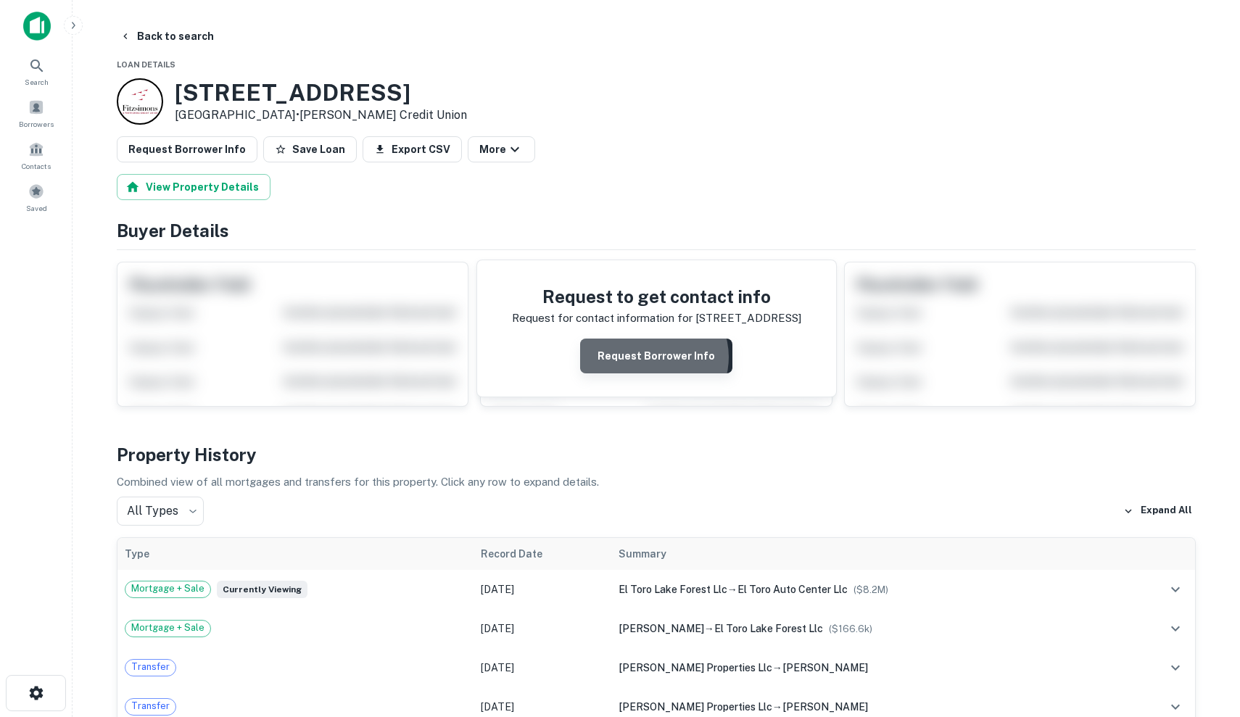
click at [655, 357] on button "Request Borrower Info" at bounding box center [656, 356] width 152 height 35
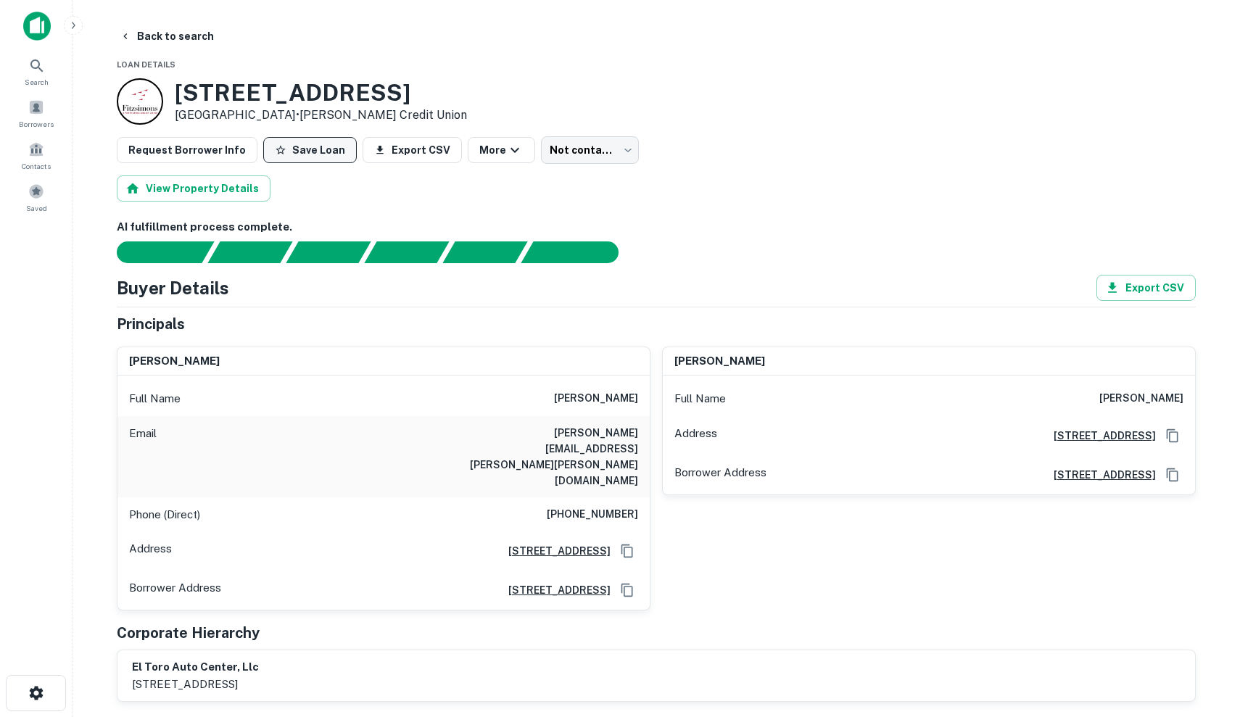
click at [288, 146] on button "Save Loan" at bounding box center [310, 150] width 94 height 26
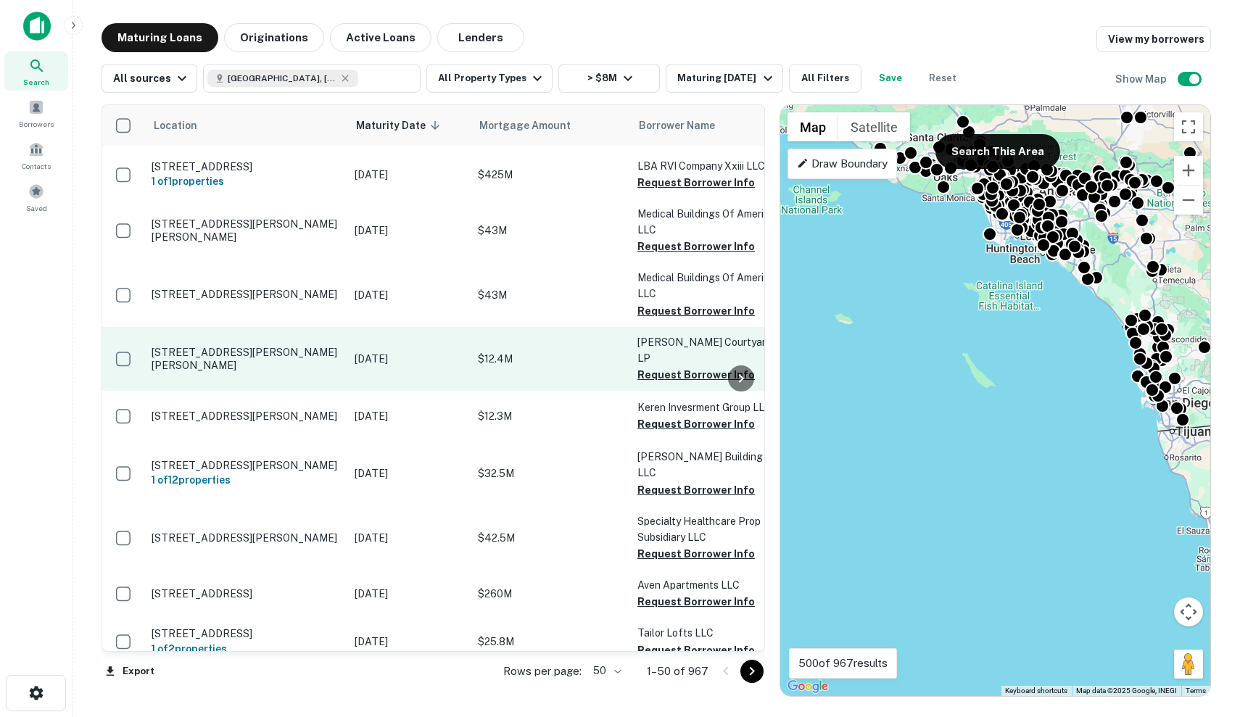
scroll to position [829, 0]
click at [519, 351] on p "$12.4M" at bounding box center [550, 359] width 145 height 16
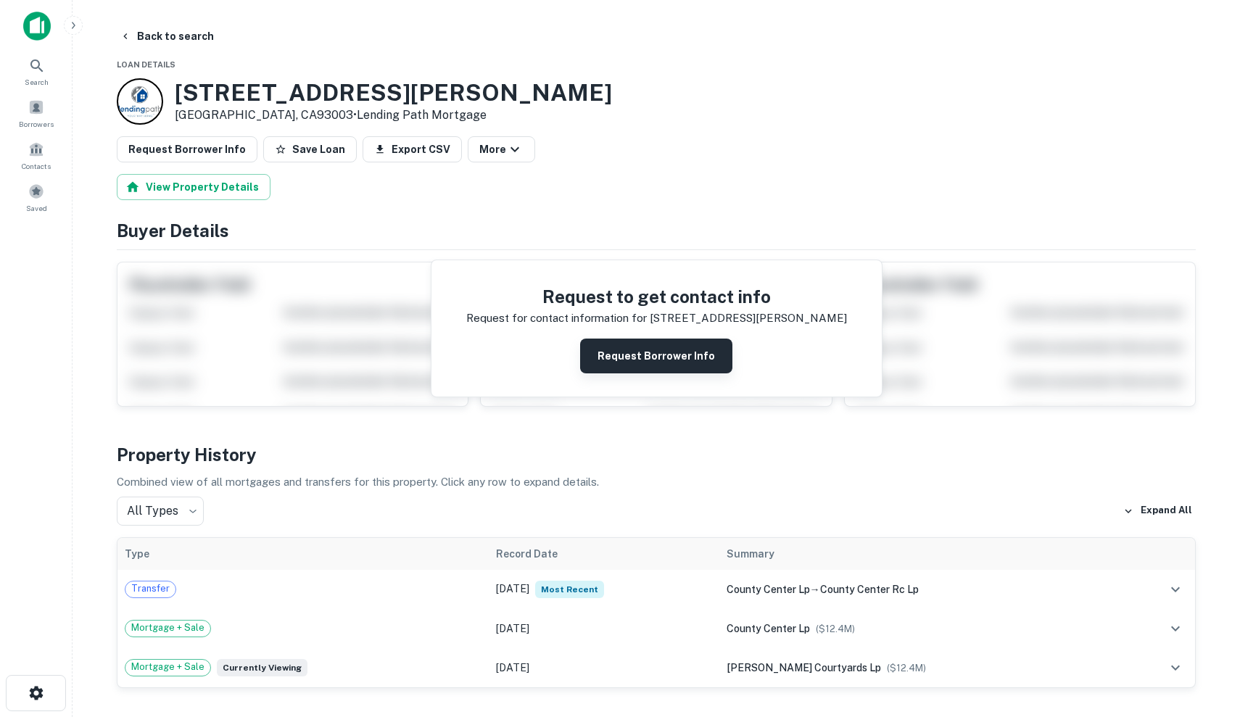
click at [674, 351] on button "Request Borrower Info" at bounding box center [656, 356] width 152 height 35
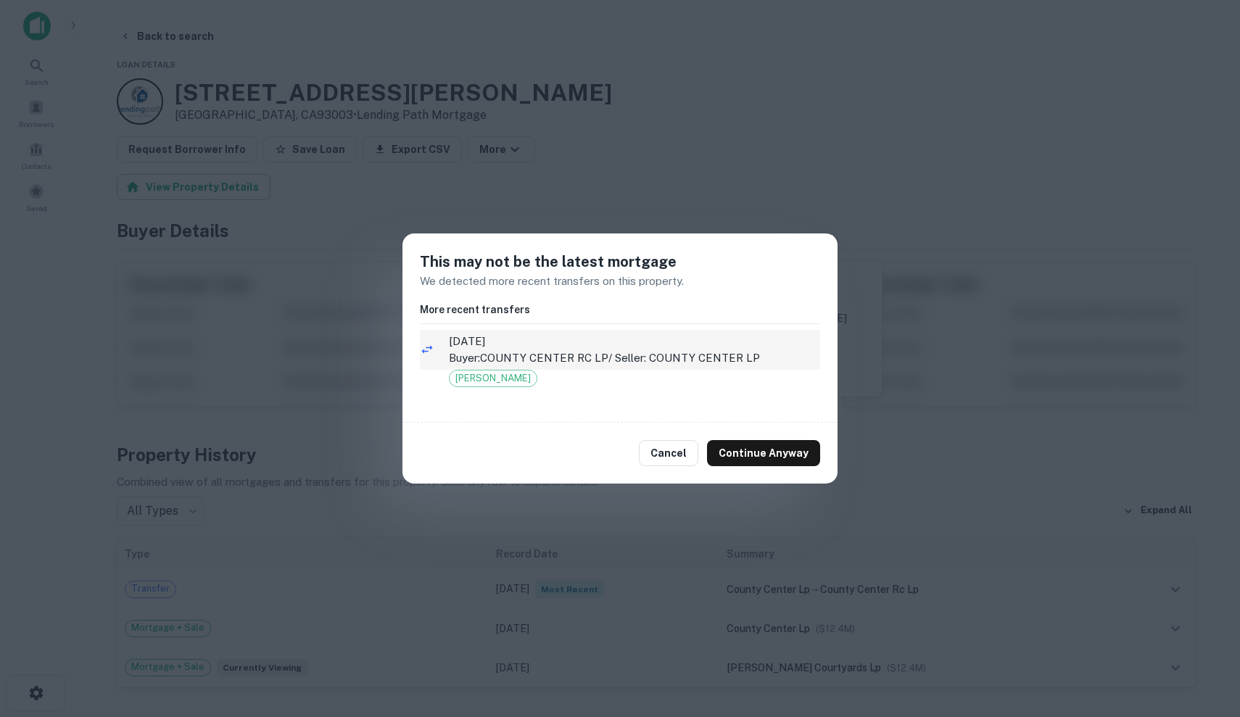
click at [674, 363] on p "Buyer: COUNTY CENTER RC LP / Seller: COUNTY CENTER LP" at bounding box center [634, 358] width 371 height 17
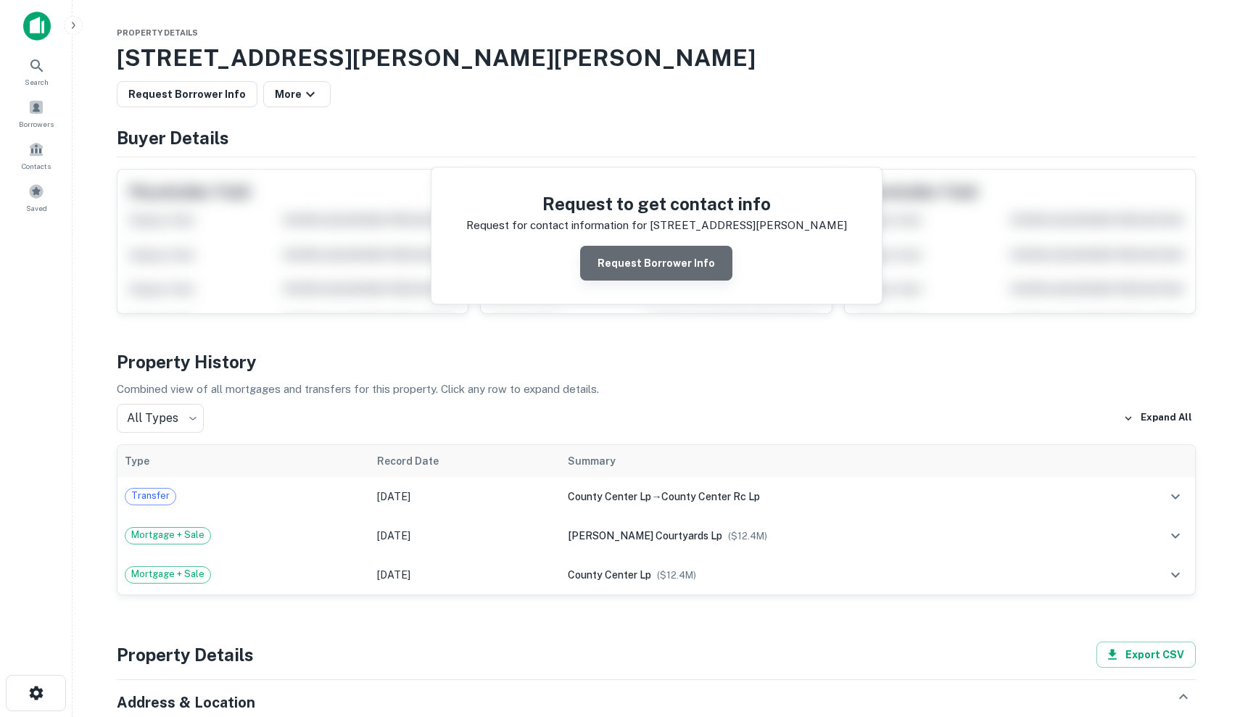
click at [671, 260] on button "Request Borrower Info" at bounding box center [656, 263] width 152 height 35
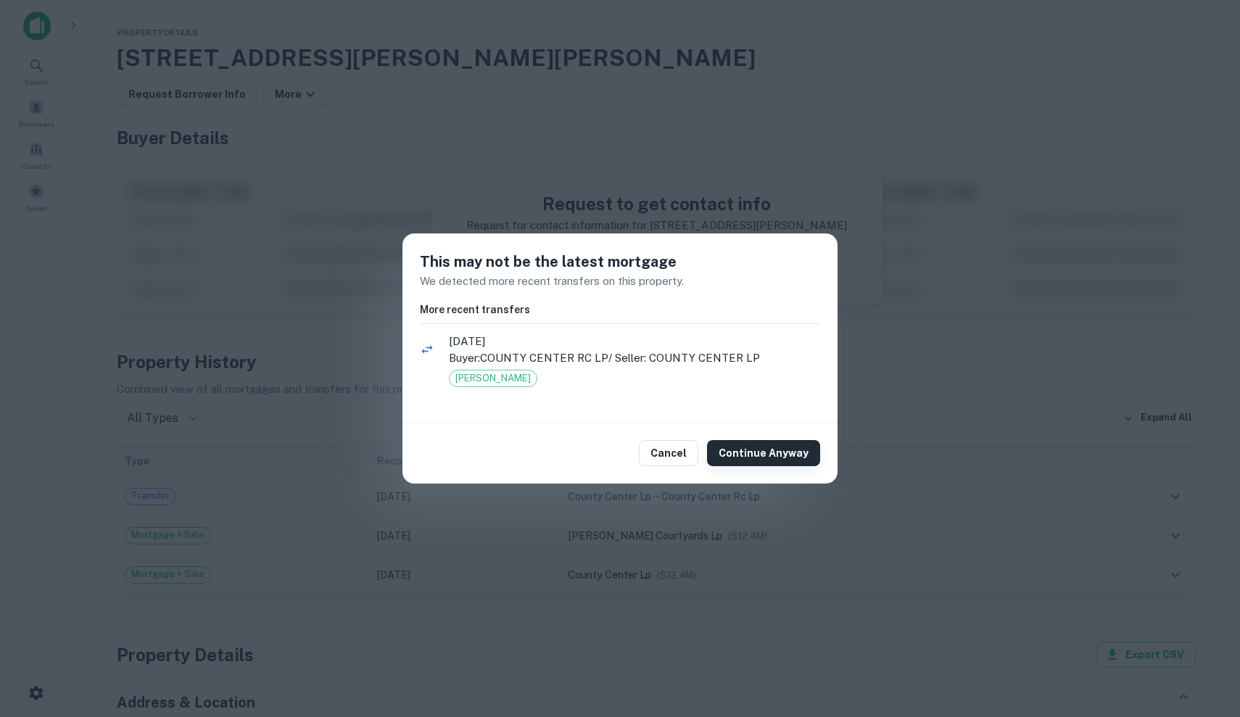
click at [790, 441] on button "Continue Anyway" at bounding box center [763, 453] width 113 height 26
